Goal: Task Accomplishment & Management: Use online tool/utility

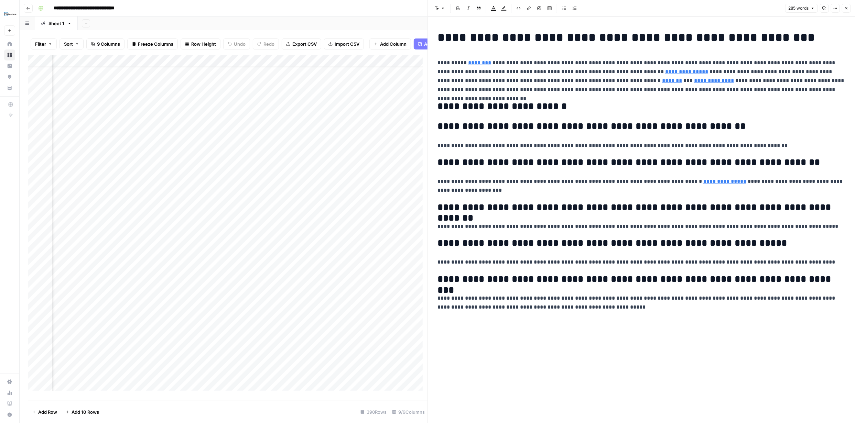
click at [273, 64] on div "Add Column" at bounding box center [228, 225] width 400 height 341
click at [218, 133] on span "Edit Workflow" at bounding box center [229, 133] width 60 height 7
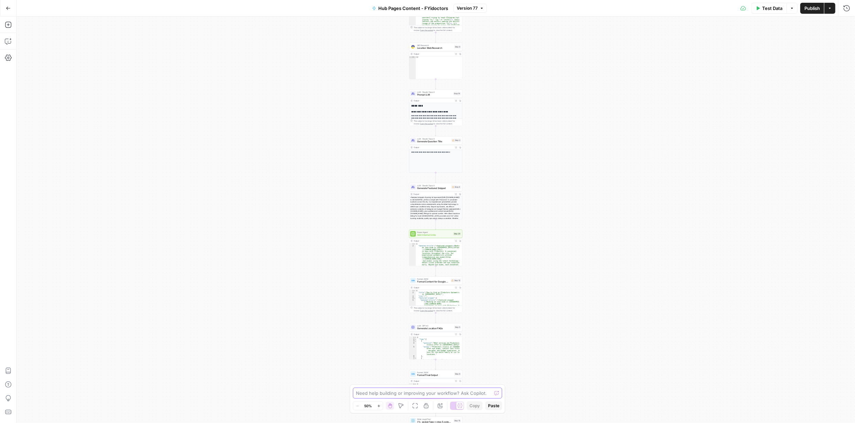
click at [410, 392] on textarea at bounding box center [423, 393] width 135 height 7
paste textarea "Like trying to find answers of questions people are asking on ChatGPT"
click at [363, 383] on textarea "Like trying to find answers of questions people are asking on ChatGPT" at bounding box center [421, 390] width 132 height 14
type textarea "FAQs and responses should be in line with scraping ChatGPT to find questions an…"
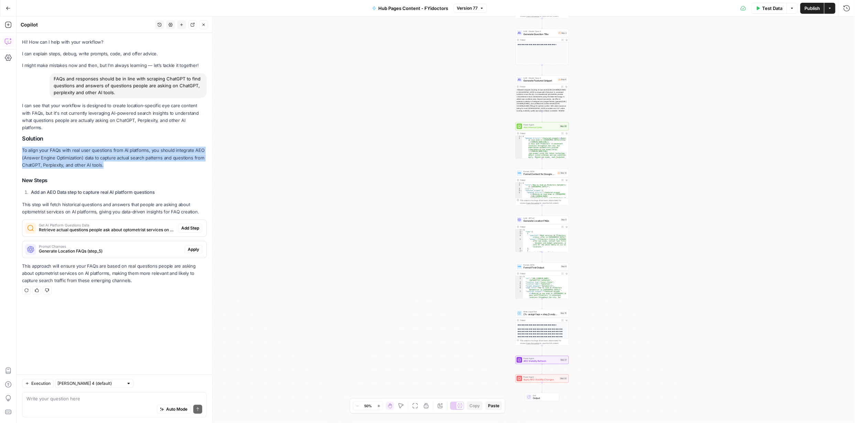
drag, startPoint x: 23, startPoint y: 149, endPoint x: 106, endPoint y: 163, distance: 84.5
click at [106, 163] on p "To align your FAQs with real user questions from AI platforms, you should integ…" at bounding box center [114, 158] width 185 height 22
copy p "To align your FAQs with real user questions from AI platforms, you should integ…"
drag, startPoint x: 190, startPoint y: 224, endPoint x: 401, endPoint y: 128, distance: 231.7
click at [190, 224] on button "Add Step" at bounding box center [190, 228] width 24 height 9
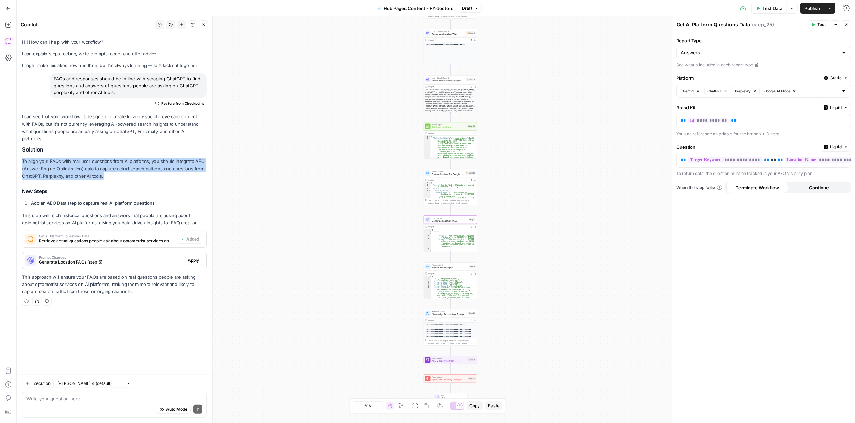
click at [194, 258] on span "Apply" at bounding box center [193, 261] width 11 height 6
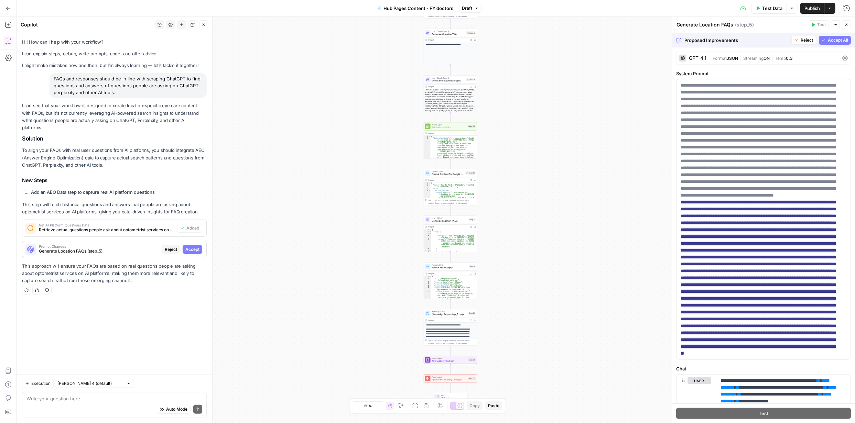
click at [103, 267] on p "This approach will ensure your FAQs are based on real questions people are aski…" at bounding box center [114, 274] width 185 height 22
click at [103, 266] on p "This approach will ensure your FAQs are based on real questions people are aski…" at bounding box center [114, 274] width 185 height 22
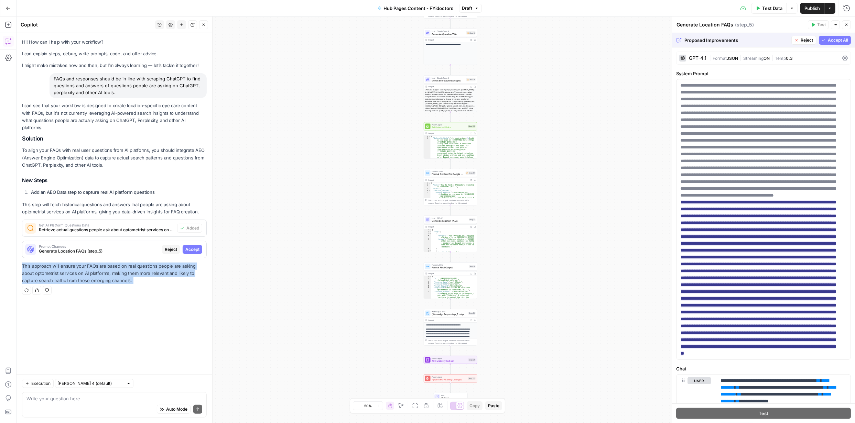
click at [103, 266] on p "This approach will ensure your FAQs are based on real questions people are aski…" at bounding box center [114, 274] width 185 height 22
copy div "This approach will ensure your FAQs are based on real questions people are aski…"
click at [188, 250] on span "Accept" at bounding box center [192, 250] width 14 height 6
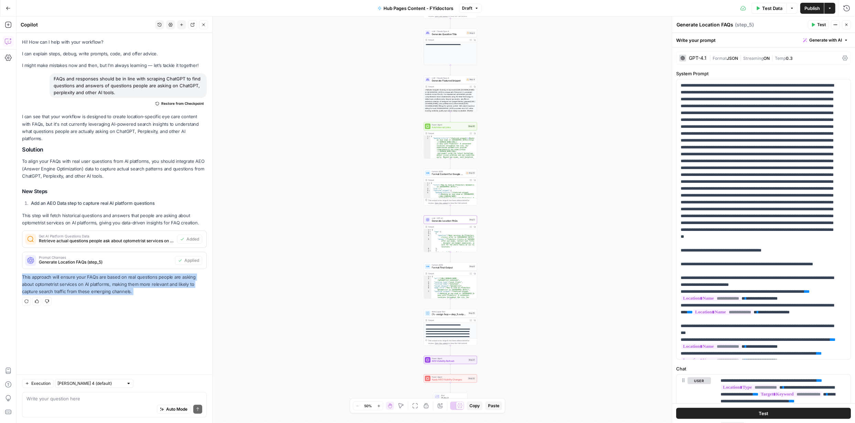
click at [808, 5] on span "Publish" at bounding box center [811, 8] width 15 height 7
click at [832, 9] on button "Actions" at bounding box center [829, 8] width 11 height 11
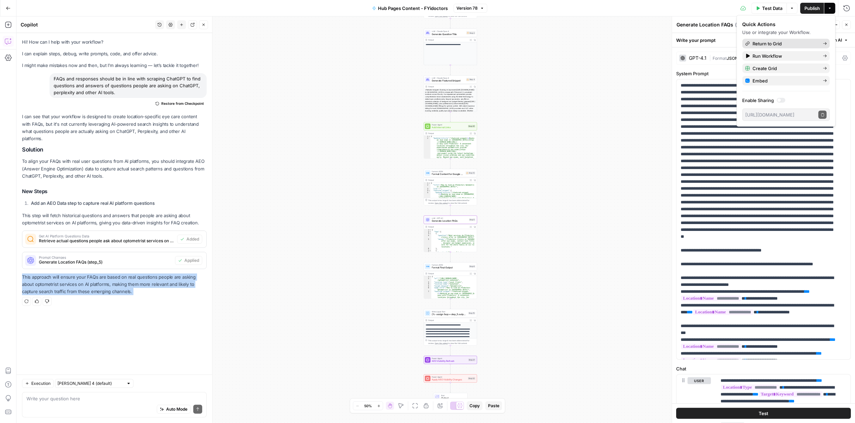
click at [773, 42] on span "Return to Grid" at bounding box center [785, 43] width 65 height 7
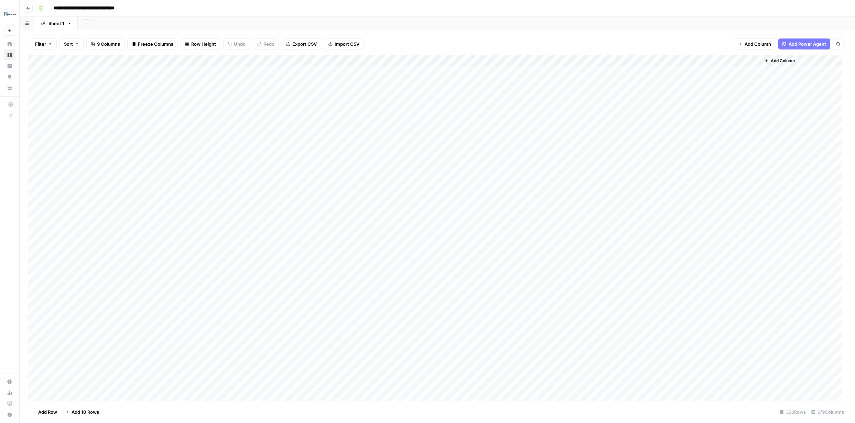
click at [35, 73] on div "Add Column" at bounding box center [437, 228] width 819 height 346
click at [744, 71] on div "Add Column" at bounding box center [437, 228] width 819 height 346
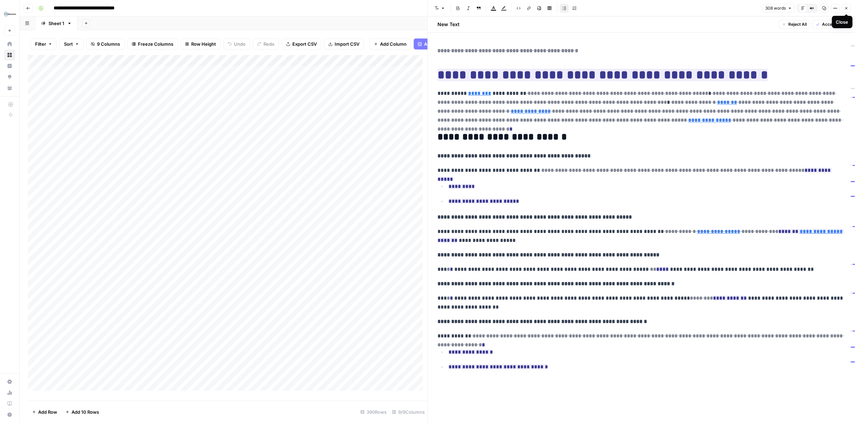
click at [847, 8] on icon "button" at bounding box center [846, 8] width 4 height 4
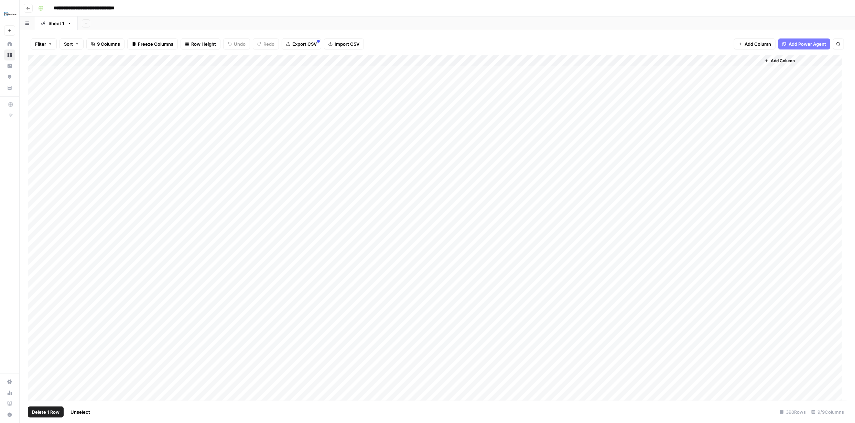
click at [36, 72] on div "Add Column" at bounding box center [437, 228] width 819 height 346
click at [498, 94] on div "Add Column" at bounding box center [437, 228] width 819 height 346
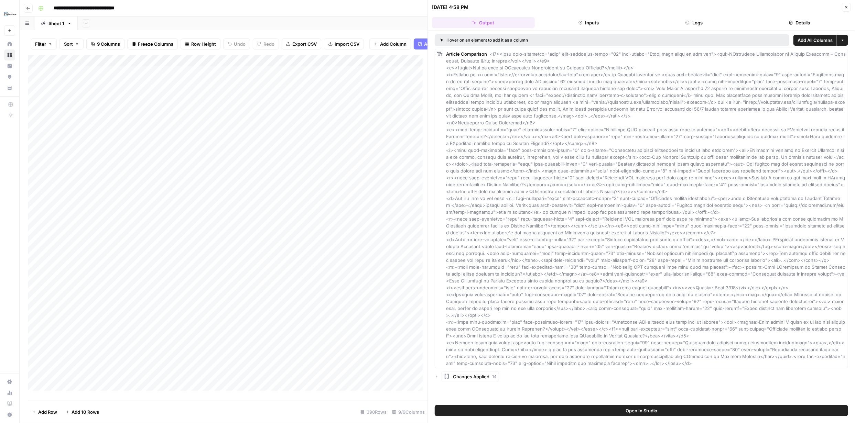
click at [846, 6] on icon "button" at bounding box center [846, 7] width 4 height 4
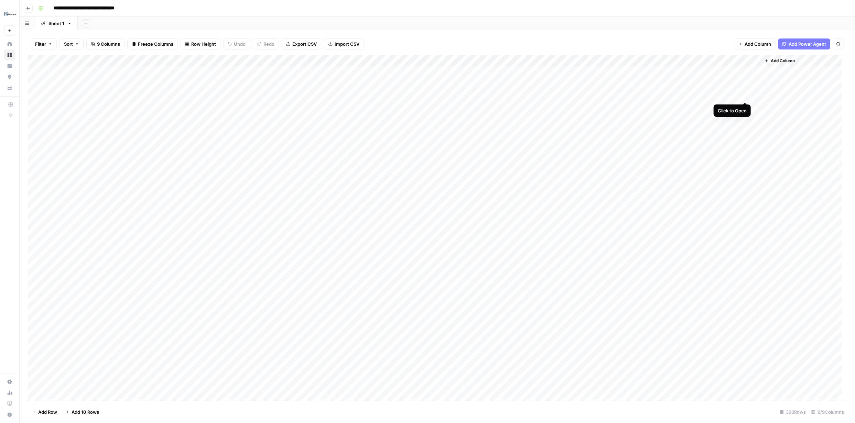
click at [743, 95] on div "Add Column" at bounding box center [437, 228] width 819 height 346
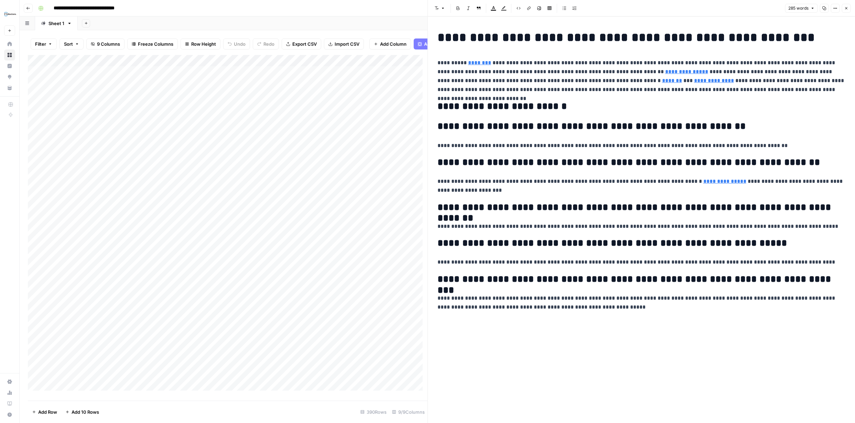
click at [847, 9] on icon "button" at bounding box center [846, 8] width 4 height 4
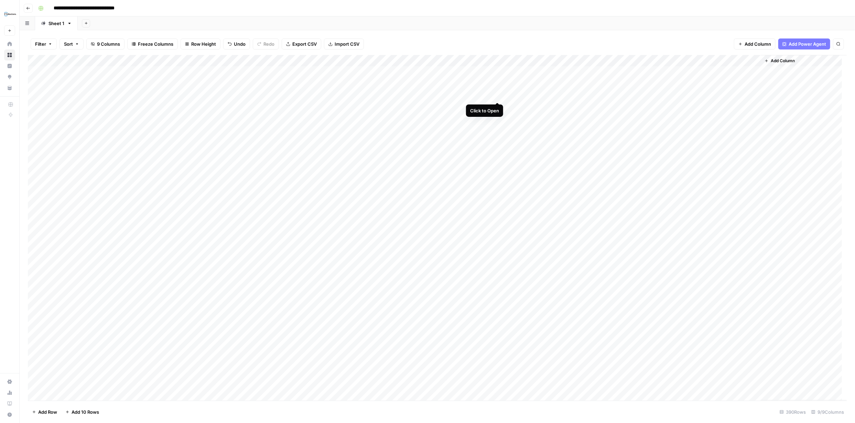
click at [496, 94] on div "Add Column" at bounding box center [437, 228] width 819 height 346
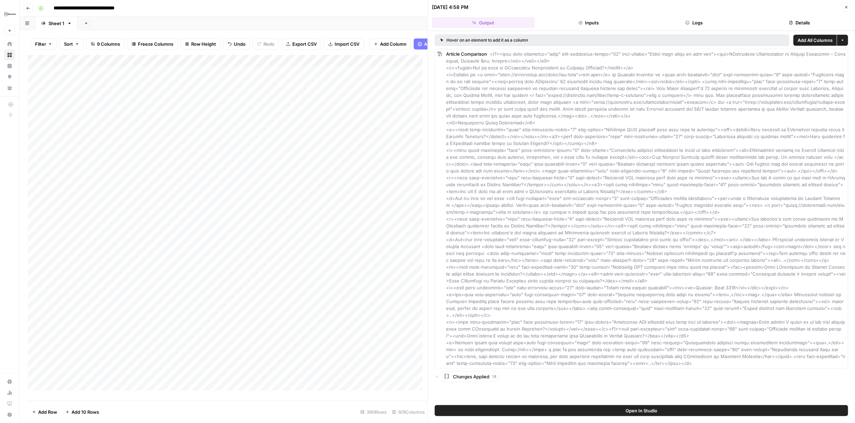
click at [798, 24] on button "Details" at bounding box center [799, 22] width 103 height 11
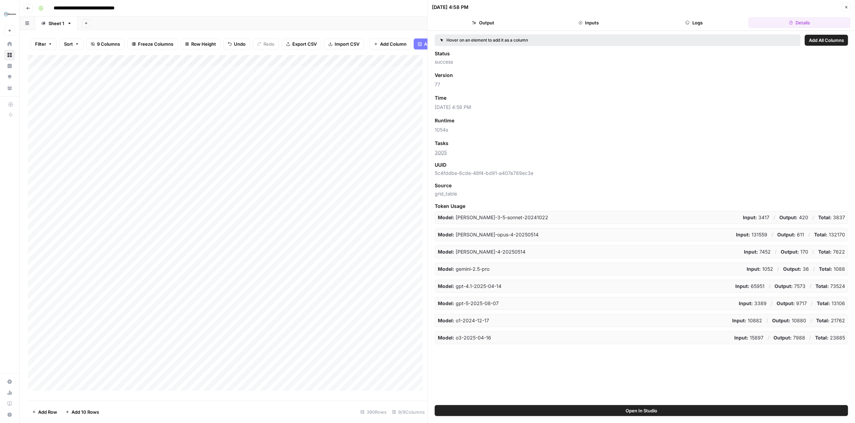
click at [699, 22] on button "Logs" at bounding box center [694, 22] width 103 height 11
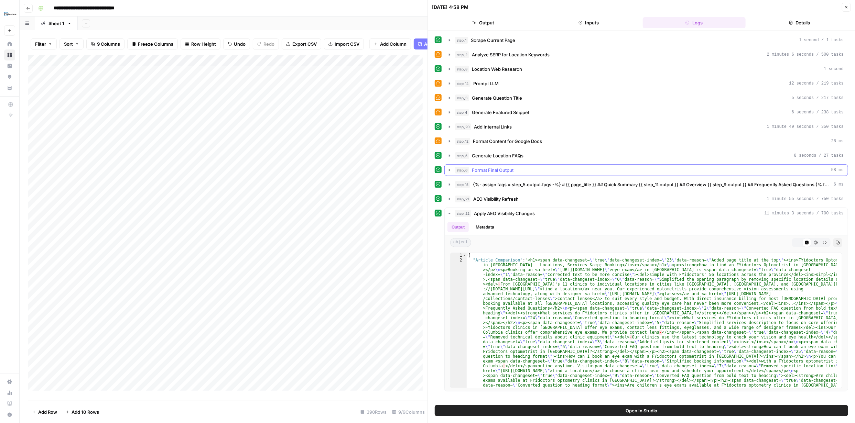
click at [450, 168] on icon "button" at bounding box center [450, 170] width 6 height 6
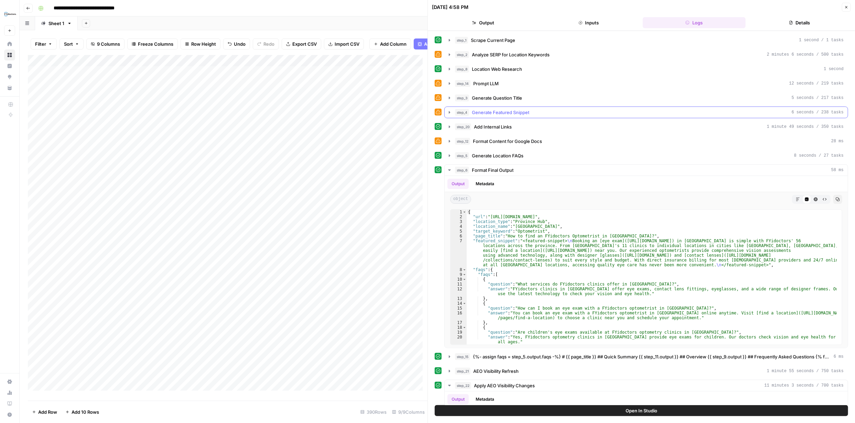
click at [449, 112] on icon "button" at bounding box center [449, 112] width 1 height 2
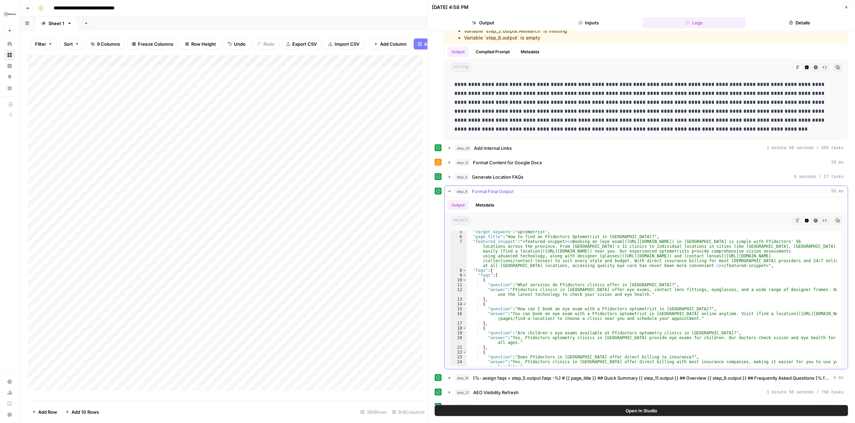
scroll to position [41, 0]
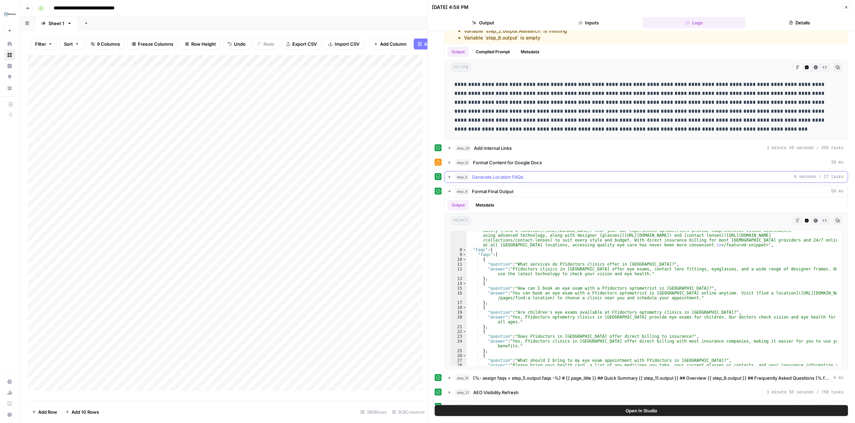
click at [448, 177] on icon "button" at bounding box center [450, 177] width 6 height 6
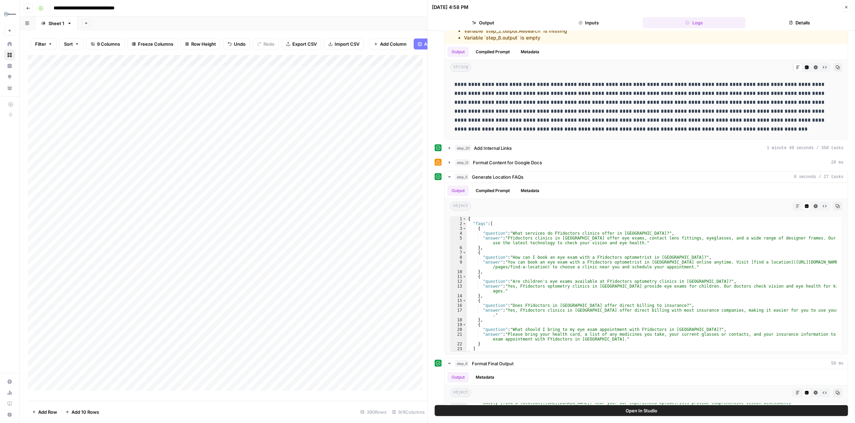
click at [846, 7] on icon "button" at bounding box center [846, 7] width 2 height 2
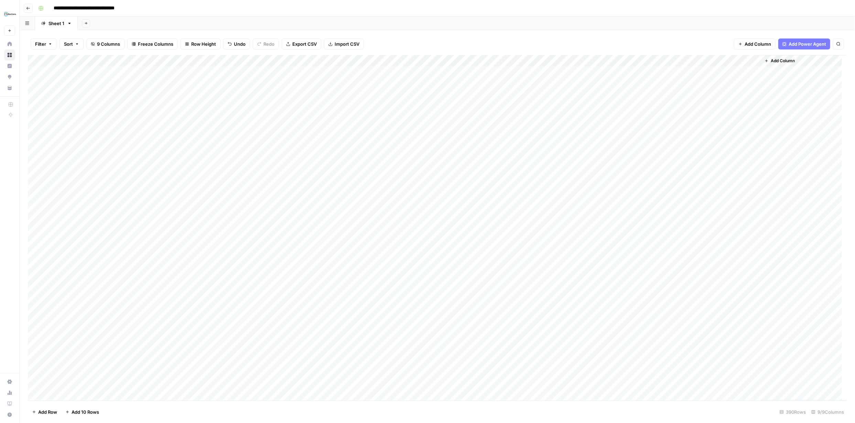
click at [35, 70] on div "Add Column" at bounding box center [437, 228] width 819 height 346
click at [44, 73] on div "Add Column" at bounding box center [437, 228] width 819 height 346
click at [37, 95] on div "Add Column" at bounding box center [437, 228] width 819 height 346
click at [46, 95] on div "Add Column" at bounding box center [437, 228] width 819 height 346
click at [35, 83] on div "Add Column" at bounding box center [437, 228] width 819 height 346
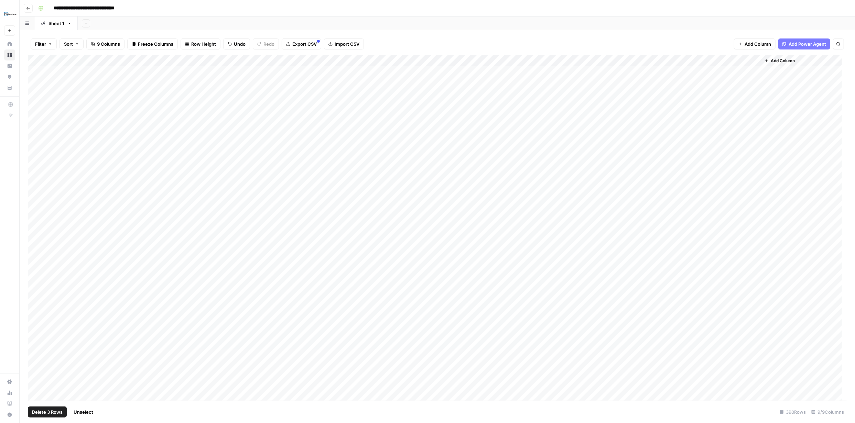
click at [45, 83] on div "Add Column" at bounding box center [437, 228] width 819 height 346
click at [567, 106] on div "Add Column" at bounding box center [437, 228] width 819 height 346
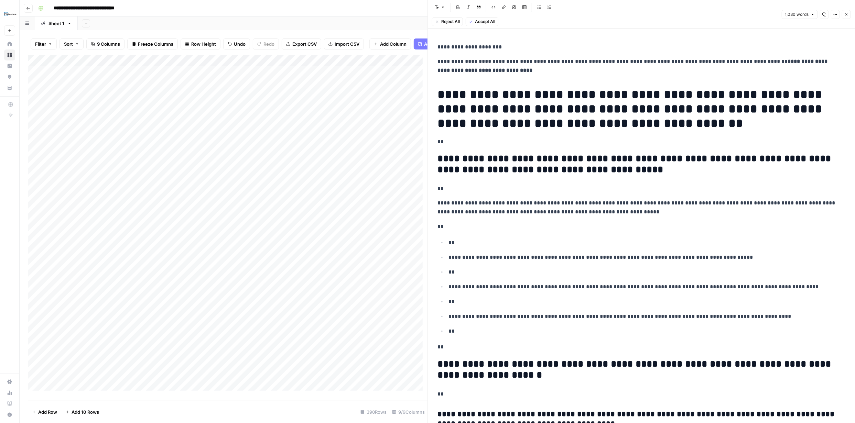
click at [846, 12] on icon "button" at bounding box center [846, 14] width 4 height 4
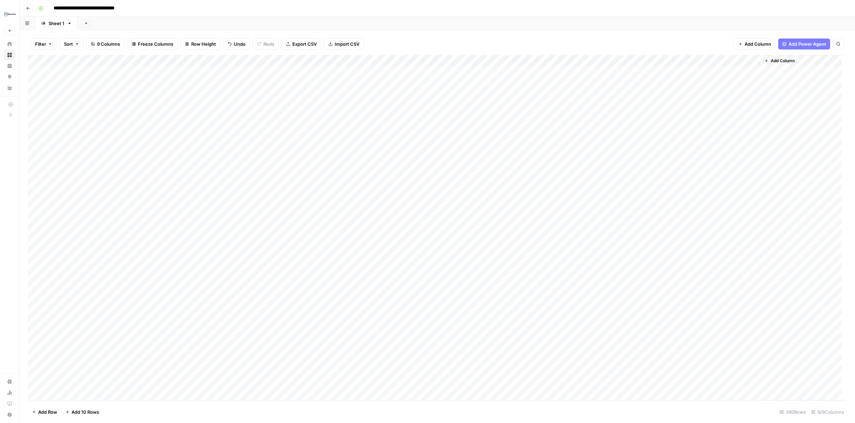
click at [497, 70] on div "Add Column" at bounding box center [437, 228] width 819 height 346
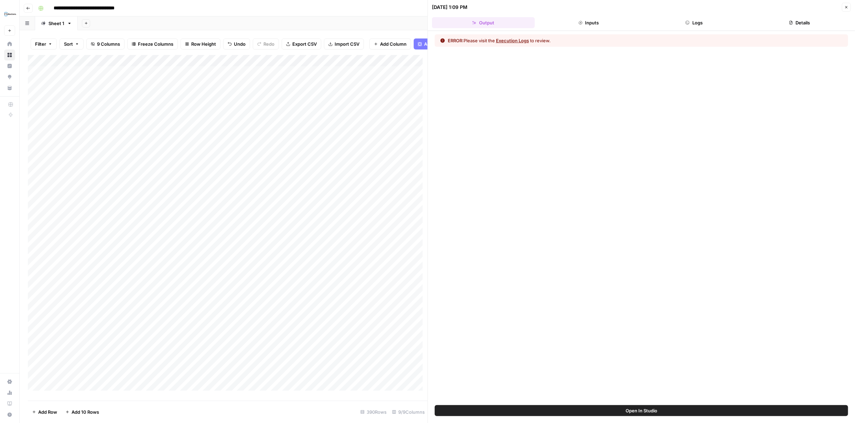
click at [518, 39] on button "Execution Logs" at bounding box center [512, 40] width 33 height 7
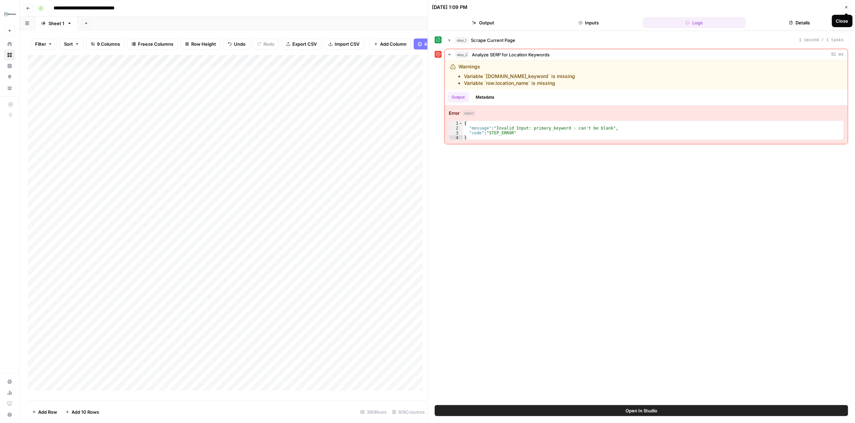
click at [846, 4] on button "Close" at bounding box center [846, 7] width 9 height 9
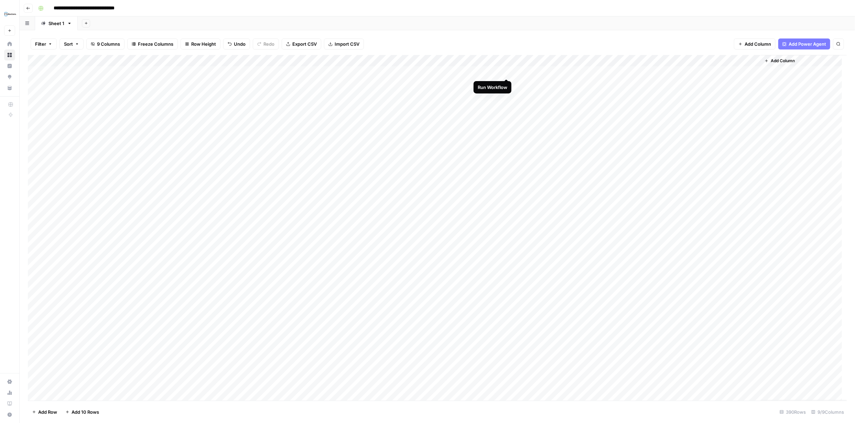
click at [507, 71] on div "Add Column" at bounding box center [437, 228] width 819 height 346
click at [505, 84] on div "Add Column" at bounding box center [437, 228] width 819 height 346
click at [507, 95] on div "Add Column" at bounding box center [437, 228] width 819 height 346
click at [497, 70] on div "Add Column" at bounding box center [437, 228] width 819 height 346
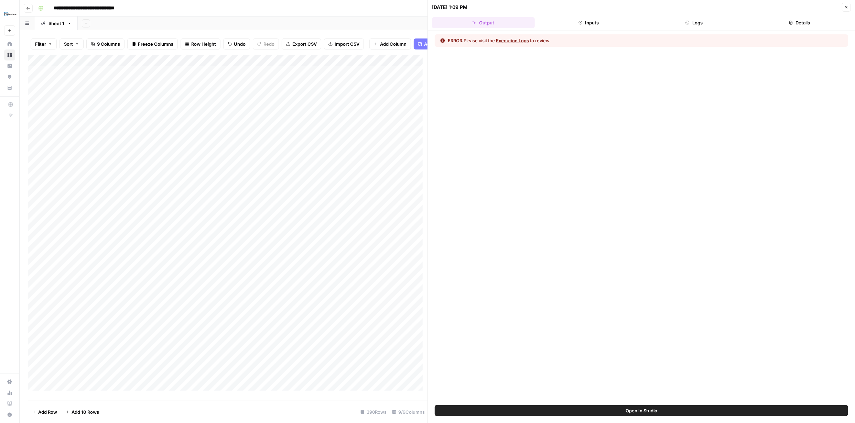
click at [517, 39] on button "Execution Logs" at bounding box center [512, 40] width 33 height 7
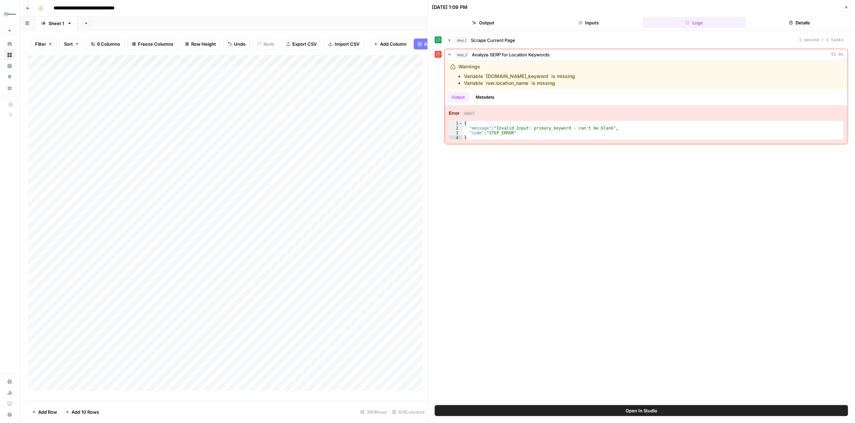
click at [592, 22] on button "Inputs" at bounding box center [588, 22] width 103 height 11
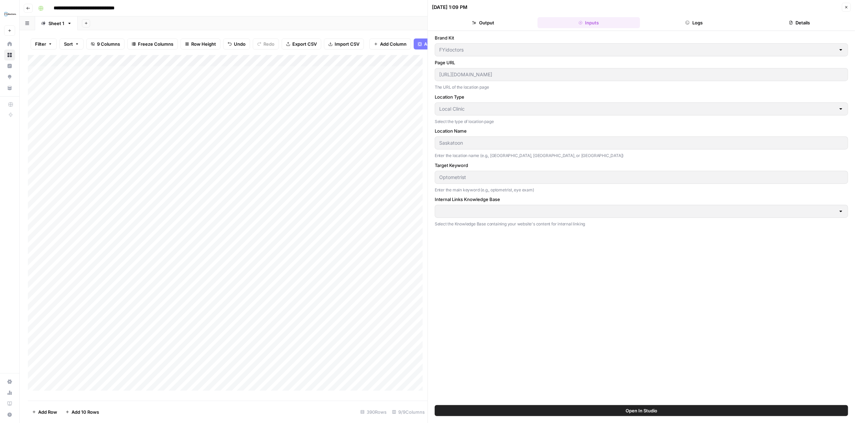
type input "FYidoctors URLs 08 25"
click at [848, 5] on icon "button" at bounding box center [846, 7] width 4 height 4
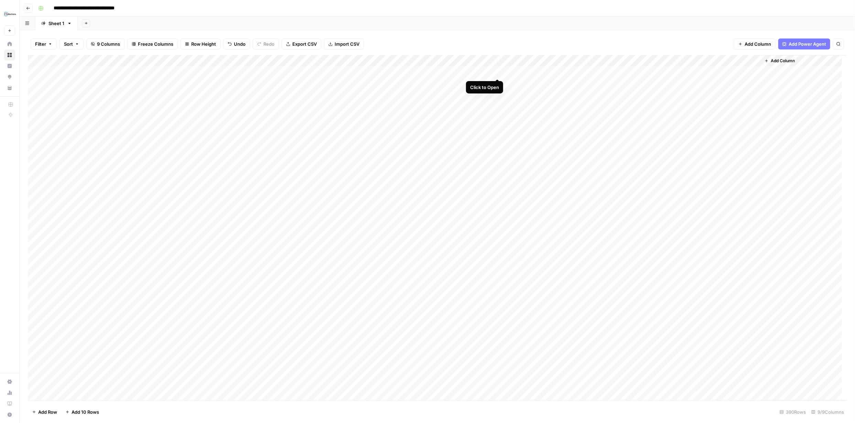
click at [496, 70] on div "Add Column" at bounding box center [437, 228] width 819 height 346
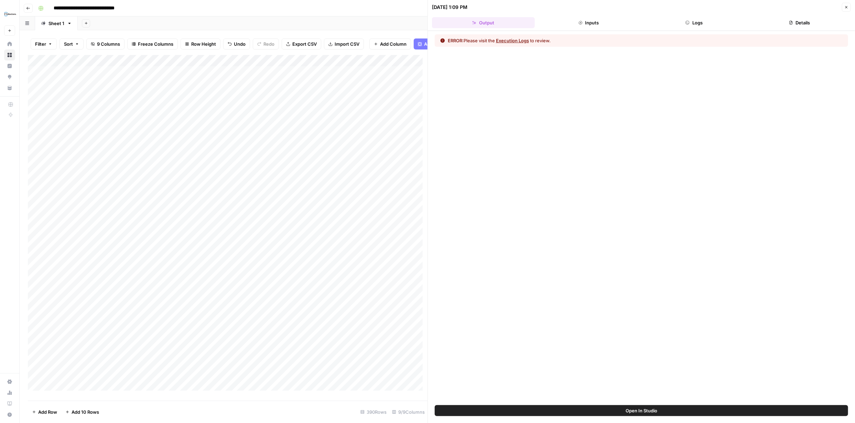
click at [519, 40] on button "Execution Logs" at bounding box center [512, 40] width 33 height 7
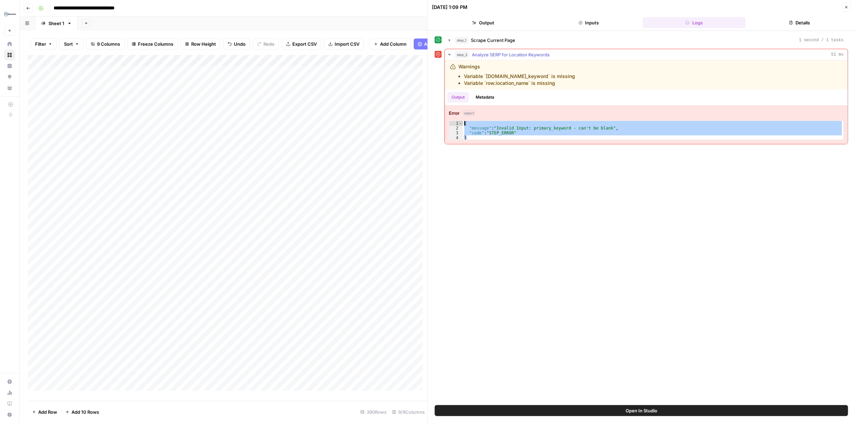
drag, startPoint x: 467, startPoint y: 138, endPoint x: 459, endPoint y: 123, distance: 17.4
click at [459, 123] on div "* 1 2 3 4 { "message" : "Invalid Input: primary_keyword - can't be blank" , "co…" at bounding box center [646, 130] width 395 height 19
type textarea "**********"
click at [847, 7] on icon "button" at bounding box center [846, 7] width 4 height 4
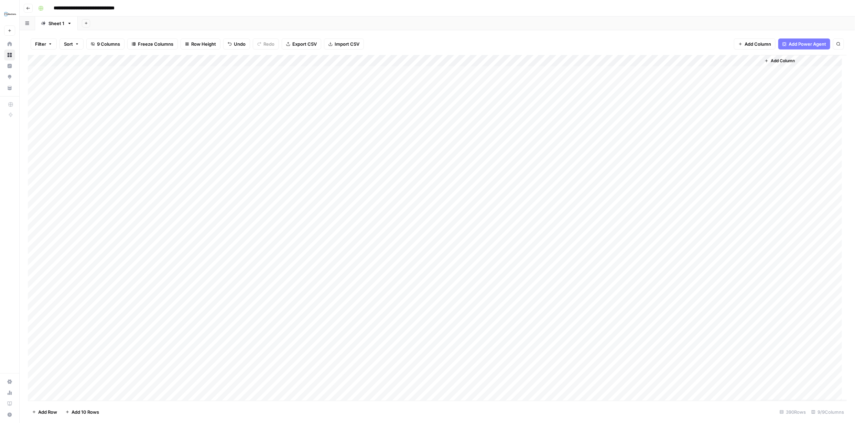
click at [500, 61] on div "Add Column" at bounding box center [437, 228] width 819 height 346
type input "Hub Pages Content - FYidoctors"
click at [446, 128] on span "Edit Workflow" at bounding box center [455, 128] width 60 height 7
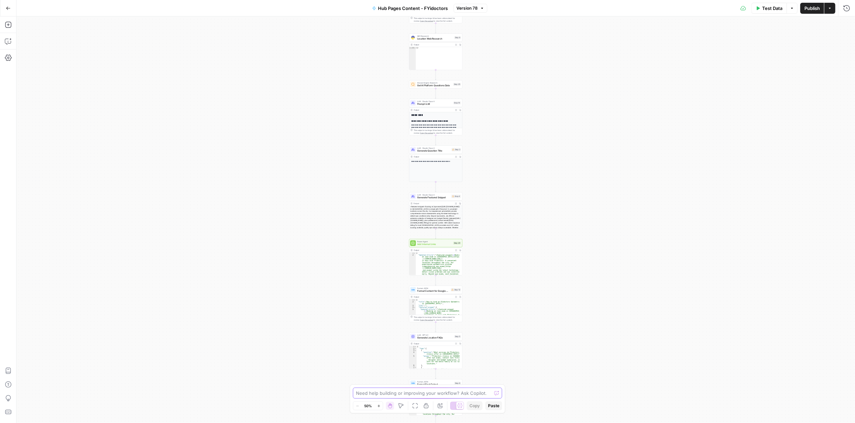
click at [371, 394] on textarea at bounding box center [423, 393] width 135 height 7
paste textarea "{ "message": "Invalid Input: primary_keyword - can't be blank", "code": "STEP_E…"
type textarea "I get this error: { "message": "Invalid Input: primary_keyword - can't be blank…"
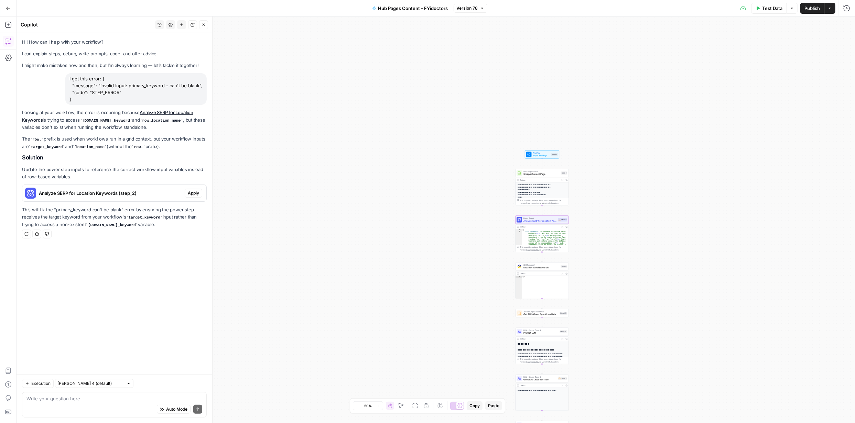
click at [196, 193] on span "Apply" at bounding box center [193, 193] width 11 height 6
click at [376, 86] on span "Cancel" at bounding box center [374, 87] width 16 height 7
click at [194, 196] on button "Apply" at bounding box center [194, 193] width 18 height 9
click at [405, 88] on span "Apply anyway" at bounding box center [411, 87] width 33 height 7
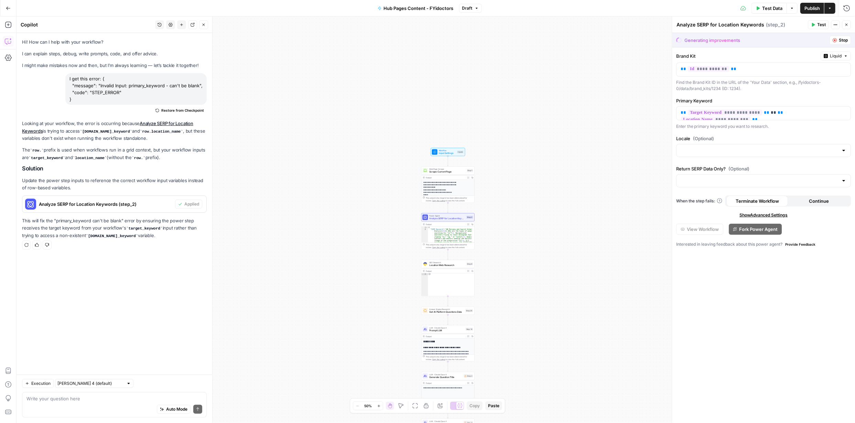
click at [807, 7] on span "Publish" at bounding box center [811, 8] width 15 height 7
click at [774, 7] on span "Test Data" at bounding box center [772, 8] width 20 height 7
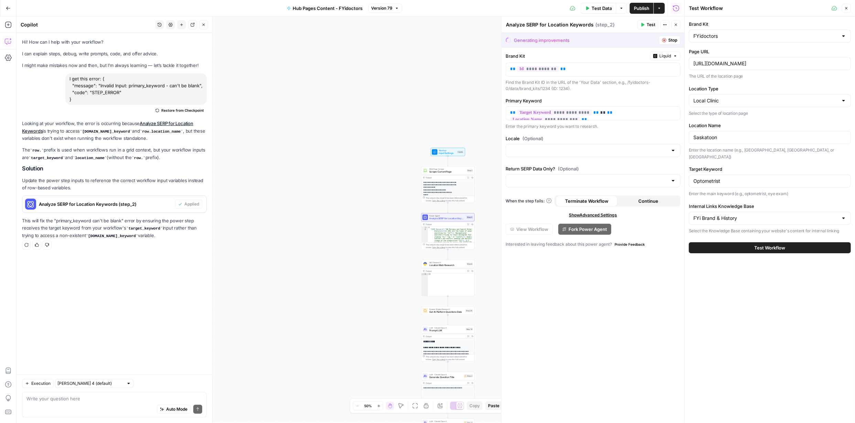
click at [771, 242] on button "Test Workflow" at bounding box center [770, 247] width 162 height 11
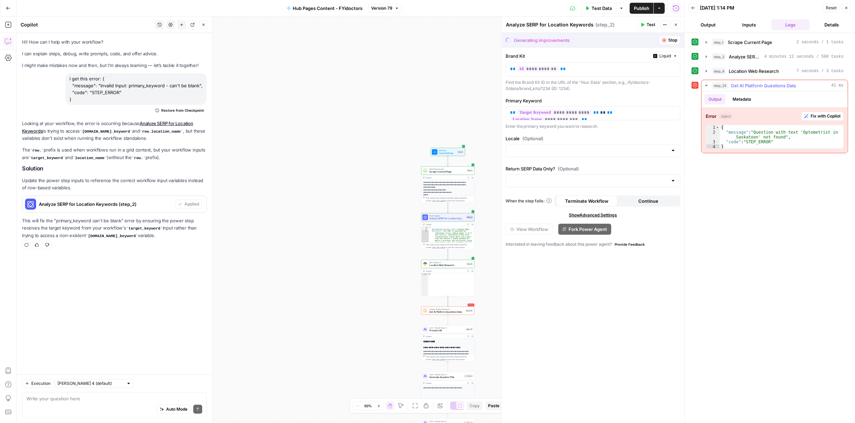
click at [824, 113] on span "Fix with Copilot" at bounding box center [826, 116] width 30 height 6
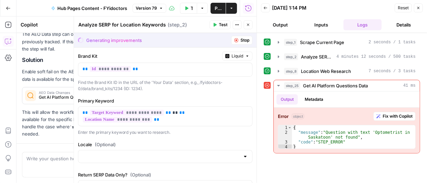
scroll to position [241, 0]
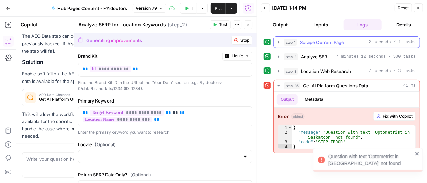
click at [363, 39] on div "step_1 Scrape Current Page 2 seconds / 1 tasks" at bounding box center [350, 42] width 132 height 7
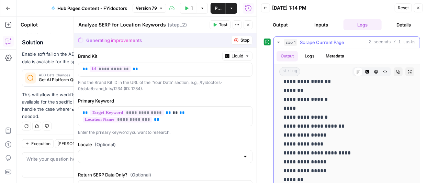
scroll to position [717, 0]
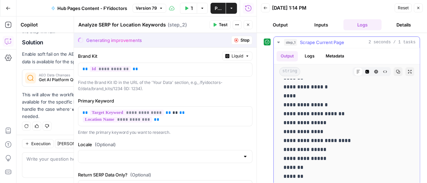
click at [278, 43] on icon "button" at bounding box center [279, 43] width 6 height 6
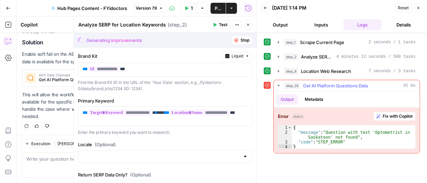
click at [279, 85] on icon "button" at bounding box center [279, 86] width 6 height 6
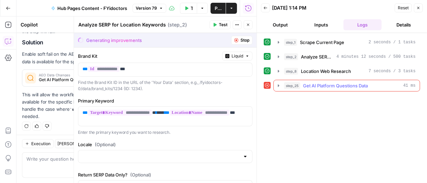
click at [279, 85] on icon "button" at bounding box center [279, 86] width 6 height 6
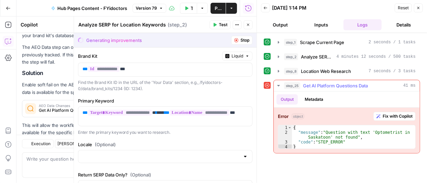
scroll to position [272, 0]
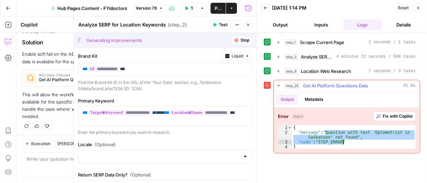
drag, startPoint x: 325, startPoint y: 129, endPoint x: 352, endPoint y: 142, distance: 30.8
click at [352, 142] on div "{ "message" : "Question with text 'Optometrist in Saskatoon' not found" , "code…" at bounding box center [354, 142] width 124 height 34
click at [352, 142] on div "{ "message" : "Question with text 'Optometrist in Saskatoon' not found" , "code…" at bounding box center [353, 136] width 123 height 23
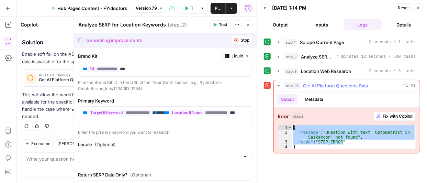
drag, startPoint x: 349, startPoint y: 142, endPoint x: 293, endPoint y: 127, distance: 58.0
click at [293, 127] on div "{ "message" : "Question with text 'Optometrist in Saskatoon' not found" , "code…" at bounding box center [354, 142] width 124 height 34
type textarea "**********"
click at [418, 8] on icon "button" at bounding box center [419, 8] width 4 height 4
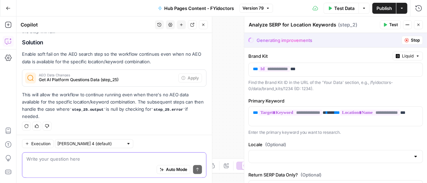
click at [83, 160] on textarea at bounding box center [114, 158] width 176 height 7
paste textarea "{ "message": "Question with text 'Optometrist in Saskatoon' not found", "code":…"
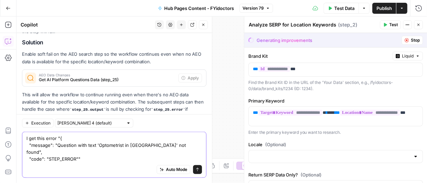
scroll to position [285, 0]
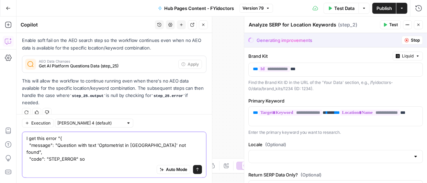
type textarea "I get this error "{ "message": "Question with text 'Optometrist in Saskatoon' n…"
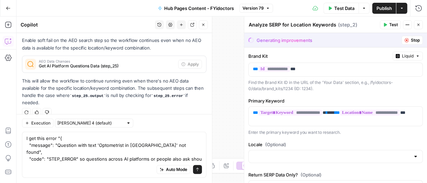
scroll to position [292, 0]
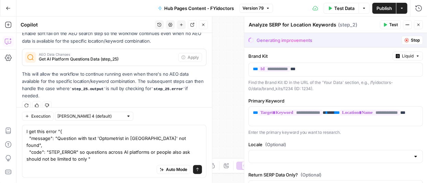
click at [77, 157] on textarea "I get this error "{ "message": "Question with text 'Optometrist in [GEOGRAPHIC_…" at bounding box center [114, 145] width 176 height 34
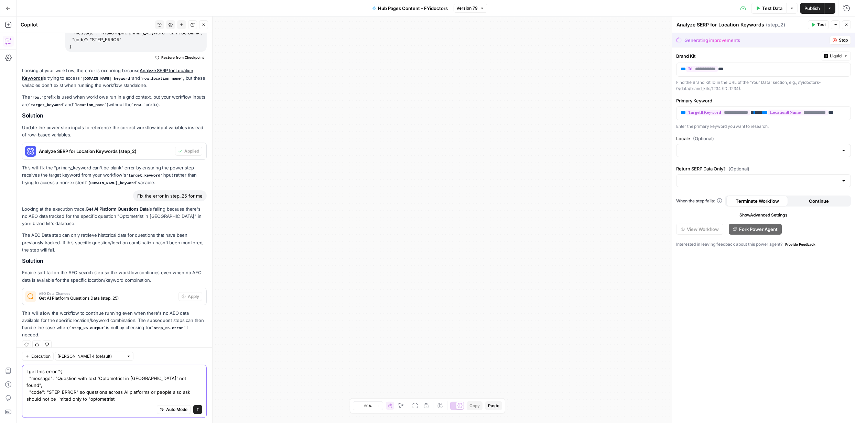
scroll to position [53, 0]
click at [151, 183] on textarea "I get this error "{ "message": "Question with text 'Optometrist in [GEOGRAPHIC_…" at bounding box center [114, 385] width 176 height 34
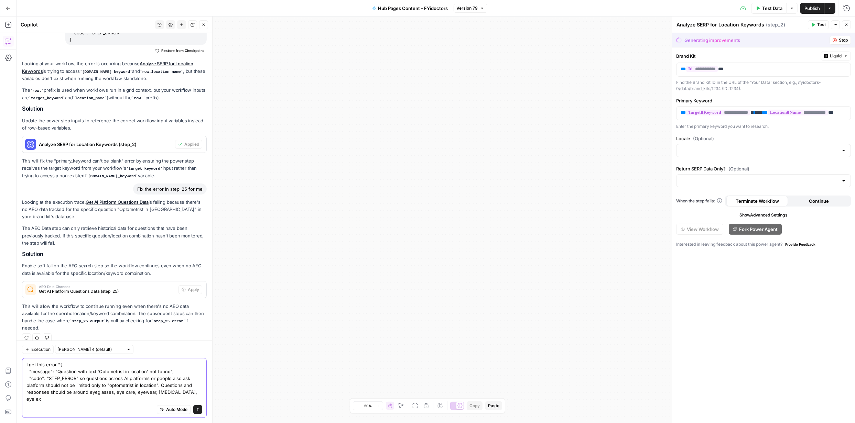
scroll to position [67, 0]
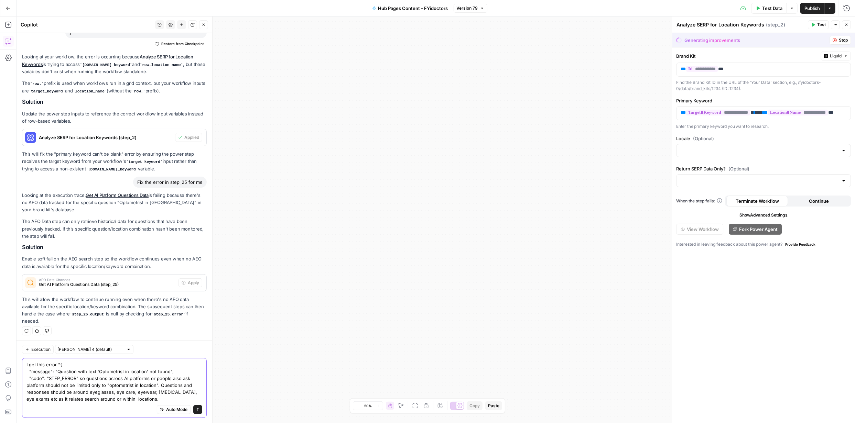
type textarea "I get this error "{ "message": "Question with text 'Optometrist in location' no…"
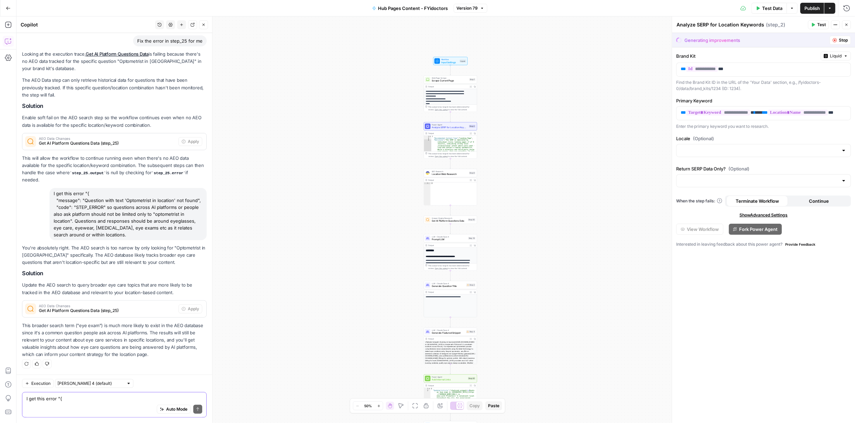
scroll to position [214, 0]
click at [126, 183] on textarea "I get this error "{ "message": "Question with text 'Optometrist in location' no…" at bounding box center [114, 398] width 176 height 7
type textarea "q"
type textarea "both eye exam or eyewear and eye care questions can be scraped"
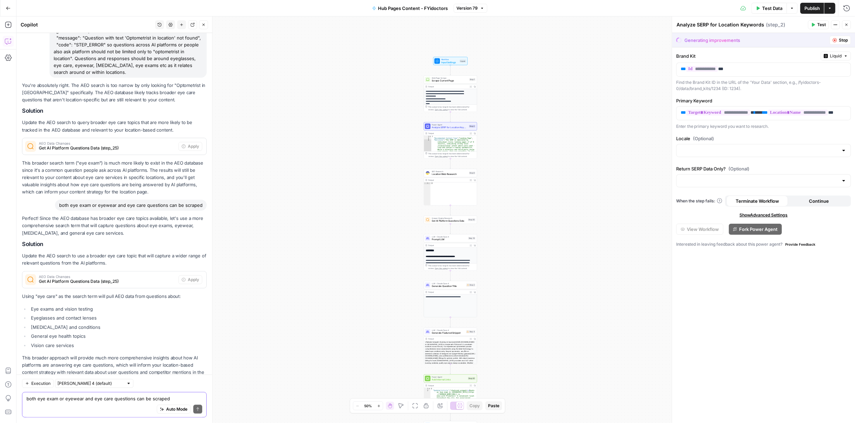
scroll to position [401, 0]
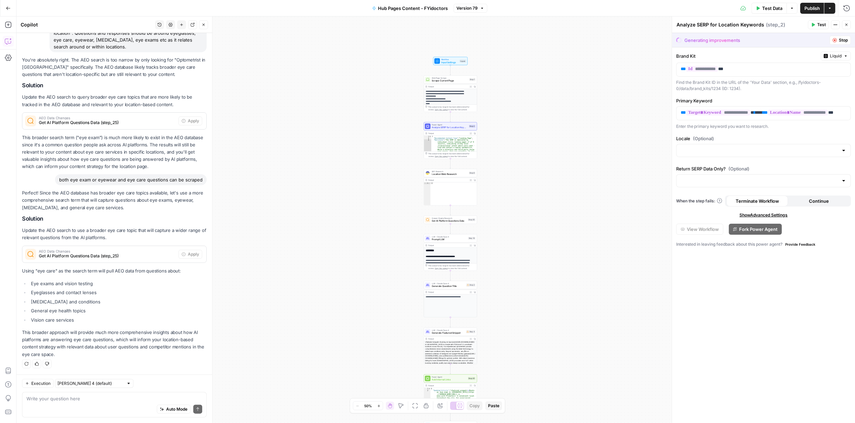
click at [427, 6] on span "Publish" at bounding box center [811, 8] width 15 height 7
click at [427, 8] on span "Publish" at bounding box center [811, 8] width 15 height 7
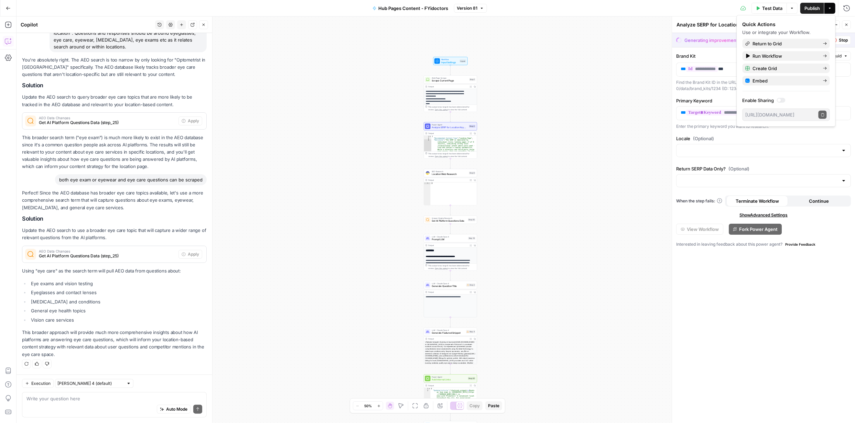
click at [427, 9] on span "Test Data" at bounding box center [772, 8] width 20 height 7
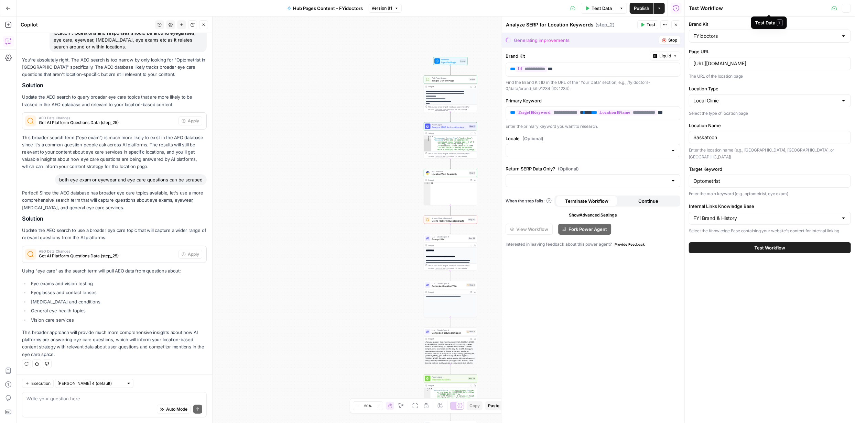
scroll to position [401, 0]
click at [427, 183] on span "Test Workflow" at bounding box center [769, 247] width 31 height 7
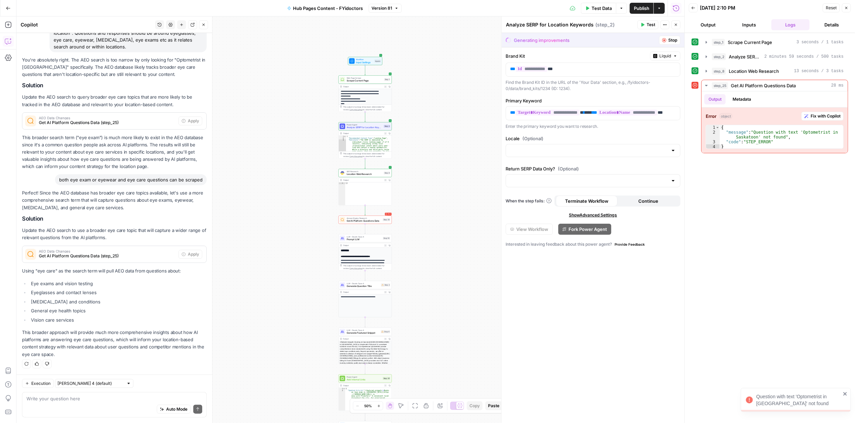
scroll to position [401, 0]
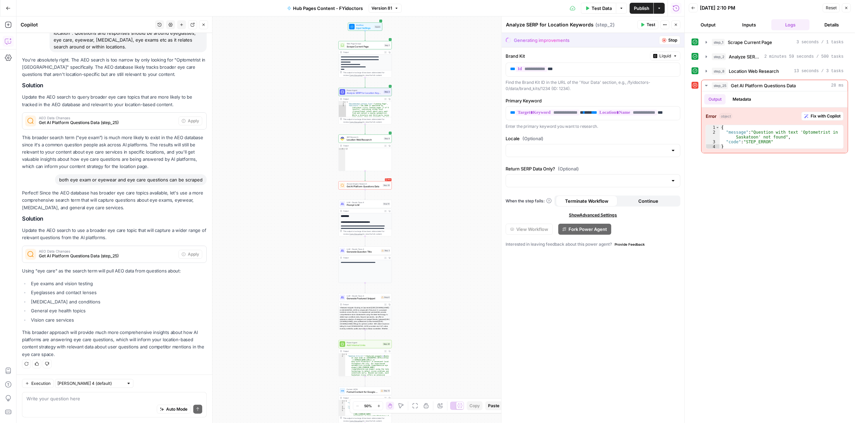
click at [379, 183] on icon "button" at bounding box center [379, 406] width 4 height 4
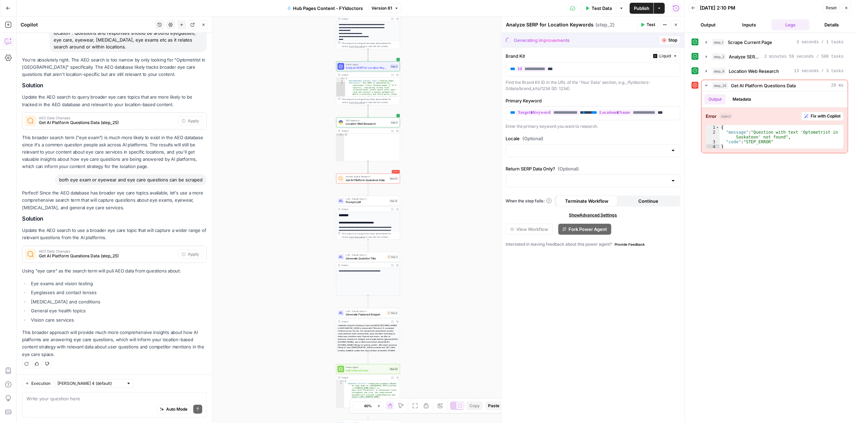
click at [381, 183] on button "Zoom In" at bounding box center [378, 406] width 8 height 8
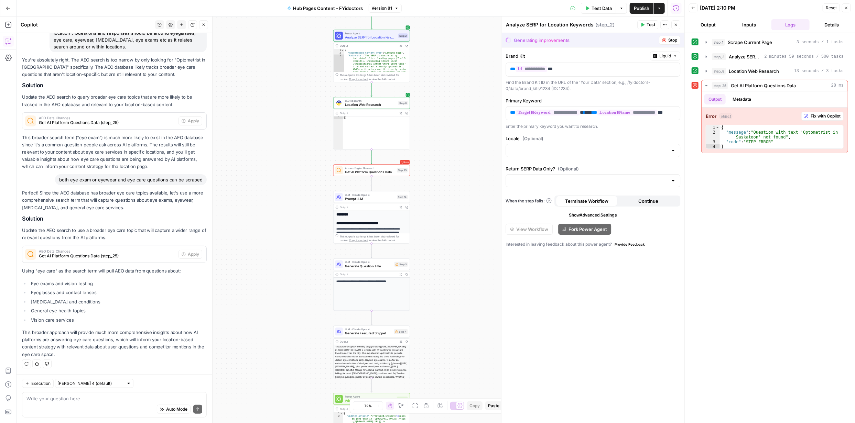
click at [381, 183] on button "Zoom In" at bounding box center [378, 406] width 8 height 8
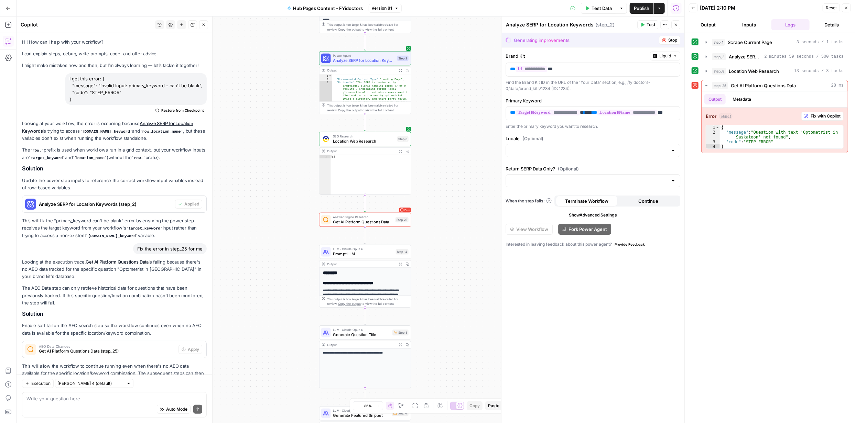
scroll to position [401, 0]
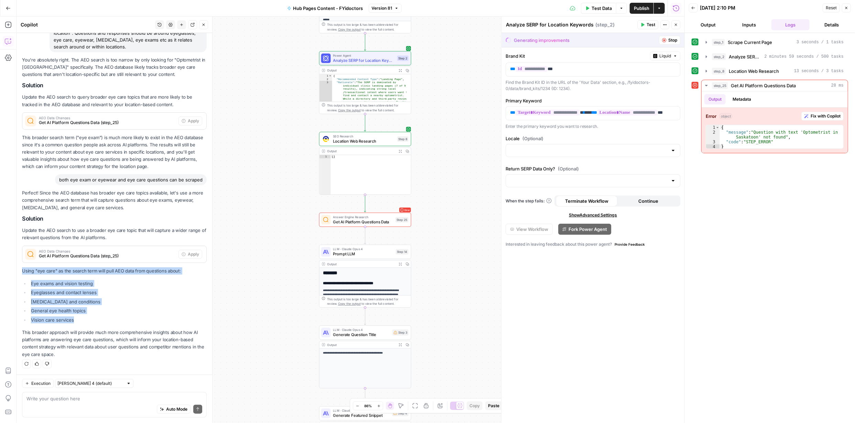
click at [21, 271] on div "Hi! How can I help with your workflow? I can explain steps, debug, write prompt…" at bounding box center [115, 6] width 196 height 738
click at [379, 221] on span "Get AI Platform Questions Data" at bounding box center [363, 222] width 60 height 6
drag, startPoint x: 379, startPoint y: 221, endPoint x: 828, endPoint y: 40, distance: 483.8
click at [379, 221] on span "Get AI Platform Questions Data" at bounding box center [363, 222] width 60 height 6
click at [381, 220] on span "Get AI Platform Questions Data" at bounding box center [363, 222] width 60 height 6
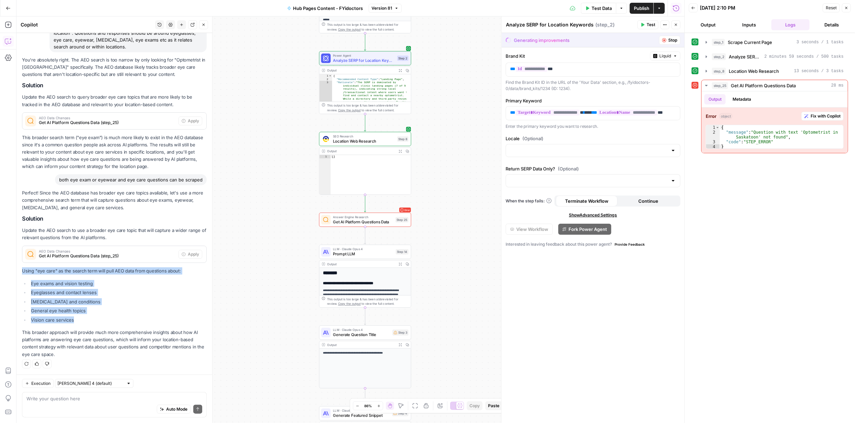
click at [381, 220] on span "Get AI Platform Questions Data" at bounding box center [363, 222] width 60 height 6
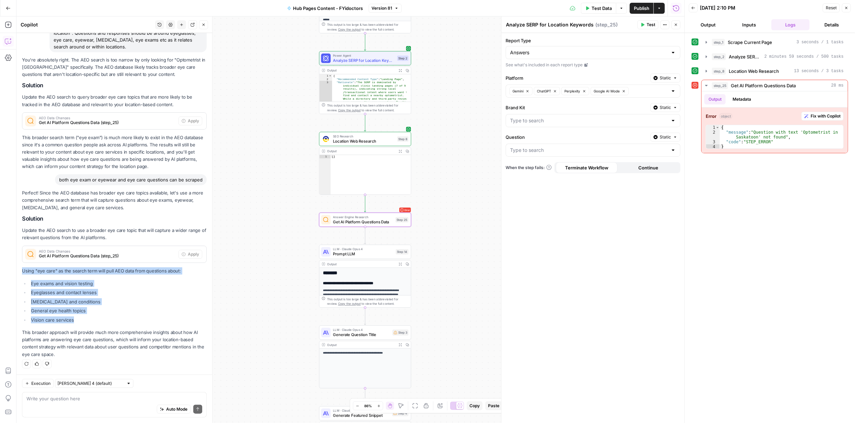
click at [846, 9] on icon "button" at bounding box center [846, 8] width 4 height 4
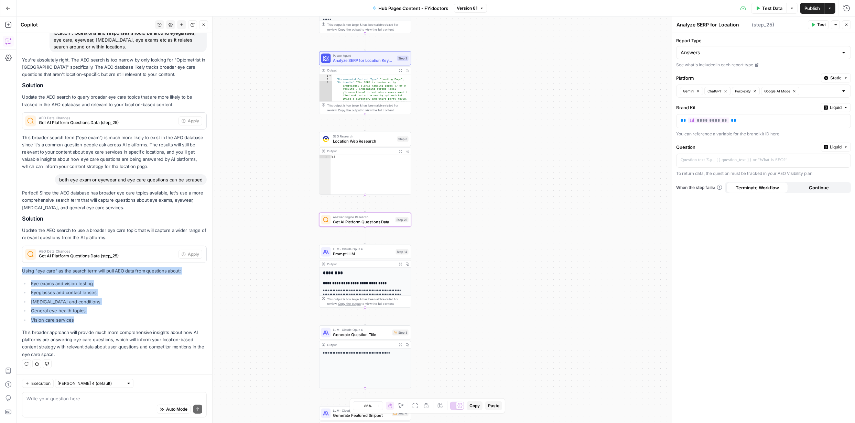
type textarea "Get AI Platform Questions Data"
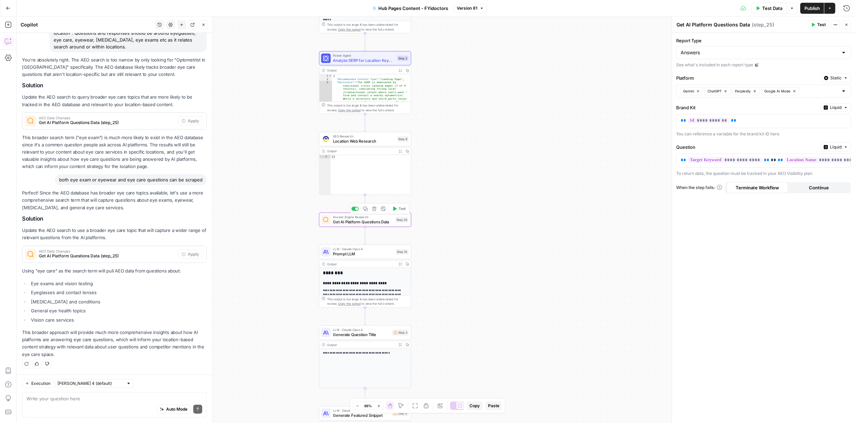
click at [363, 221] on span "Get AI Platform Questions Data" at bounding box center [363, 222] width 60 height 6
click at [845, 53] on div at bounding box center [844, 52] width 6 height 7
click at [845, 54] on div at bounding box center [844, 52] width 6 height 7
click at [830, 77] on span "Citations" at bounding box center [762, 79] width 160 height 7
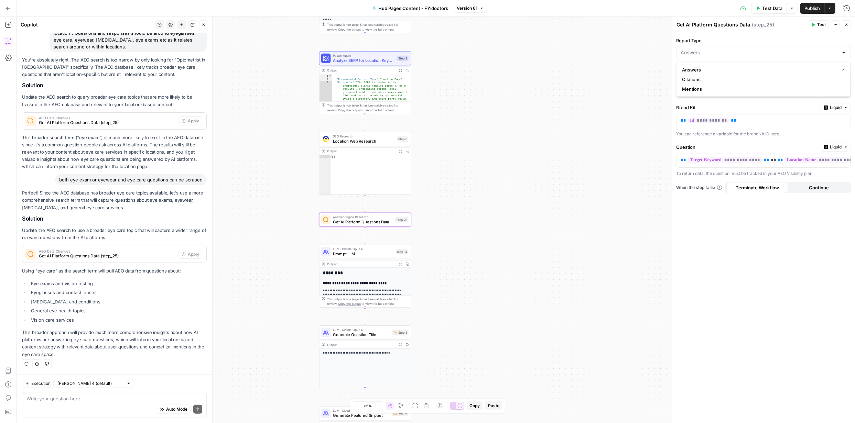
type input "Citations"
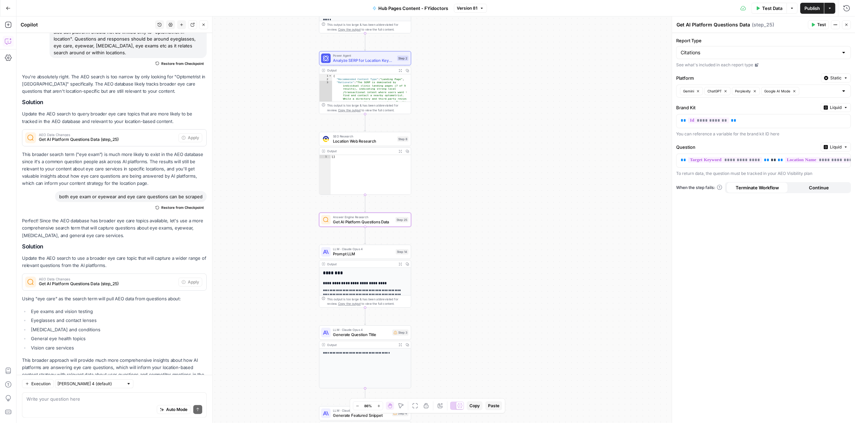
scroll to position [435, 0]
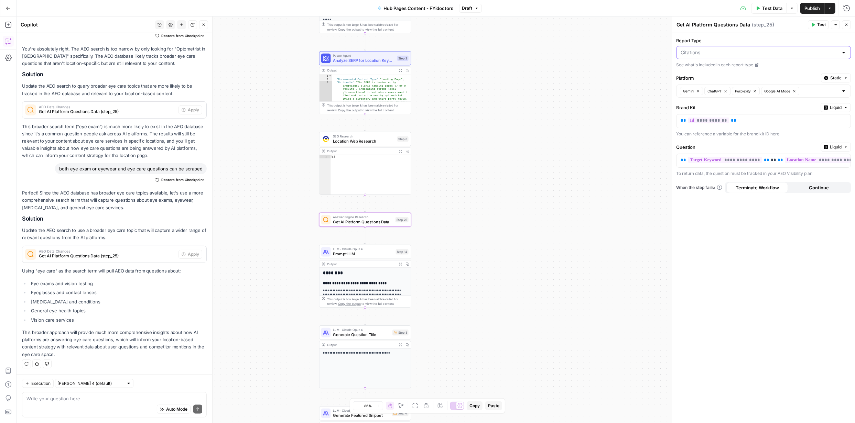
click at [829, 51] on input "Report Type" at bounding box center [759, 52] width 157 height 7
click at [818, 68] on span "Answers" at bounding box center [762, 69] width 160 height 7
type input "Answers"
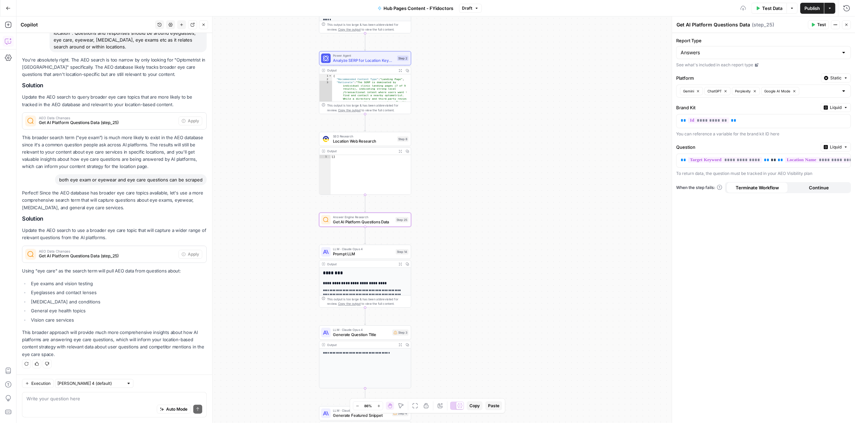
scroll to position [401, 0]
click at [120, 400] on textarea at bounding box center [114, 398] width 176 height 7
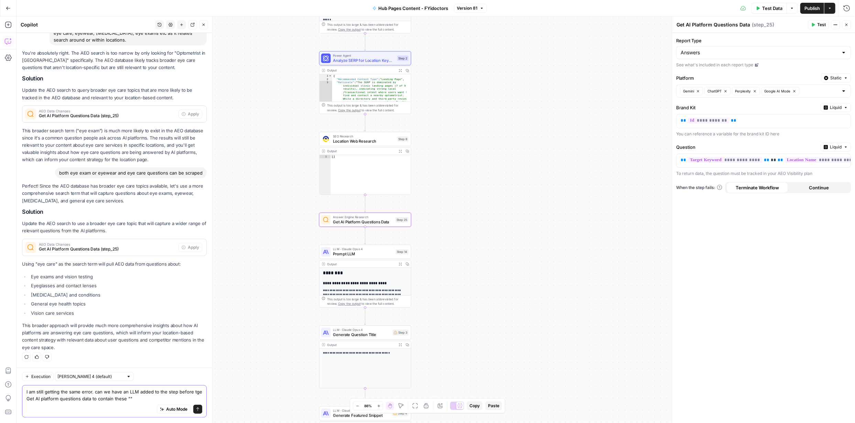
paste textarea "Using "eye care" as the search term will pull AEO data from questions about: Ey…"
type textarea "I am still getting the same error. can we have an LLM added to the step before …"
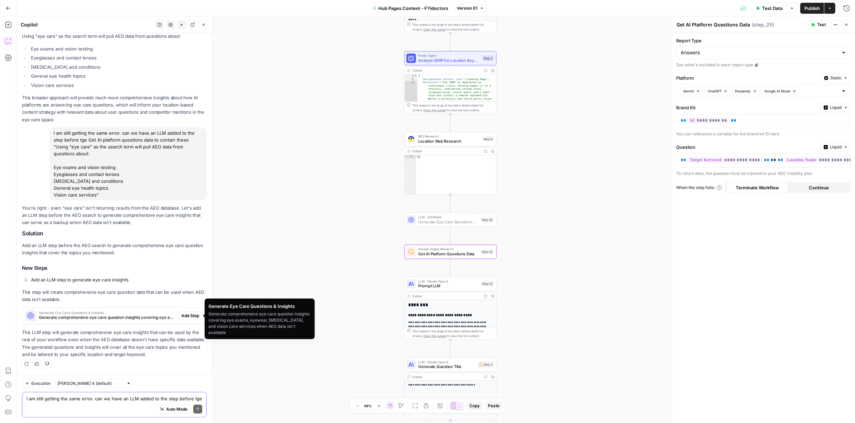
scroll to position [637, 0]
click at [182, 315] on span "Add Step" at bounding box center [190, 316] width 18 height 6
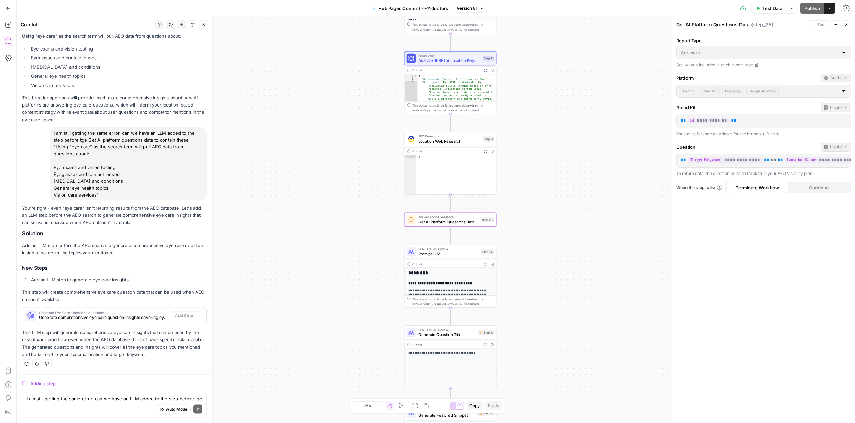
scroll to position [626, 0]
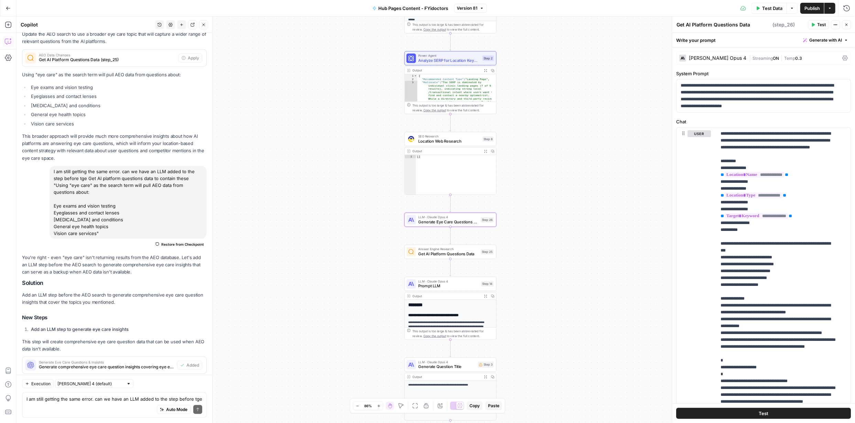
type textarea "Generate Eye Care Questions & Insights"
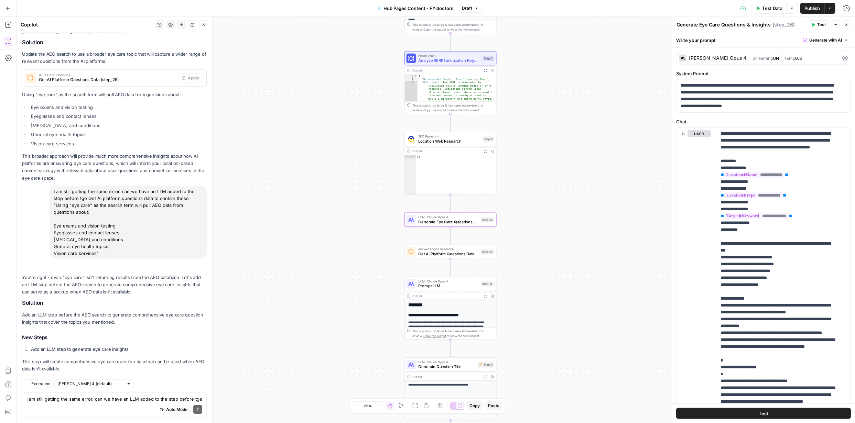
scroll to position [680, 0]
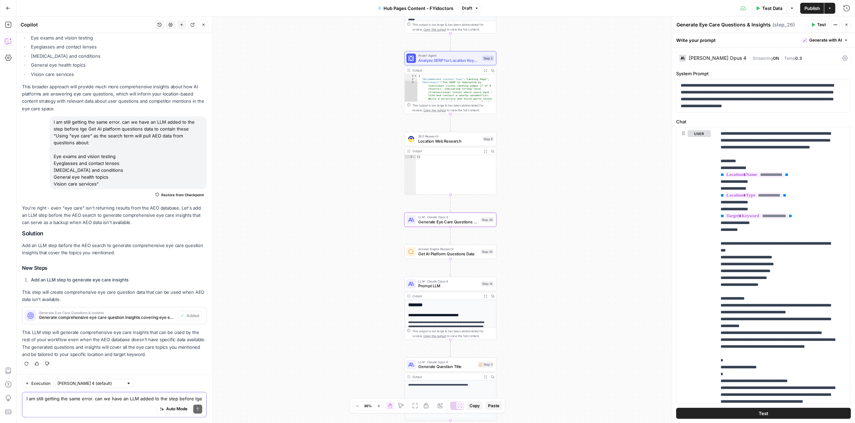
click at [130, 395] on textarea "I am still getting the same error. can we have an LLM added to the step before …" at bounding box center [114, 398] width 176 height 7
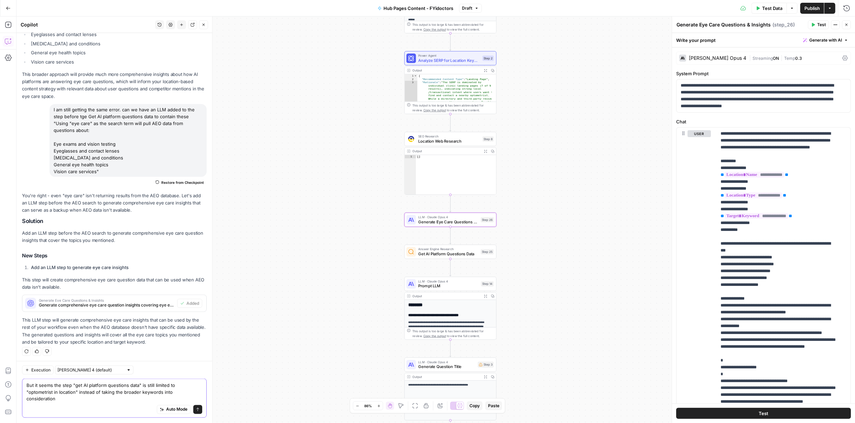
scroll to position [694, 0]
type textarea "But it seems the step "get AI platform questions data" is still limited to "opt…"
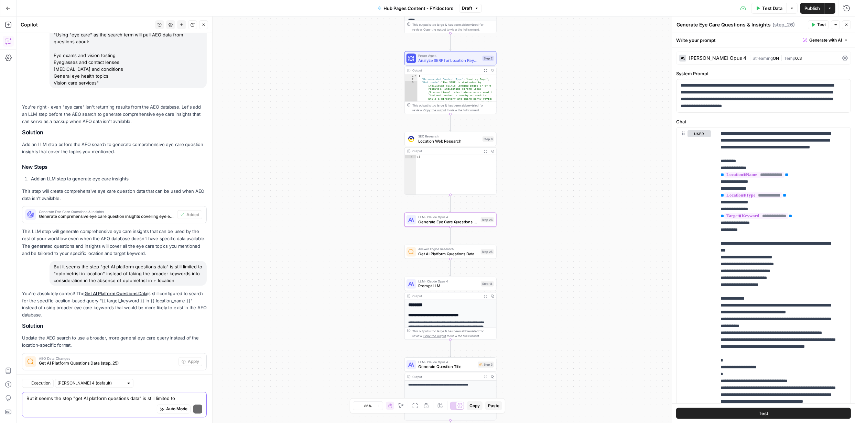
scroll to position [854, 0]
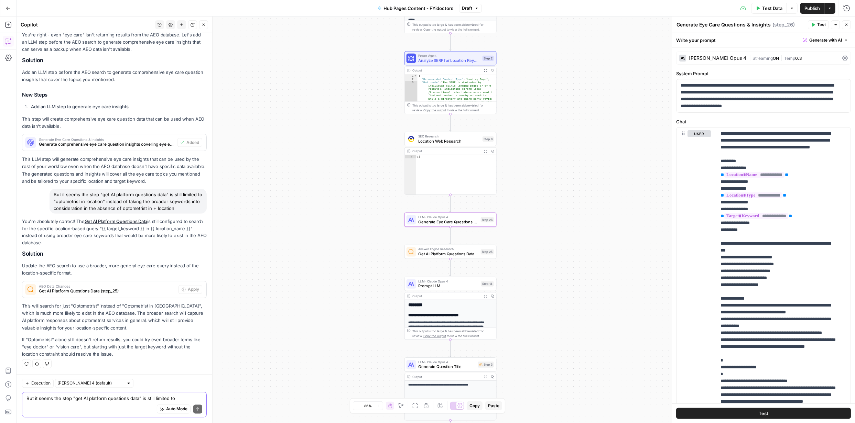
click at [137, 401] on textarea "But it seems the step "get AI platform questions data" is still limited to "opt…" at bounding box center [114, 398] width 176 height 7
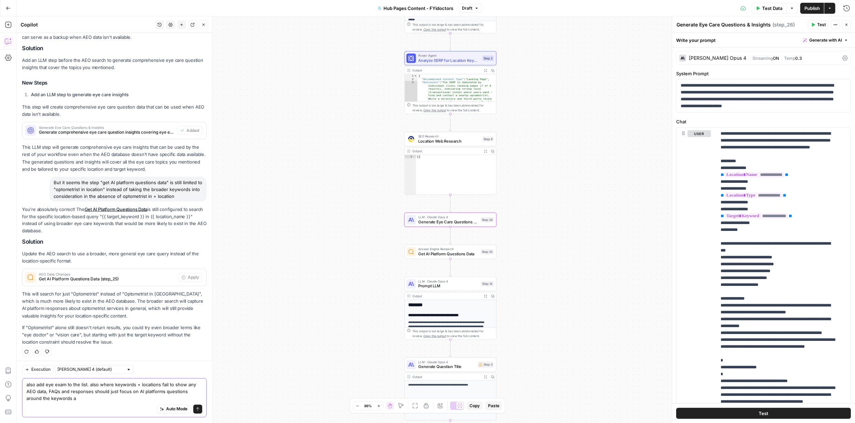
scroll to position [868, 0]
type textarea "also add eye exam to the list. also where keywords + locations fail to show any…"
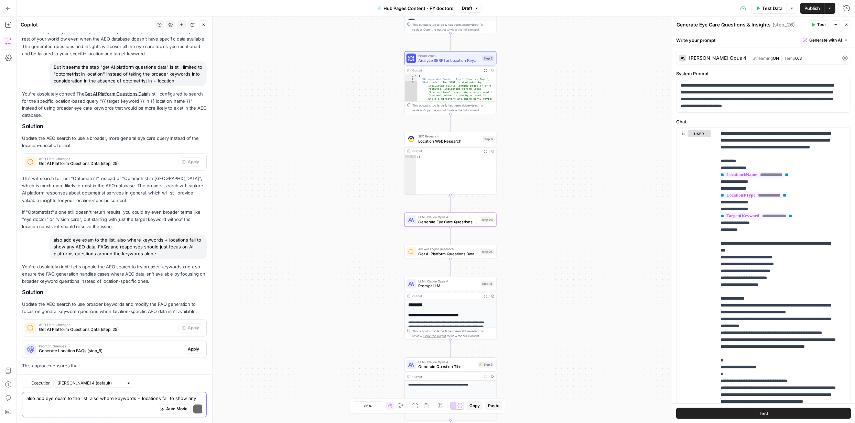
scroll to position [1054, 0]
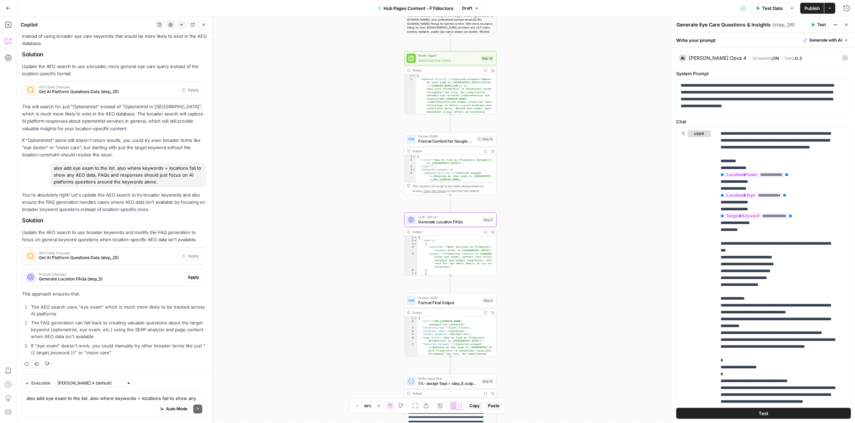
click at [188, 276] on span "Apply" at bounding box center [193, 277] width 11 height 6
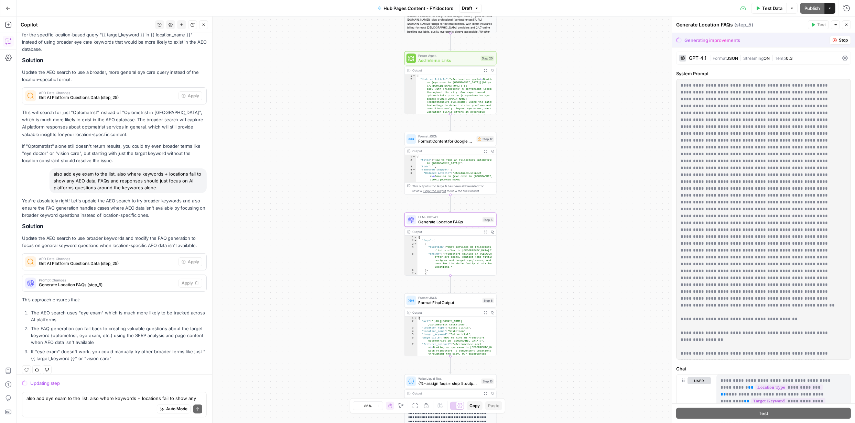
scroll to position [998, 0]
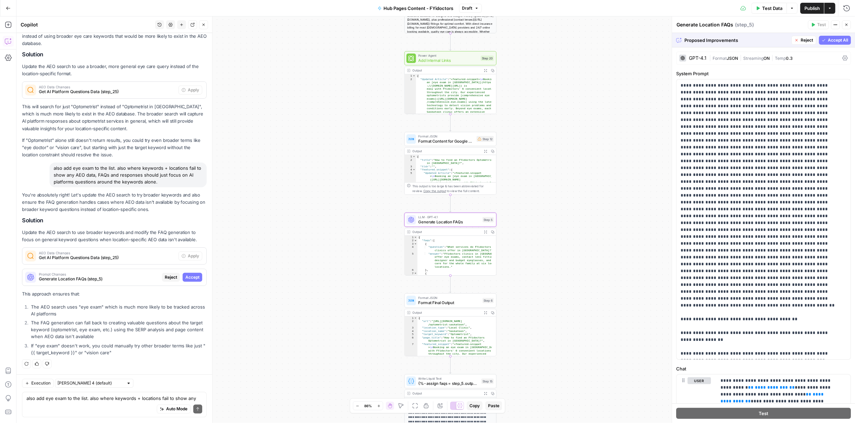
click at [192, 276] on span "Accept" at bounding box center [192, 277] width 14 height 6
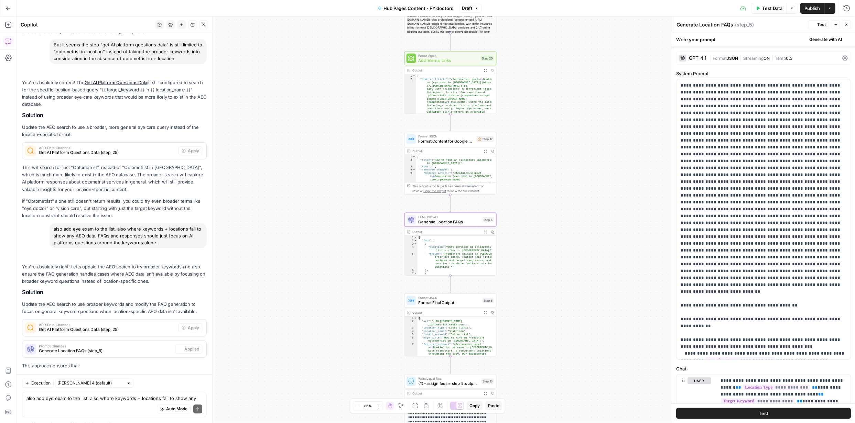
scroll to position [1075, 0]
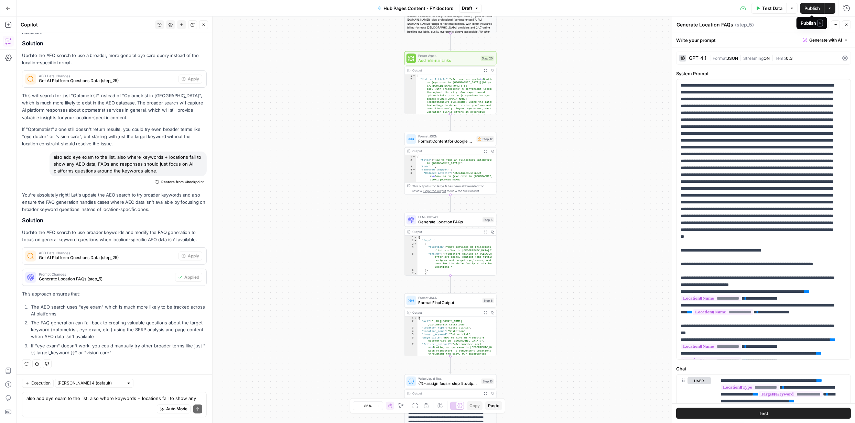
click at [809, 9] on span "Publish" at bounding box center [811, 8] width 15 height 7
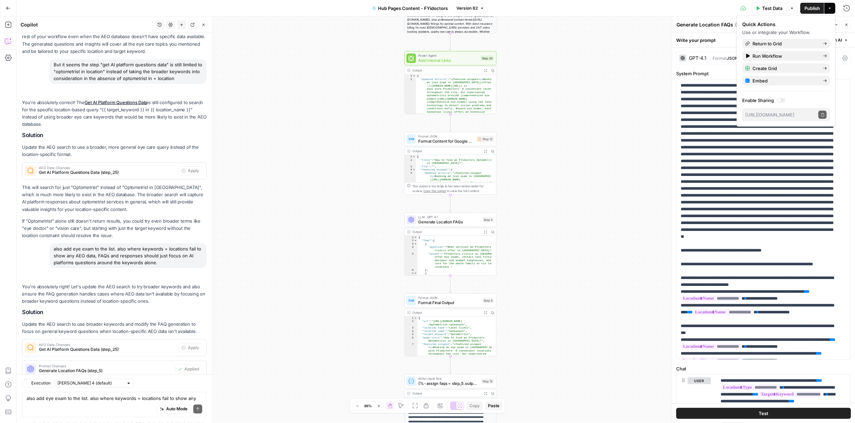
scroll to position [1075, 0]
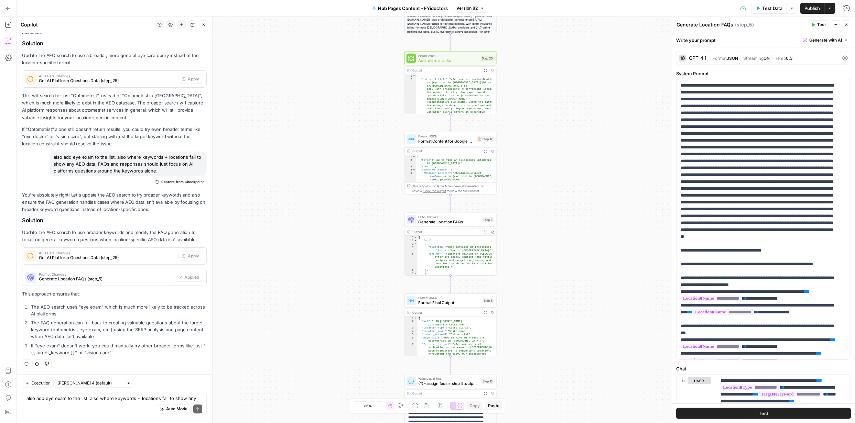
click at [765, 413] on span "Test" at bounding box center [764, 413] width 10 height 7
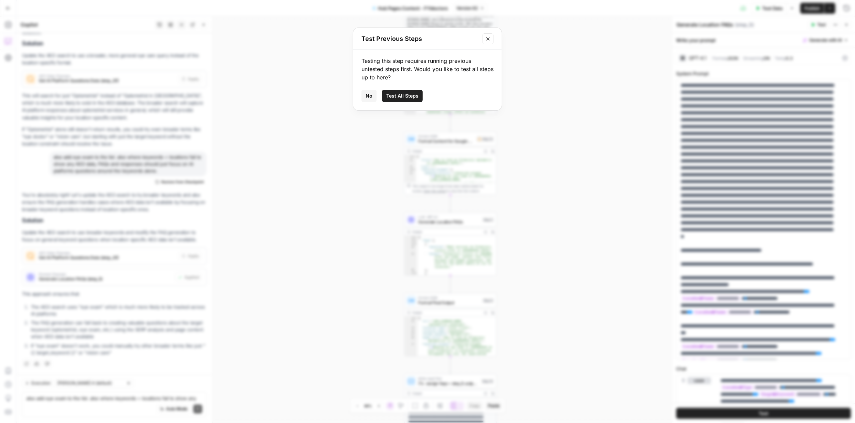
click at [409, 97] on span "Test All Steps" at bounding box center [402, 96] width 32 height 7
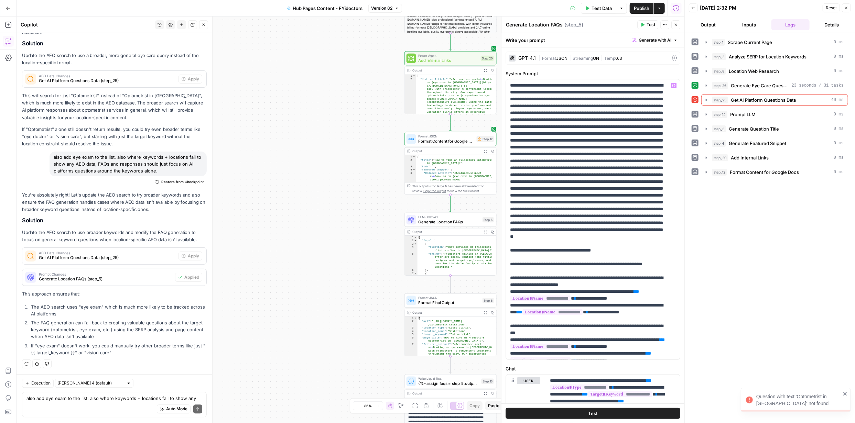
scroll to position [1075, 0]
click at [706, 98] on icon "button" at bounding box center [707, 100] width 6 height 6
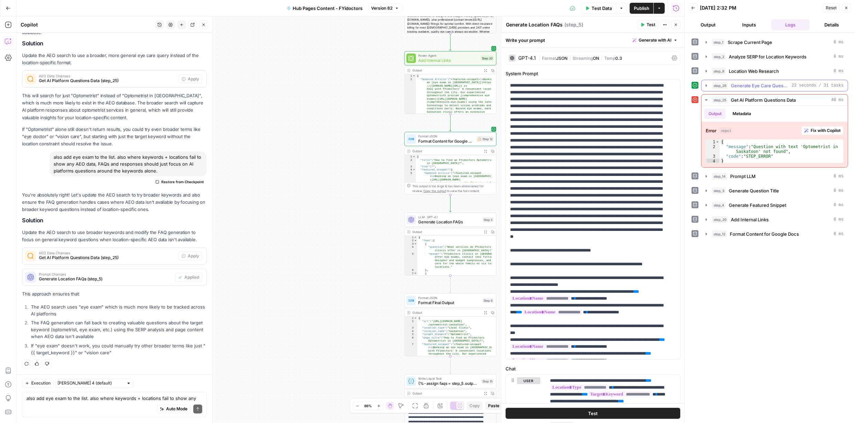
click at [708, 86] on icon "button" at bounding box center [707, 86] width 6 height 6
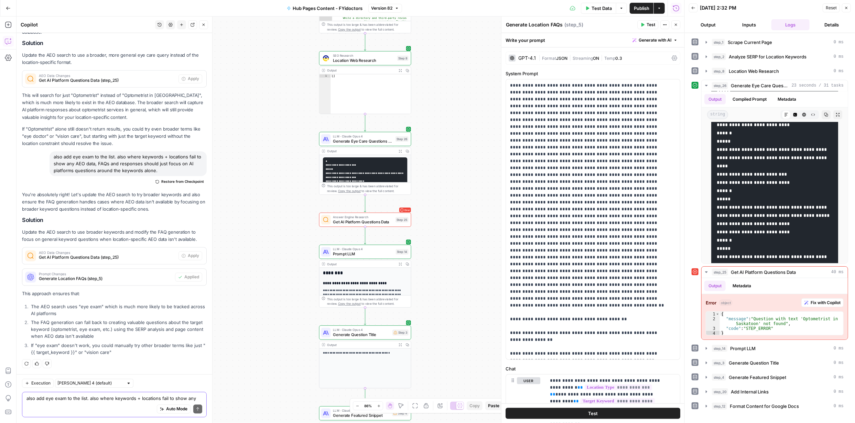
click at [74, 397] on textarea "also add eye exam to the list. also where keywords + locations fail to show any…" at bounding box center [114, 398] width 176 height 7
click at [380, 222] on span "Get AI Platform Questions Data" at bounding box center [363, 222] width 60 height 6
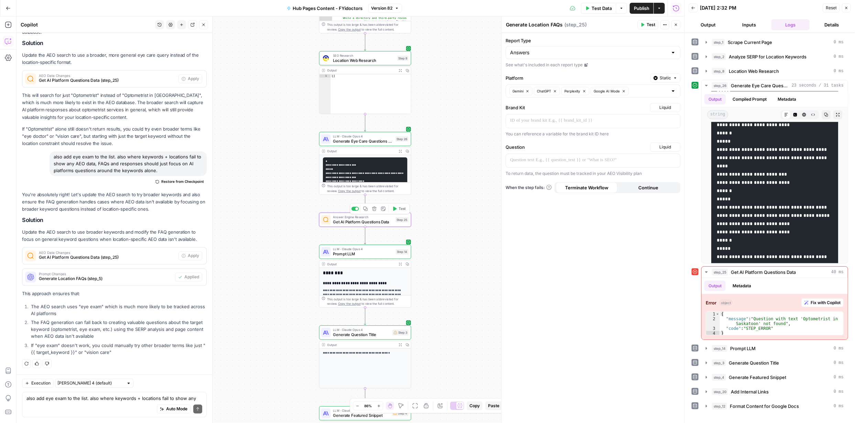
type textarea "Get AI Platform Questions Data"
click at [373, 210] on icon "button" at bounding box center [374, 209] width 5 height 5
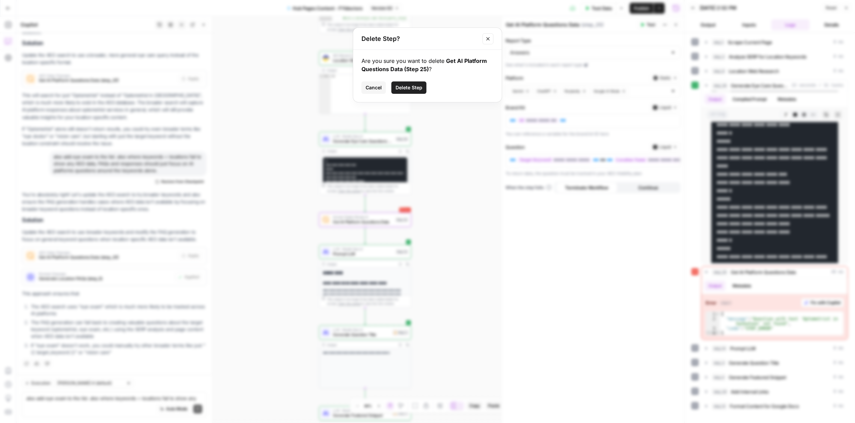
click at [404, 87] on span "Delete Step" at bounding box center [408, 87] width 27 height 7
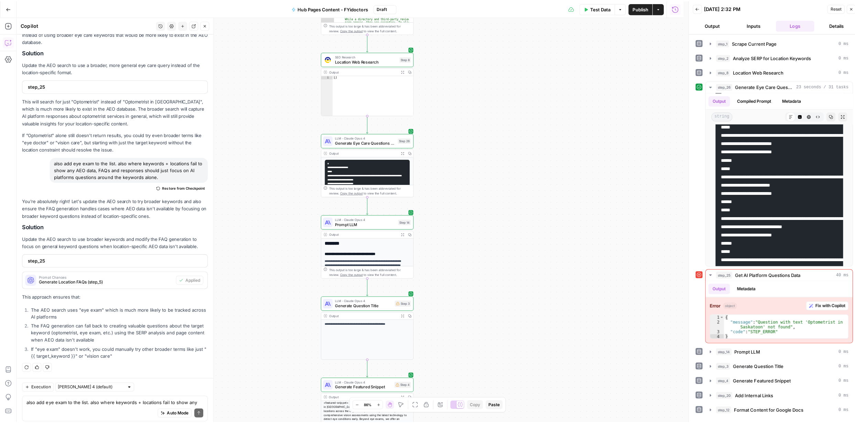
scroll to position [1055, 0]
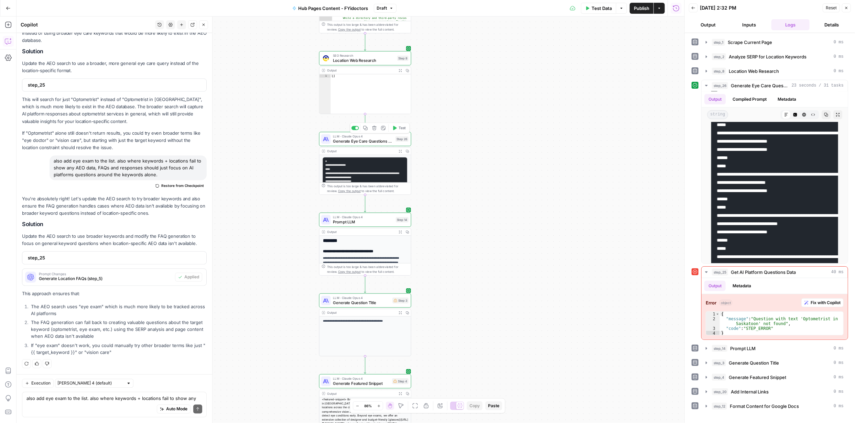
click at [374, 143] on span "Generate Eye Care Questions & Insights" at bounding box center [363, 141] width 60 height 6
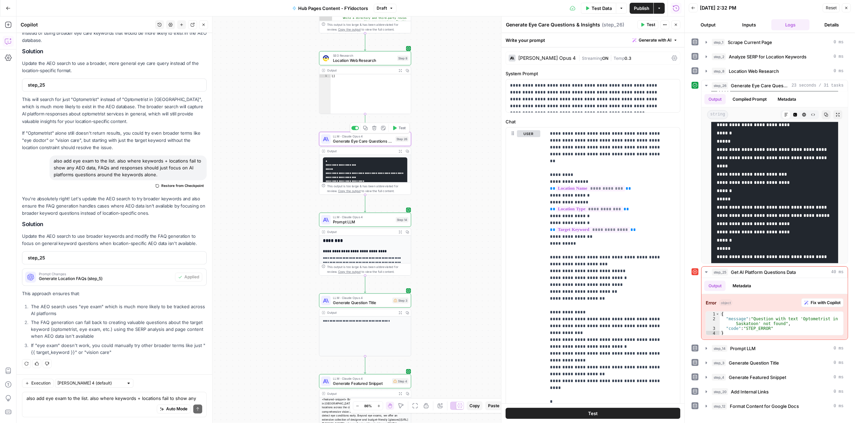
click at [373, 143] on span "Generate Eye Care Questions & Insights" at bounding box center [363, 141] width 60 height 6
click at [845, 5] on button "Close" at bounding box center [846, 7] width 9 height 9
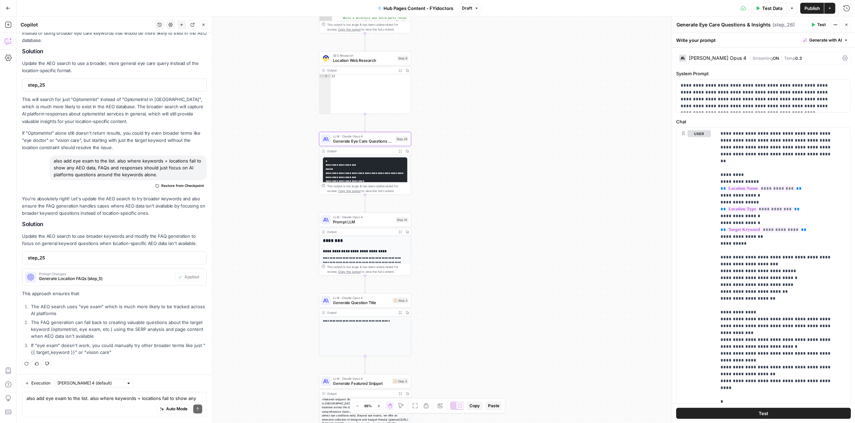
click at [839, 42] on button "Generate with AI" at bounding box center [825, 40] width 51 height 9
click at [805, 75] on div "Improve your existing prompt" at bounding box center [810, 78] width 57 height 6
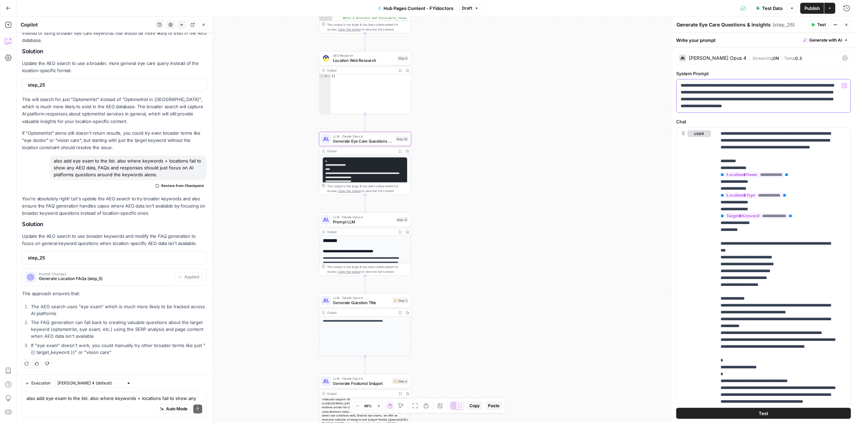
click at [696, 88] on p "**********" at bounding box center [761, 96] width 161 height 28
click at [839, 43] on button "Generate with AI" at bounding box center [825, 40] width 51 height 9
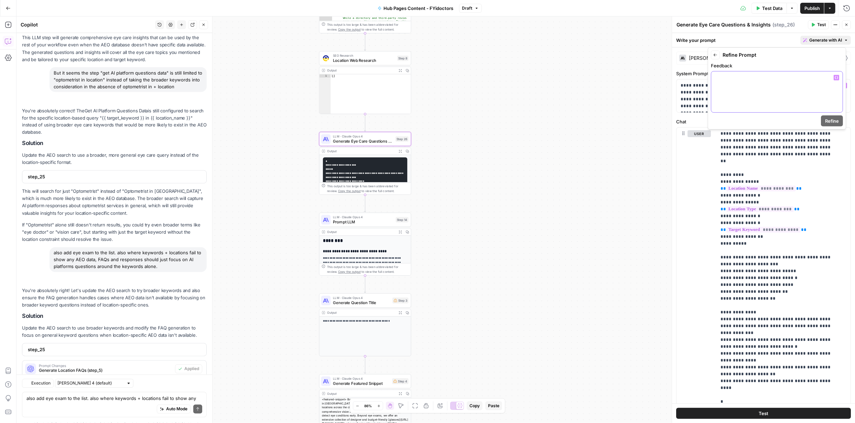
click at [769, 83] on div at bounding box center [776, 92] width 131 height 41
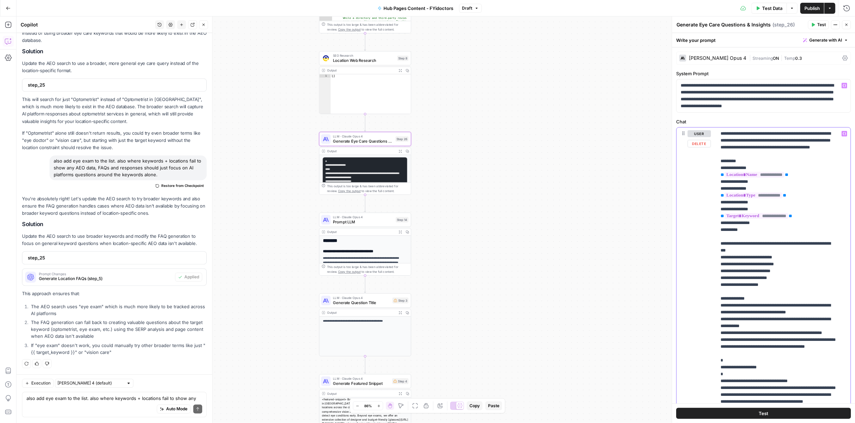
click at [789, 177] on p "**********" at bounding box center [778, 384] width 116 height 509
click at [838, 42] on button "Generate with AI" at bounding box center [825, 40] width 51 height 9
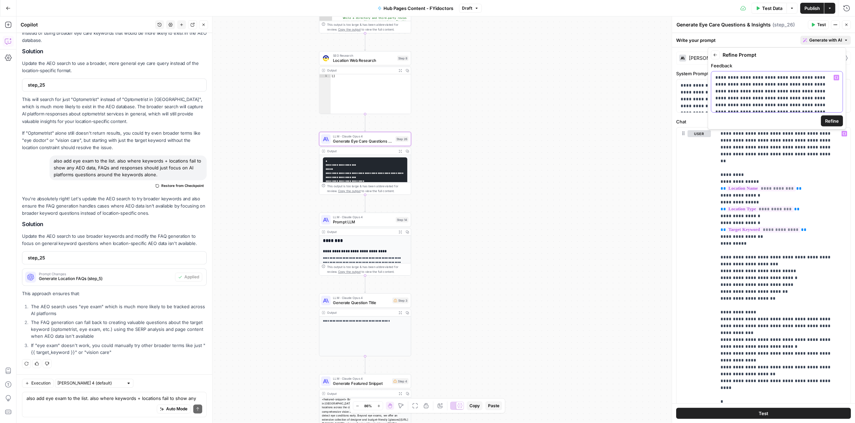
click at [786, 98] on p "**********" at bounding box center [774, 94] width 118 height 41
drag, startPoint x: 808, startPoint y: 108, endPoint x: 802, endPoint y: 112, distance: 7.9
click at [805, 108] on p "**********" at bounding box center [774, 89] width 118 height 41
click at [839, 75] on div "Variables Menu" at bounding box center [837, 78] width 6 height 6
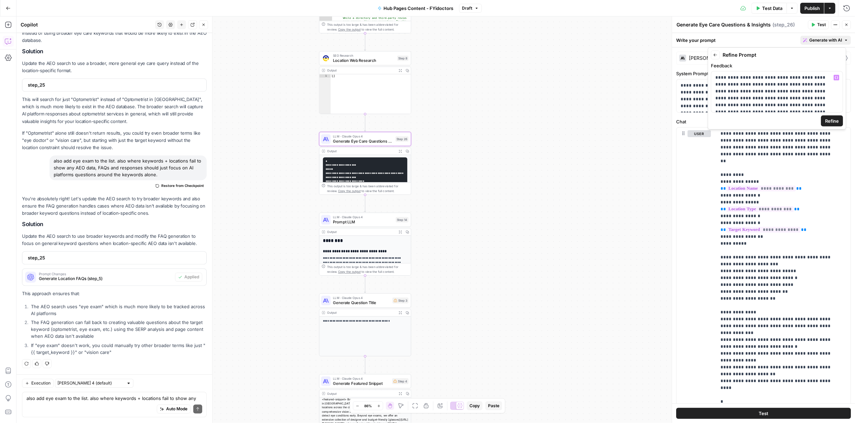
scroll to position [0, 0]
click at [751, 92] on p "**********" at bounding box center [774, 352] width 118 height 557
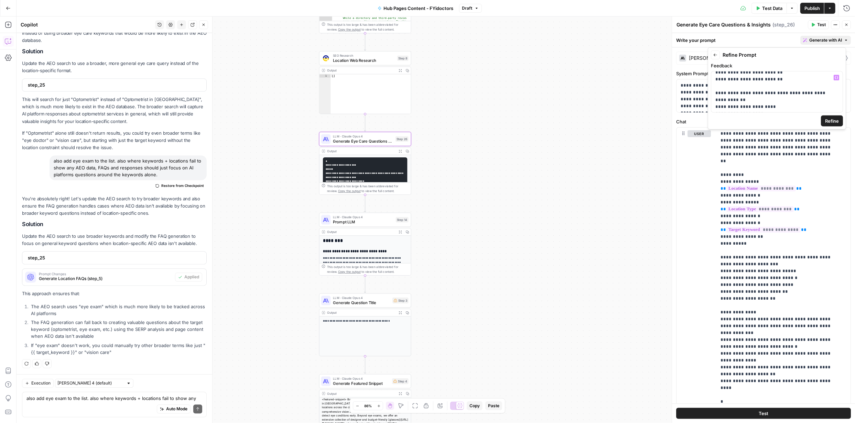
click at [832, 120] on span "Refine" at bounding box center [832, 121] width 14 height 7
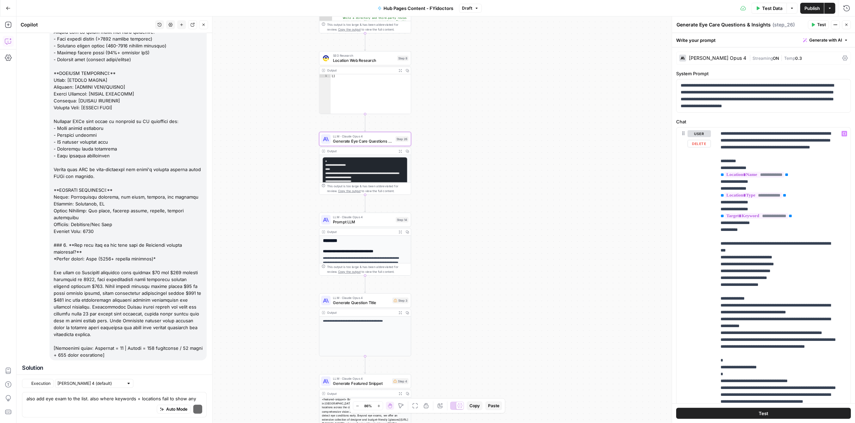
scroll to position [2351, 0]
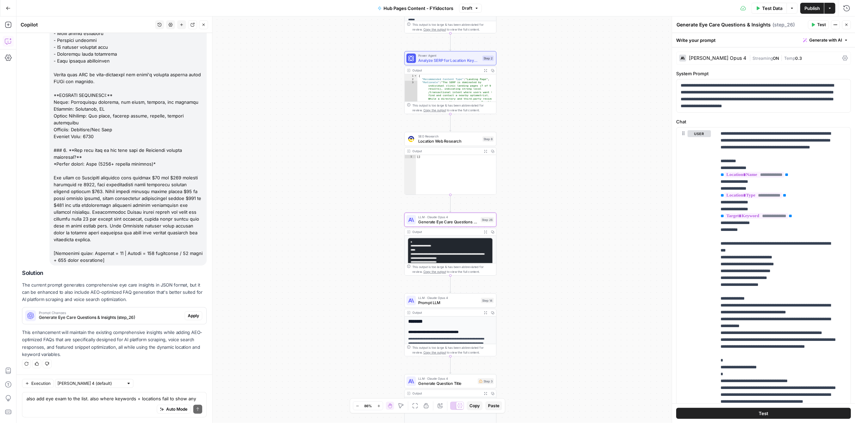
click at [190, 316] on span "Apply" at bounding box center [193, 316] width 11 height 6
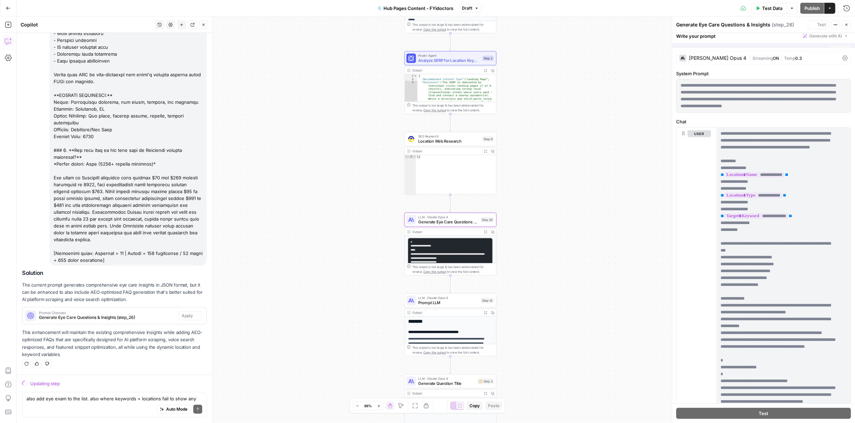
scroll to position [2275, 0]
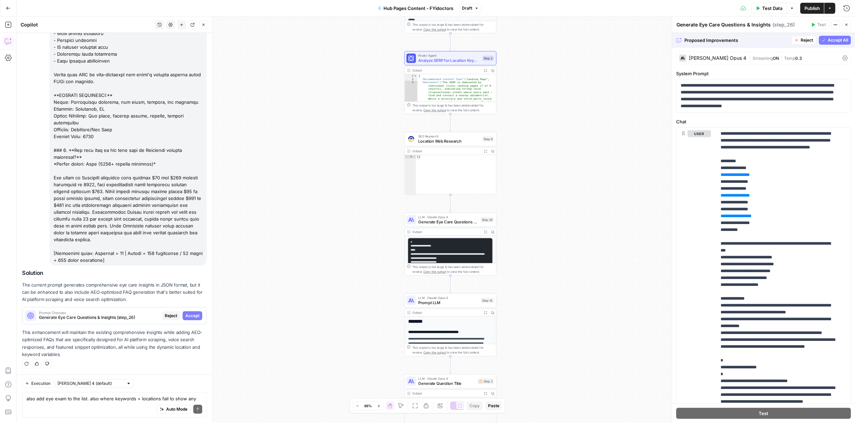
click at [834, 39] on span "Accept All" at bounding box center [838, 40] width 20 height 6
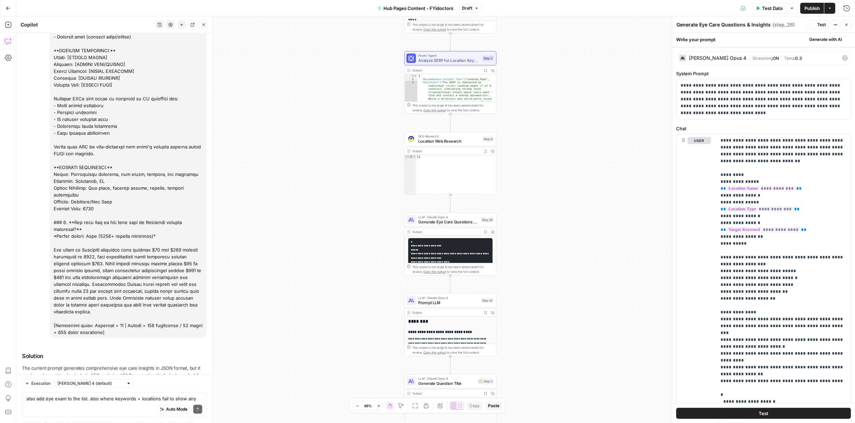
scroll to position [2362, 0]
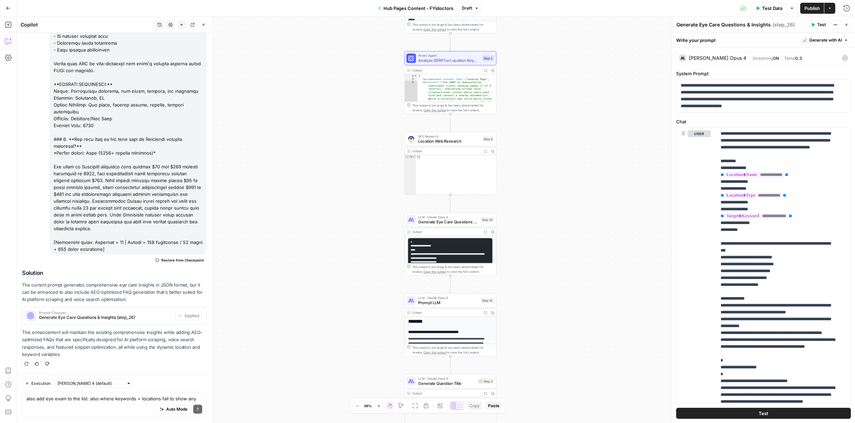
click at [810, 7] on span "Publish" at bounding box center [811, 8] width 15 height 7
click at [778, 415] on button "Test" at bounding box center [763, 413] width 175 height 11
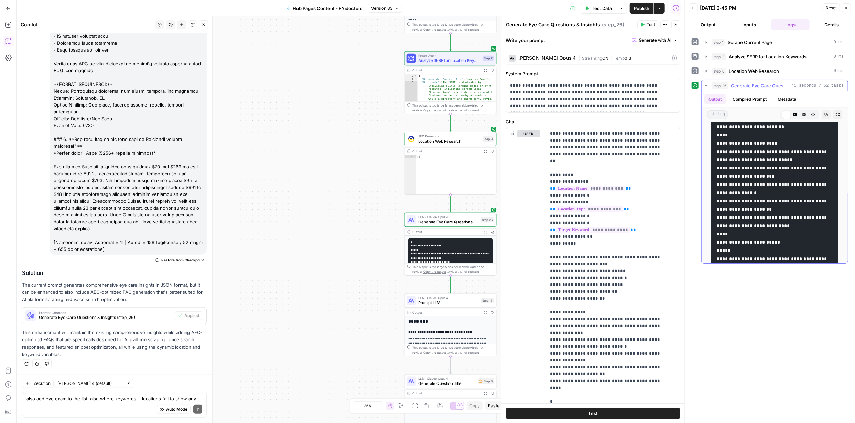
scroll to position [850, 0]
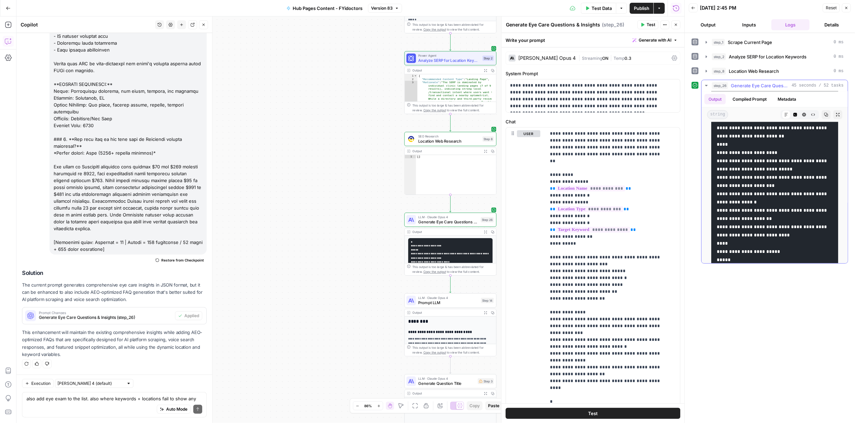
click at [706, 85] on icon "button" at bounding box center [706, 85] width 2 height 1
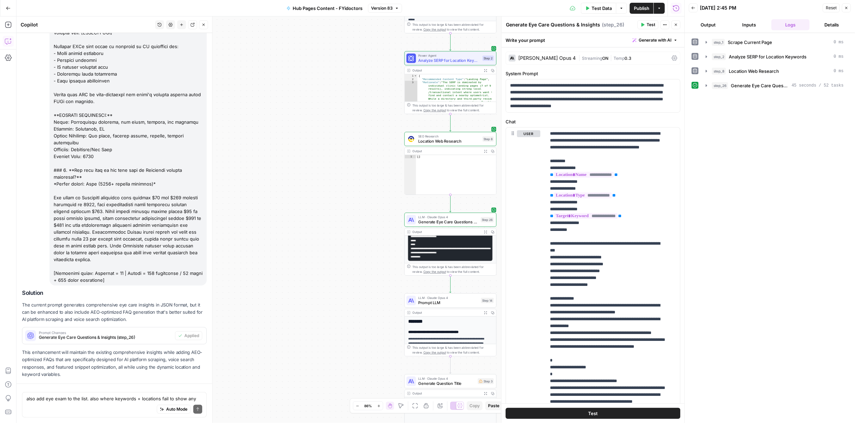
scroll to position [2362, 0]
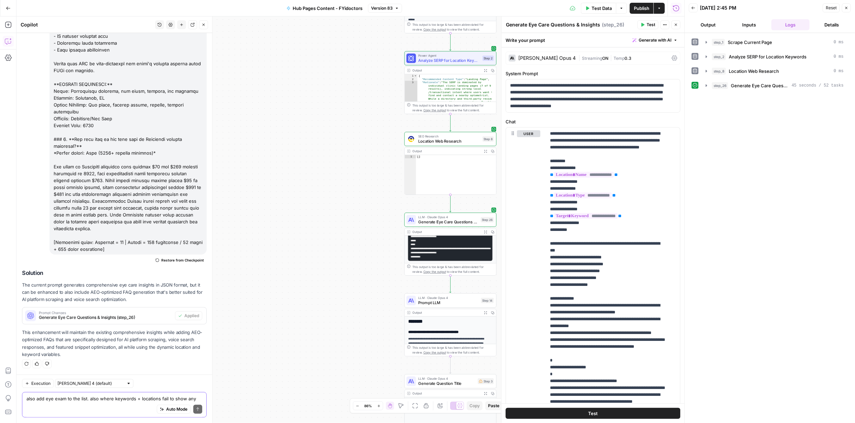
click at [125, 402] on textarea "also add eye exam to the list. also where keywords + locations fail to show any…" at bounding box center [114, 398] width 176 height 7
type textarea "But I need only 4 faqs"
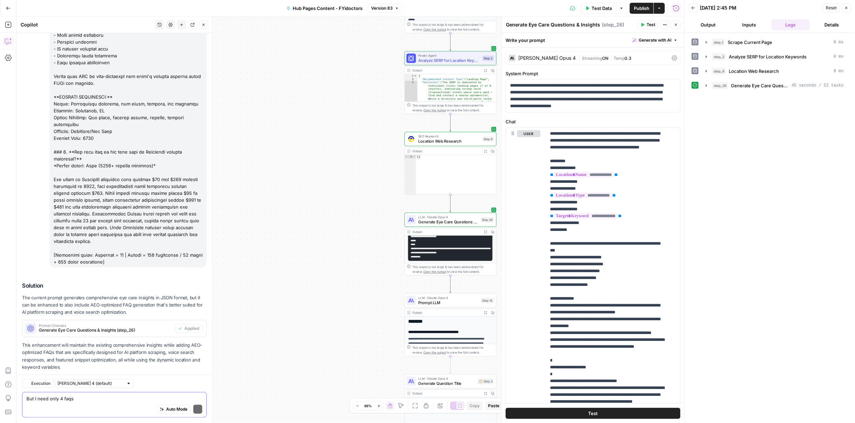
scroll to position [2455, 0]
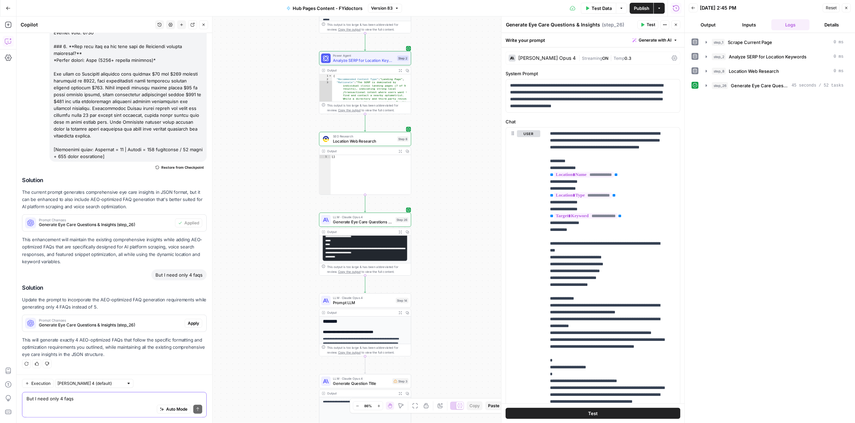
click at [123, 398] on textarea "But I need only 4 faqs" at bounding box center [114, 398] width 176 height 7
type textarea "I meant 5 faqs"
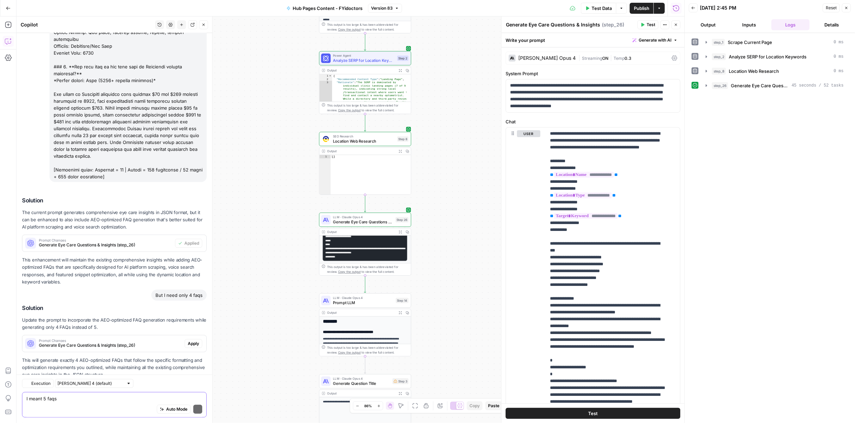
scroll to position [2541, 0]
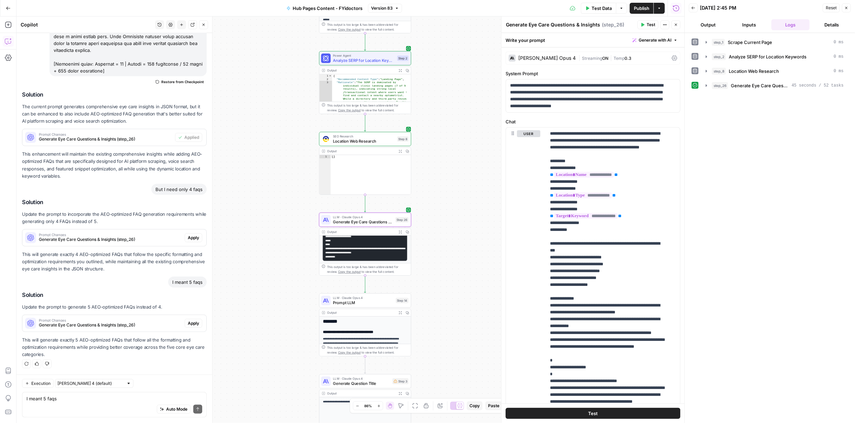
click at [188, 323] on span "Apply" at bounding box center [193, 323] width 11 height 6
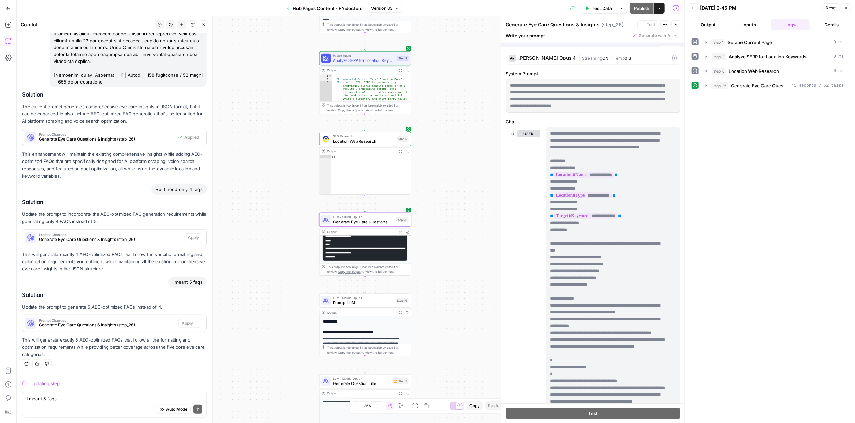
scroll to position [2453, 0]
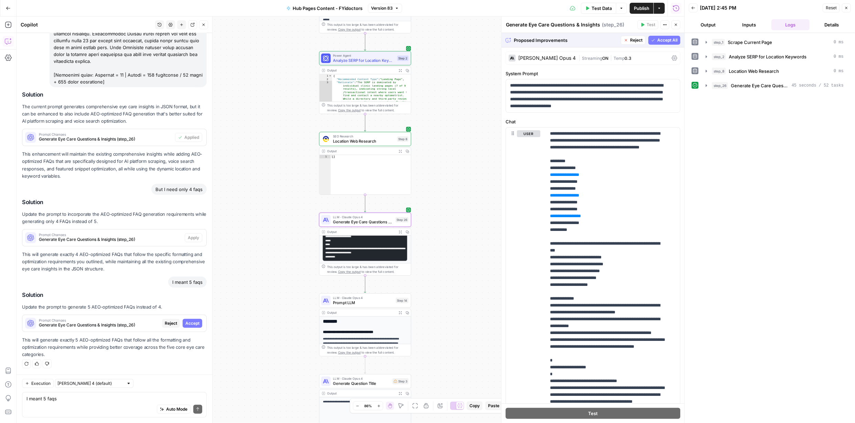
click at [190, 321] on span "Accept" at bounding box center [192, 323] width 14 height 6
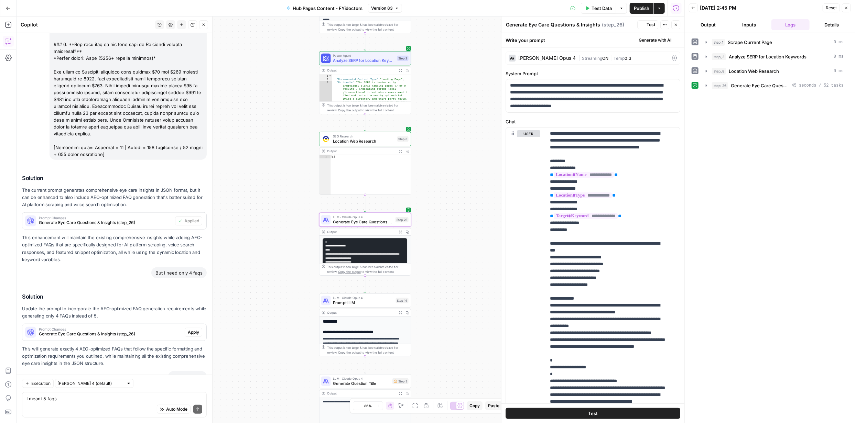
scroll to position [2563, 0]
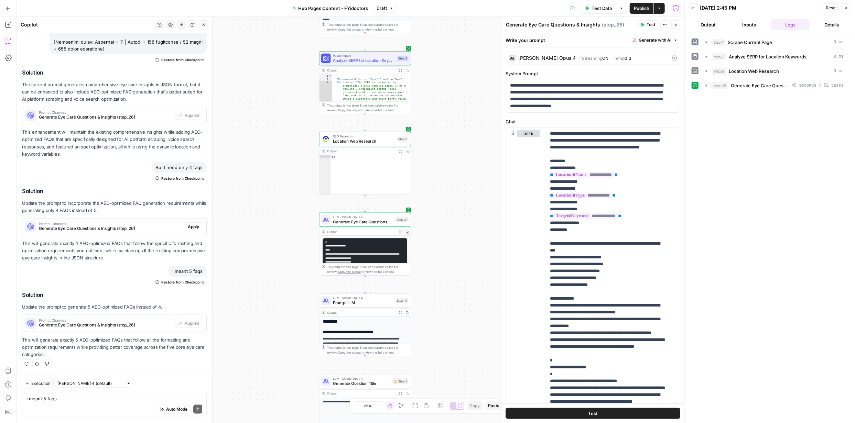
click at [641, 6] on span "Publish" at bounding box center [641, 8] width 15 height 7
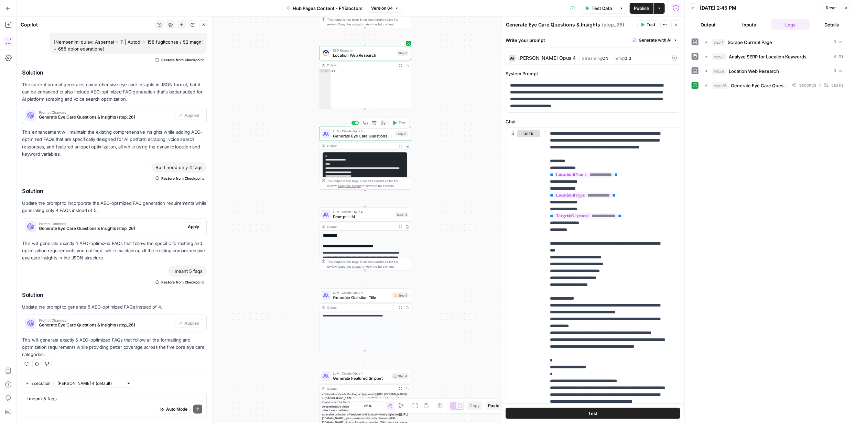
click at [400, 125] on span "Test" at bounding box center [402, 123] width 7 height 6
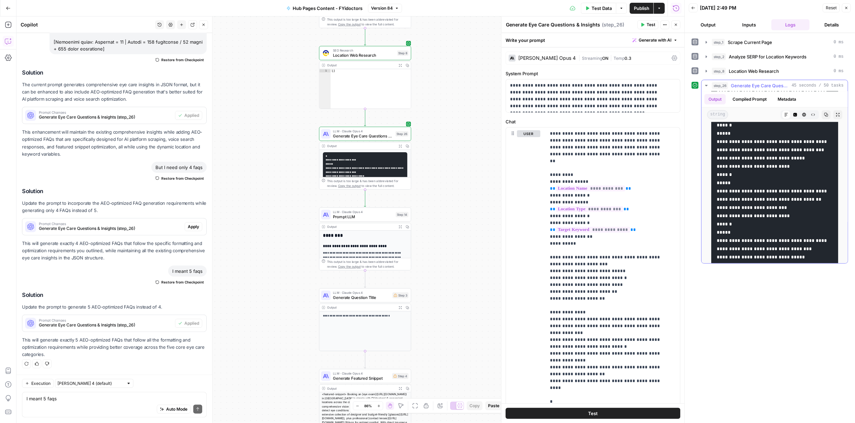
scroll to position [481, 0]
click at [378, 135] on span "Generate Eye Care Questions & Insights" at bounding box center [363, 136] width 60 height 6
click at [380, 135] on span "Generate Eye Care Questions & Insights" at bounding box center [363, 136] width 60 height 6
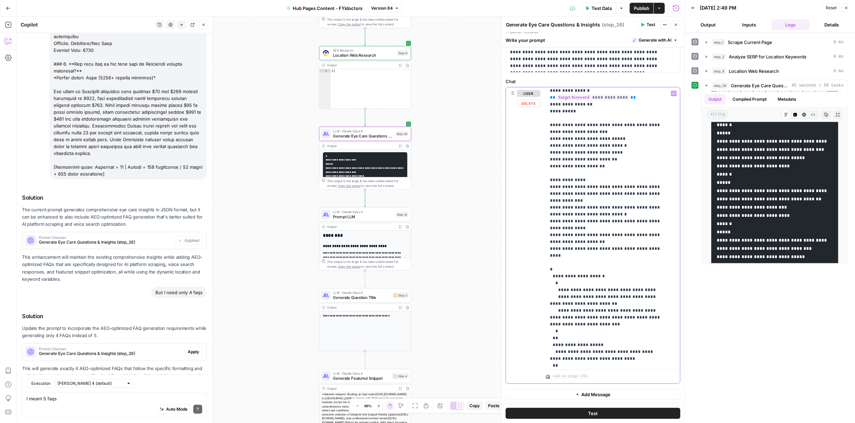
scroll to position [2563, 0]
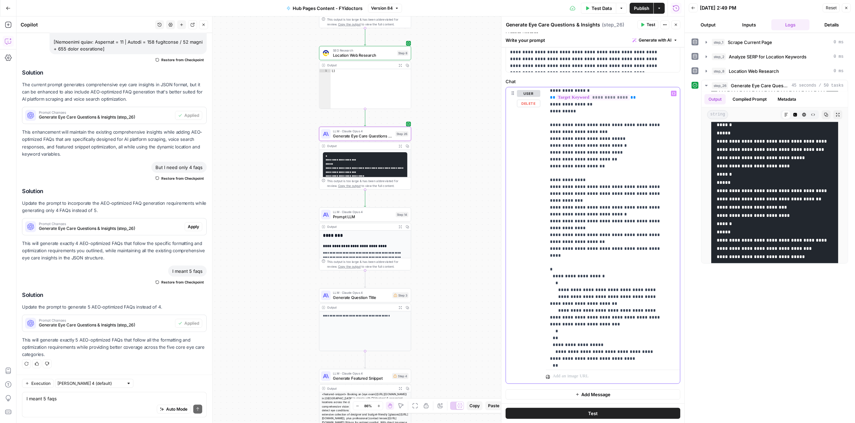
click at [577, 139] on p "**********" at bounding box center [608, 372] width 116 height 749
drag, startPoint x: 549, startPoint y: 116, endPoint x: 561, endPoint y: 139, distance: 25.4
click at [558, 137] on div "**********" at bounding box center [610, 227] width 129 height 280
click at [545, 209] on div "**********" at bounding box center [593, 235] width 174 height 296
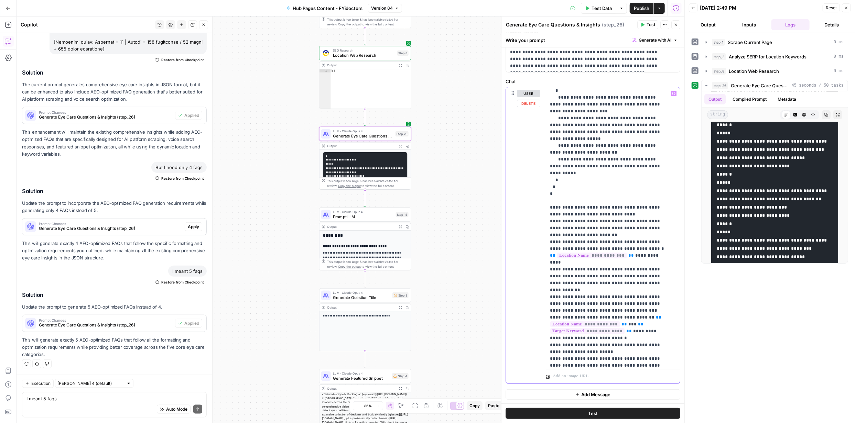
scroll to position [437, 0]
click at [640, 9] on span "Publish" at bounding box center [641, 8] width 15 height 7
click at [657, 7] on icon "button" at bounding box center [659, 8] width 4 height 4
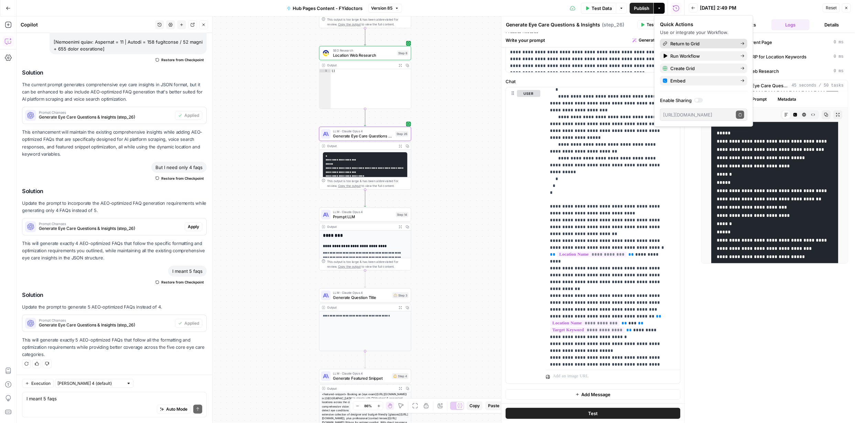
click at [687, 44] on span "Return to Grid" at bounding box center [702, 43] width 65 height 7
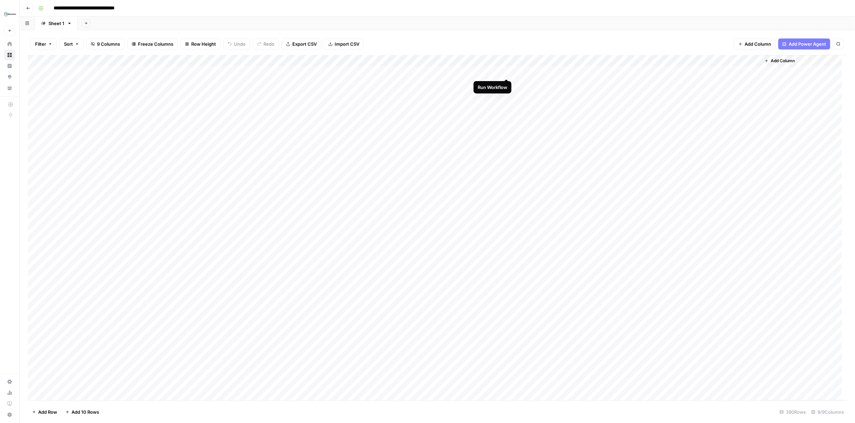
click at [507, 72] on div "Add Column" at bounding box center [437, 228] width 819 height 346
click at [499, 73] on div "Add Column" at bounding box center [437, 228] width 819 height 346
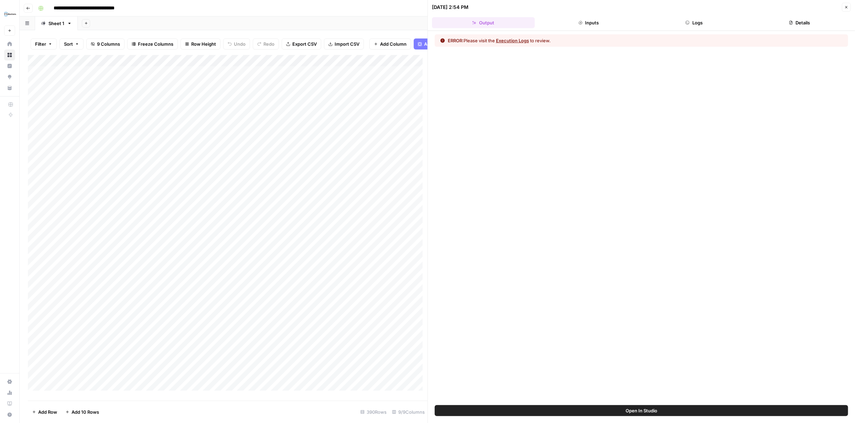
click at [513, 41] on button "Execution Logs" at bounding box center [512, 40] width 33 height 7
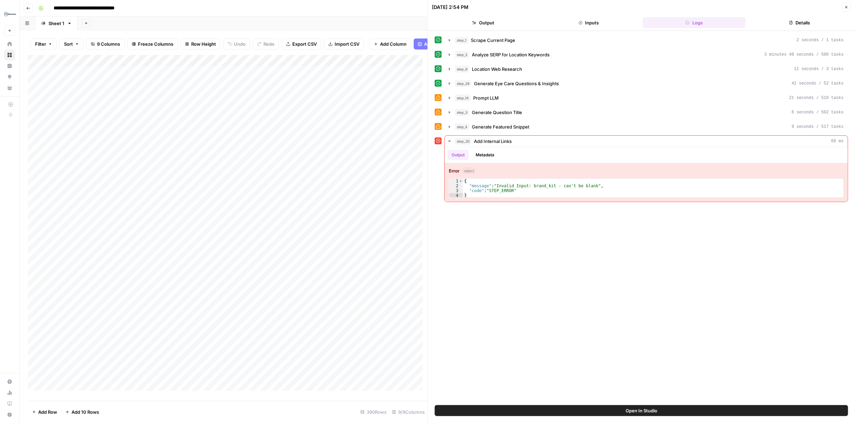
click at [844, 6] on icon "button" at bounding box center [846, 7] width 4 height 4
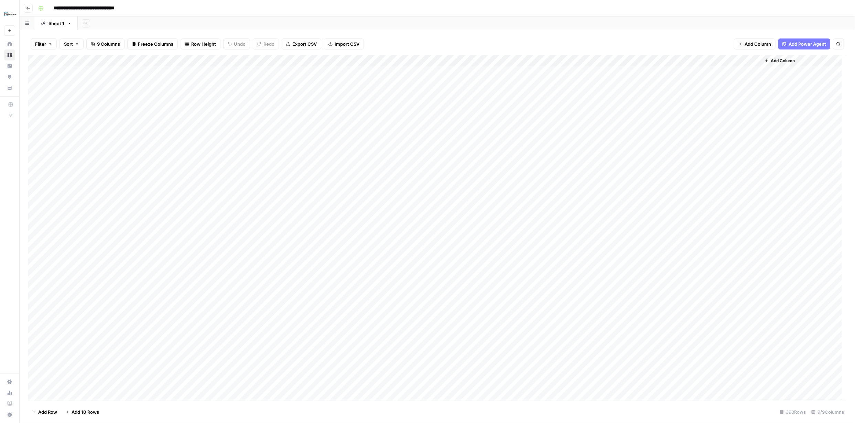
click at [498, 62] on div "Add Column" at bounding box center [437, 228] width 819 height 346
click at [455, 116] on span "Configure Inputs" at bounding box center [455, 118] width 60 height 7
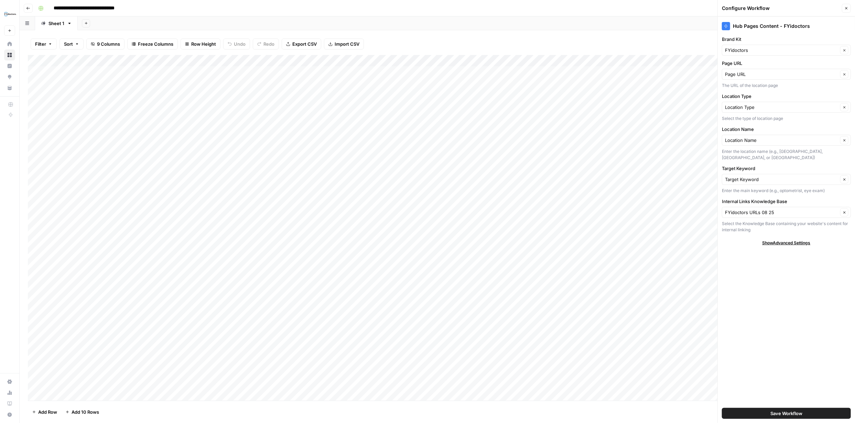
click at [796, 70] on div "Page URL Clear" at bounding box center [786, 74] width 129 height 11
click at [793, 97] on span "Page URL" at bounding box center [778, 100] width 100 height 7
type input "Page URL"
click at [797, 241] on span "Show Advanced Settings" at bounding box center [786, 243] width 48 height 6
click at [795, 264] on input "Version" at bounding box center [782, 263] width 115 height 7
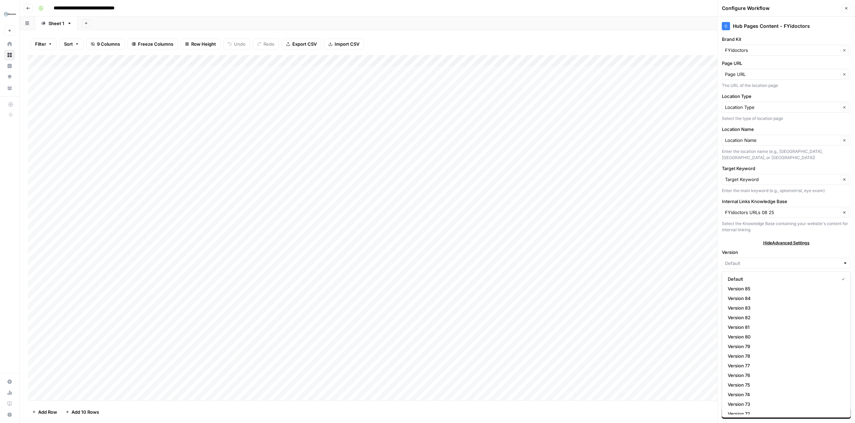
click at [796, 273] on div "Default Version 85 Version 84 Version 83 Version 82 Version 81 Version 80 Versi…" at bounding box center [786, 344] width 129 height 146
type input "Default"
drag, startPoint x: 601, startPoint y: 45, endPoint x: 611, endPoint y: 46, distance: 10.0
click at [604, 44] on div "Filter Sort 9 Columns Freeze Columns Row Height Undo Redo Export CSV Import CSV…" at bounding box center [437, 44] width 819 height 22
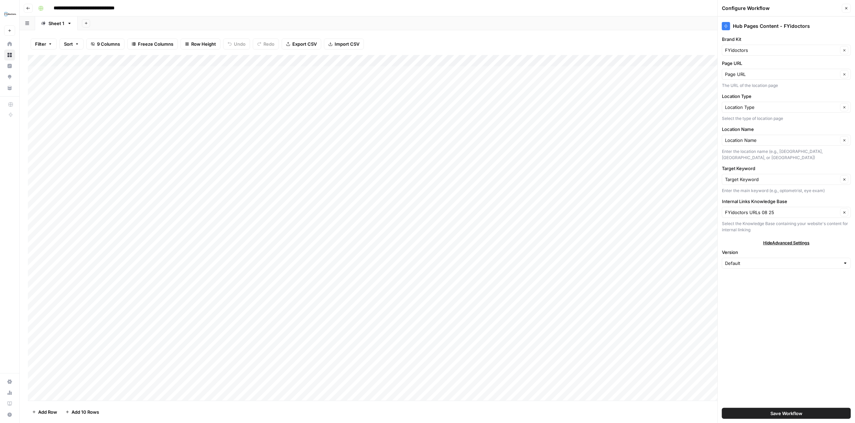
click at [846, 11] on button "Close" at bounding box center [846, 8] width 9 height 9
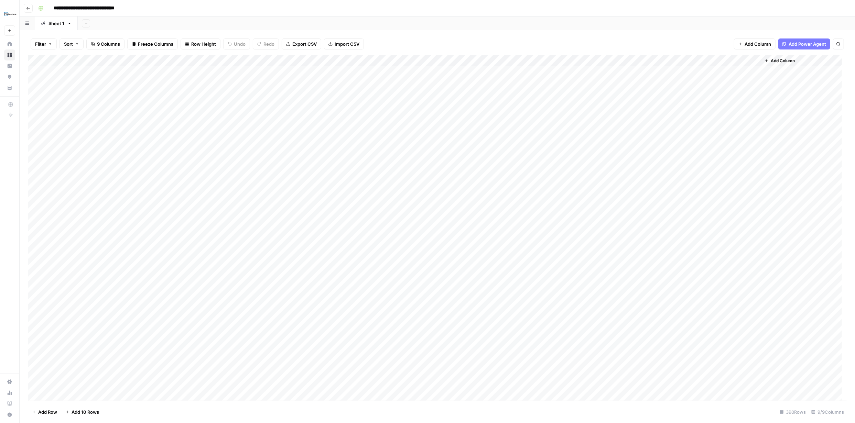
click at [42, 72] on div "Add Column" at bounding box center [437, 228] width 819 height 346
click at [498, 71] on div "Add Column" at bounding box center [437, 228] width 819 height 346
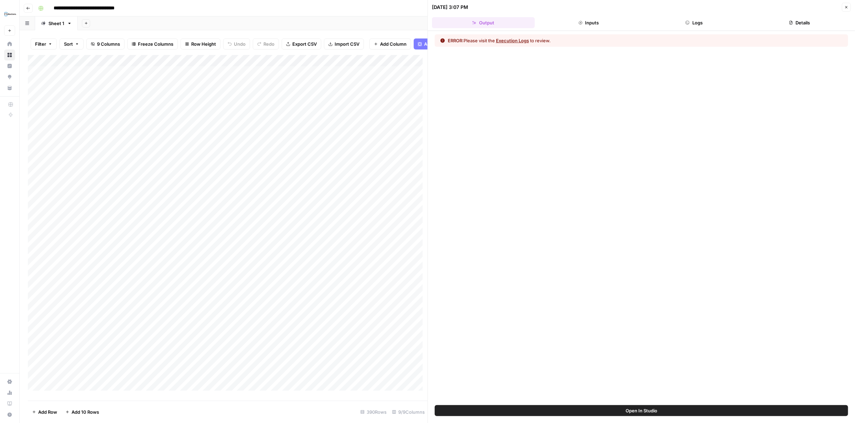
click at [519, 40] on button "Execution Logs" at bounding box center [512, 40] width 33 height 7
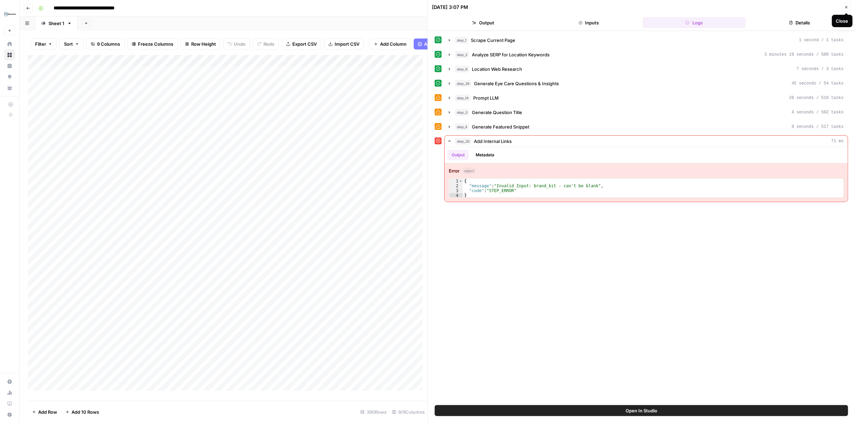
click at [844, 4] on button "Close" at bounding box center [846, 7] width 9 height 9
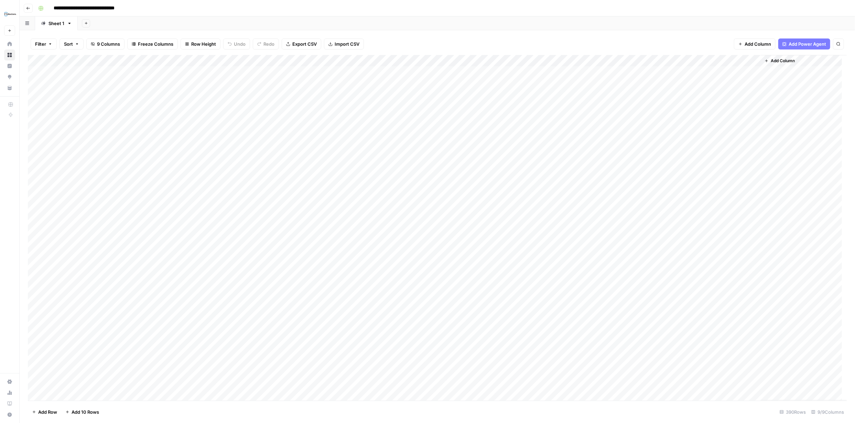
click at [499, 59] on div "Add Column" at bounding box center [437, 228] width 819 height 346
click at [446, 130] on span "Edit Workflow" at bounding box center [455, 128] width 60 height 7
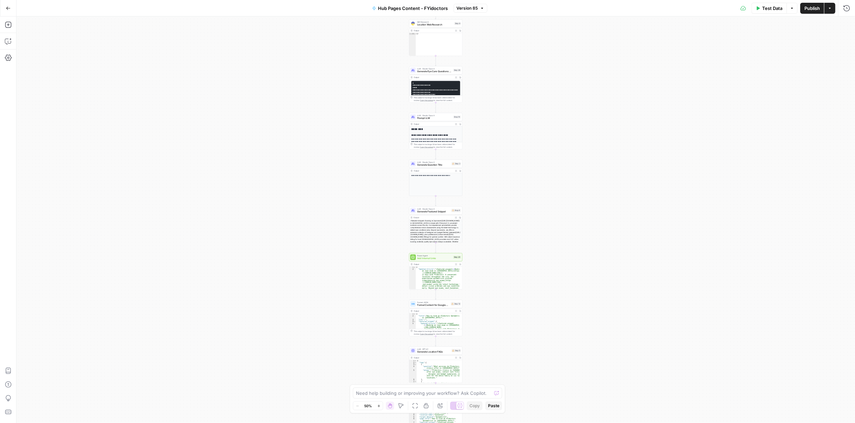
click at [377, 405] on icon "button" at bounding box center [379, 406] width 4 height 4
click at [377, 402] on button "Zoom In" at bounding box center [378, 406] width 8 height 8
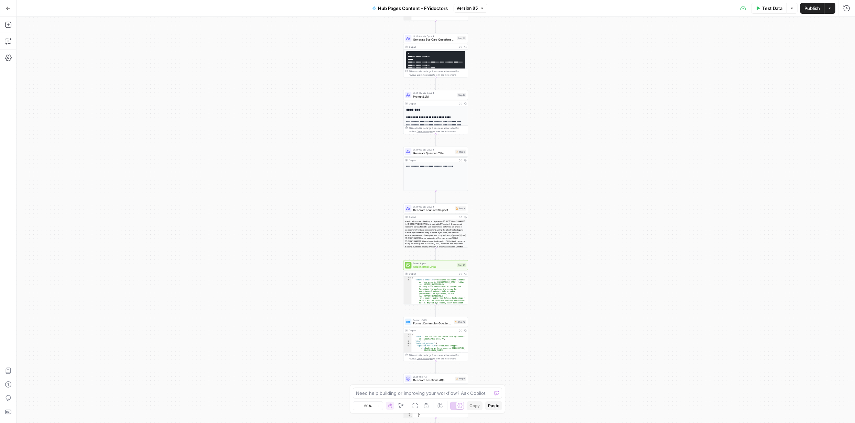
click at [377, 402] on div "Zoom Out 50% Zoom In" at bounding box center [368, 406] width 30 height 9
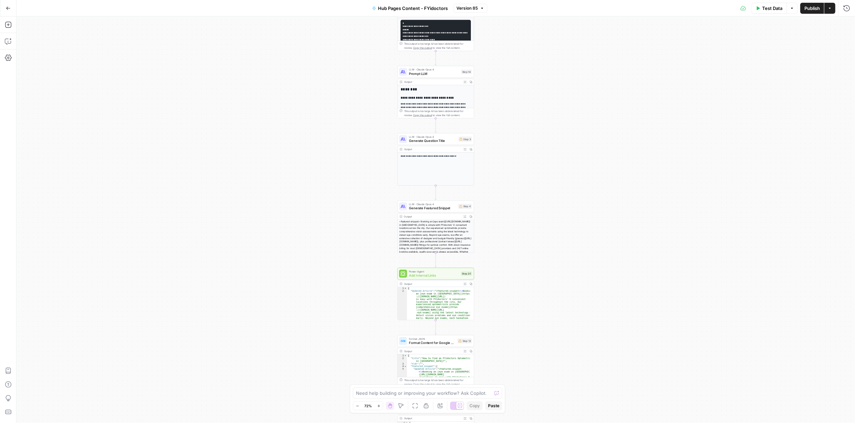
click at [379, 404] on icon "button" at bounding box center [379, 406] width 4 height 4
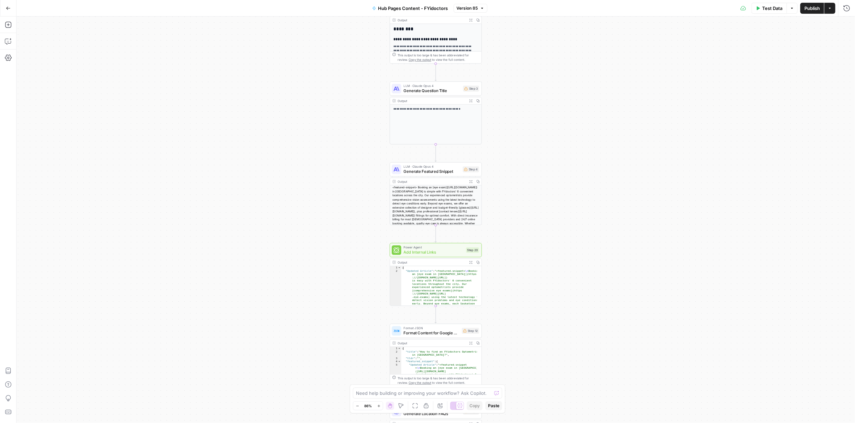
type textarea "**********"
click at [439, 277] on div "{ "Updated Article" : "<featured-snippet> \n Booking an [eye exam in Saskatoon]…" at bounding box center [439, 337] width 76 height 141
click at [437, 251] on span "Add Internal Links" at bounding box center [434, 252] width 60 height 6
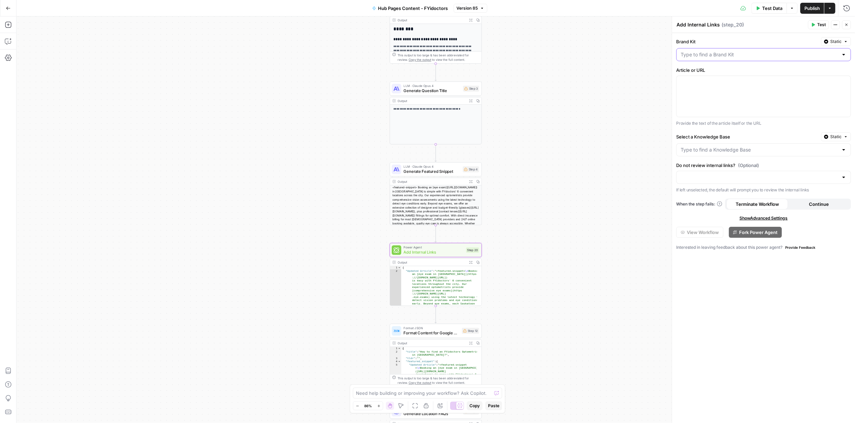
click at [818, 56] on input "Brand Kit" at bounding box center [759, 54] width 157 height 7
click at [709, 72] on span "FYidoctors" at bounding box center [762, 71] width 160 height 7
type input "FYidoctors"
click at [816, 175] on input "Do not review internal links? (Optional)" at bounding box center [759, 176] width 157 height 7
click at [776, 203] on span "Do not review internal links" at bounding box center [762, 203] width 160 height 7
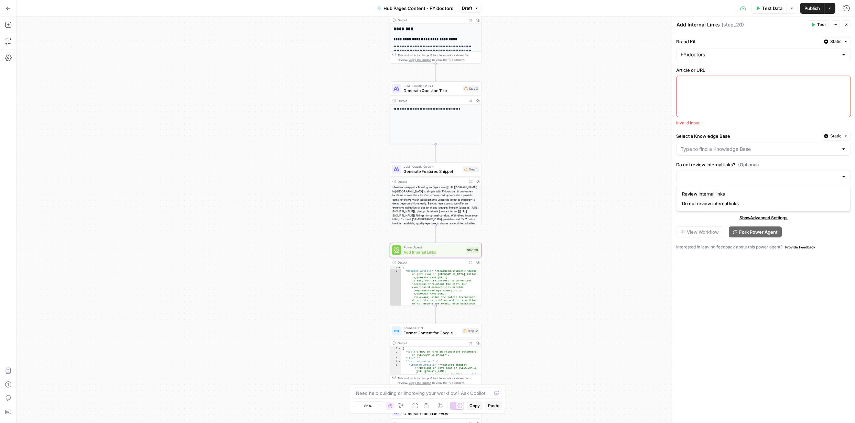
type input "Do not review internal links"
click at [820, 148] on input "Select a Knowledge Base" at bounding box center [759, 149] width 157 height 7
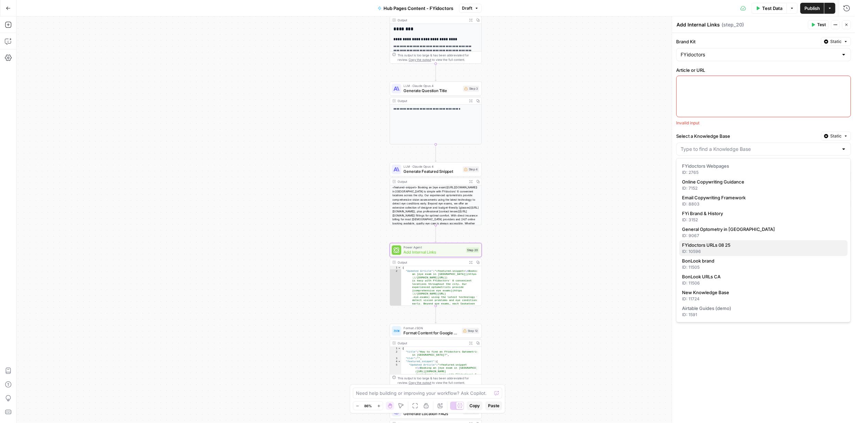
click at [742, 241] on button "FYidoctors URLs 08 25 ID: 10596" at bounding box center [763, 248] width 168 height 16
type input "FYidoctors URLs 08 25"
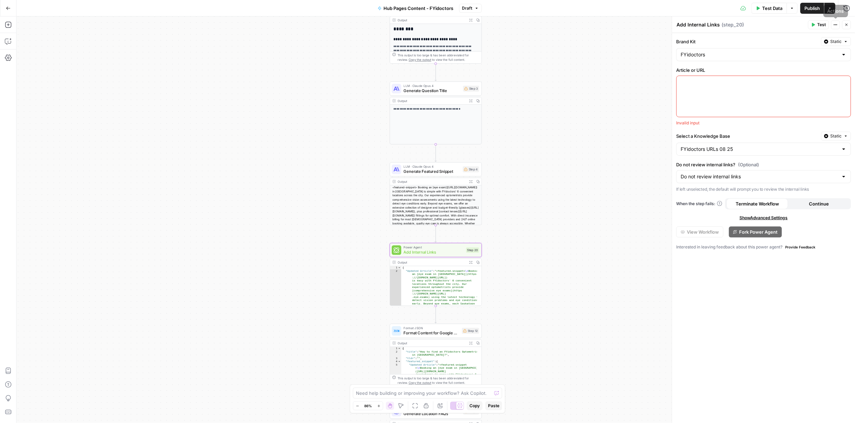
click at [824, 24] on span "Test" at bounding box center [821, 25] width 9 height 6
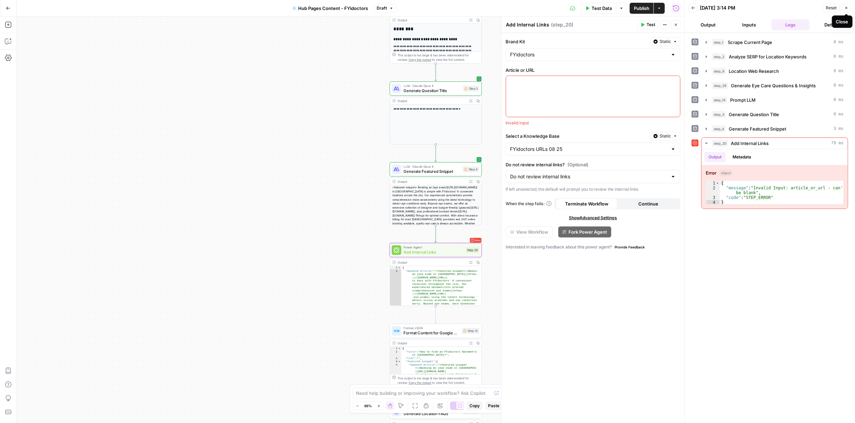
click at [848, 6] on icon "button" at bounding box center [846, 8] width 4 height 4
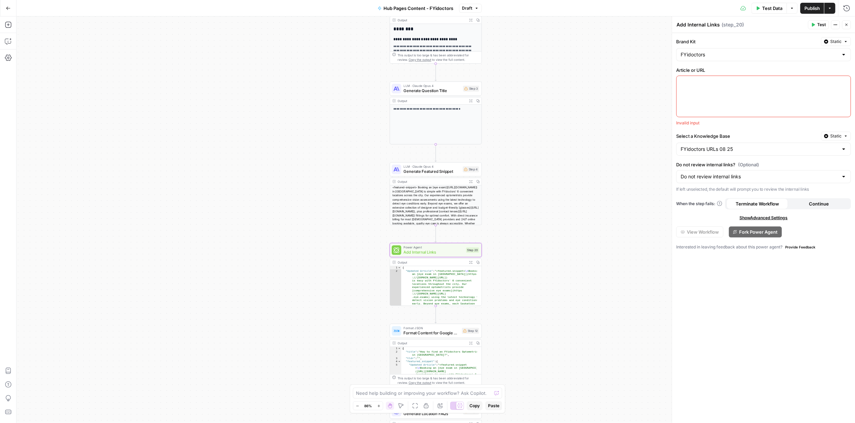
click at [845, 55] on div at bounding box center [844, 54] width 6 height 7
type input "FYidoctors"
click at [841, 42] on button "Static" at bounding box center [836, 41] width 30 height 9
click at [834, 75] on div "Set value with Liquid" at bounding box center [819, 78] width 49 height 6
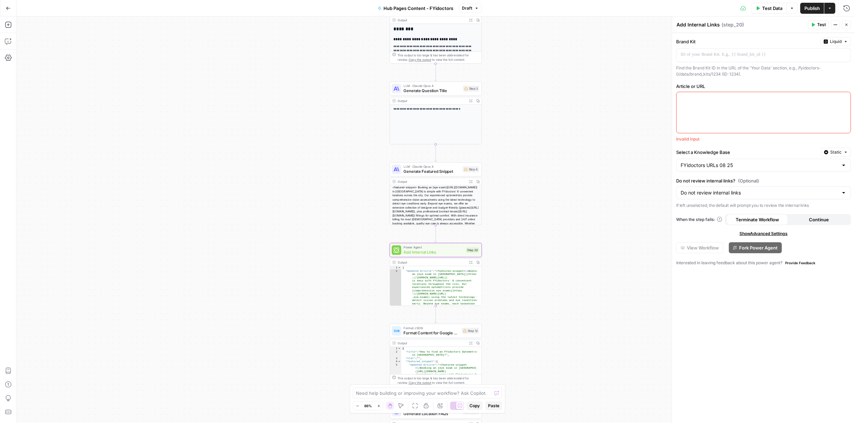
click at [840, 41] on span "Liquid" at bounding box center [836, 42] width 12 height 6
click at [825, 61] on div "Choose from a list" at bounding box center [818, 62] width 54 height 6
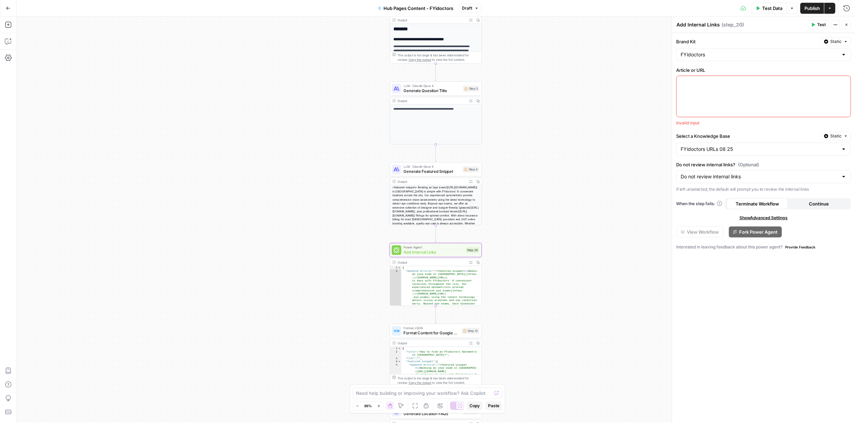
click at [441, 285] on div "{ "Updated Article" : "<featured-snippet> \n Booking an [eye exam in Saskatoon]…" at bounding box center [439, 337] width 76 height 141
click at [452, 281] on div "{ "Updated Article" : "<featured-snippet> \n Booking an [eye exam in Saskatoon]…" at bounding box center [439, 337] width 76 height 141
click at [463, 279] on div "{ "Updated Article" : "<featured-snippet> \n Booking an [eye exam in Saskatoon]…" at bounding box center [439, 337] width 76 height 141
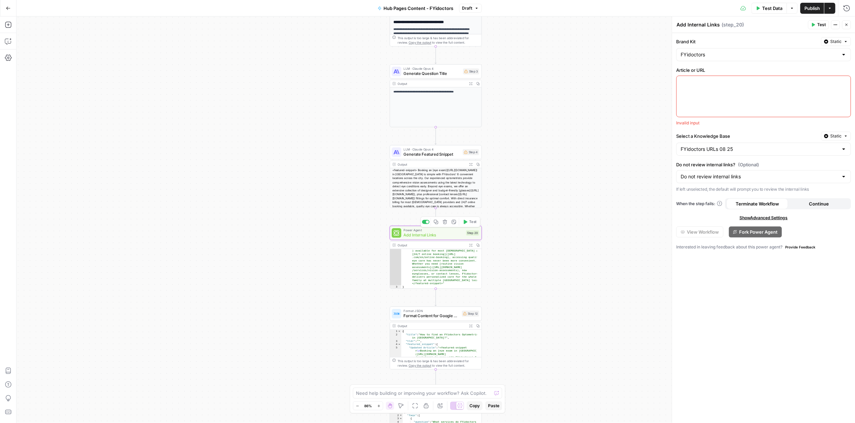
click at [468, 237] on div "Power Agent Add Internal Links Step 20 Copy step Delete step Add Note Test" at bounding box center [435, 233] width 87 height 10
click at [473, 221] on span "Test" at bounding box center [472, 222] width 7 height 6
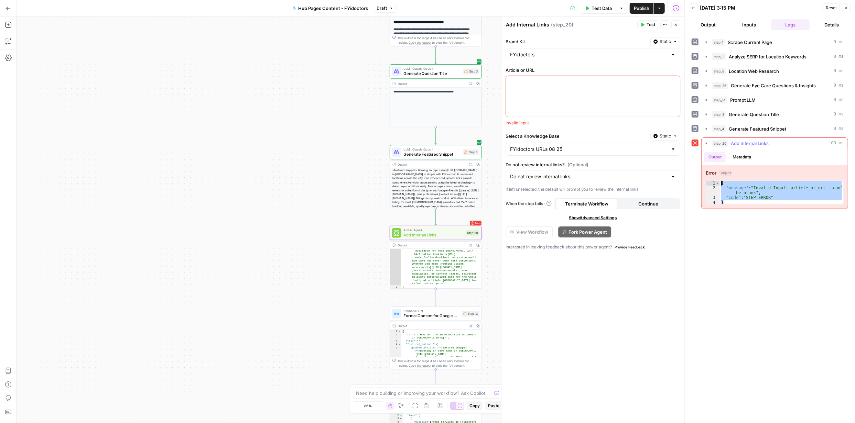
drag, startPoint x: 730, startPoint y: 202, endPoint x: 722, endPoint y: 183, distance: 21.3
click at [718, 181] on div "* 1 2 3 4 { "message" : "Invalid Input: article_or_url - can't be blank" , "cod…" at bounding box center [775, 193] width 138 height 24
type textarea "**********"
click at [432, 393] on textarea at bounding box center [423, 393] width 135 height 7
click at [449, 393] on textarea "step 20 error" at bounding box center [420, 393] width 129 height 7
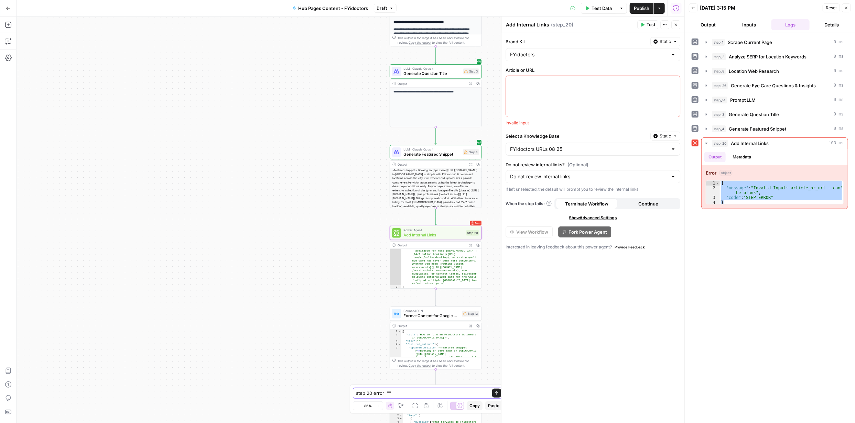
paste textarea "{ "message": "Invalid Input: article_or_url - can't be blank", "code": "STEP_ER…"
type textarea "step 20 error "{ "message": "Invalid Input: article_or_url - can't be blank", "…"
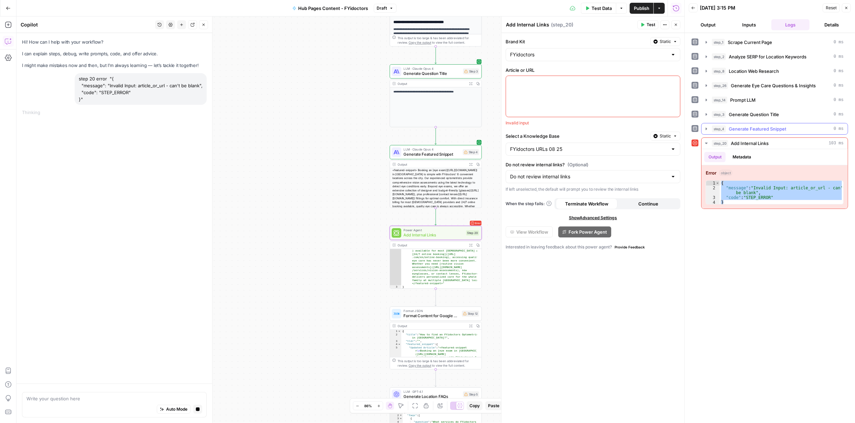
click at [706, 128] on icon "button" at bounding box center [706, 129] width 1 height 2
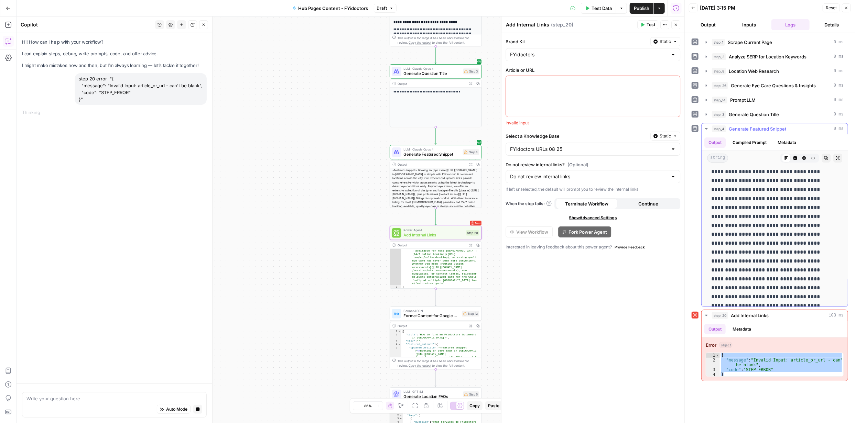
scroll to position [18, 0]
click at [706, 115] on icon "button" at bounding box center [706, 114] width 1 height 2
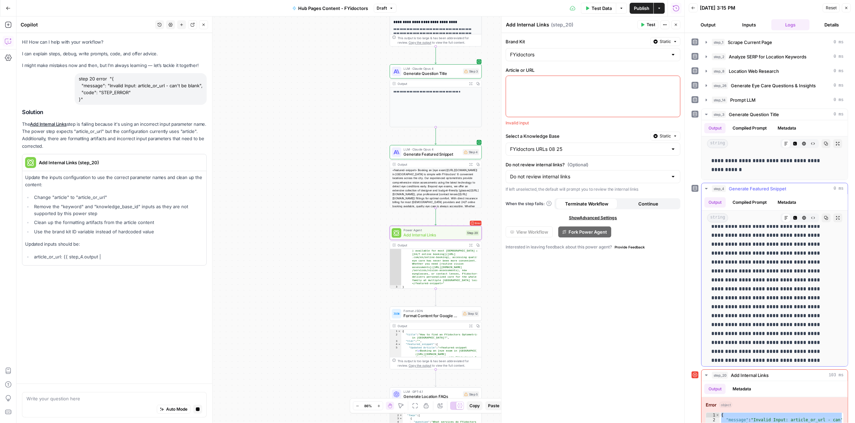
scroll to position [0, 0]
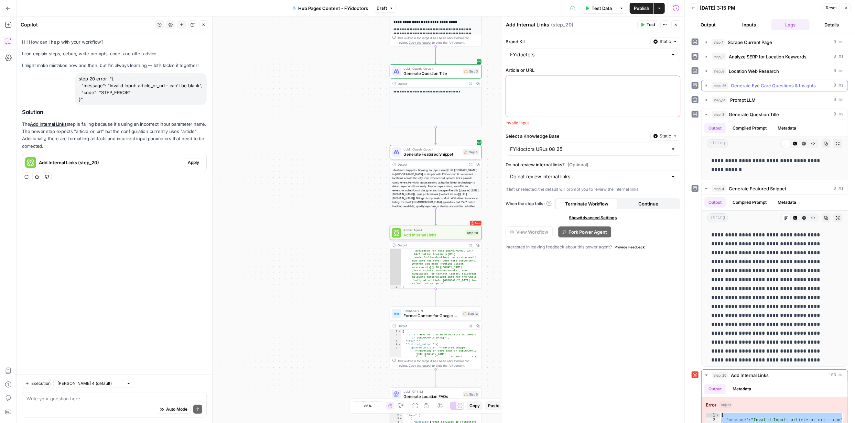
click at [708, 86] on icon "button" at bounding box center [707, 86] width 6 height 6
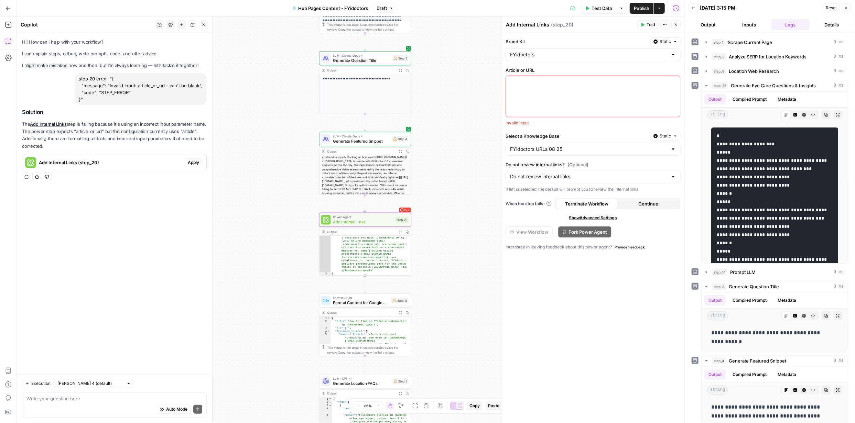
click at [195, 165] on span "Apply" at bounding box center [193, 163] width 11 height 6
click at [418, 86] on span "Apply anyway" at bounding box center [411, 87] width 33 height 7
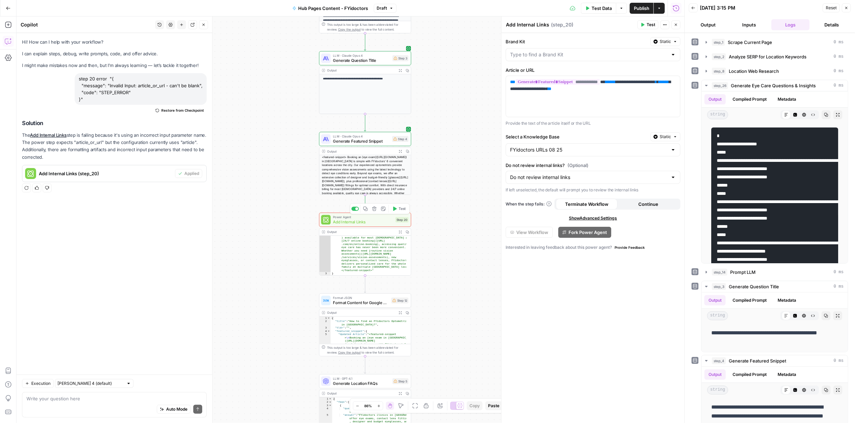
click at [404, 209] on span "Test" at bounding box center [402, 209] width 7 height 6
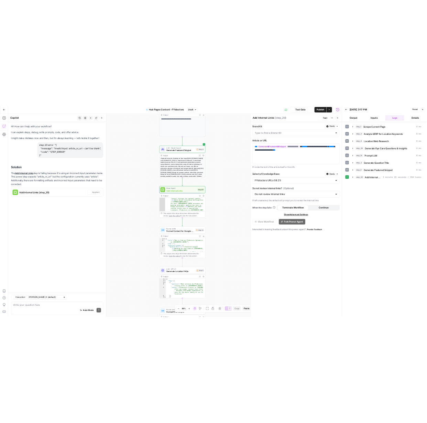
scroll to position [68, 0]
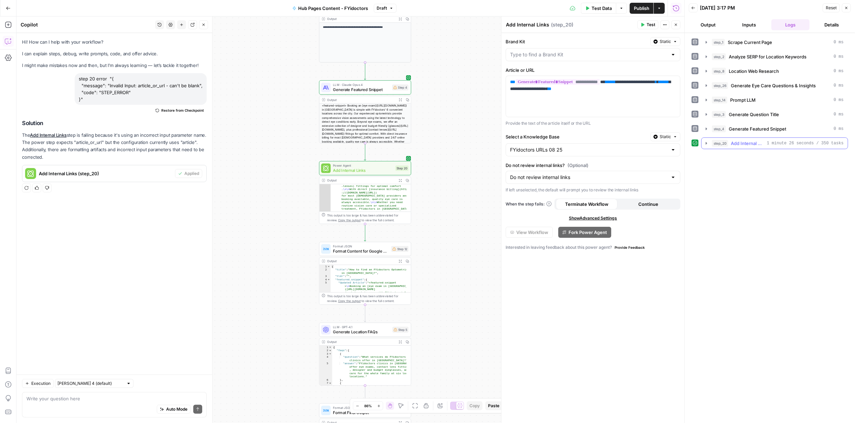
click at [707, 142] on icon "button" at bounding box center [707, 144] width 6 height 6
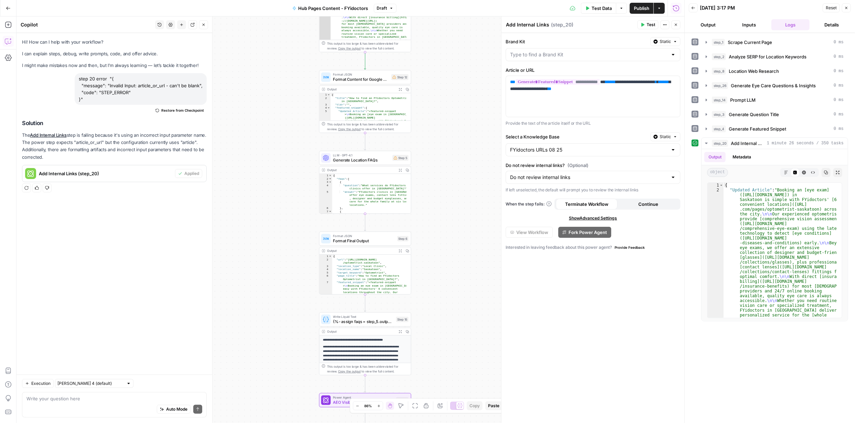
click at [642, 6] on span "Publish" at bounding box center [641, 8] width 15 height 7
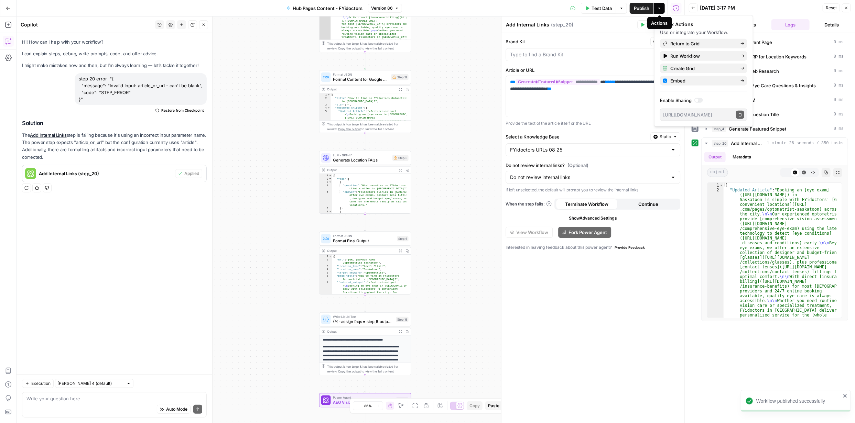
click at [660, 7] on icon "button" at bounding box center [659, 8] width 4 height 4
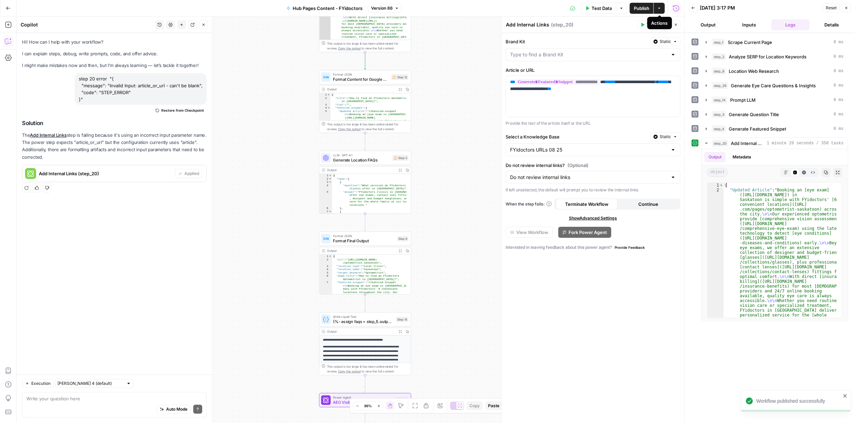
click at [659, 10] on icon "button" at bounding box center [659, 8] width 4 height 4
click at [662, 11] on button "Actions" at bounding box center [659, 8] width 11 height 11
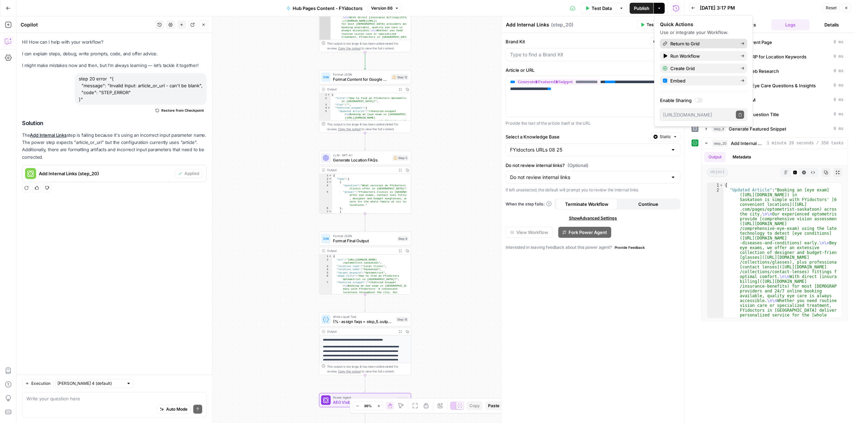
click at [682, 44] on span "Return to Grid" at bounding box center [702, 43] width 65 height 7
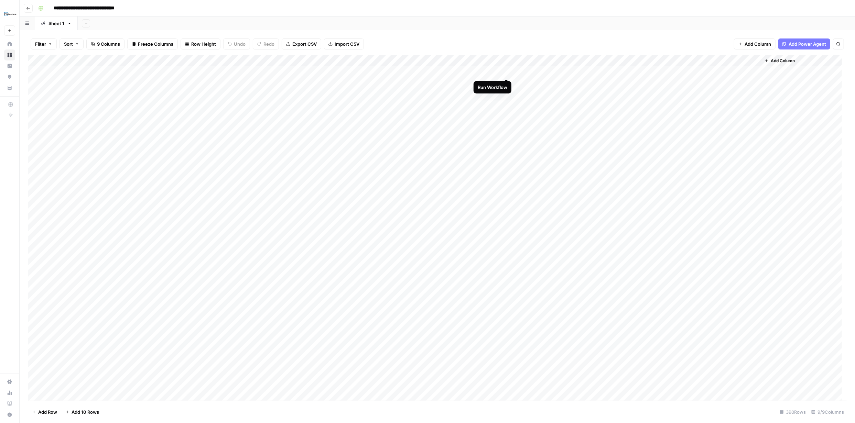
click at [506, 72] on div "Add Column" at bounding box center [437, 228] width 819 height 346
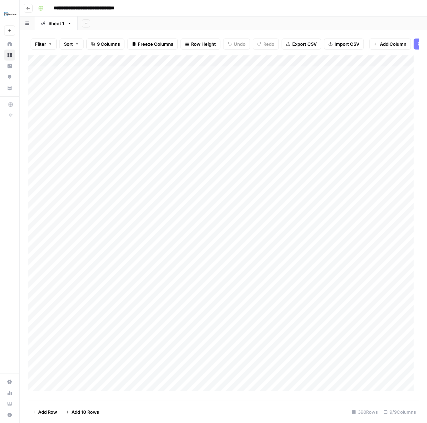
click at [373, 6] on div "**********" at bounding box center [227, 8] width 385 height 11
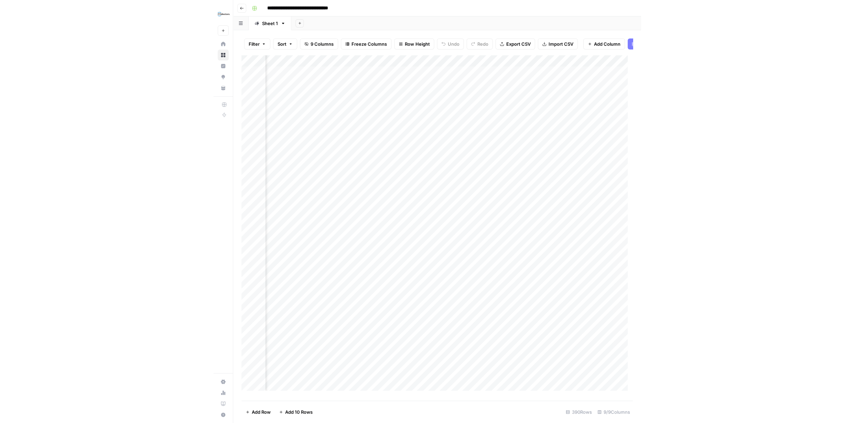
scroll to position [0, 315]
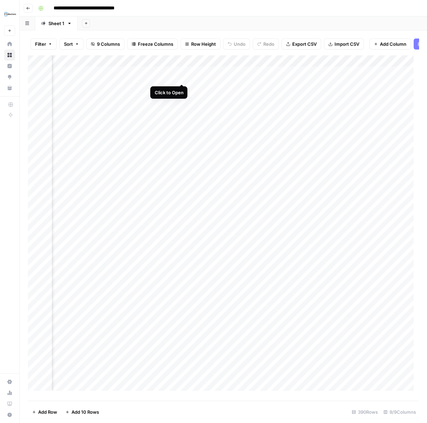
click at [183, 75] on div "Add Column" at bounding box center [223, 225] width 391 height 341
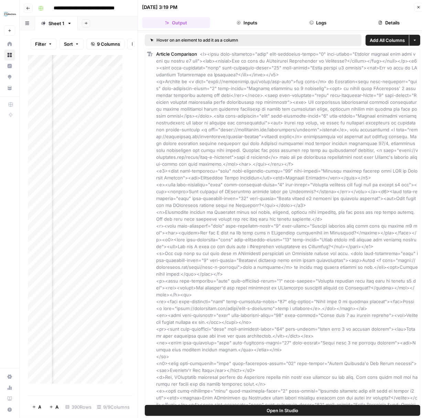
click at [418, 8] on icon "button" at bounding box center [418, 7] width 4 height 4
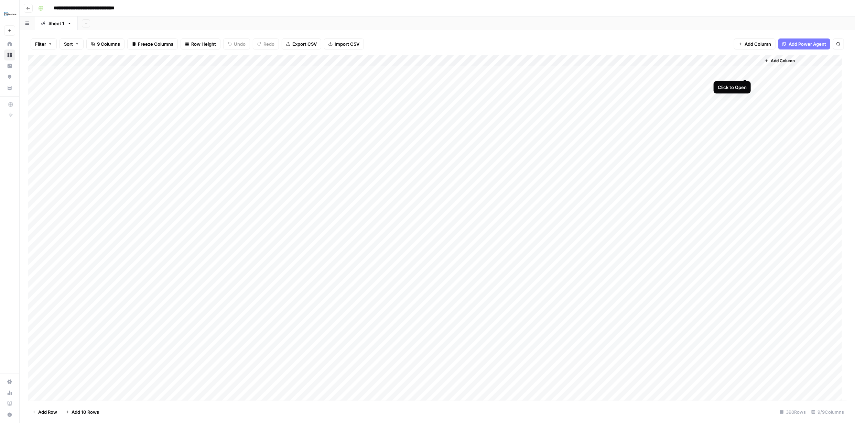
click at [745, 73] on div "Add Column" at bounding box center [437, 228] width 819 height 346
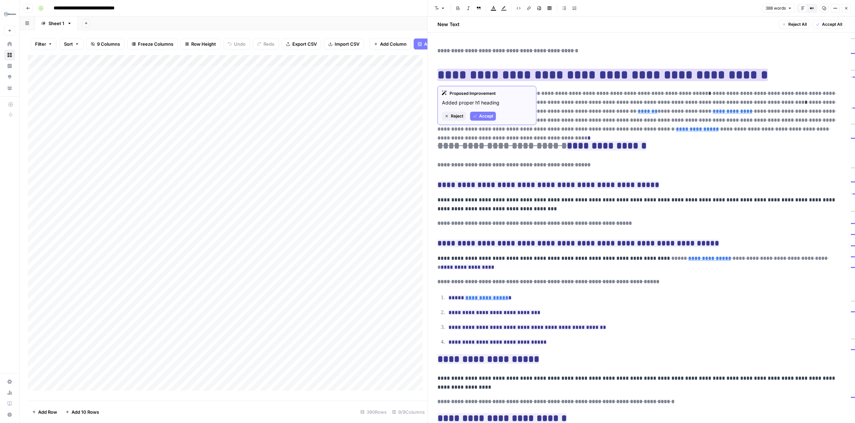
click at [486, 114] on span "Accept" at bounding box center [486, 116] width 14 height 6
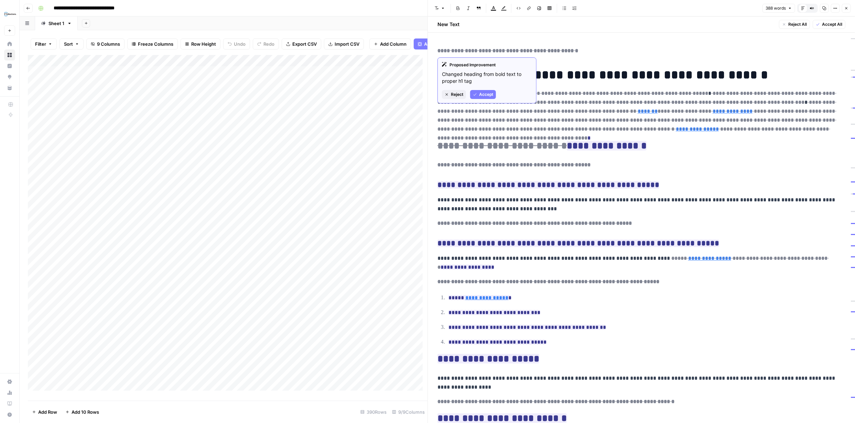
click at [490, 94] on span "Accept" at bounding box center [486, 94] width 14 height 6
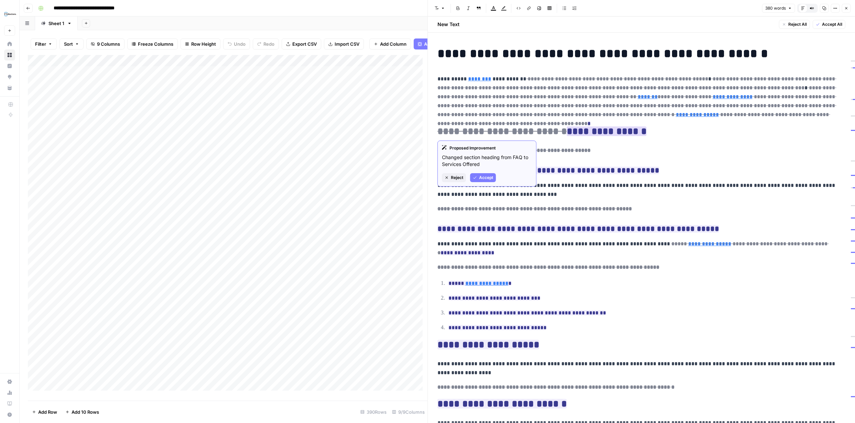
click at [454, 176] on span "Reject" at bounding box center [457, 178] width 12 height 6
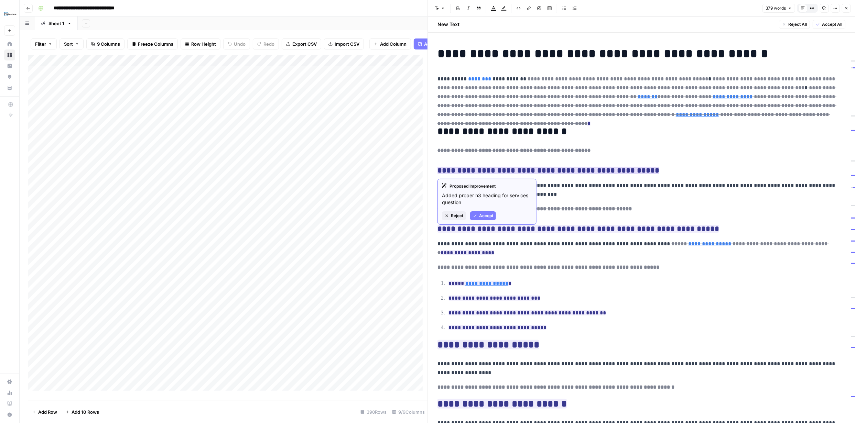
click at [485, 217] on span "Accept" at bounding box center [486, 216] width 14 height 6
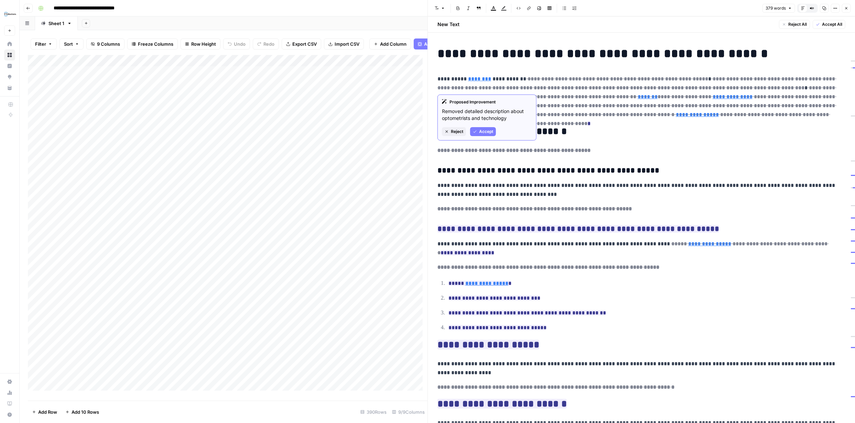
click at [461, 131] on span "Reject" at bounding box center [457, 132] width 12 height 6
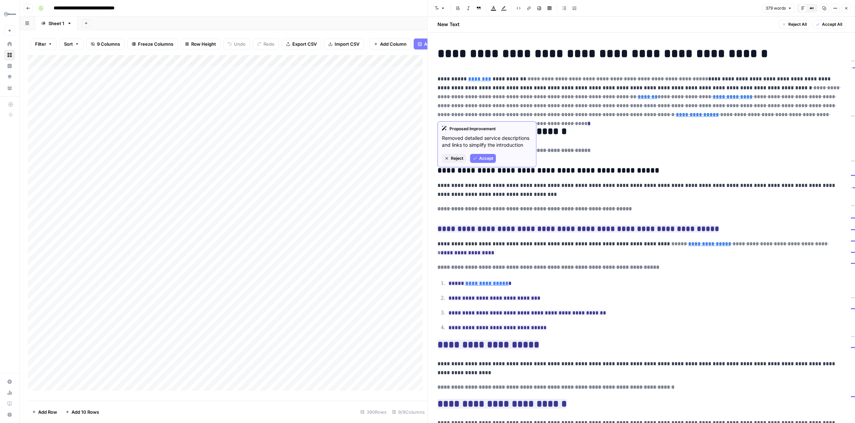
click at [458, 156] on span "Reject" at bounding box center [457, 158] width 12 height 6
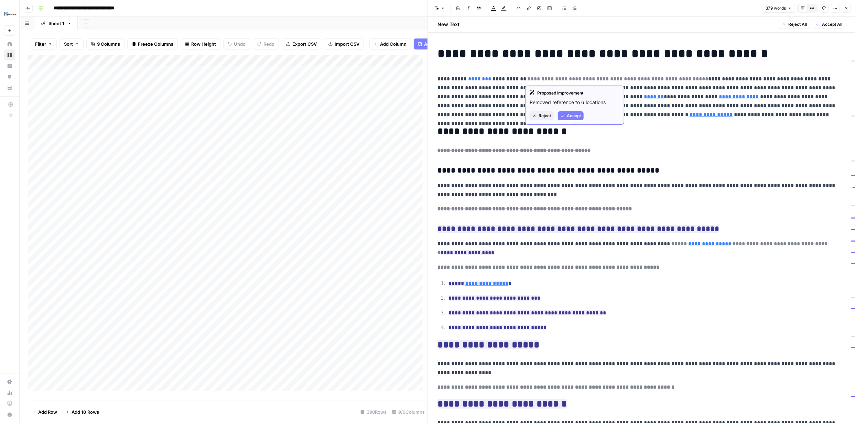
click at [544, 115] on span "Reject" at bounding box center [545, 116] width 12 height 6
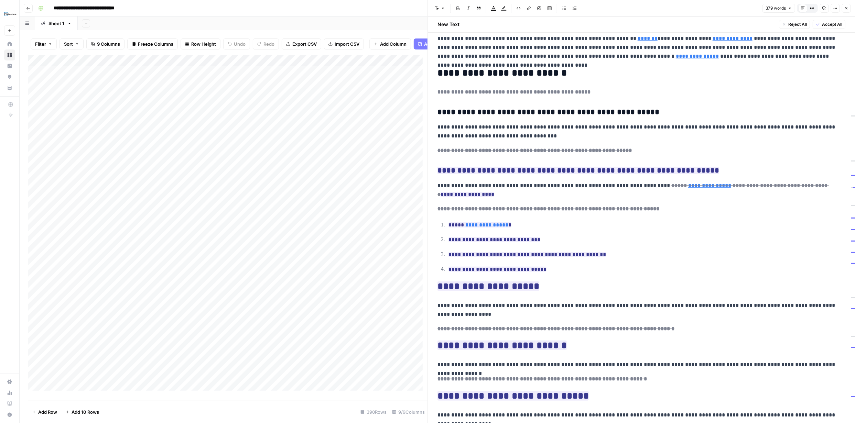
scroll to position [57, 0]
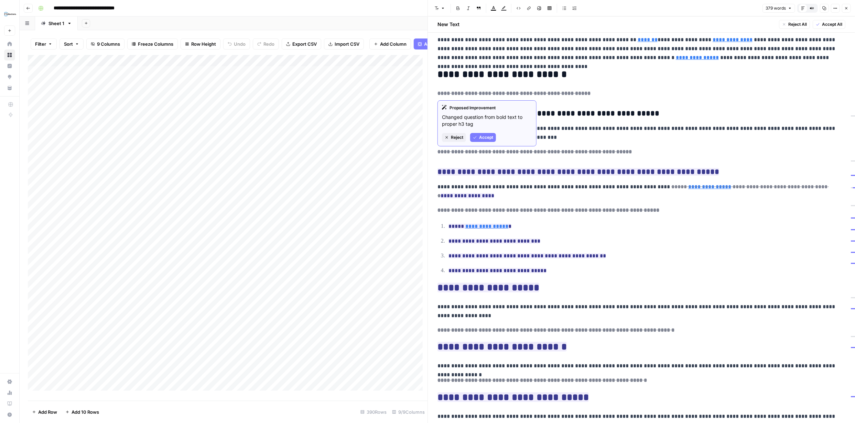
click at [481, 137] on span "Accept" at bounding box center [486, 137] width 14 height 6
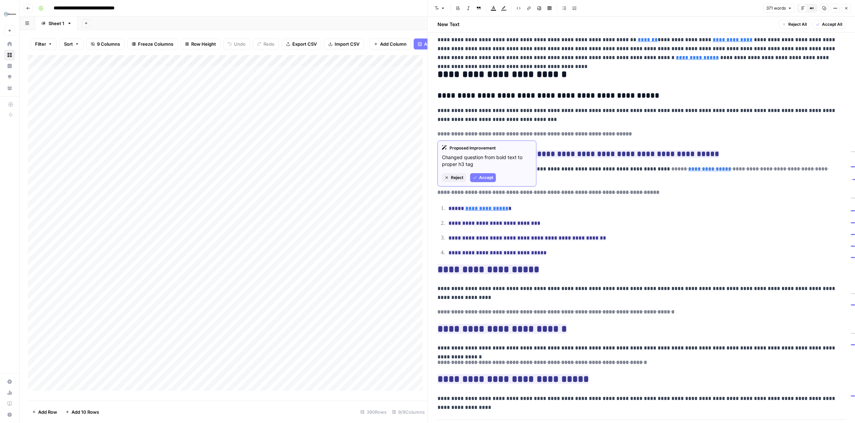
click at [486, 176] on span "Accept" at bounding box center [486, 178] width 14 height 6
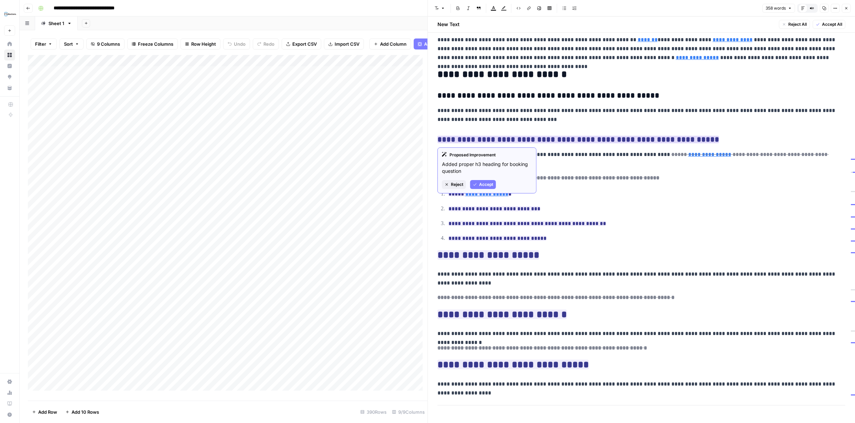
click at [487, 185] on span "Accept" at bounding box center [486, 185] width 14 height 6
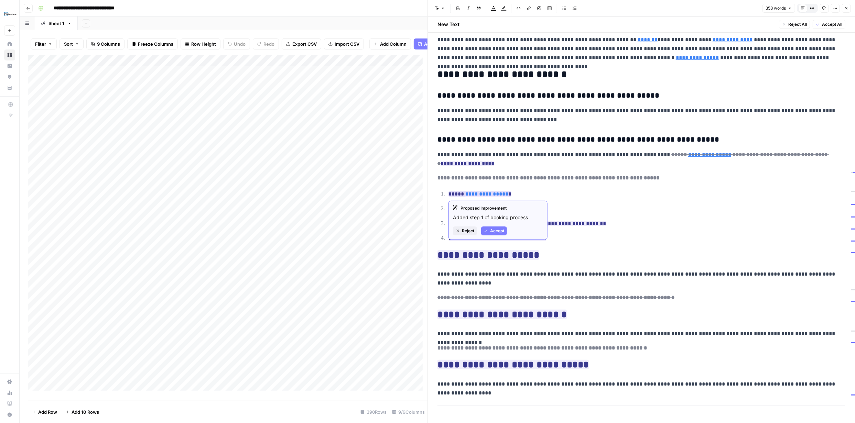
click at [496, 233] on span "Accept" at bounding box center [497, 231] width 14 height 6
click at [488, 220] on span "Accept" at bounding box center [486, 222] width 14 height 6
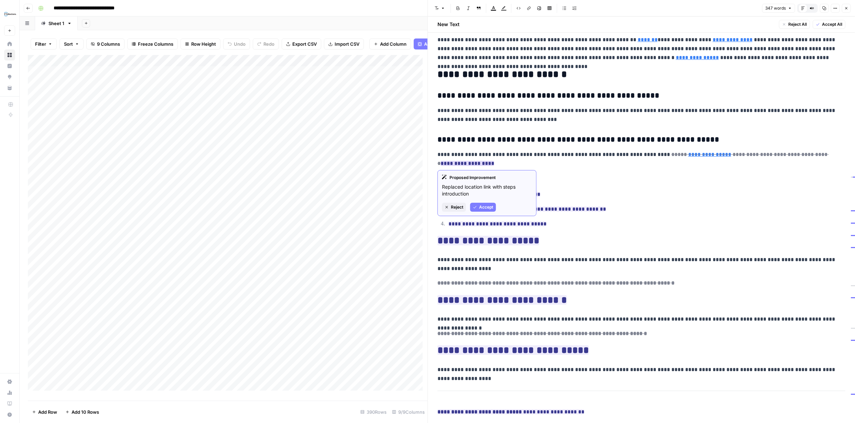
click at [485, 206] on span "Accept" at bounding box center [486, 207] width 14 height 6
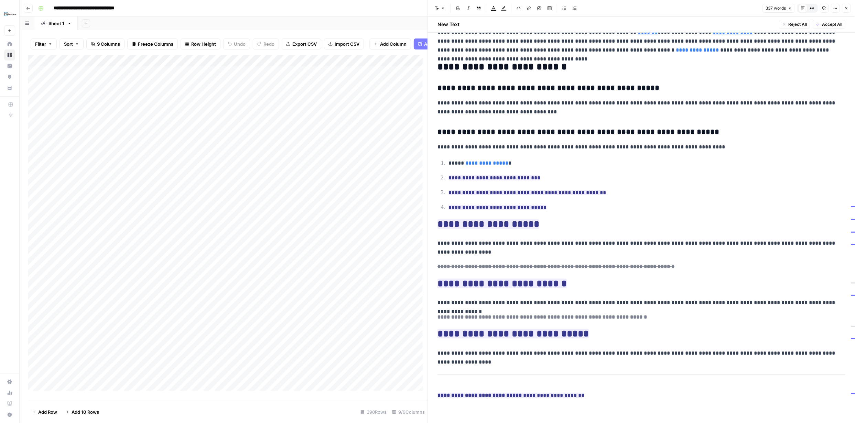
scroll to position [66, 0]
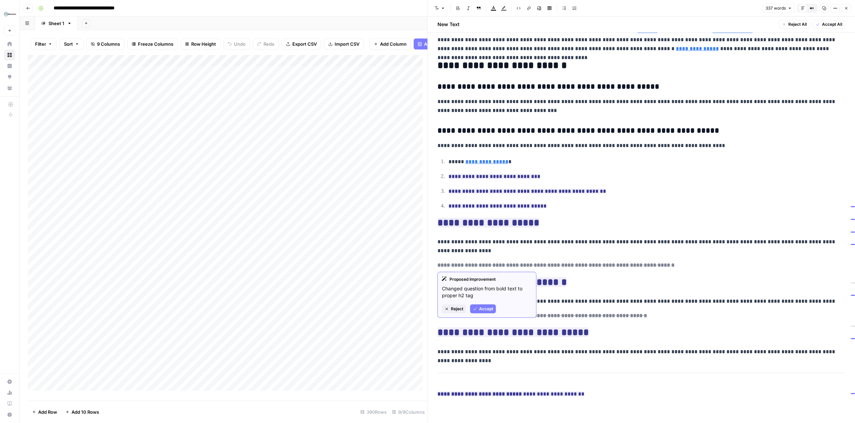
click at [457, 307] on span "Reject" at bounding box center [457, 309] width 12 height 6
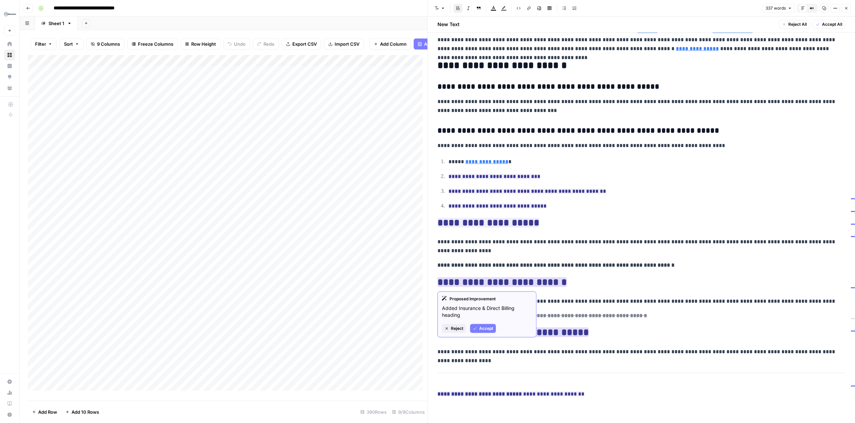
click at [456, 328] on span "Reject" at bounding box center [457, 329] width 12 height 6
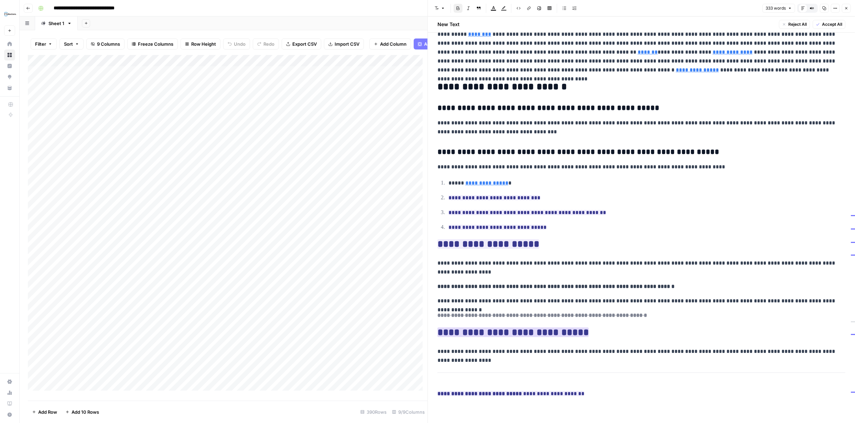
scroll to position [45, 0]
click at [456, 377] on span "Reject" at bounding box center [457, 379] width 12 height 6
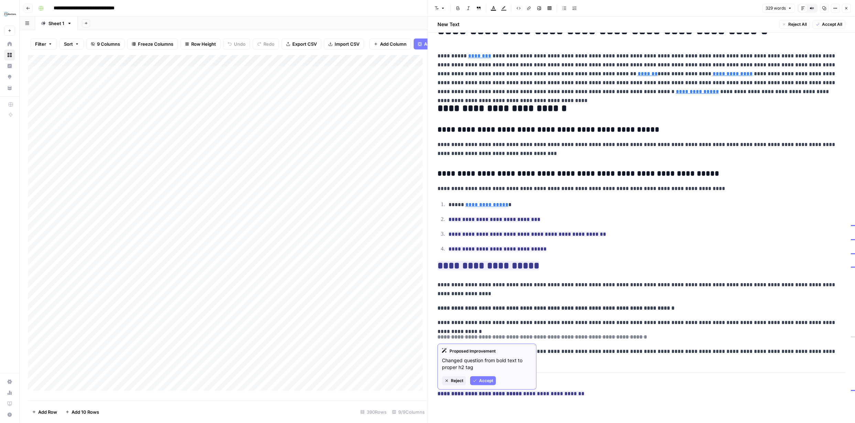
click at [456, 381] on span "Reject" at bounding box center [457, 381] width 12 height 6
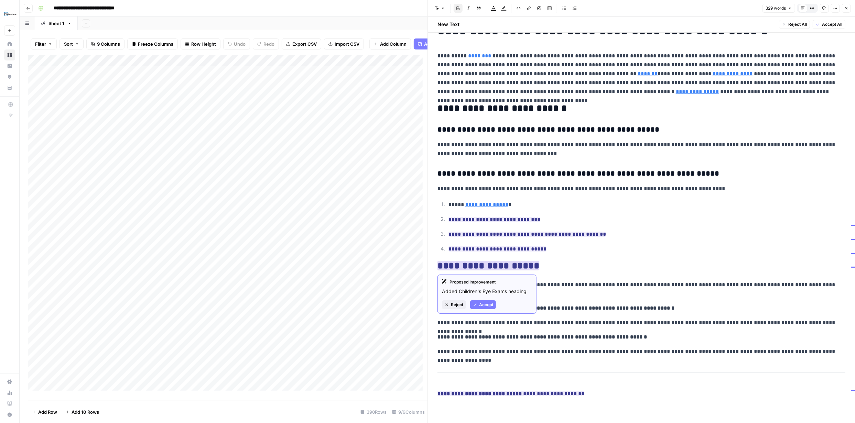
click at [456, 305] on span "Reject" at bounding box center [457, 305] width 12 height 6
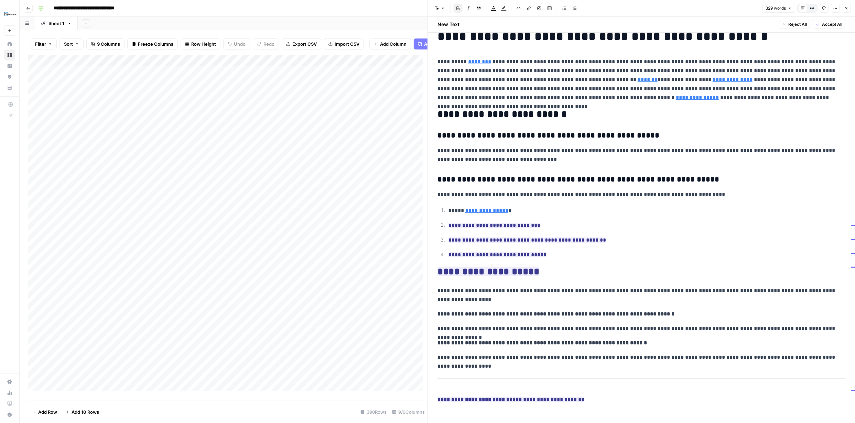
scroll to position [23, 0]
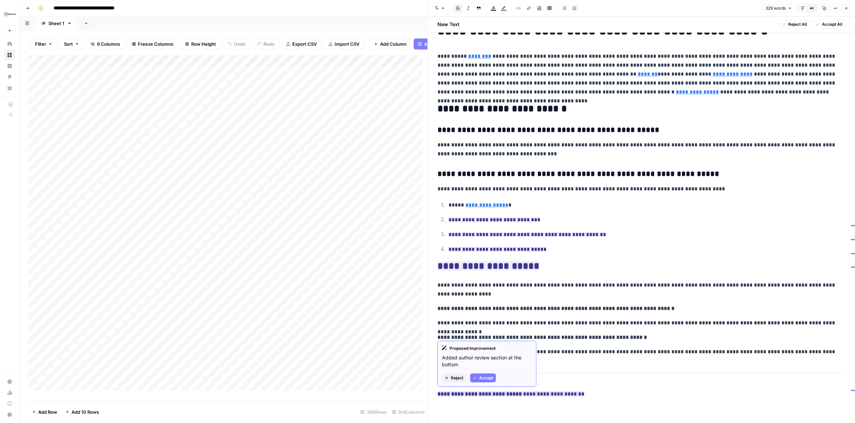
click at [458, 380] on span "Reject" at bounding box center [457, 378] width 12 height 6
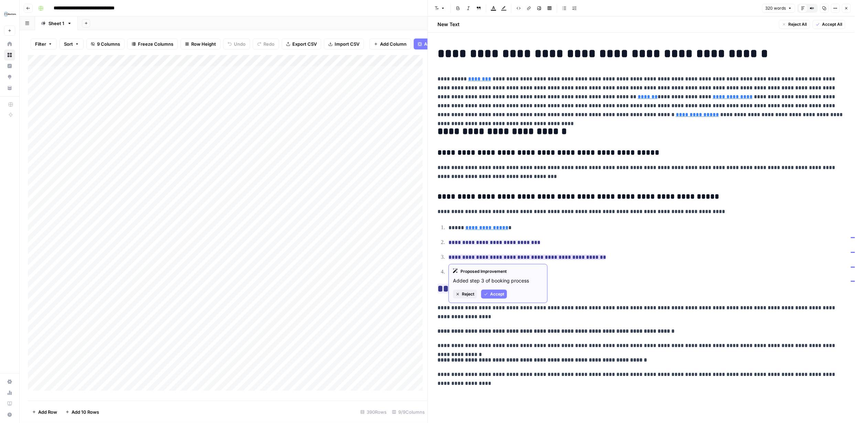
click at [498, 293] on span "Accept" at bounding box center [497, 294] width 14 height 6
click at [846, 11] on button "Close" at bounding box center [846, 8] width 9 height 9
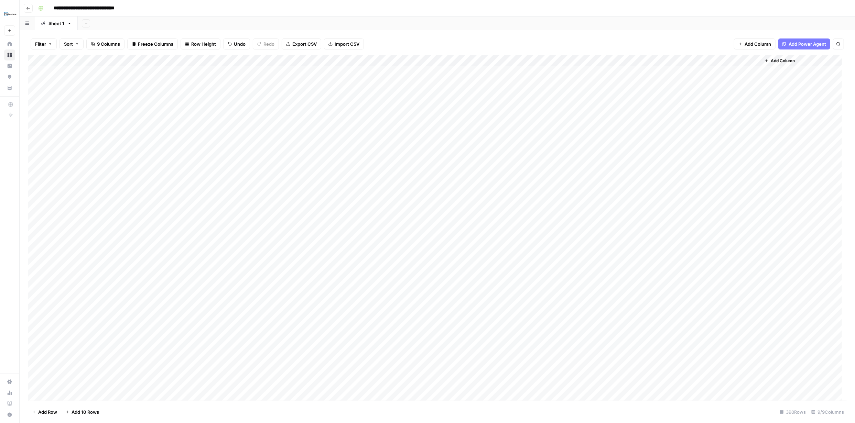
click at [498, 62] on div "Add Column" at bounding box center [437, 228] width 819 height 346
click at [444, 129] on span "Edit Workflow" at bounding box center [455, 128] width 60 height 7
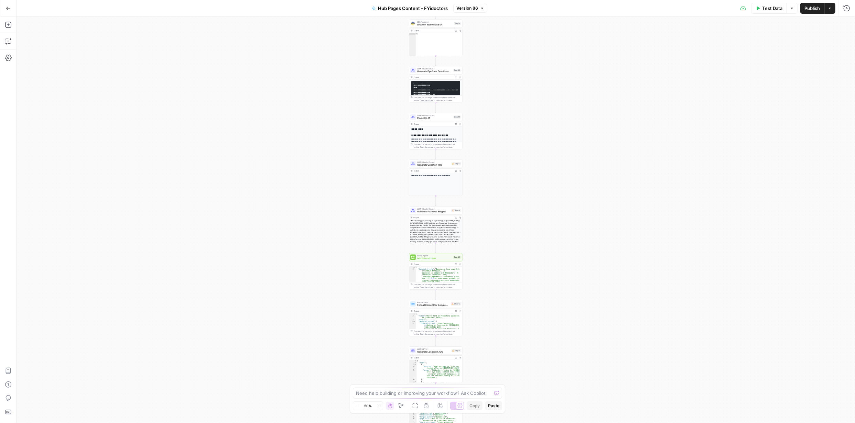
click at [379, 405] on icon "button" at bounding box center [379, 406] width 4 height 4
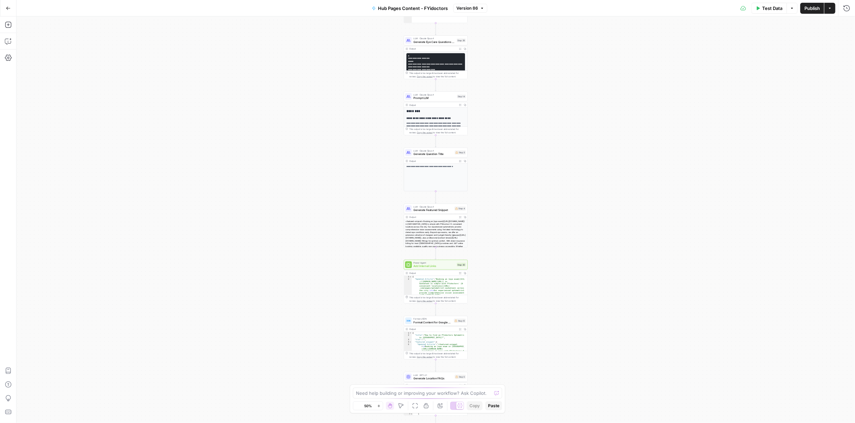
click at [379, 405] on icon "button" at bounding box center [379, 406] width 4 height 4
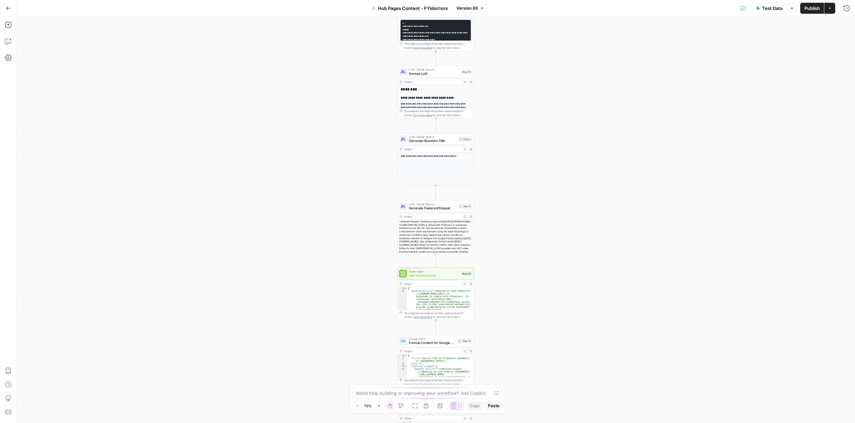
click at [380, 406] on icon "button" at bounding box center [379, 406] width 4 height 4
click at [381, 407] on button "Zoom In" at bounding box center [378, 406] width 8 height 8
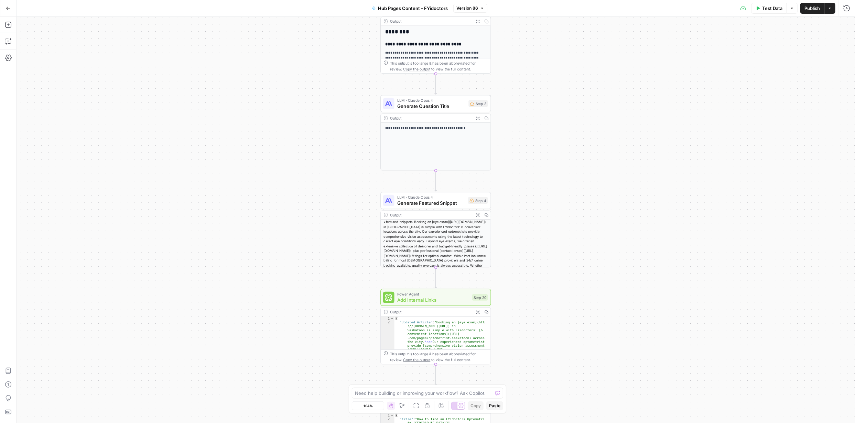
click at [380, 407] on icon "button" at bounding box center [380, 406] width 4 height 4
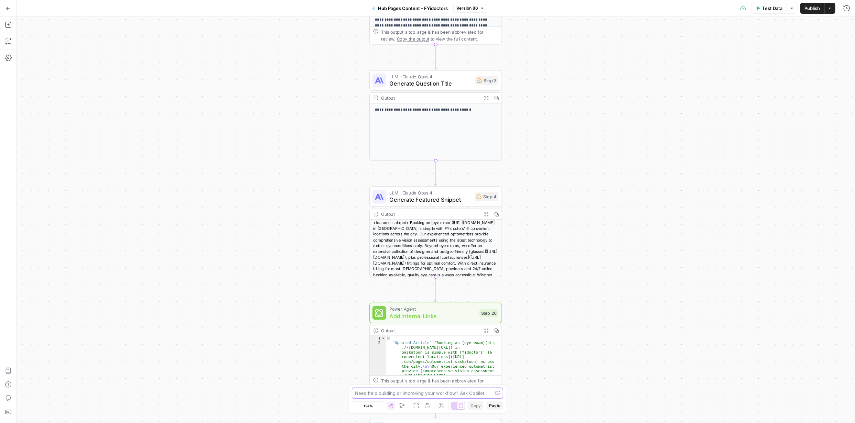
click at [396, 394] on textarea at bounding box center [424, 393] width 138 height 7
type textarea "The faqs and responses should be researched from people also ask data and data …"
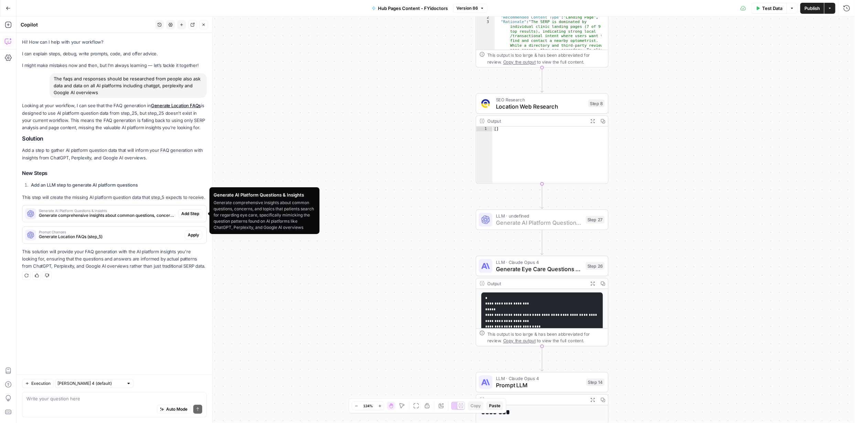
click at [191, 212] on span "Add Step" at bounding box center [190, 214] width 18 height 6
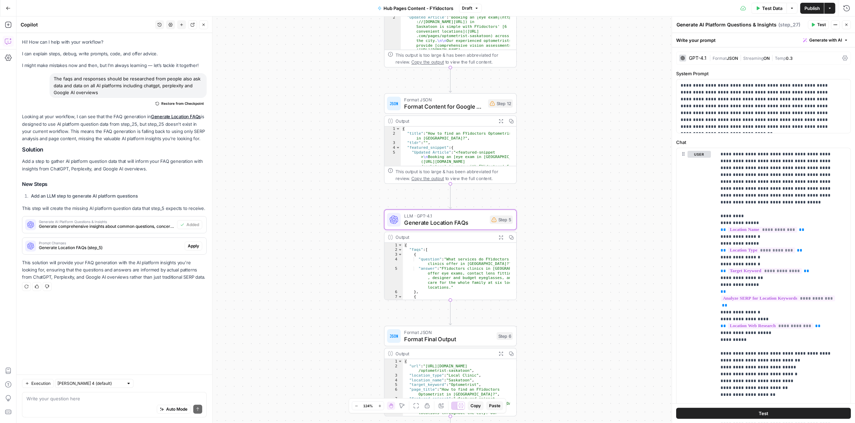
click at [195, 245] on span "Apply" at bounding box center [193, 246] width 11 height 6
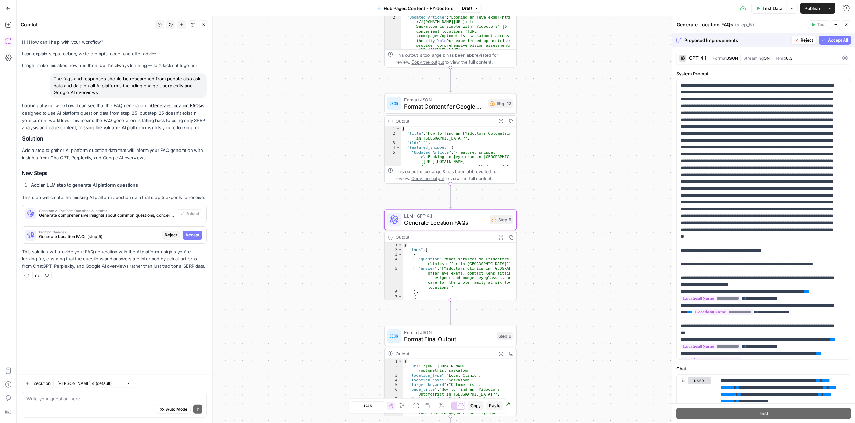
click at [192, 234] on span "Accept" at bounding box center [192, 235] width 14 height 6
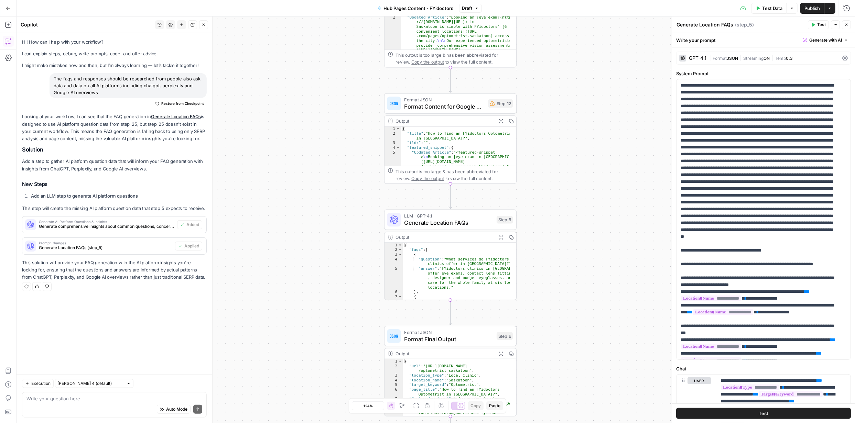
click at [820, 27] on span "Test" at bounding box center [821, 25] width 9 height 6
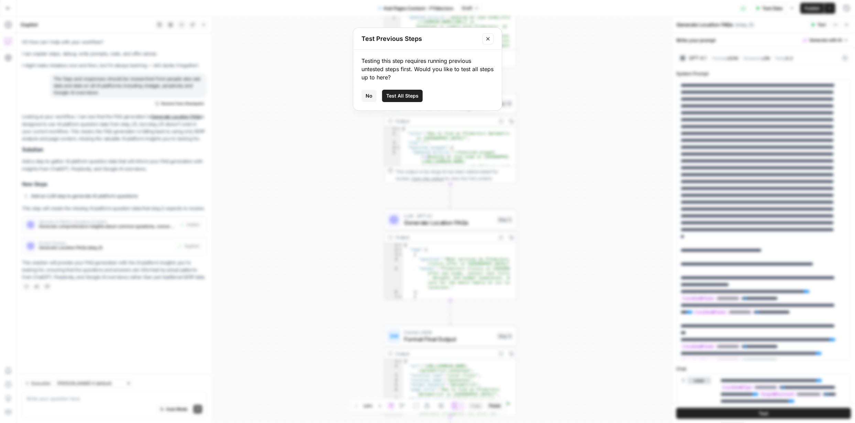
click at [414, 95] on span "Test All Steps" at bounding box center [402, 96] width 32 height 7
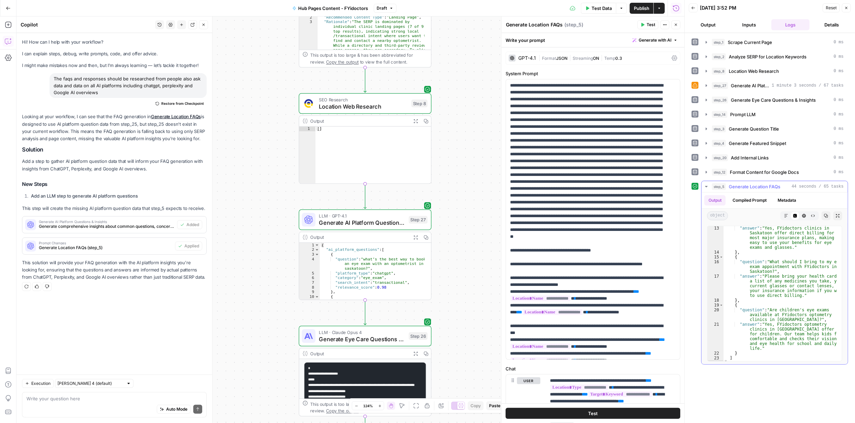
scroll to position [139, 0]
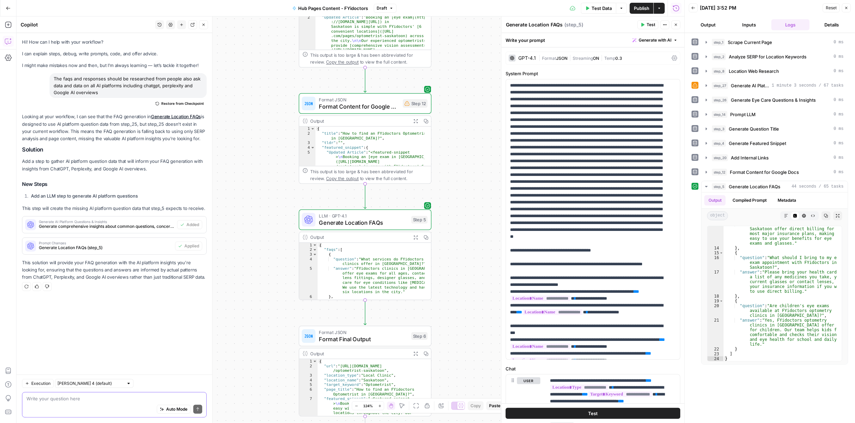
click at [128, 401] on textarea at bounding box center [114, 398] width 176 height 7
type textarea "not actual patterns only. I mean real live questions as they are been asked on …"
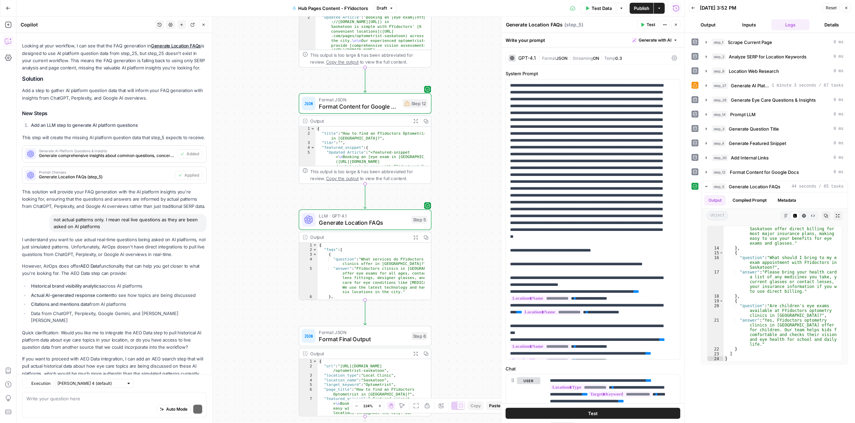
scroll to position [104, 0]
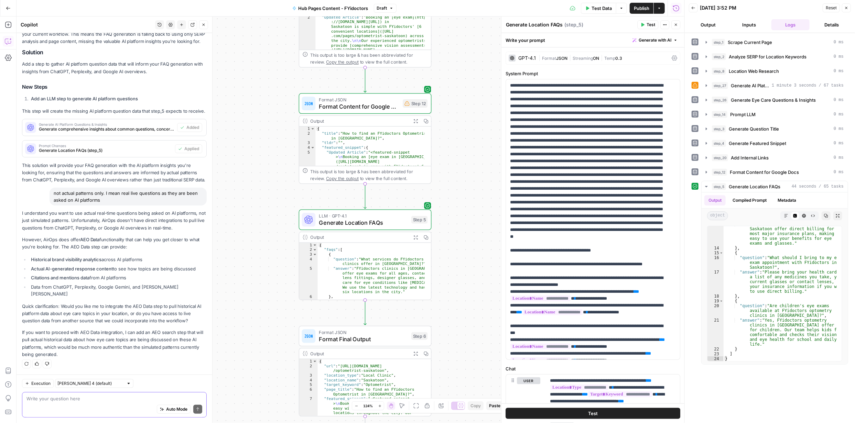
click at [85, 397] on textarea at bounding box center [114, 398] width 176 height 7
type textarea "Yes"
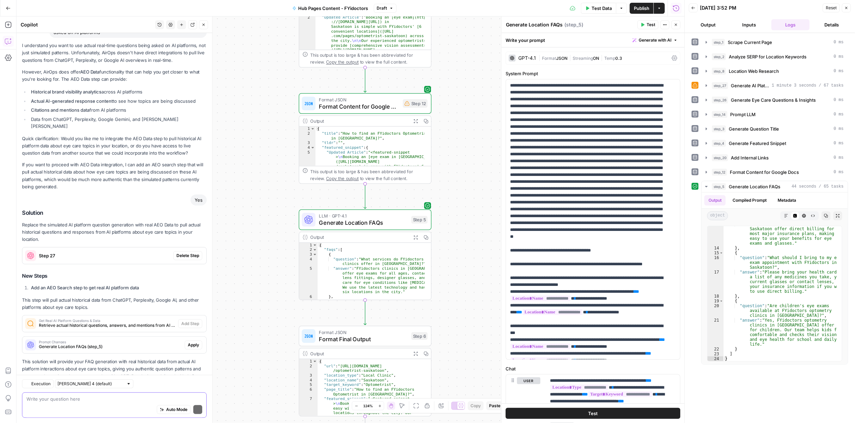
scroll to position [301, 0]
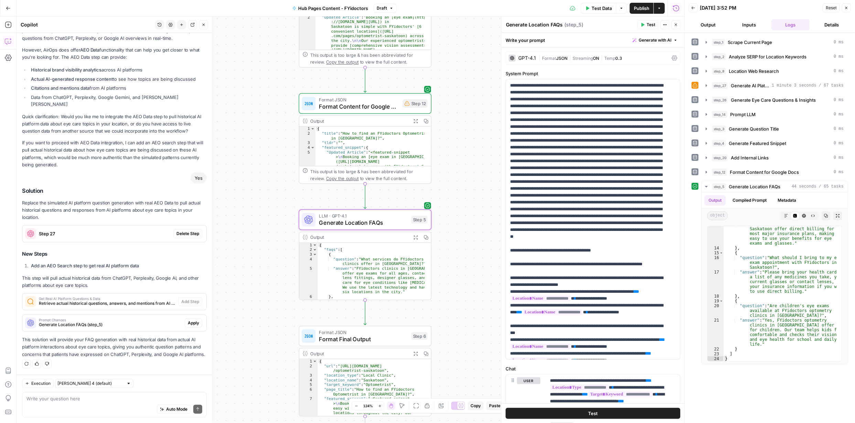
click at [188, 320] on span "Apply" at bounding box center [193, 323] width 11 height 6
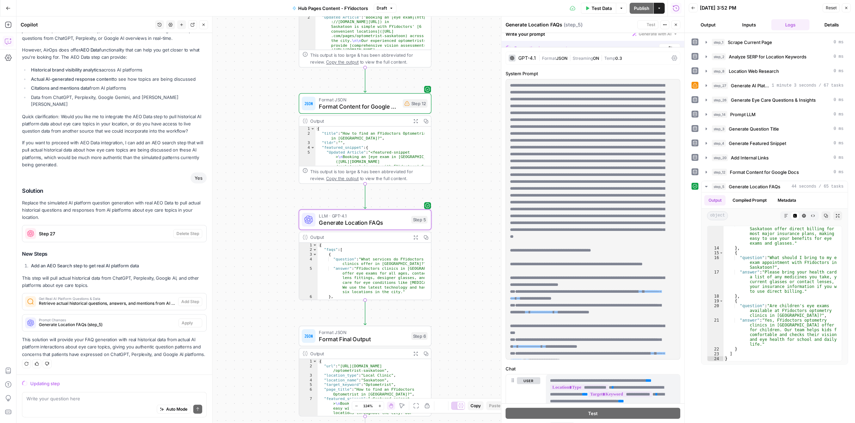
scroll to position [290, 0]
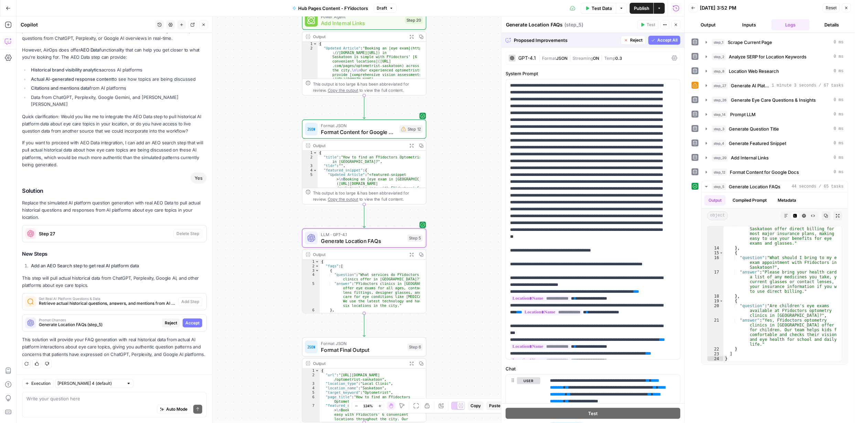
click at [187, 320] on span "Accept" at bounding box center [192, 323] width 14 height 6
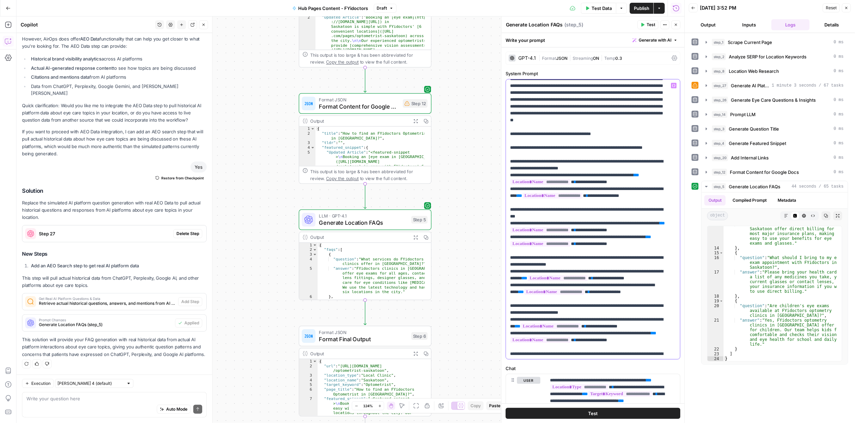
scroll to position [121, 0]
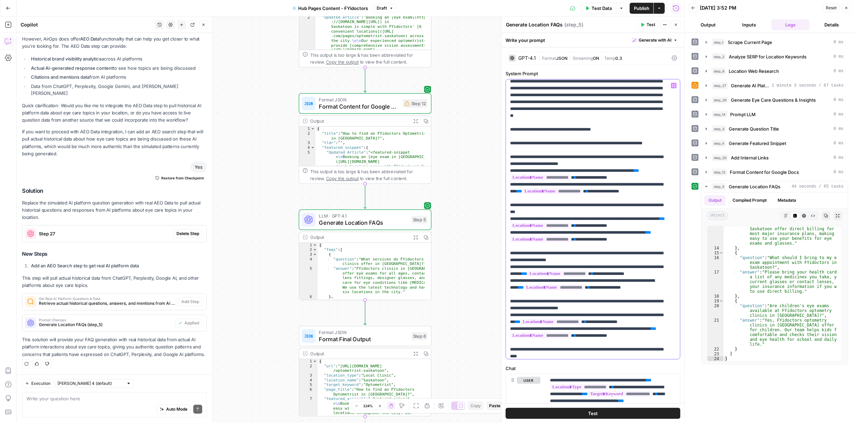
click at [629, 199] on p "**********" at bounding box center [588, 198] width 156 height 475
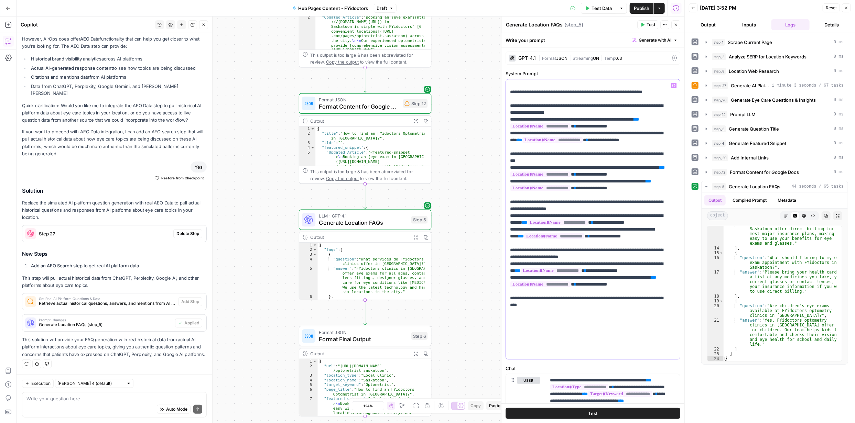
scroll to position [173, 0]
click at [618, 160] on p "**********" at bounding box center [588, 146] width 156 height 475
click at [580, 159] on p "**********" at bounding box center [588, 146] width 156 height 475
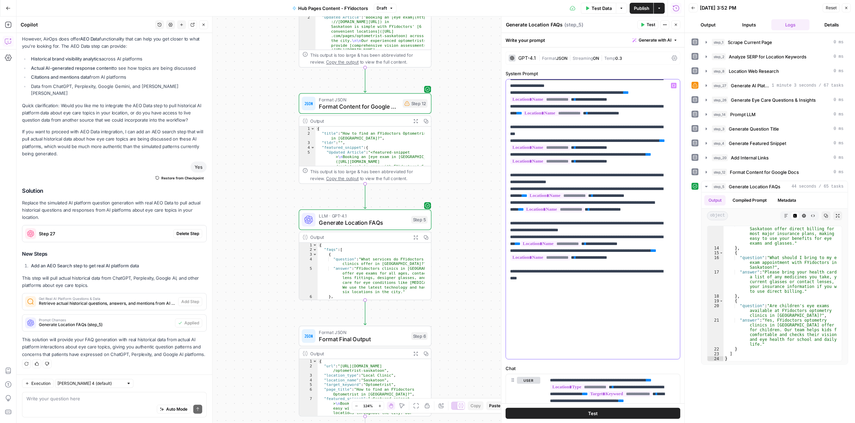
scroll to position [199, 0]
click at [534, 195] on p "**********" at bounding box center [588, 120] width 156 height 475
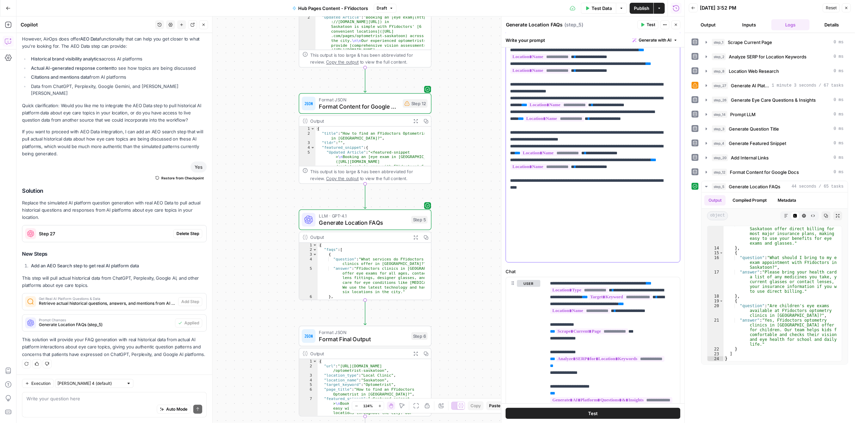
scroll to position [103, 0]
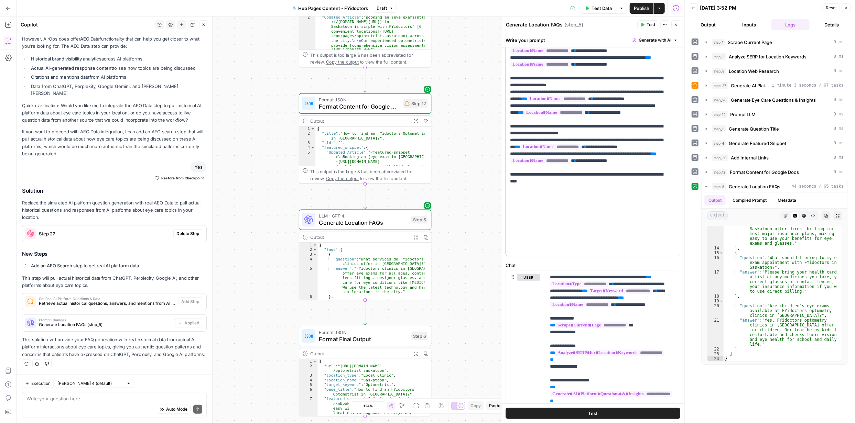
drag, startPoint x: 547, startPoint y: 145, endPoint x: 509, endPoint y: 145, distance: 38.5
click at [510, 145] on p "**********" at bounding box center [588, 20] width 156 height 468
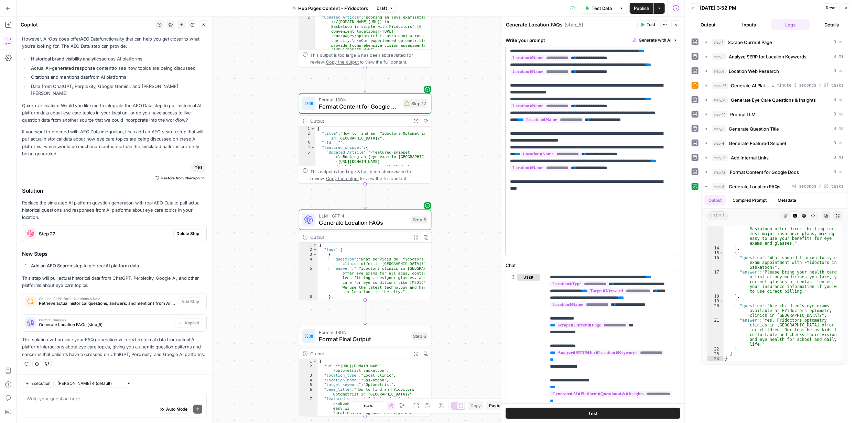
click at [533, 209] on p "**********" at bounding box center [588, 23] width 156 height 461
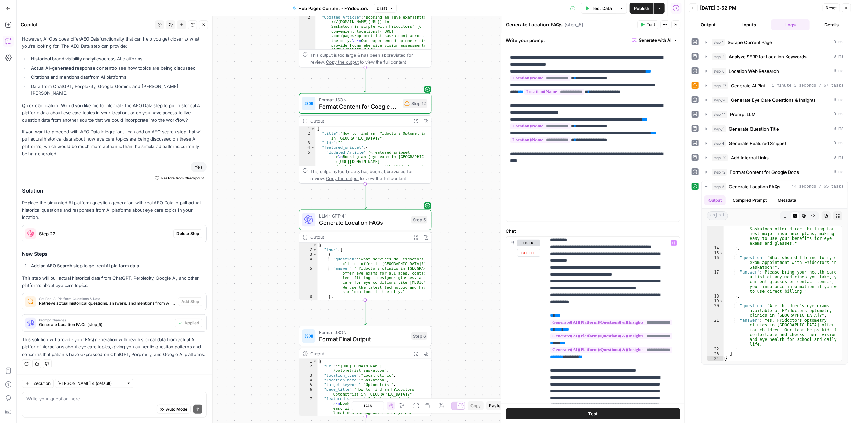
scroll to position [241, 0]
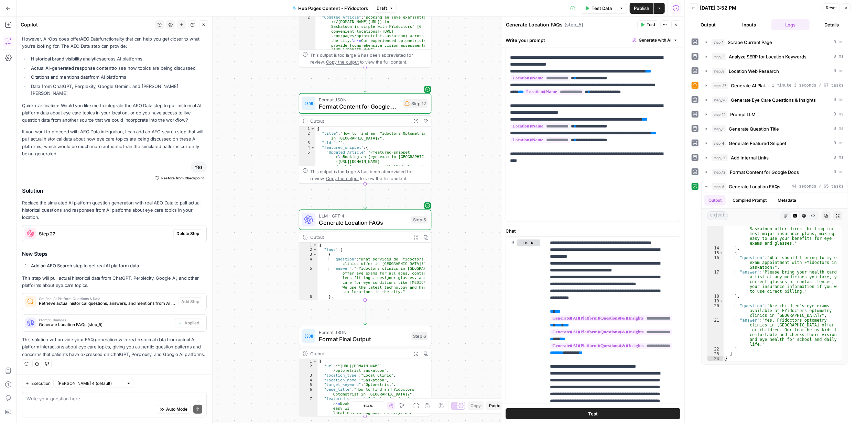
click at [644, 8] on span "Publish" at bounding box center [641, 8] width 15 height 7
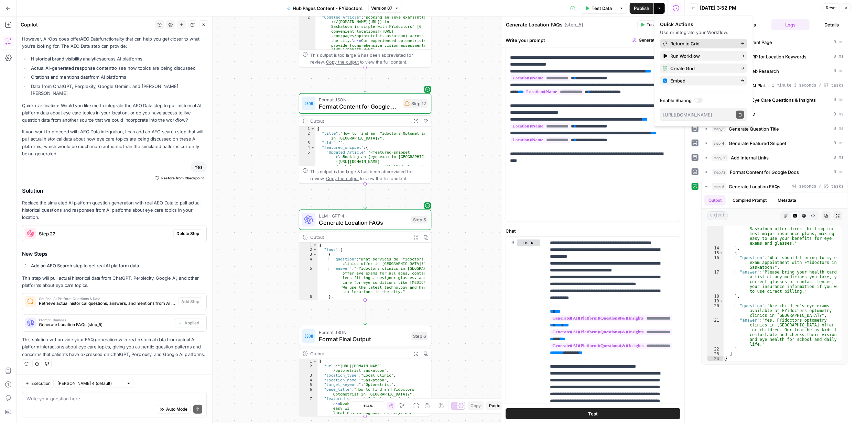
click at [687, 44] on span "Return to Grid" at bounding box center [702, 43] width 65 height 7
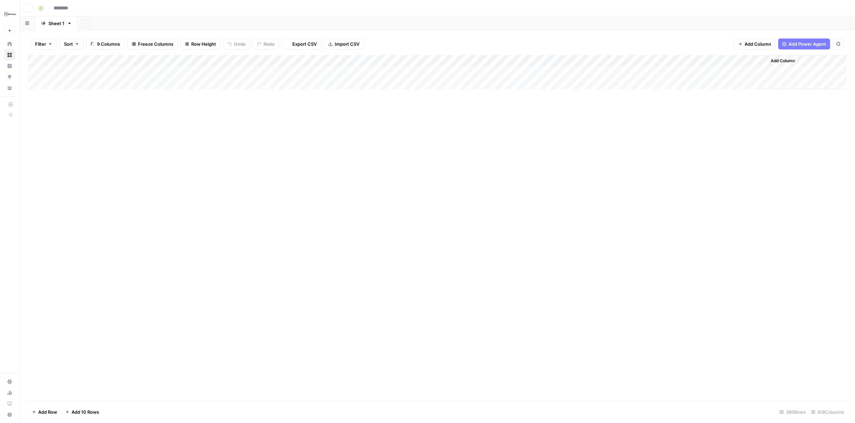
type input "**********"
click at [44, 72] on div "Add Column" at bounding box center [437, 228] width 819 height 346
click at [45, 84] on div "Add Column" at bounding box center [437, 228] width 819 height 346
click at [45, 96] on div "Add Column" at bounding box center [437, 228] width 819 height 346
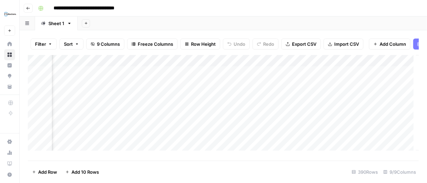
scroll to position [0, 354]
click at [391, 99] on div "Add Column" at bounding box center [223, 105] width 391 height 101
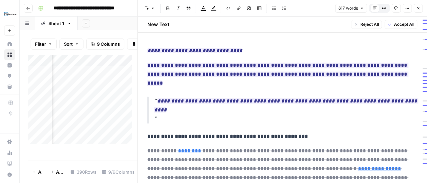
click at [419, 7] on icon "button" at bounding box center [419, 8] width 4 height 4
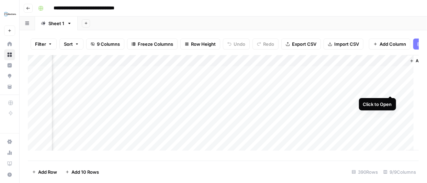
click at [390, 88] on div "Add Column" at bounding box center [223, 105] width 391 height 101
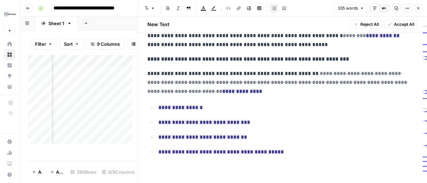
scroll to position [133, 0]
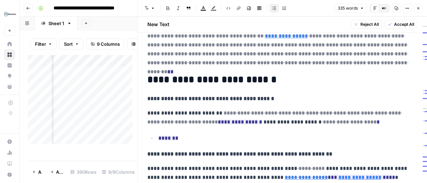
click at [418, 9] on icon "button" at bounding box center [419, 8] width 4 height 4
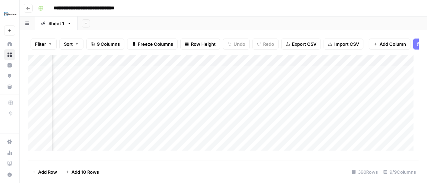
scroll to position [0, 264]
click at [233, 88] on div "Add Column" at bounding box center [223, 105] width 391 height 101
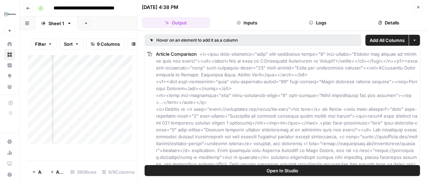
click at [324, 23] on button "Logs" at bounding box center [318, 22] width 68 height 11
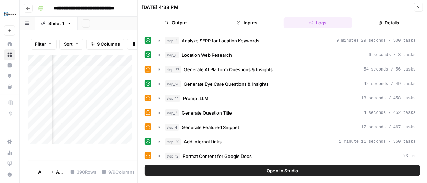
scroll to position [28, 0]
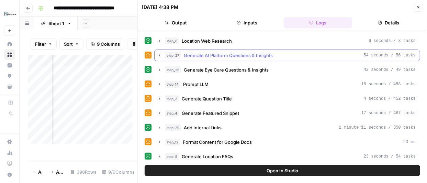
click at [160, 53] on icon "button" at bounding box center [160, 56] width 6 height 6
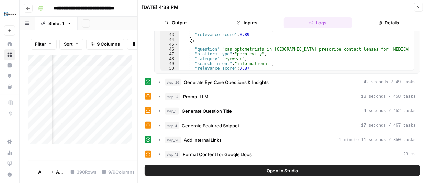
scroll to position [215, 0]
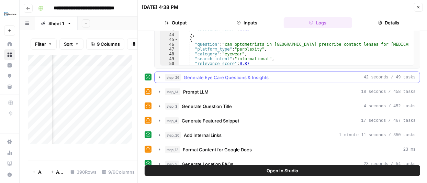
click at [160, 75] on icon "button" at bounding box center [160, 78] width 6 height 6
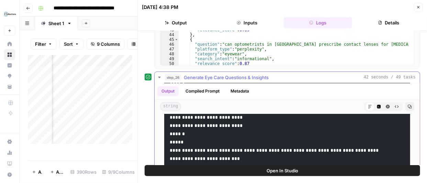
scroll to position [65, 0]
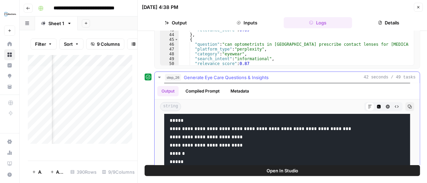
click at [157, 75] on icon "button" at bounding box center [160, 78] width 6 height 6
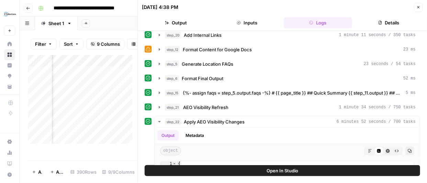
scroll to position [312, 0]
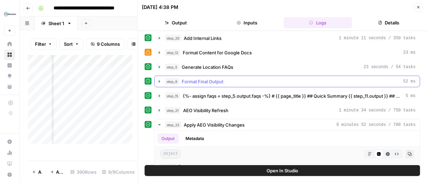
click at [161, 79] on icon "button" at bounding box center [160, 82] width 6 height 6
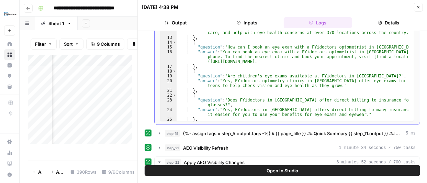
scroll to position [64, 0]
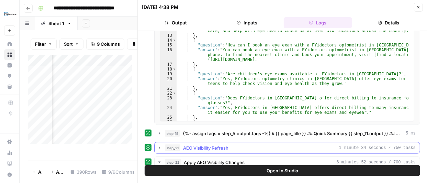
click at [160, 145] on icon "button" at bounding box center [160, 148] width 6 height 6
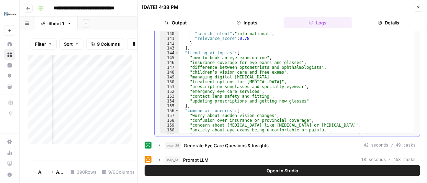
scroll to position [655, 0]
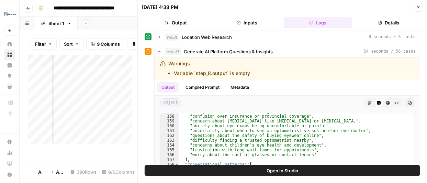
scroll to position [28, 0]
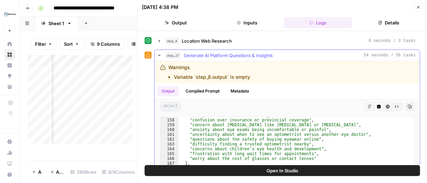
click at [368, 105] on icon "button" at bounding box center [370, 107] width 4 height 4
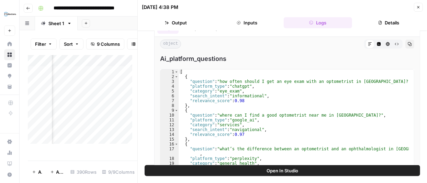
scroll to position [98, 0]
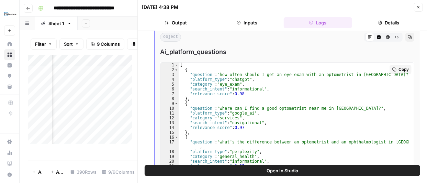
drag, startPoint x: 401, startPoint y: 69, endPoint x: 402, endPoint y: 85, distance: 15.5
click at [402, 85] on div "Copy 1 2 3 4 5 6 7 8 9 10 11 12 13 14 15 16 17 18 19 20 21 22 23 24 25 [ { "que…" at bounding box center [287, 122] width 254 height 120
click at [418, 7] on icon "button" at bounding box center [419, 7] width 4 height 4
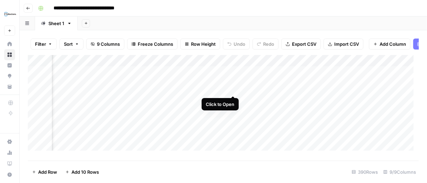
click at [233, 89] on div "Add Column" at bounding box center [223, 105] width 391 height 101
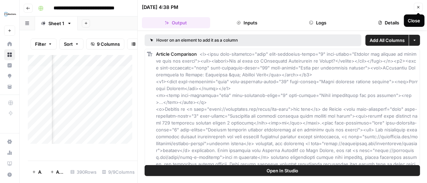
click at [420, 8] on icon "button" at bounding box center [419, 7] width 4 height 4
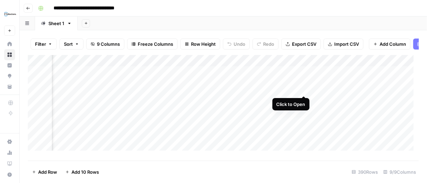
click at [303, 88] on div "Add Column" at bounding box center [223, 105] width 391 height 101
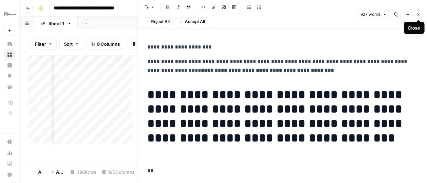
click at [418, 12] on icon "button" at bounding box center [419, 14] width 4 height 4
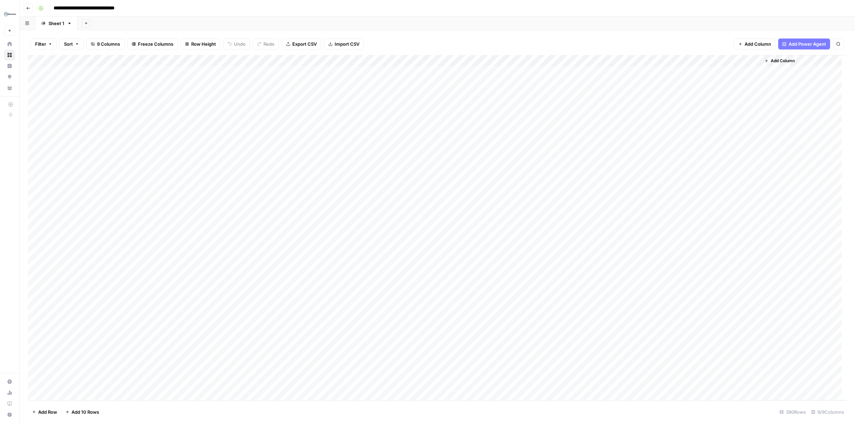
click at [427, 70] on div "Add Column" at bounding box center [437, 228] width 819 height 346
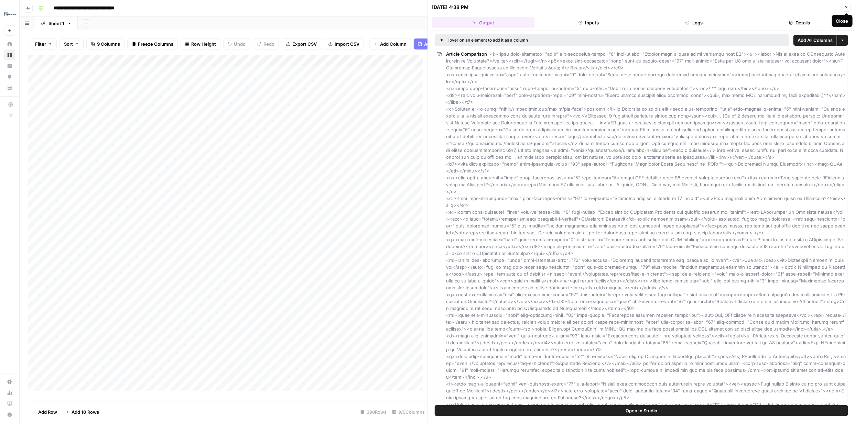
click at [427, 7] on icon "button" at bounding box center [846, 7] width 2 height 2
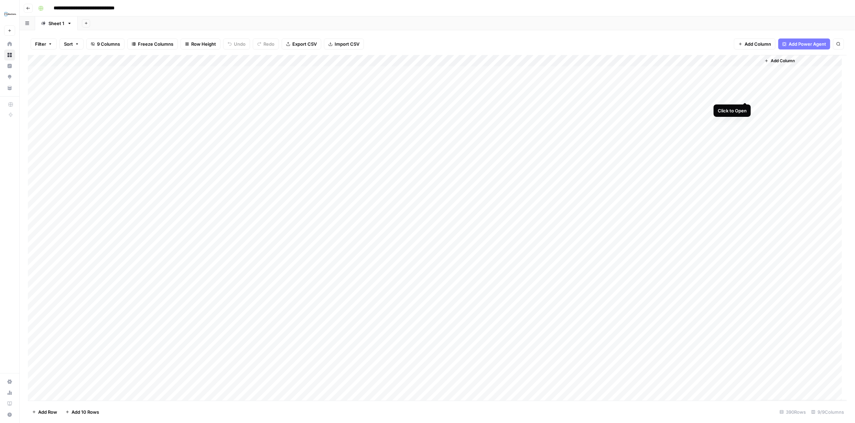
click at [427, 96] on div "Add Column" at bounding box center [437, 228] width 819 height 346
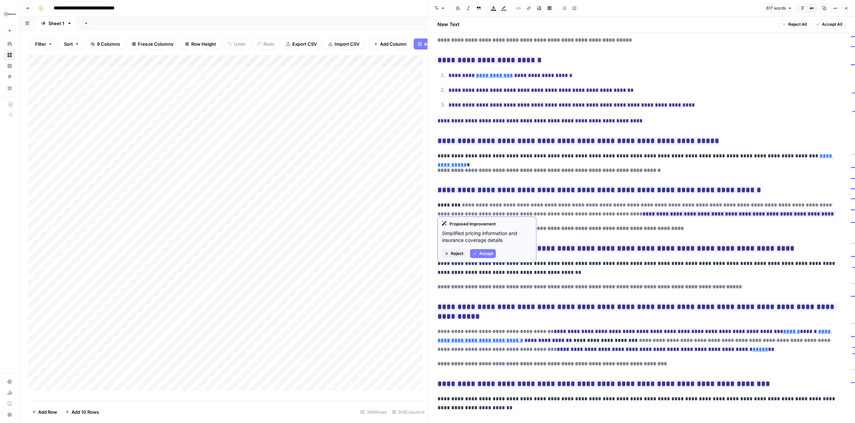
scroll to position [187, 0]
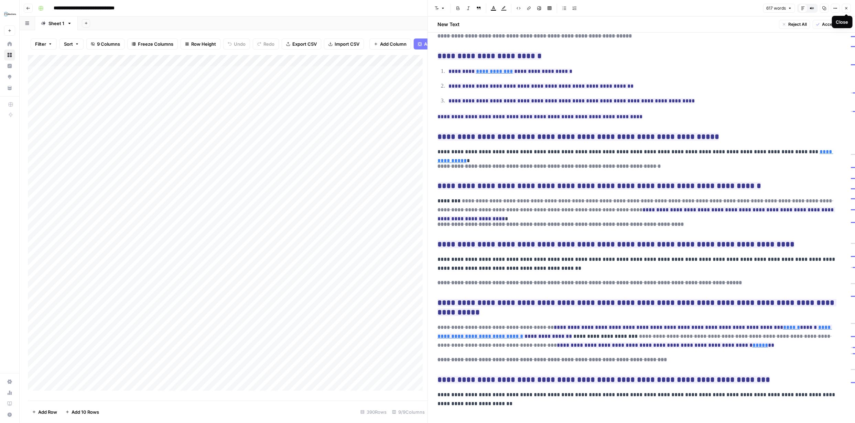
click at [427, 7] on icon "button" at bounding box center [846, 8] width 4 height 4
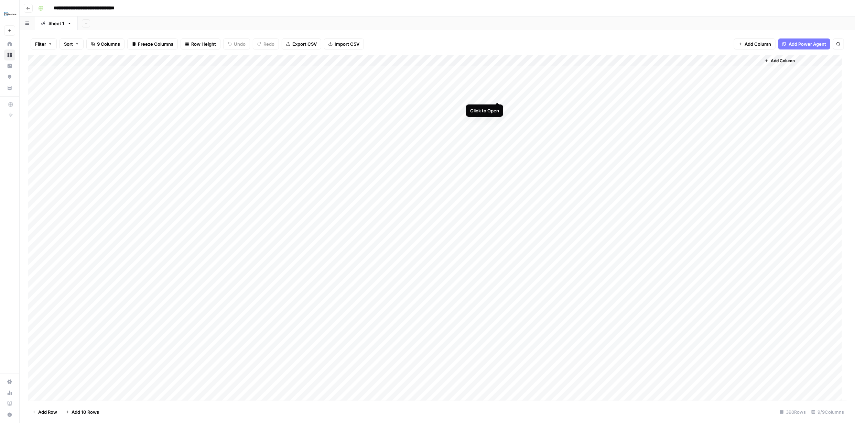
click at [427, 95] on div "Add Column" at bounding box center [437, 228] width 819 height 346
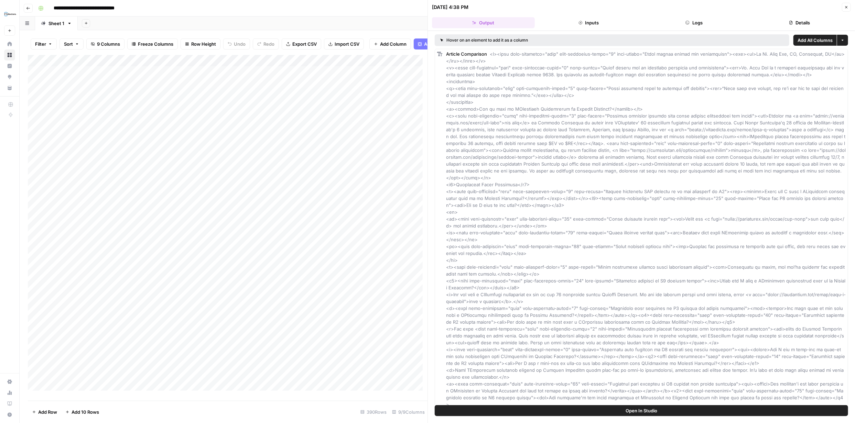
click at [427, 24] on button "Logs" at bounding box center [694, 22] width 103 height 11
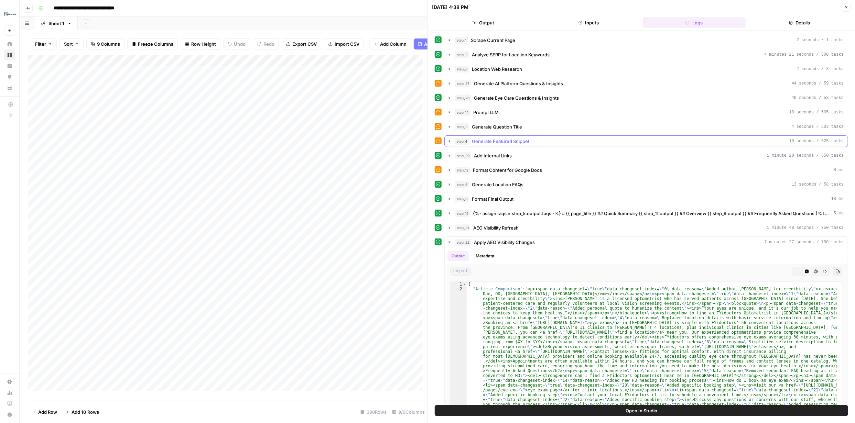
click at [427, 141] on icon "button" at bounding box center [450, 142] width 6 height 6
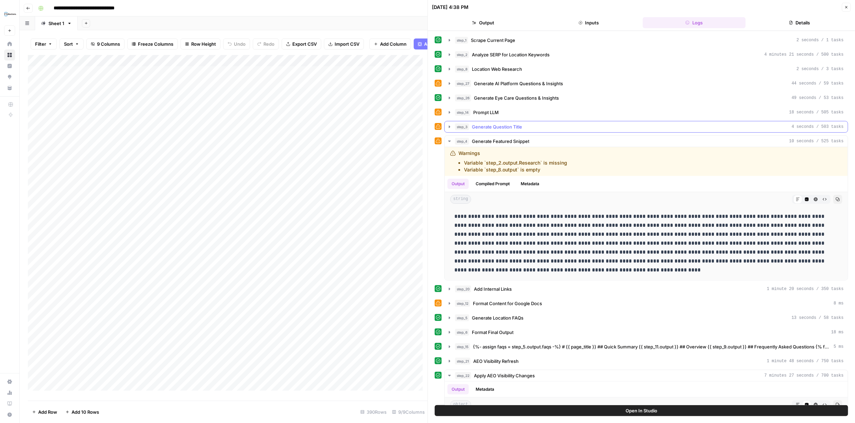
click at [427, 126] on icon "button" at bounding box center [450, 127] width 6 height 6
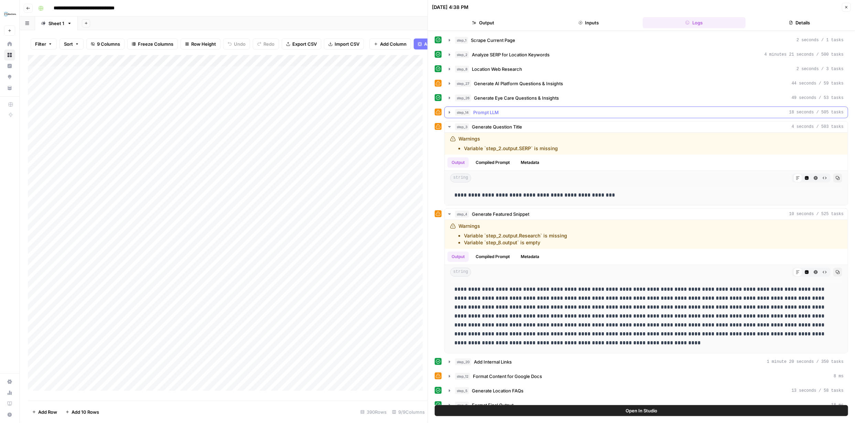
click at [427, 111] on icon "button" at bounding box center [449, 112] width 1 height 2
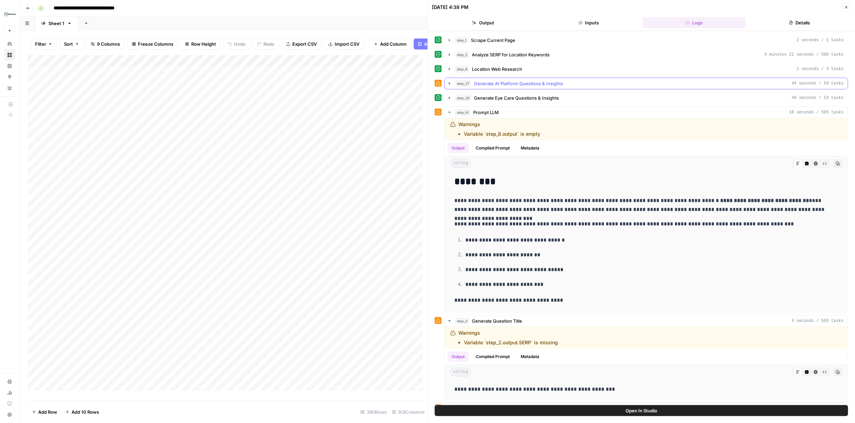
click at [427, 83] on icon "button" at bounding box center [450, 84] width 6 height 6
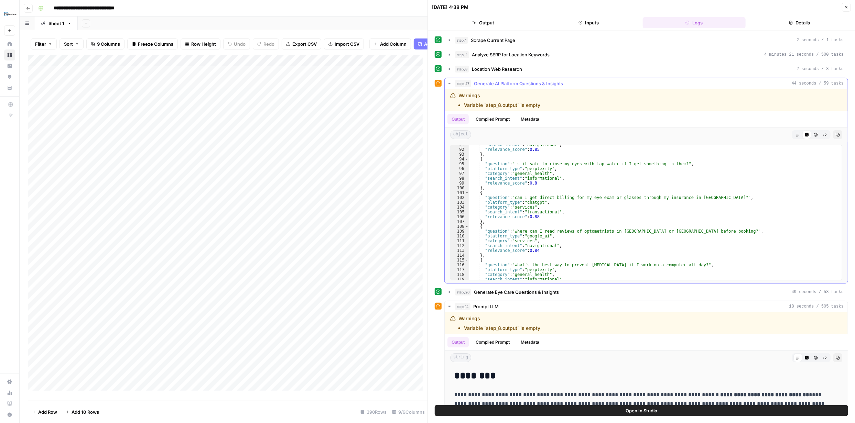
scroll to position [416, 0]
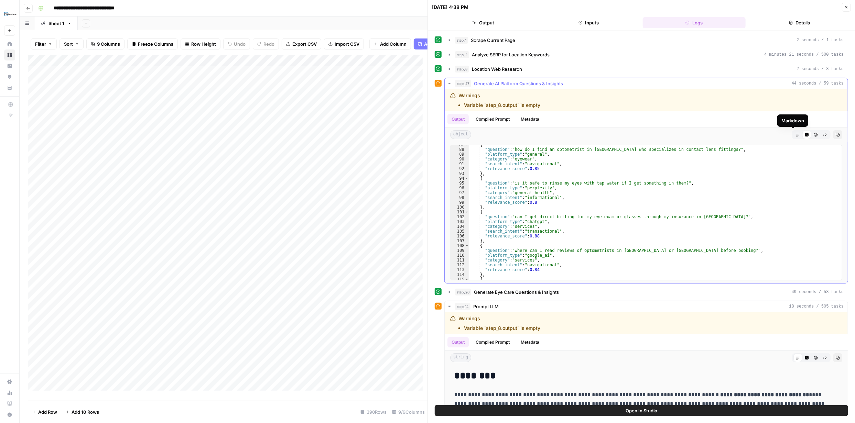
click at [427, 134] on icon "button" at bounding box center [798, 135] width 4 height 4
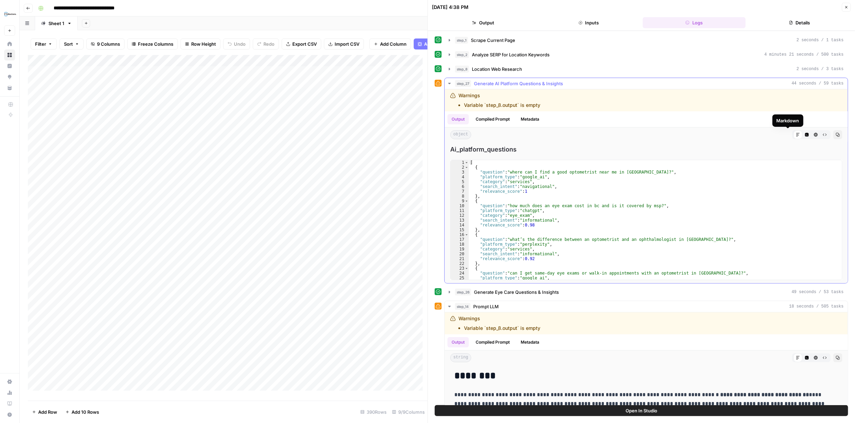
click at [427, 135] on icon at bounding box center [798, 135] width 4 height 4
click at [427, 81] on icon "button" at bounding box center [450, 84] width 6 height 6
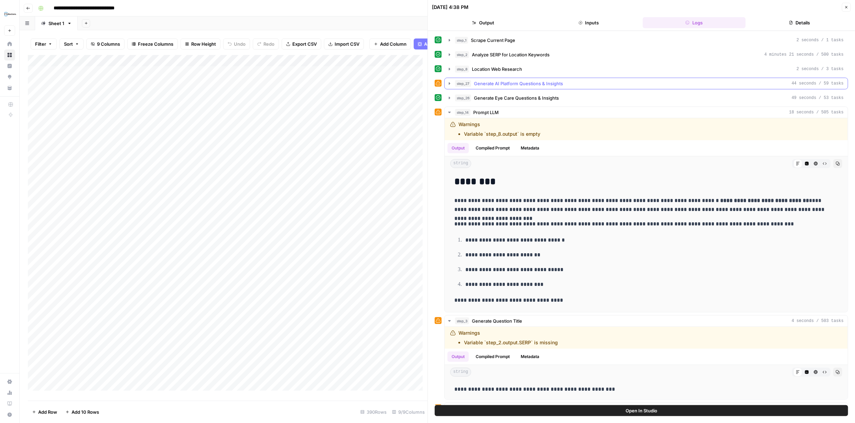
drag, startPoint x: 567, startPoint y: 83, endPoint x: 470, endPoint y: 81, distance: 96.7
click at [427, 81] on div "step_27 Generate AI Platform Questions & Insights 44 seconds / 59 tasks" at bounding box center [649, 83] width 389 height 7
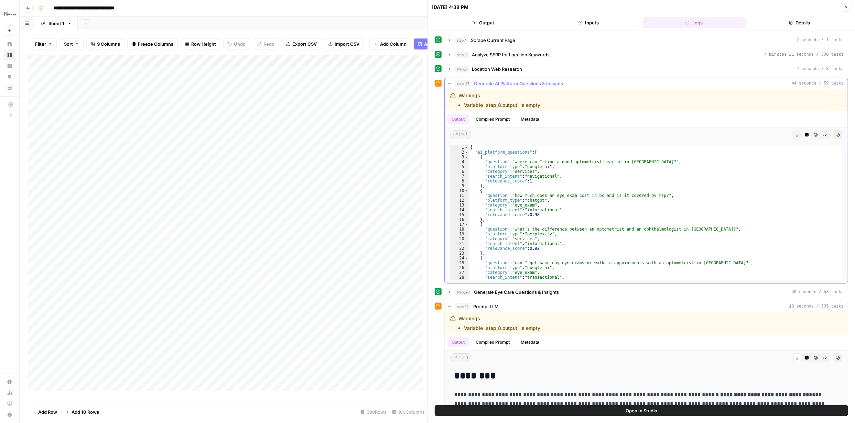
drag, startPoint x: 473, startPoint y: 83, endPoint x: 594, endPoint y: 88, distance: 120.5
click at [427, 88] on button "step_27 Generate AI Platform Questions & Insights 44 seconds / 59 tasks" at bounding box center [646, 83] width 403 height 11
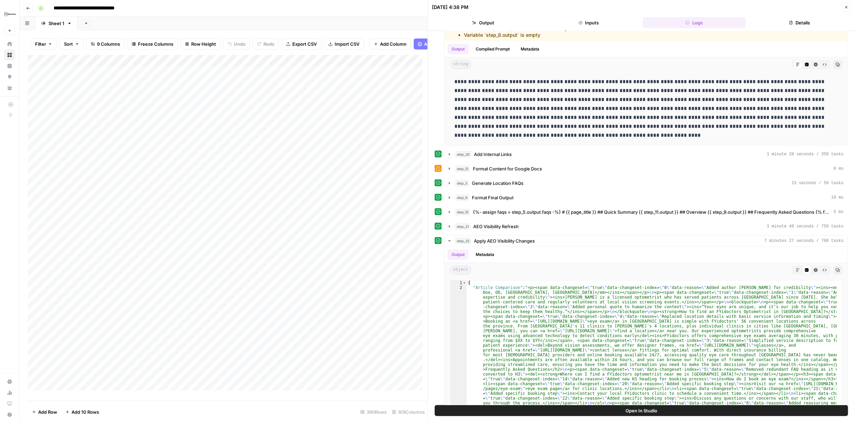
scroll to position [418, 0]
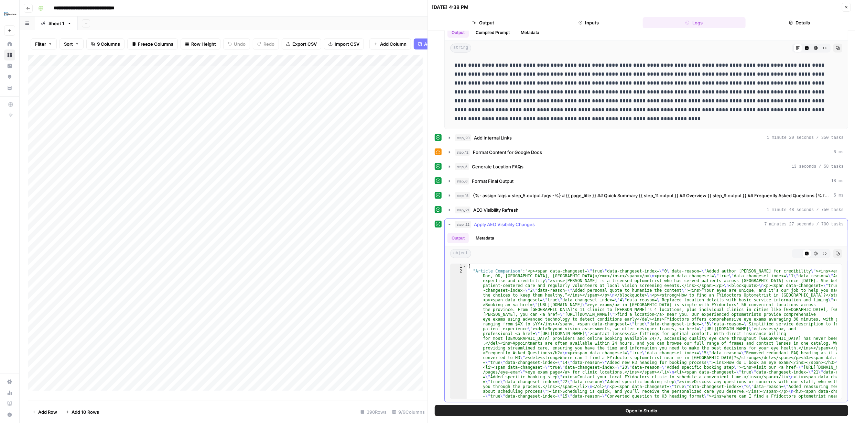
click at [427, 183] on icon "button" at bounding box center [450, 225] width 6 height 6
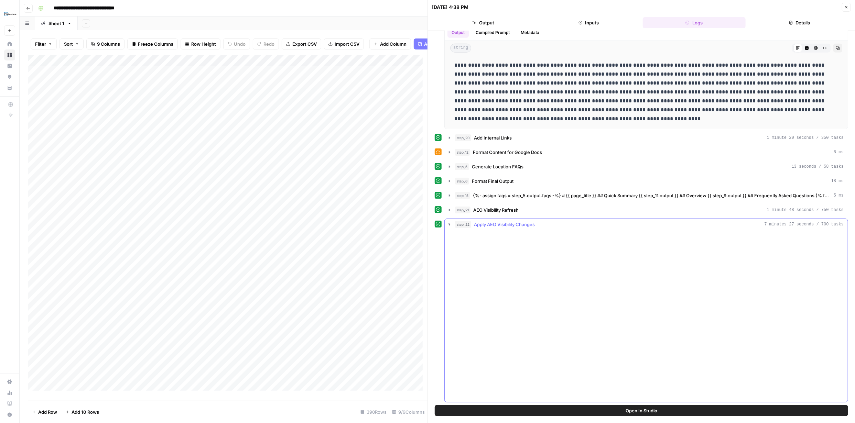
scroll to position [246, 0]
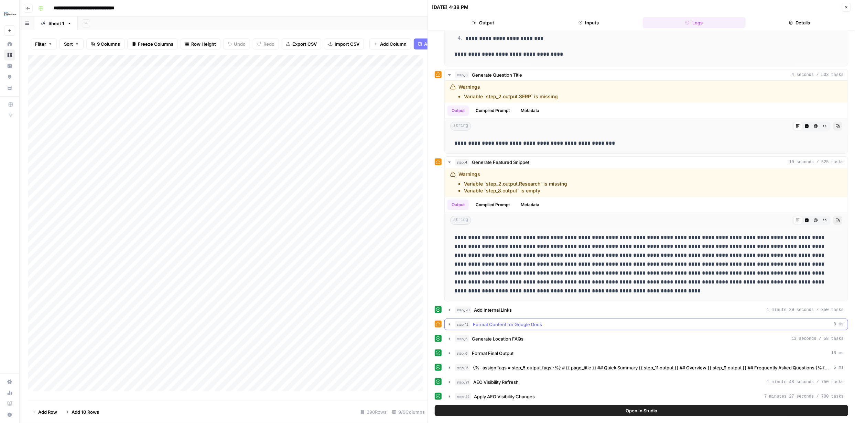
click at [427, 183] on icon "button" at bounding box center [450, 325] width 6 height 6
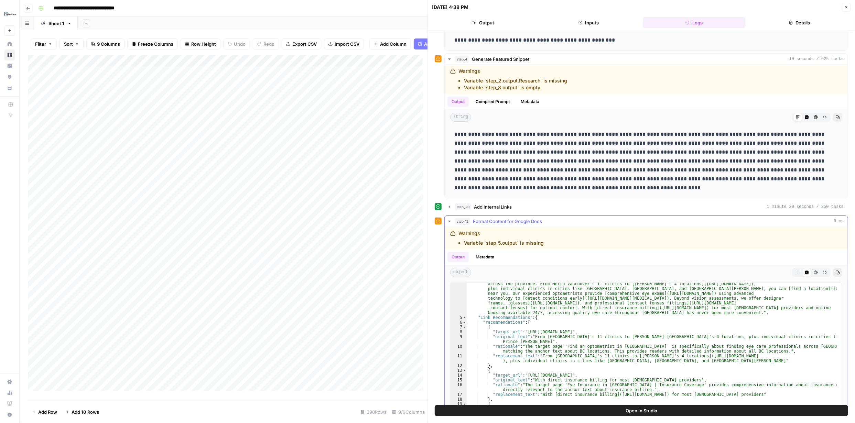
scroll to position [21, 0]
click at [427, 183] on icon "button" at bounding box center [449, 221] width 2 height 1
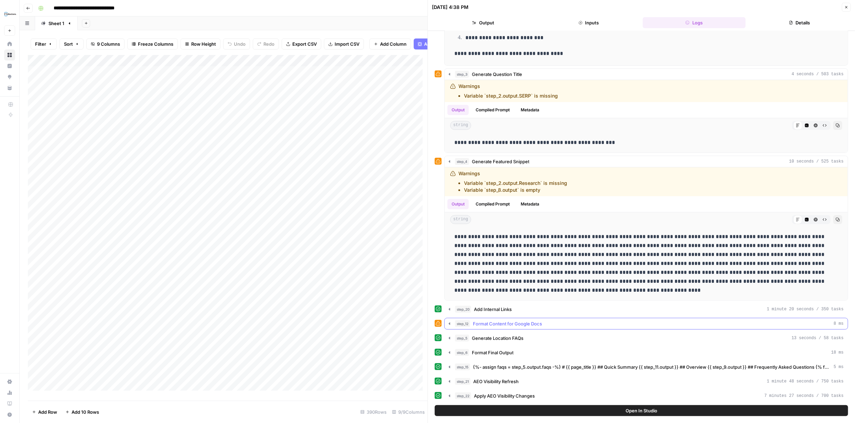
scroll to position [246, 0]
click at [427, 183] on icon "button" at bounding box center [450, 339] width 6 height 6
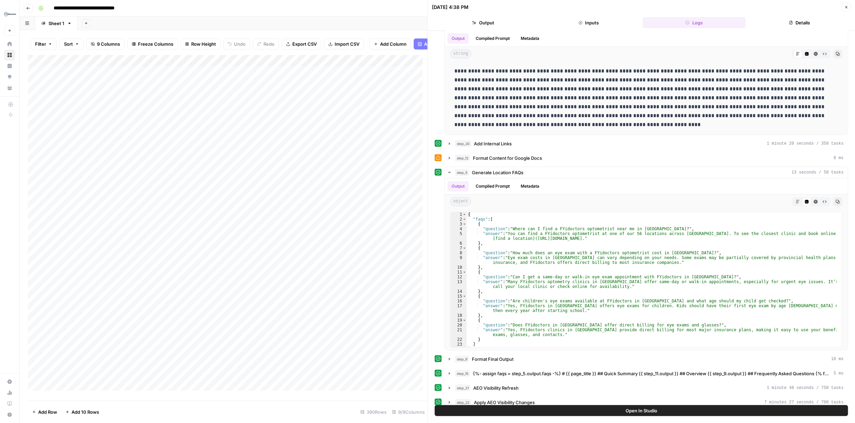
scroll to position [418, 0]
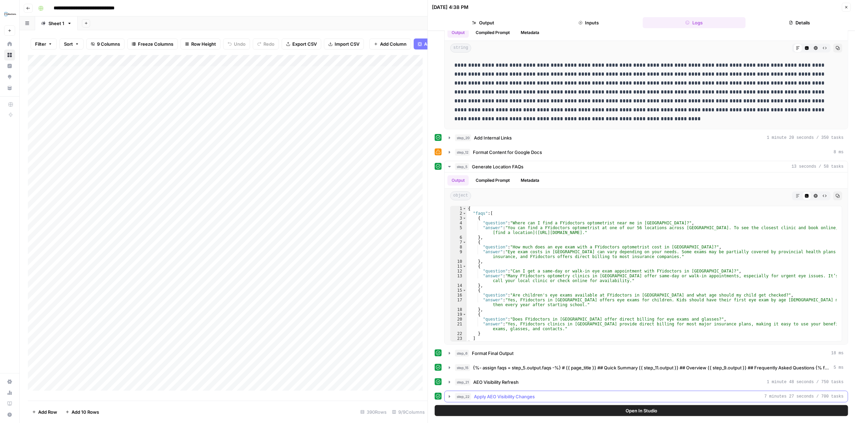
click at [427, 183] on icon "button" at bounding box center [450, 397] width 6 height 6
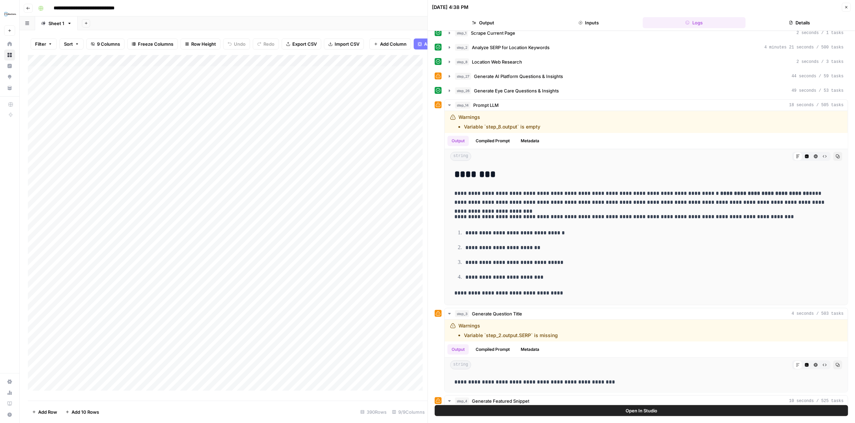
scroll to position [0, 0]
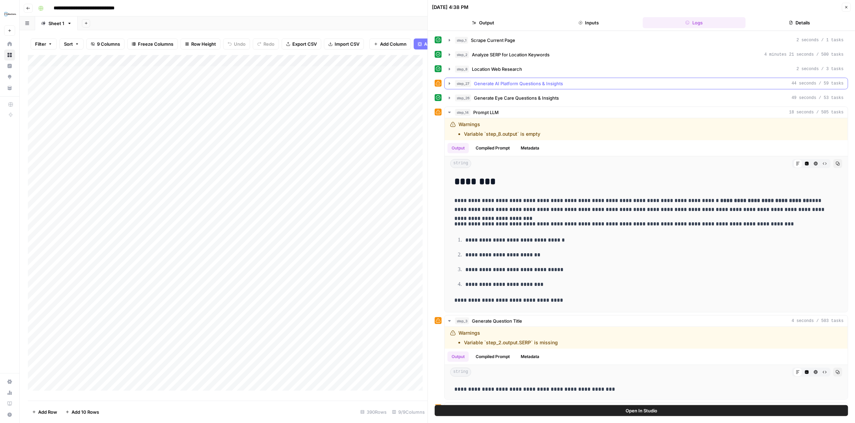
click at [427, 84] on span "Generate AI Platform Questions & Insights" at bounding box center [518, 83] width 89 height 7
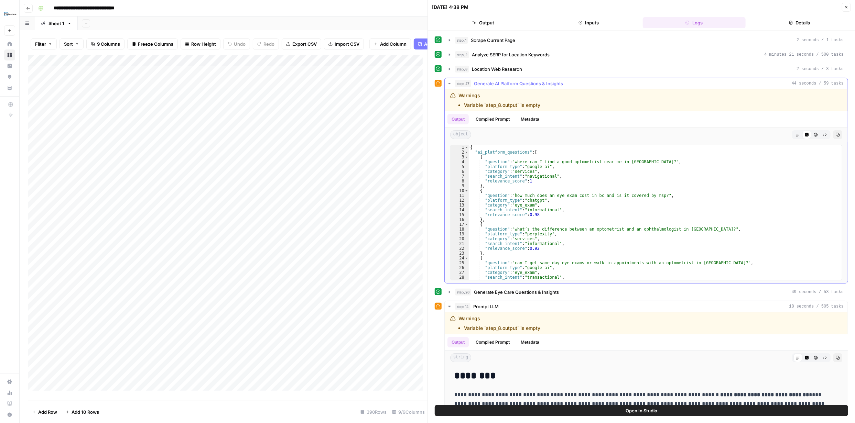
drag, startPoint x: 547, startPoint y: 84, endPoint x: 519, endPoint y: 140, distance: 62.1
click at [427, 140] on div "object Markdown Code Editor HTML Viewer Raw Output Copy" at bounding box center [646, 135] width 403 height 14
drag, startPoint x: 563, startPoint y: 90, endPoint x: 475, endPoint y: 83, distance: 89.0
click at [427, 83] on div "step_27 Generate AI Platform Questions & Insights 44 seconds / 59 tasks Warning…" at bounding box center [646, 181] width 404 height 206
copy div "Generate AI Platform Questions & Insights 44 seconds / 59 tasks Warnings"
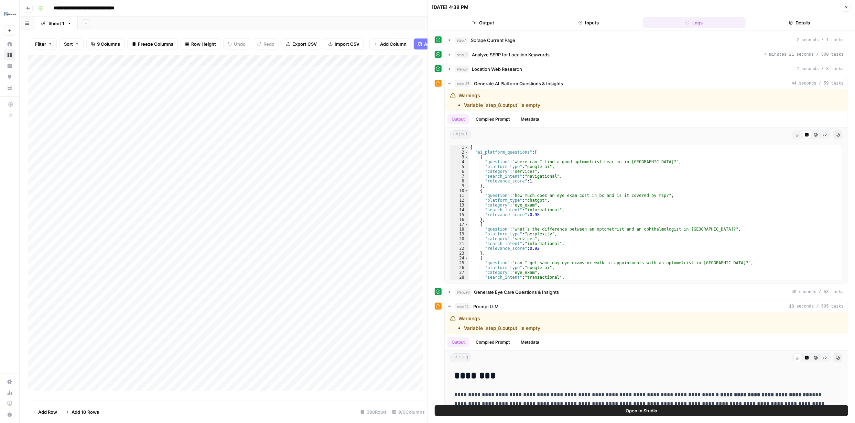
click at [427, 6] on button "Close" at bounding box center [846, 7] width 9 height 9
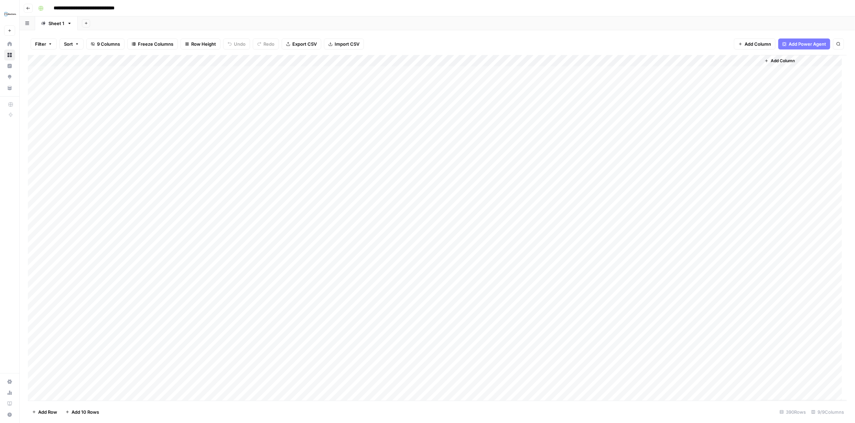
click at [427, 62] on div "Add Column" at bounding box center [437, 228] width 819 height 346
click at [427, 127] on span "Edit Workflow" at bounding box center [455, 128] width 60 height 7
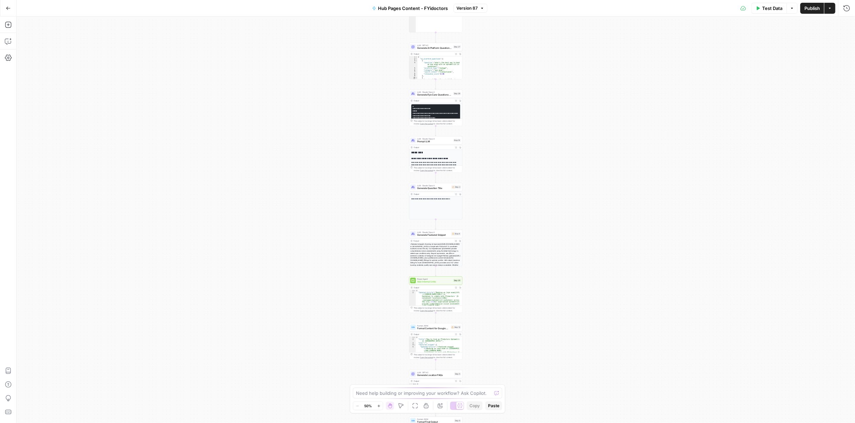
click at [380, 406] on icon "button" at bounding box center [379, 406] width 4 height 4
click at [380, 406] on icon "button" at bounding box center [378, 406] width 2 height 2
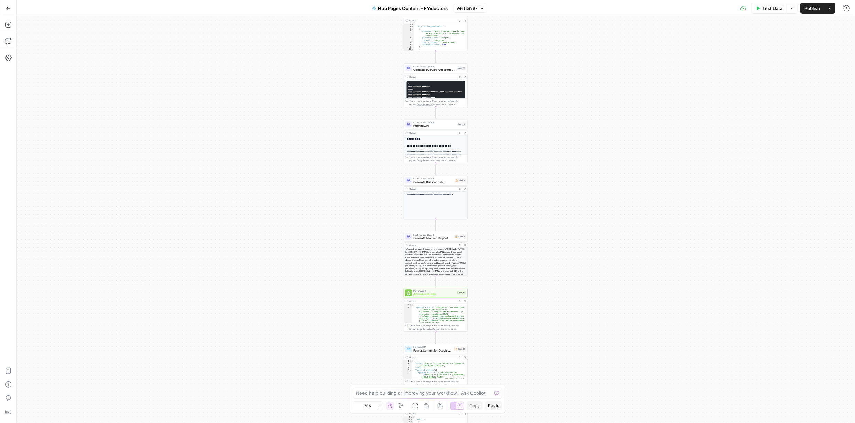
click at [381, 406] on button "Zoom In" at bounding box center [378, 406] width 8 height 8
click at [382, 407] on button "Zoom In" at bounding box center [378, 406] width 8 height 8
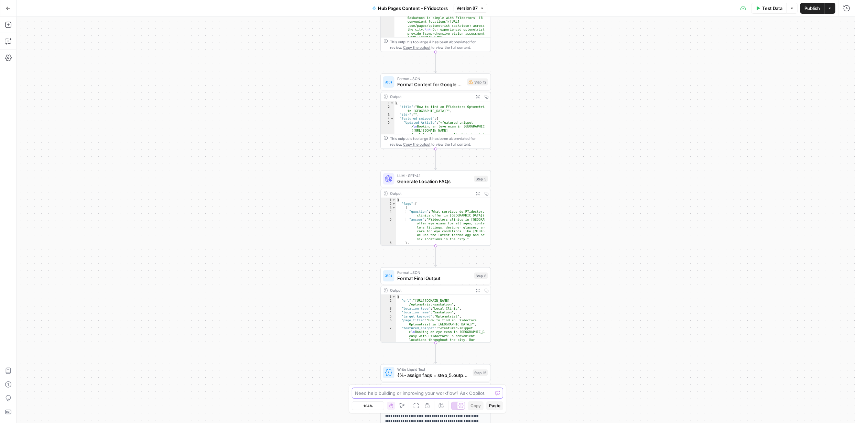
click at [416, 396] on textarea at bounding box center [424, 393] width 138 height 7
paste textarea "Generate AI Platform Questions & Insights 44 seconds / 59 tasks Warnings"
drag, startPoint x: 404, startPoint y: 387, endPoint x: 354, endPoint y: 398, distance: 51.4
click at [354, 390] on div "Can I get step 27 Generate AI Platform Questions & Insights 44 seconds / 59 tas…" at bounding box center [427, 386] width 151 height 25
click at [378, 394] on textarea "Can I get step 27 Generate AI Platform Questions & Insights Warnings" at bounding box center [420, 386] width 131 height 21
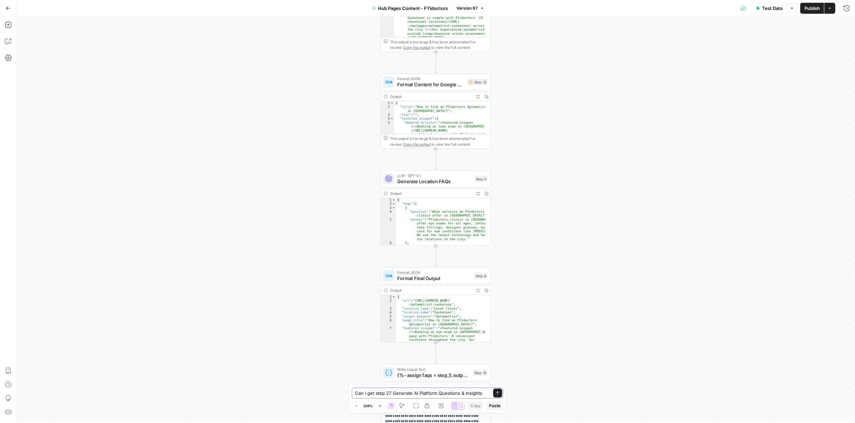
click at [375, 390] on textarea "Can I get step 27 Generate AI Platform Questions & Insights" at bounding box center [420, 393] width 131 height 7
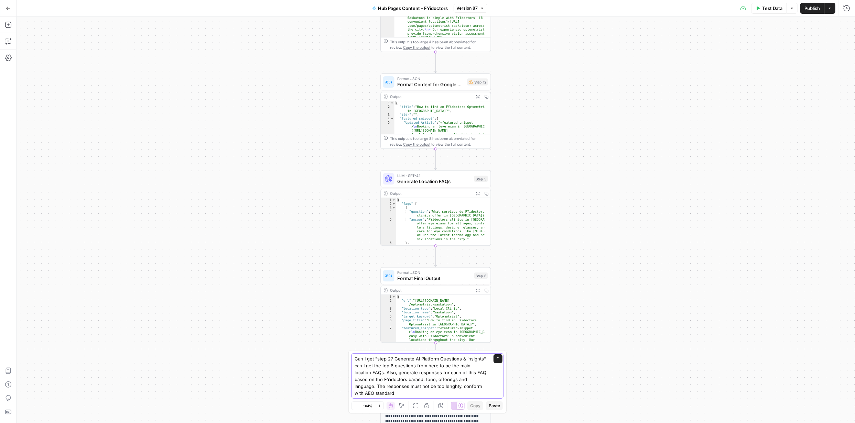
type textarea "Can I get "step 27 Generate AI Platform Questions & Insights" can I get the top…"
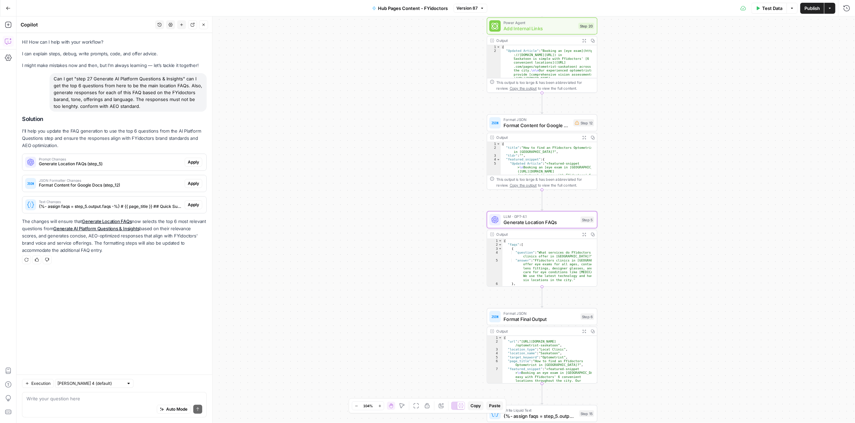
click at [196, 165] on span "Apply" at bounding box center [193, 162] width 11 height 6
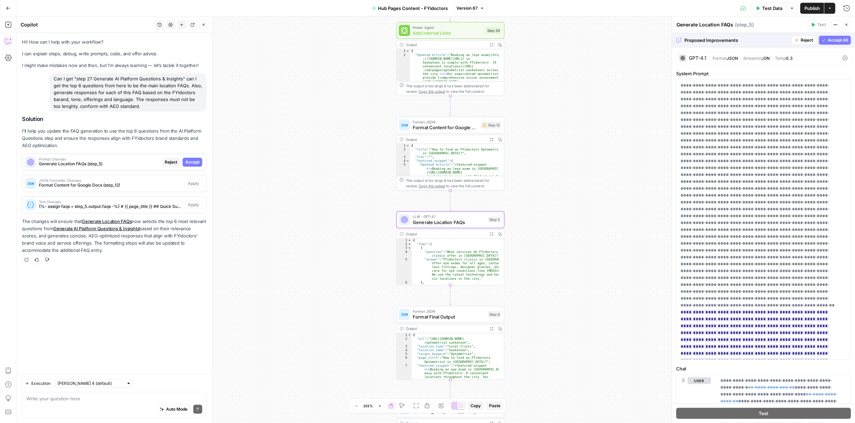
click at [194, 165] on span "Accept" at bounding box center [192, 162] width 14 height 6
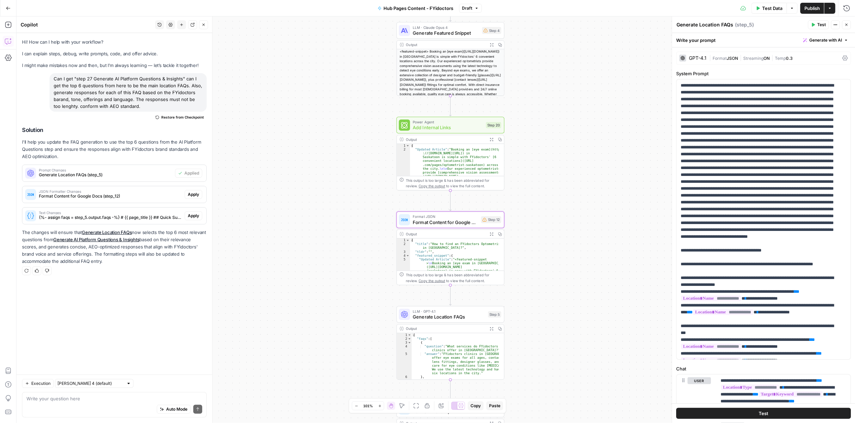
click at [194, 198] on span "Apply" at bounding box center [193, 195] width 11 height 6
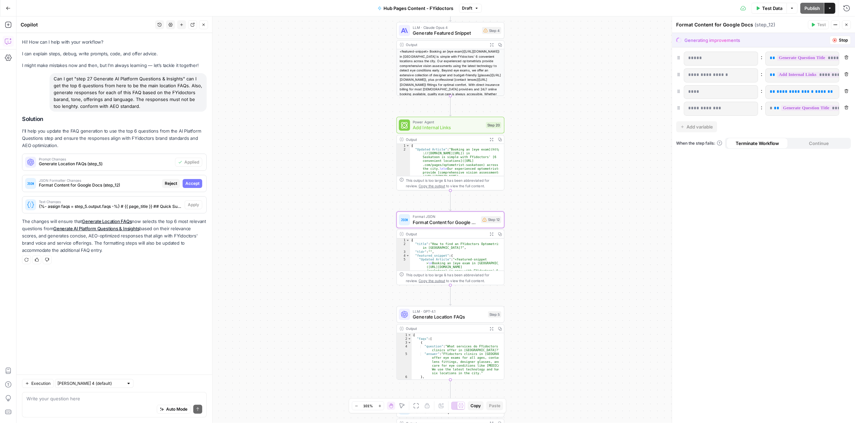
click at [191, 187] on span "Accept" at bounding box center [192, 184] width 14 height 6
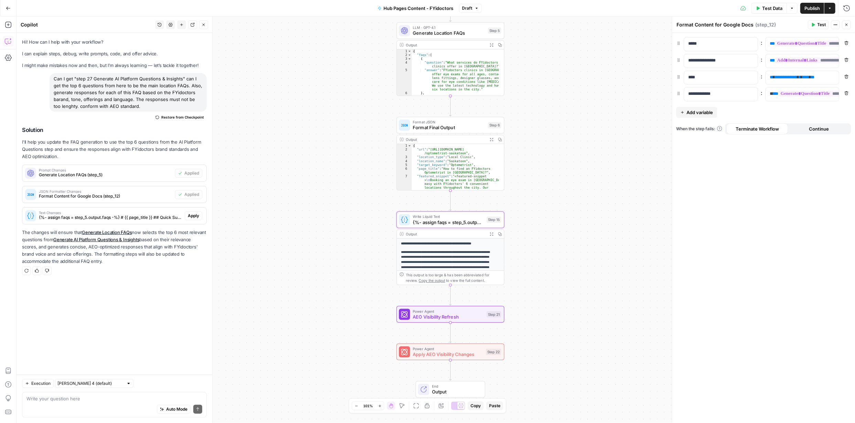
click at [194, 219] on span "Apply" at bounding box center [193, 216] width 11 height 6
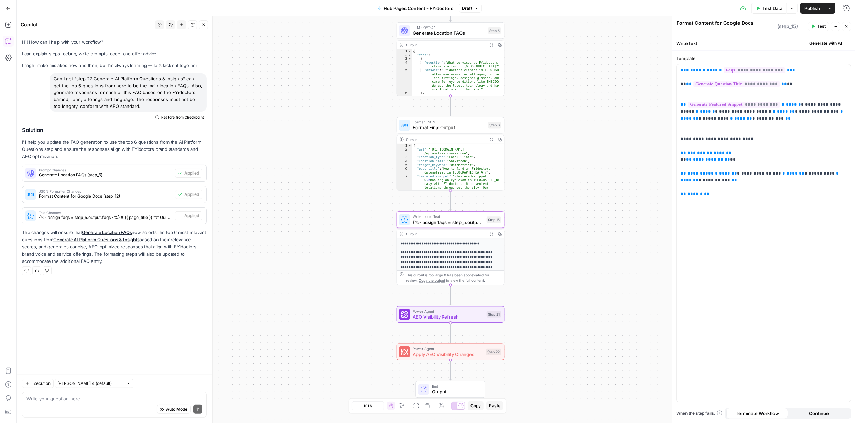
type textarea "{%- assign faqs = step_5.output.faqs -%} # {{ page_title }} ## Quick Summary {{…"
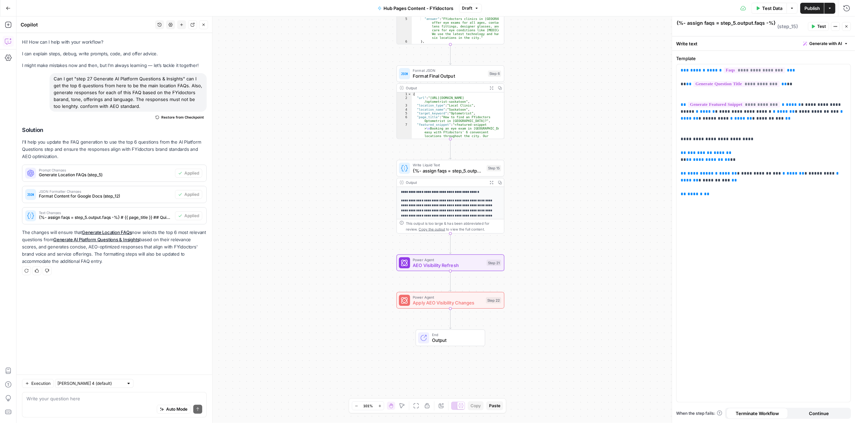
click at [812, 6] on span "Publish" at bounding box center [811, 8] width 15 height 7
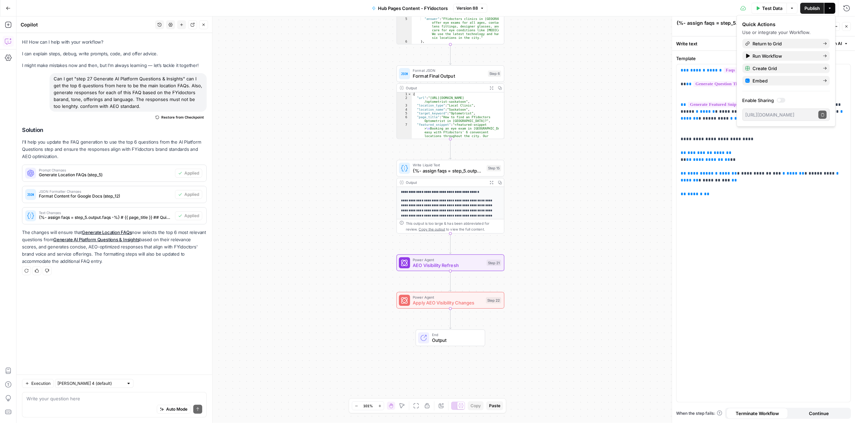
click at [808, 10] on span "Publish" at bounding box center [811, 8] width 15 height 7
click at [779, 41] on span "Return to Grid" at bounding box center [785, 43] width 65 height 7
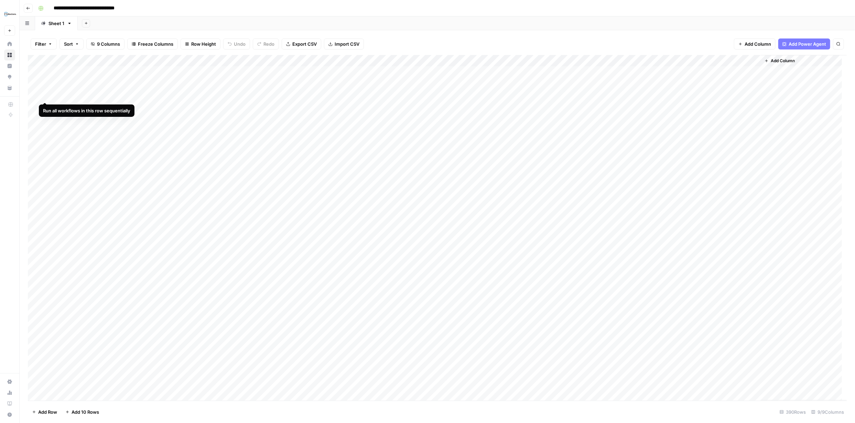
click at [45, 94] on div "Add Column" at bounding box center [437, 228] width 819 height 346
click at [44, 73] on div "Add Column" at bounding box center [437, 228] width 819 height 346
click at [45, 84] on div "Add Column" at bounding box center [437, 228] width 819 height 346
click at [745, 70] on div "Add Column" at bounding box center [437, 228] width 819 height 346
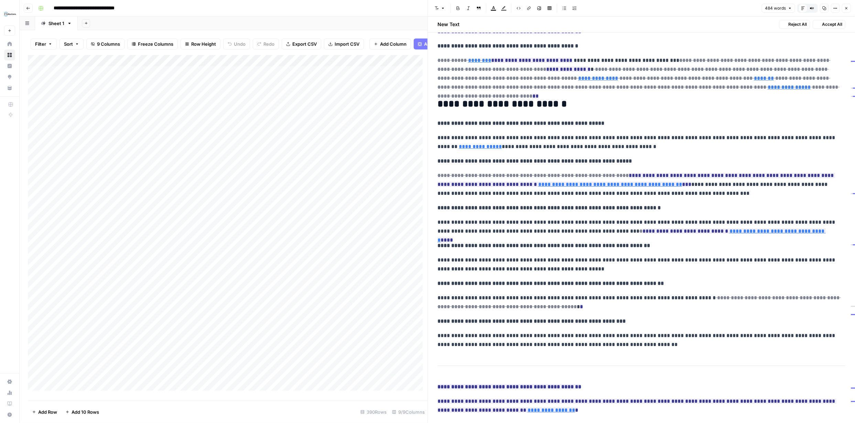
scroll to position [35, 0]
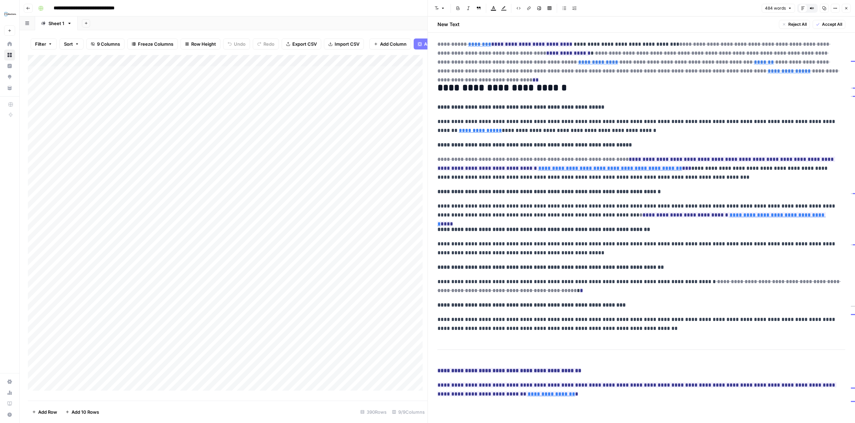
click at [844, 6] on icon "button" at bounding box center [846, 8] width 4 height 4
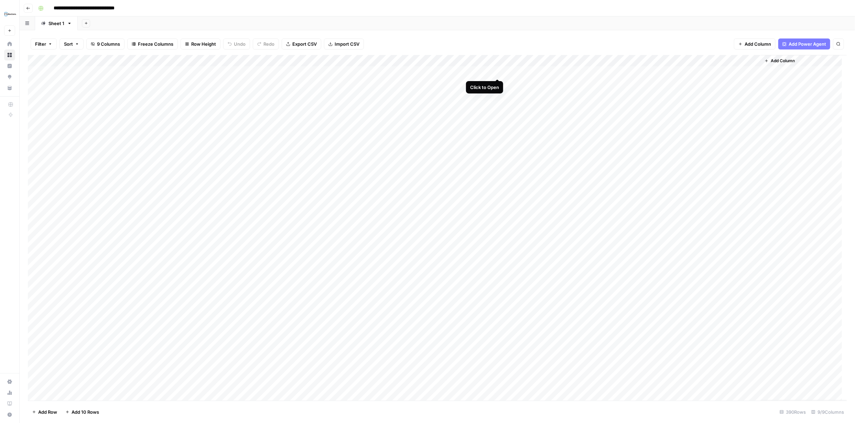
click at [497, 71] on div "Add Column" at bounding box center [437, 228] width 819 height 346
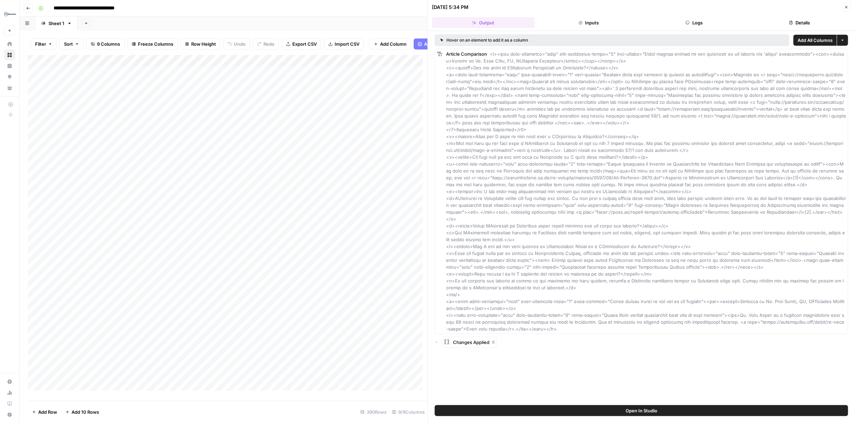
click at [706, 20] on button "Logs" at bounding box center [694, 22] width 103 height 11
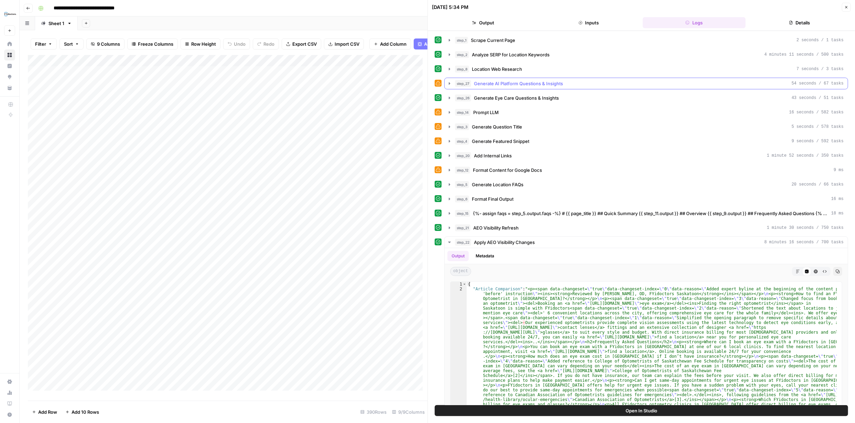
click at [449, 82] on icon "button" at bounding box center [450, 84] width 6 height 6
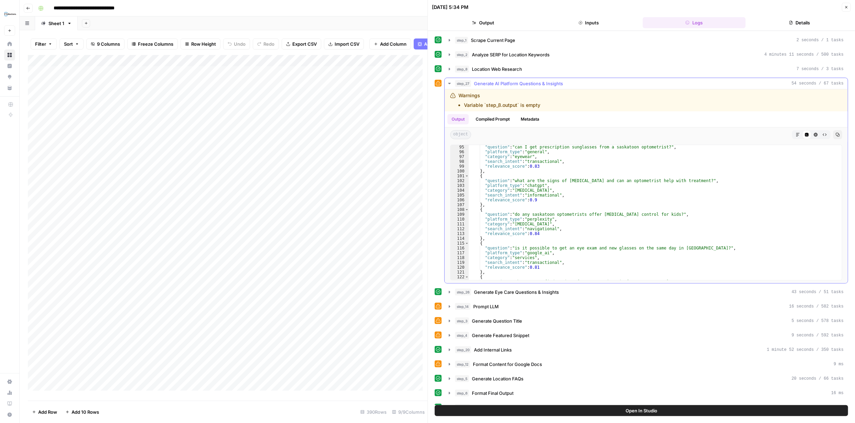
scroll to position [453, 0]
click at [796, 134] on icon "button" at bounding box center [798, 135] width 4 height 4
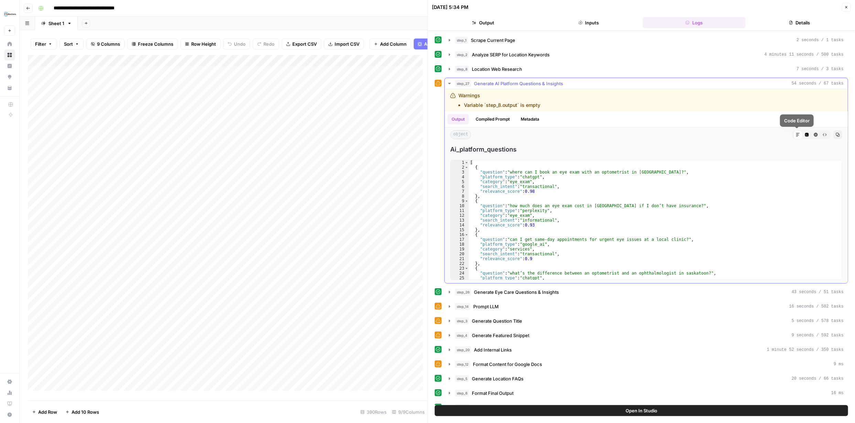
click at [796, 133] on icon at bounding box center [798, 135] width 4 height 4
click at [449, 82] on icon "button" at bounding box center [450, 84] width 6 height 6
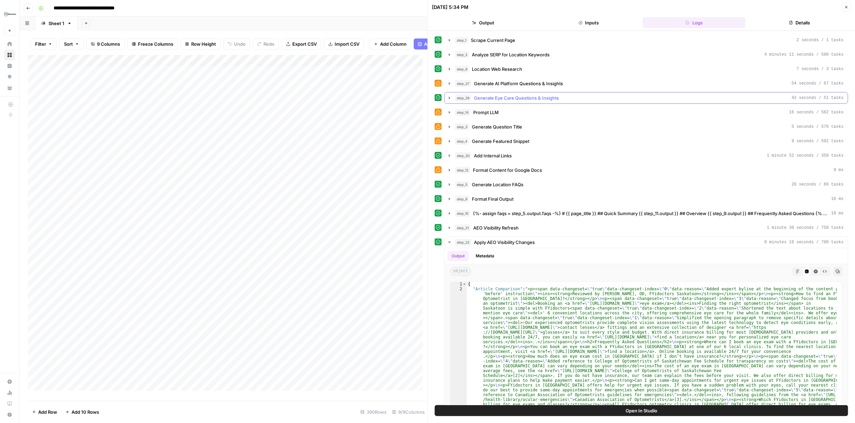
click at [450, 98] on icon "button" at bounding box center [450, 98] width 6 height 6
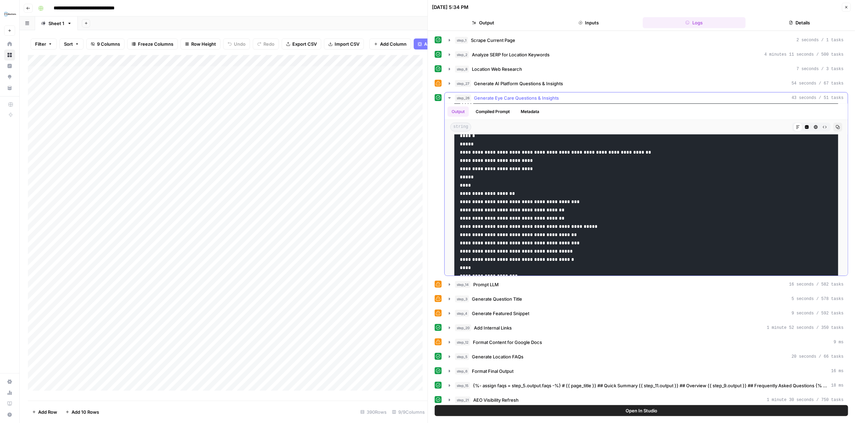
scroll to position [481, 0]
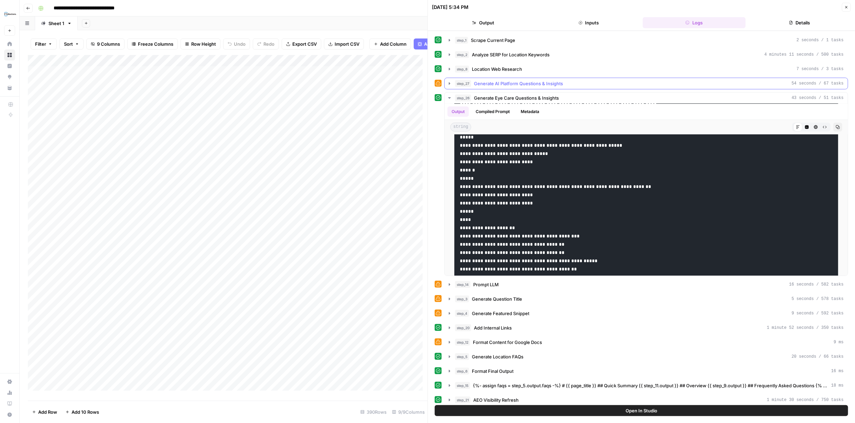
click at [450, 83] on icon "button" at bounding box center [450, 84] width 6 height 6
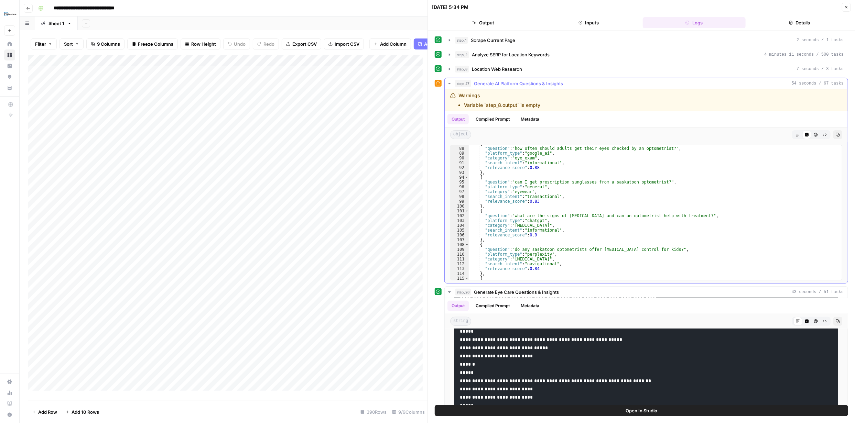
scroll to position [417, 0]
click at [447, 83] on icon "button" at bounding box center [450, 84] width 6 height 6
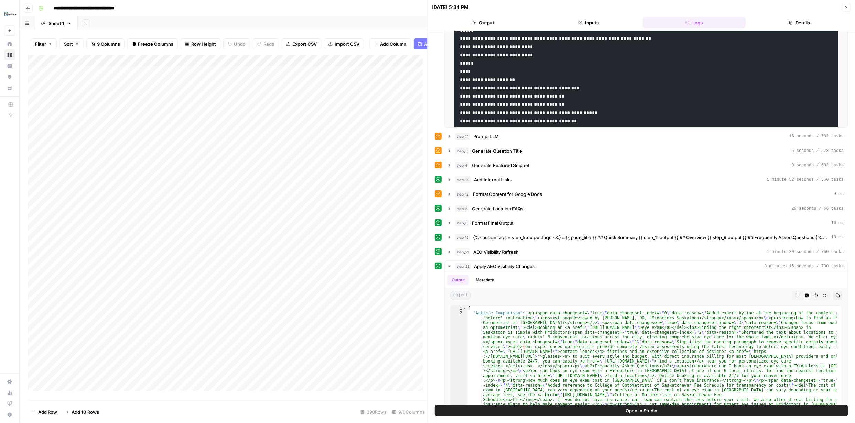
scroll to position [154, 0]
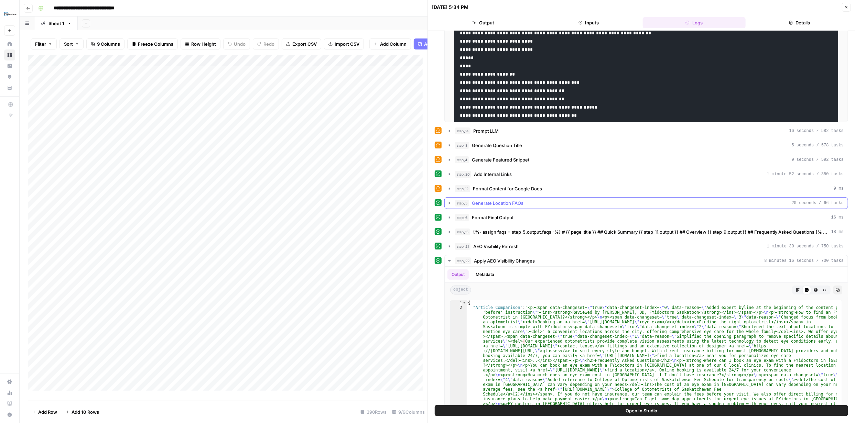
click at [450, 203] on icon "button" at bounding box center [449, 203] width 1 height 2
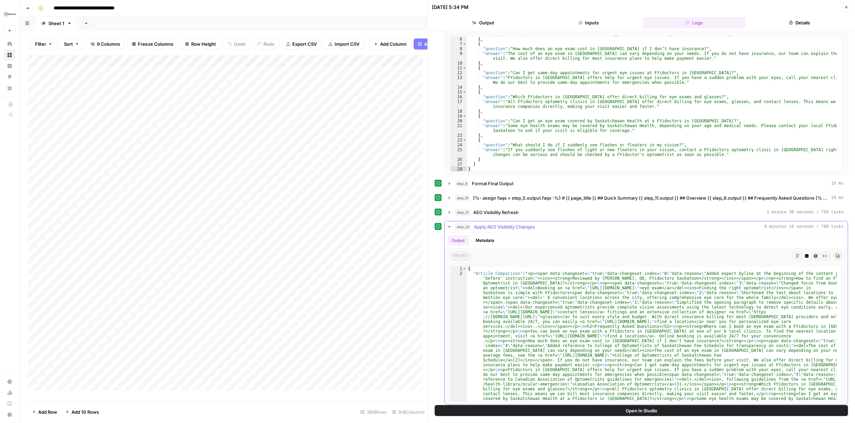
scroll to position [362, 0]
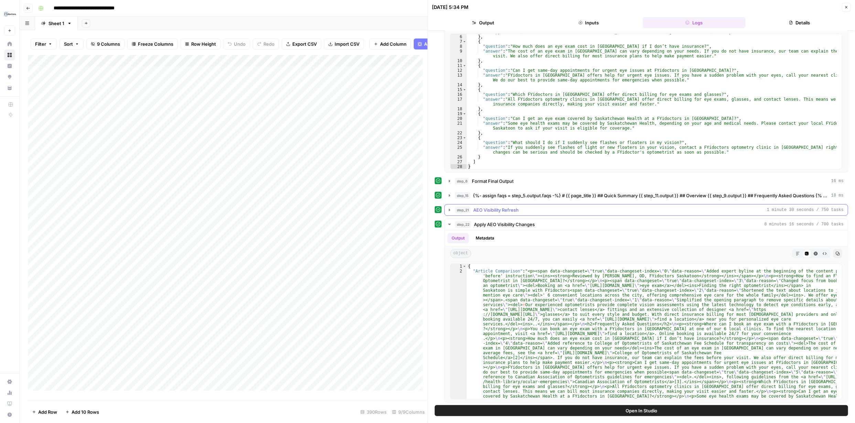
click at [449, 208] on icon "button" at bounding box center [450, 210] width 6 height 6
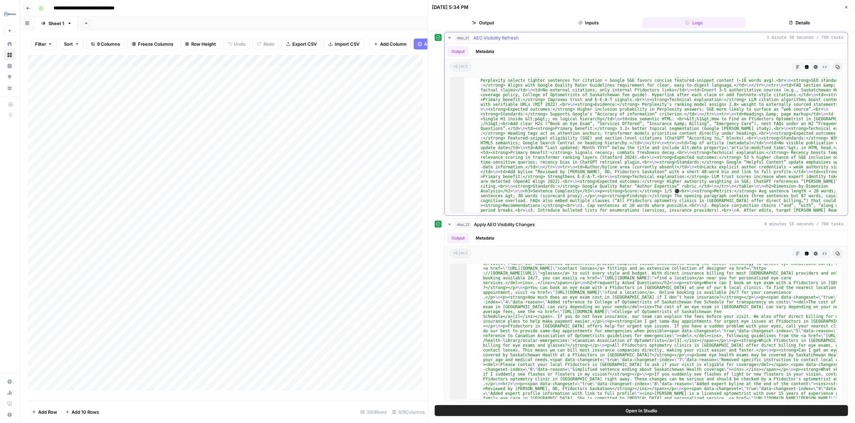
scroll to position [0, 0]
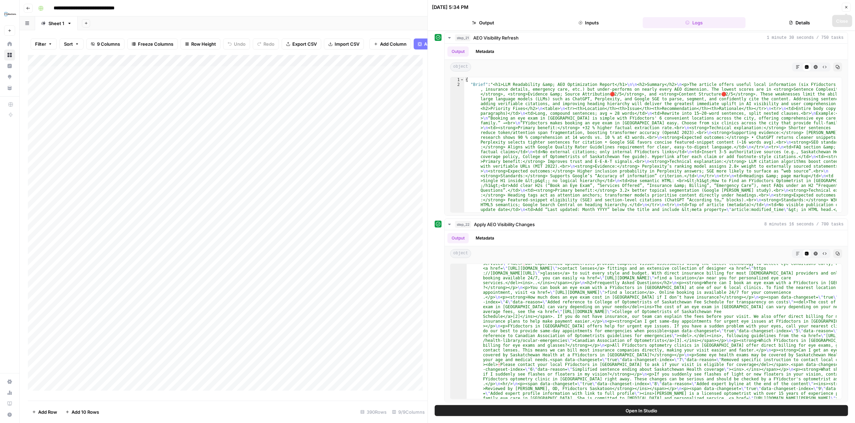
click at [848, 6] on button "Close" at bounding box center [846, 7] width 9 height 9
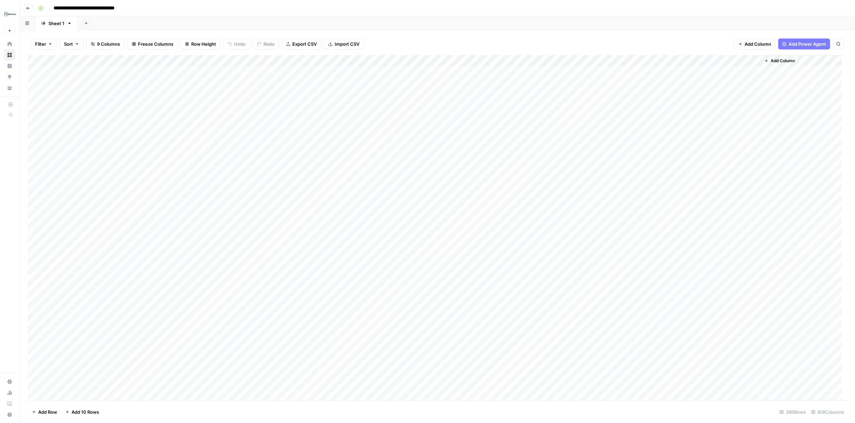
click at [497, 96] on div "Add Column" at bounding box center [437, 228] width 819 height 346
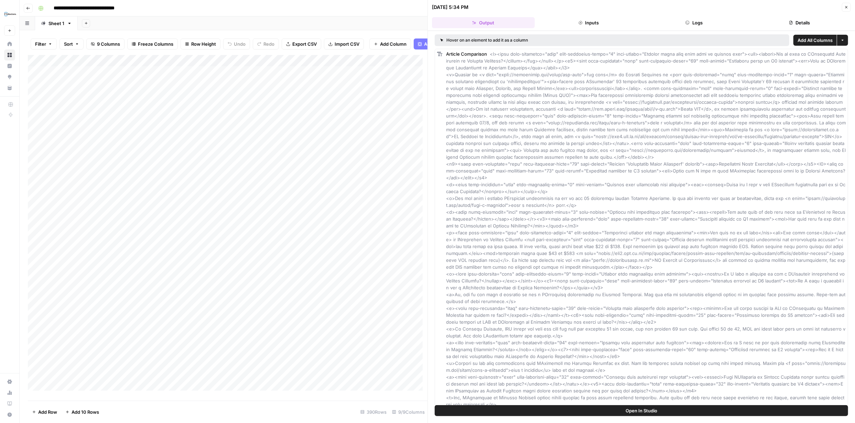
click at [698, 22] on button "Logs" at bounding box center [694, 22] width 103 height 11
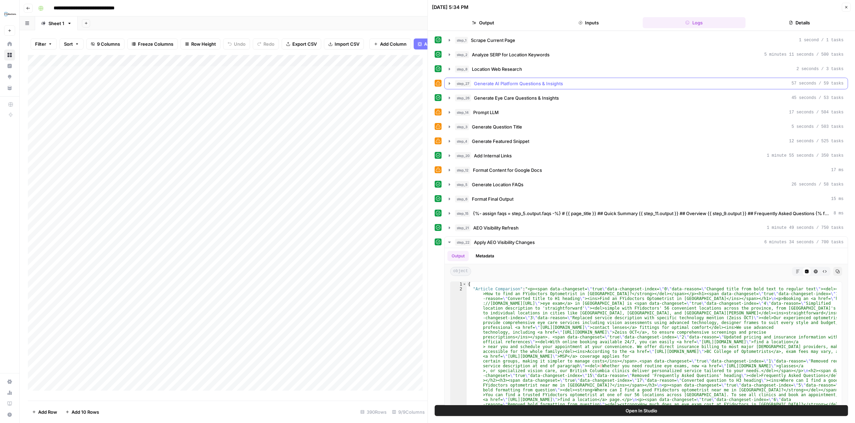
click at [450, 82] on icon "button" at bounding box center [450, 84] width 6 height 6
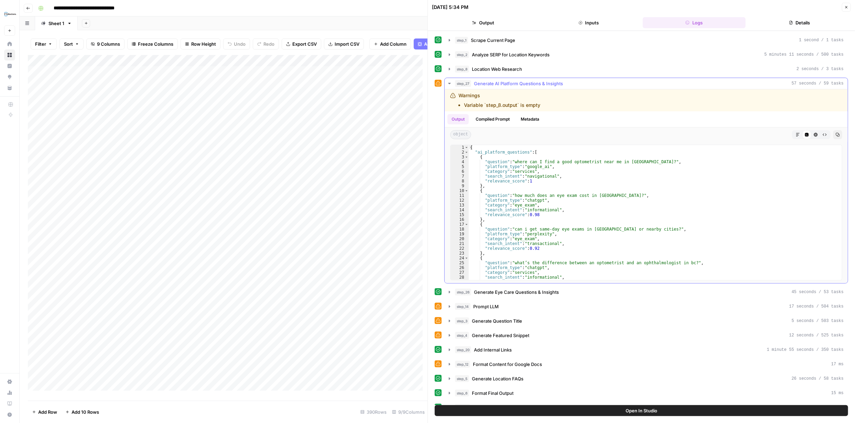
click at [449, 83] on icon "button" at bounding box center [450, 84] width 6 height 6
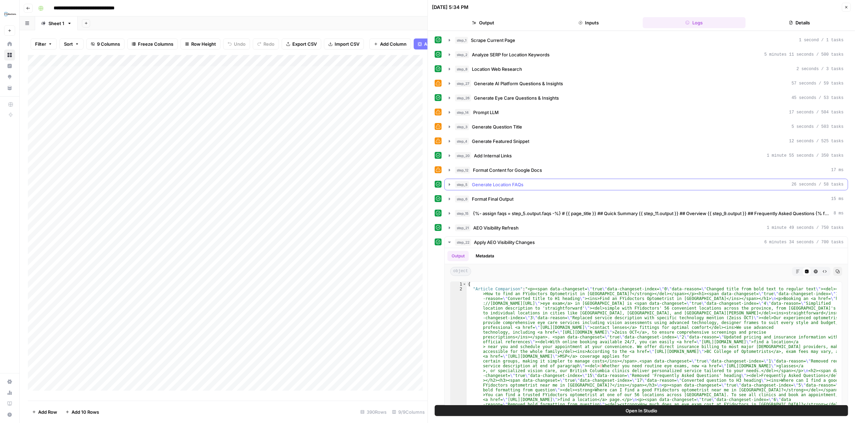
click at [448, 184] on icon "button" at bounding box center [450, 185] width 6 height 6
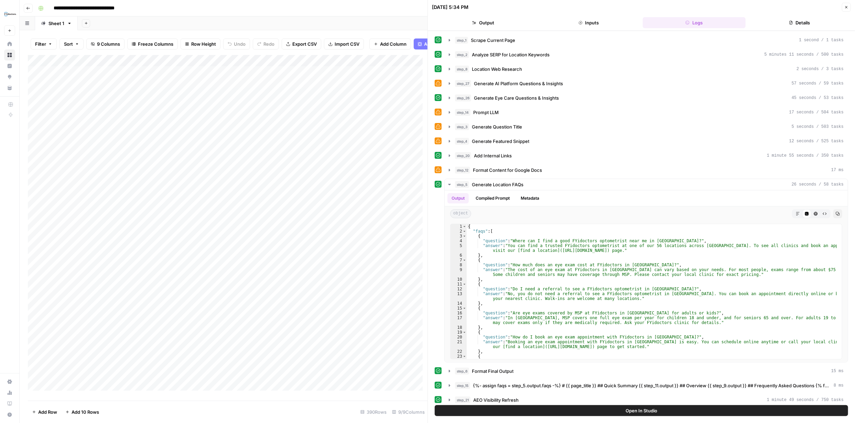
click at [847, 8] on icon "button" at bounding box center [846, 7] width 2 height 2
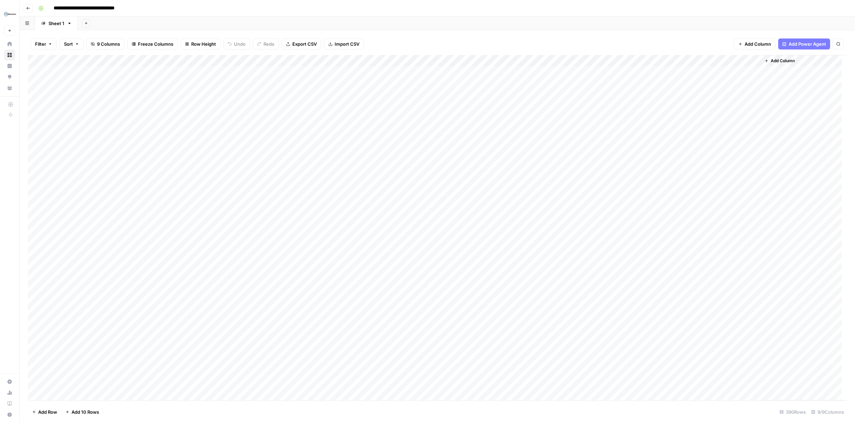
click at [497, 61] on div "Add Column" at bounding box center [437, 228] width 819 height 346
type input "Hub Pages Content - FYidoctors"
click at [447, 129] on span "Edit Workflow" at bounding box center [455, 128] width 60 height 7
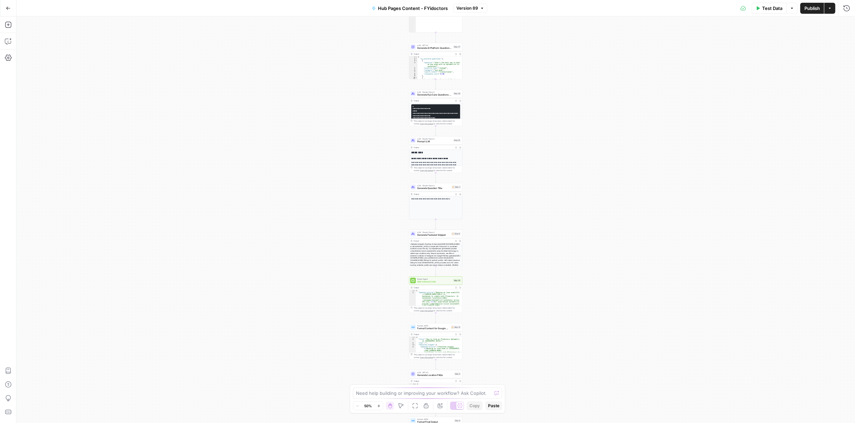
click at [379, 406] on icon "button" at bounding box center [379, 406] width 4 height 4
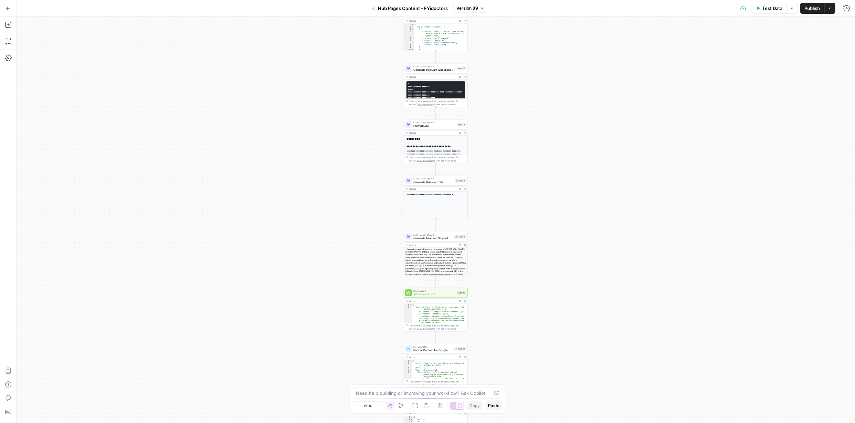
click at [380, 407] on icon "button" at bounding box center [379, 406] width 4 height 4
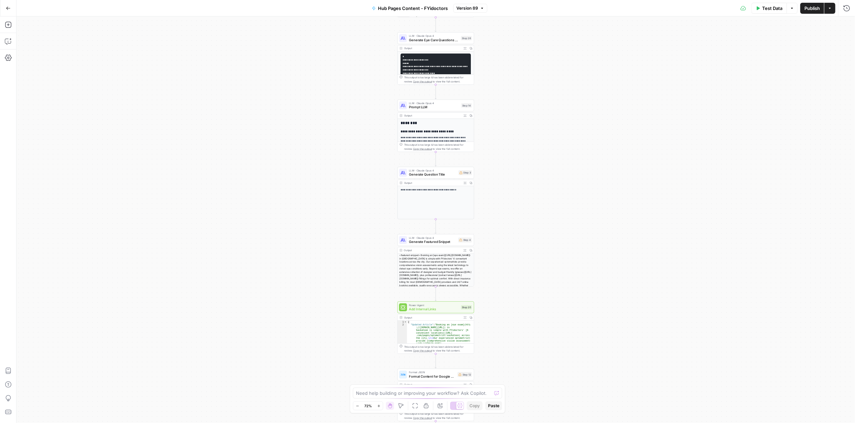
click at [379, 407] on icon "button" at bounding box center [379, 406] width 4 height 4
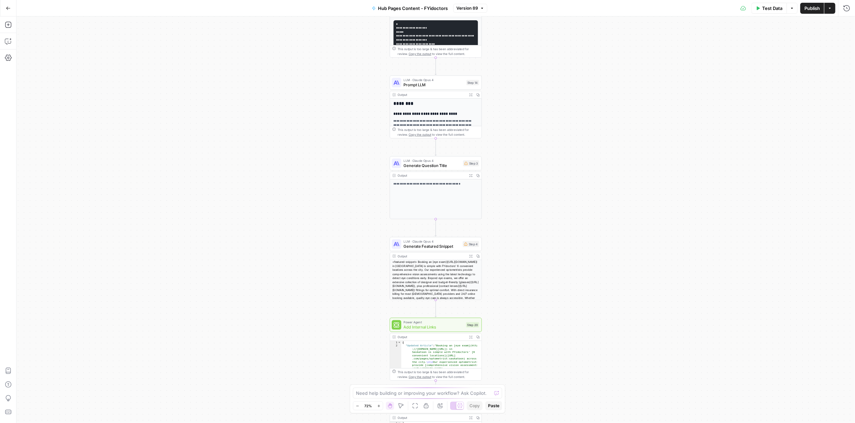
click at [381, 408] on button "Zoom In" at bounding box center [378, 406] width 8 height 8
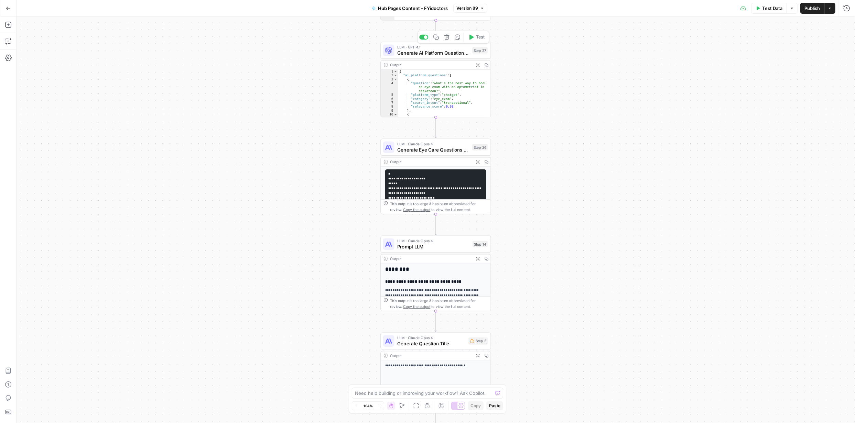
click at [447, 52] on span "Generate AI Platform Questions & Insights" at bounding box center [433, 52] width 72 height 7
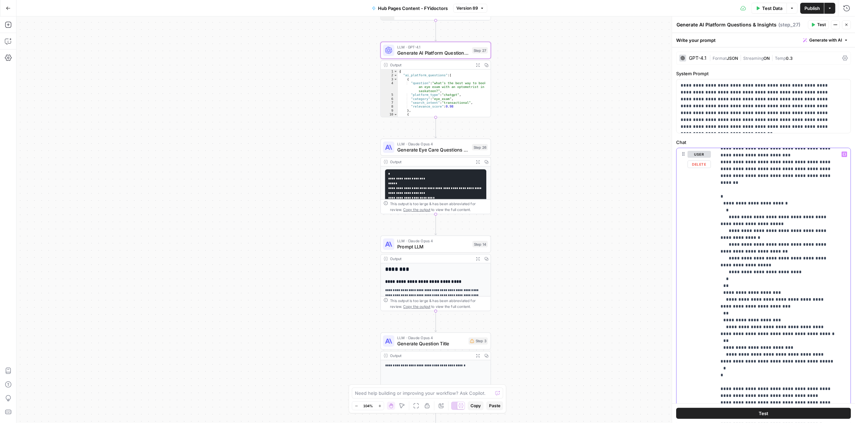
scroll to position [468, 0]
click at [747, 346] on p "**********" at bounding box center [778, 54] width 116 height 742
click at [759, 346] on p "**********" at bounding box center [778, 54] width 116 height 742
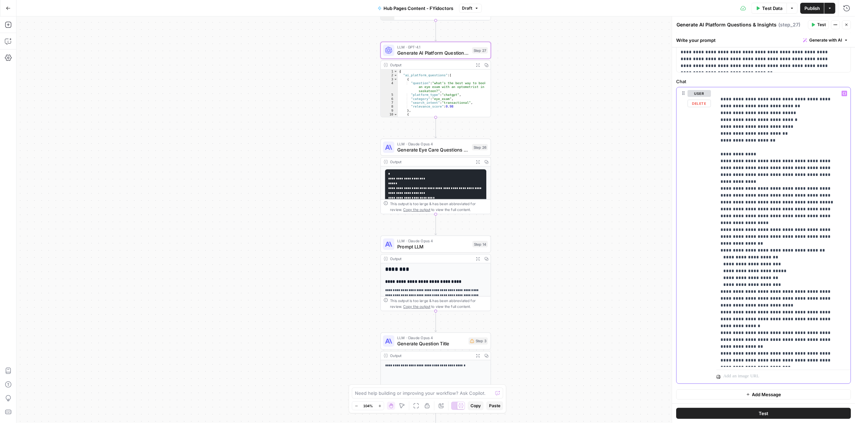
scroll to position [159, 0]
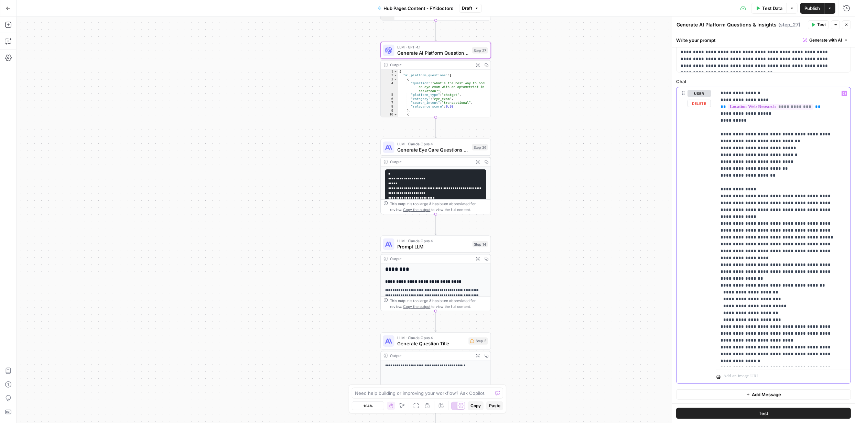
click at [808, 195] on p "**********" at bounding box center [778, 303] width 116 height 742
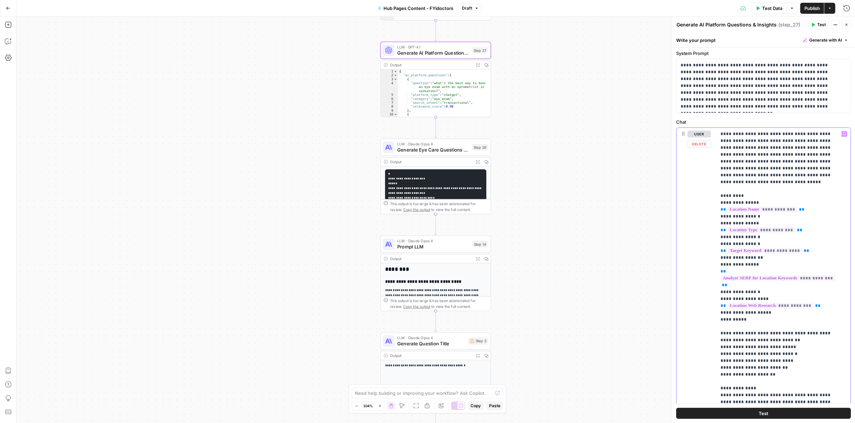
scroll to position [0, 0]
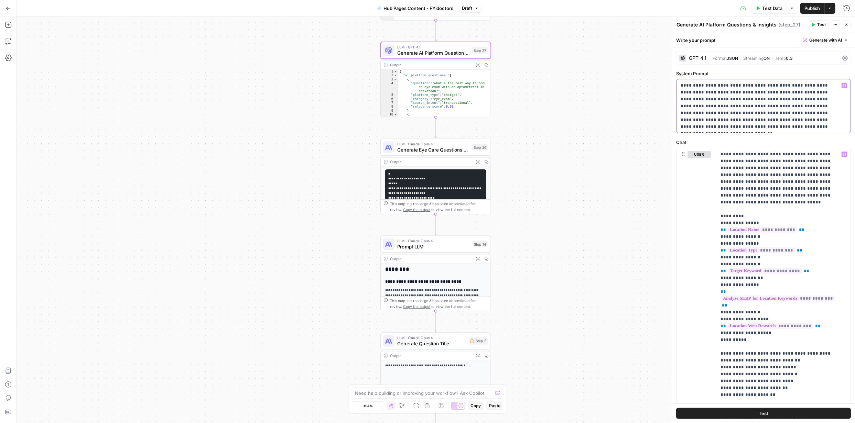
drag, startPoint x: 680, startPoint y: 85, endPoint x: 738, endPoint y: 126, distance: 71.2
click at [738, 126] on div "**********" at bounding box center [763, 106] width 174 height 54
copy p "**********"
click at [827, 40] on span "Generate with AI" at bounding box center [825, 40] width 33 height 6
click at [808, 72] on span "Refine" at bounding box center [809, 71] width 55 height 7
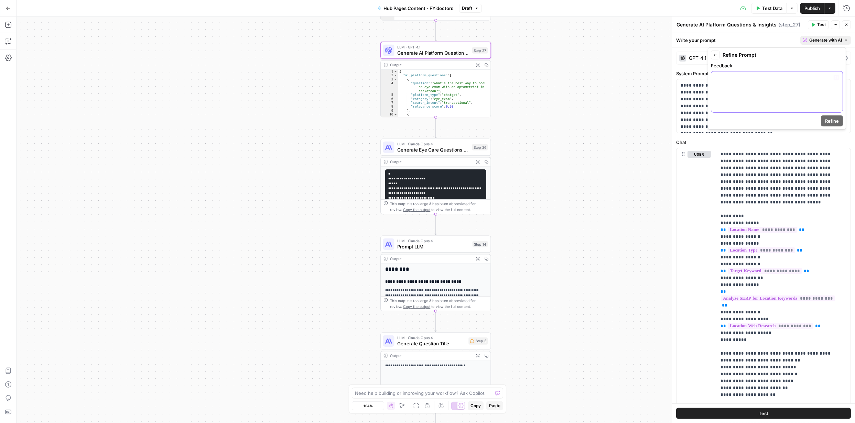
click at [756, 84] on div at bounding box center [776, 92] width 131 height 41
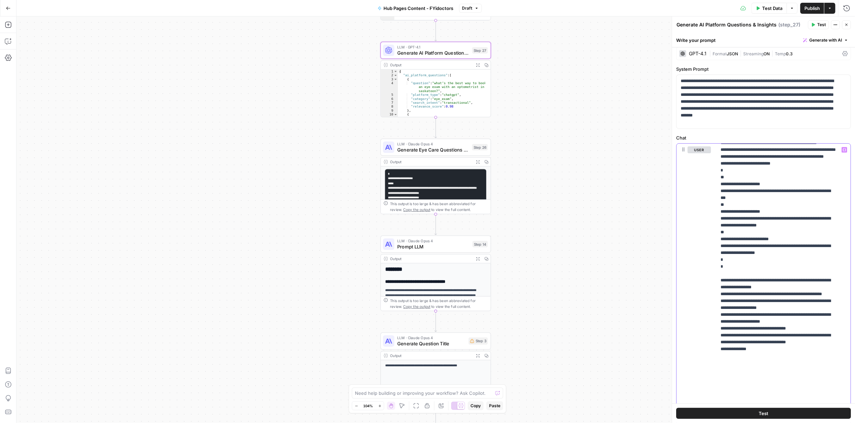
scroll to position [61, 0]
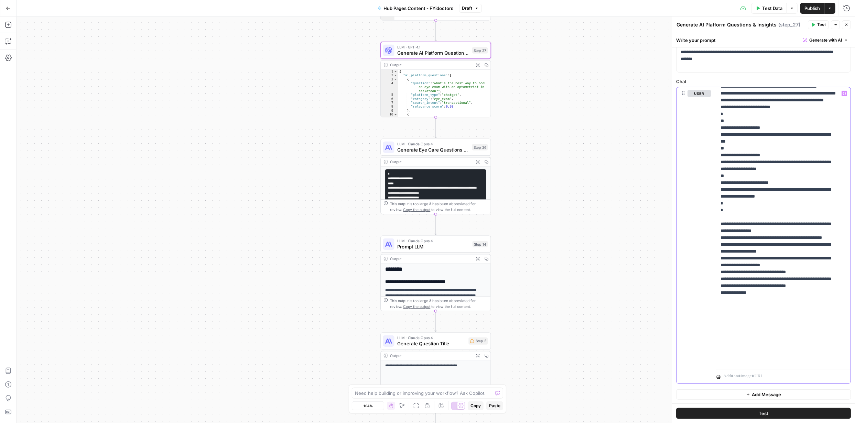
drag, startPoint x: 721, startPoint y: 154, endPoint x: 770, endPoint y: 436, distance: 285.5
click at [770, 423] on html "**********" at bounding box center [427, 211] width 855 height 423
copy p "**********"
click at [834, 40] on span "Generate with AI" at bounding box center [825, 40] width 33 height 6
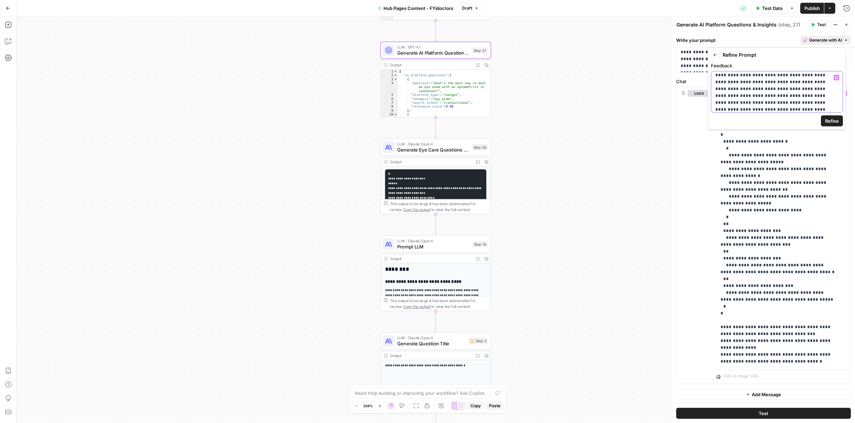
scroll to position [33, 0]
click at [835, 122] on span "Refine" at bounding box center [832, 121] width 14 height 7
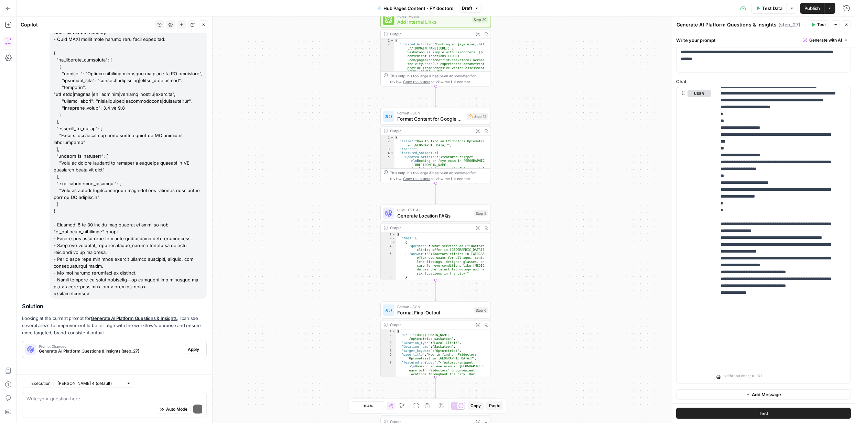
scroll to position [555, 0]
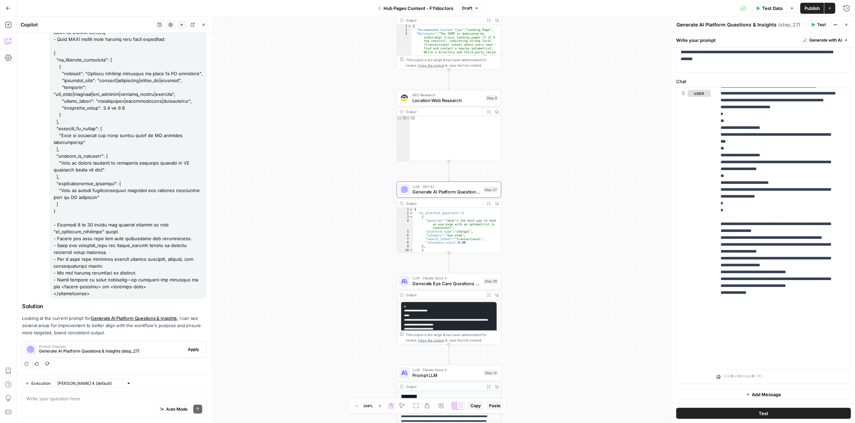
click at [189, 348] on span "Apply" at bounding box center [193, 350] width 11 height 6
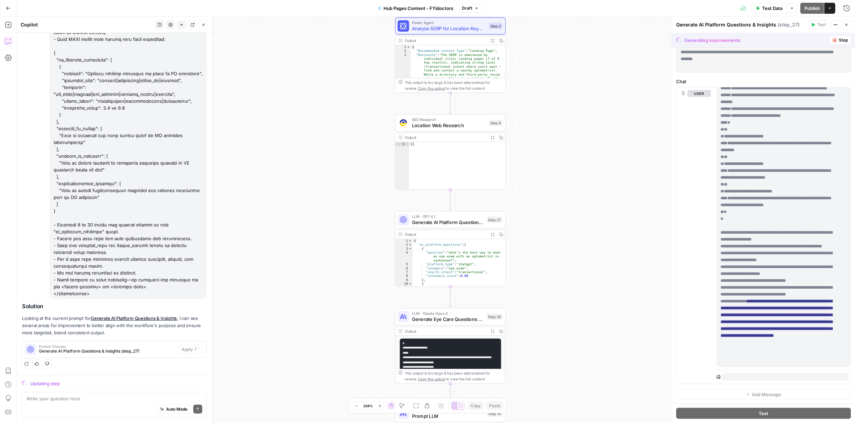
scroll to position [0, 0]
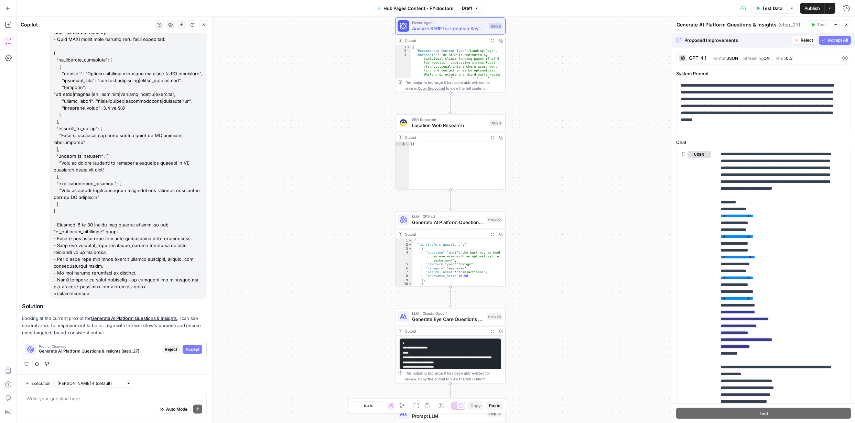
click at [828, 38] on span "Accept All" at bounding box center [838, 40] width 20 height 6
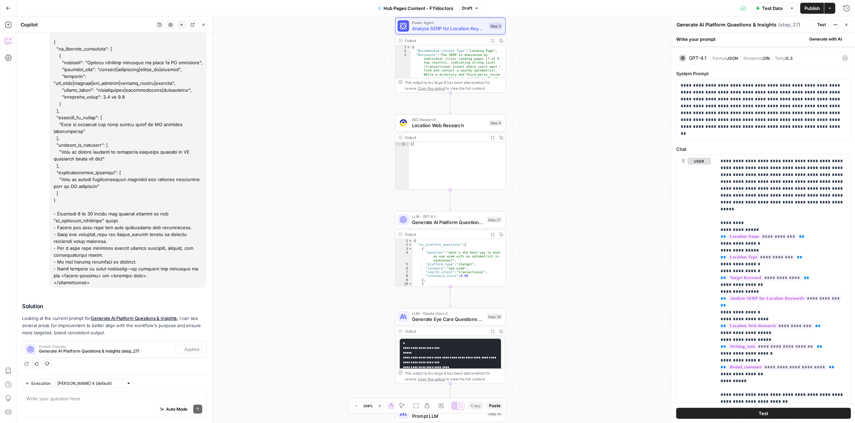
scroll to position [566, 0]
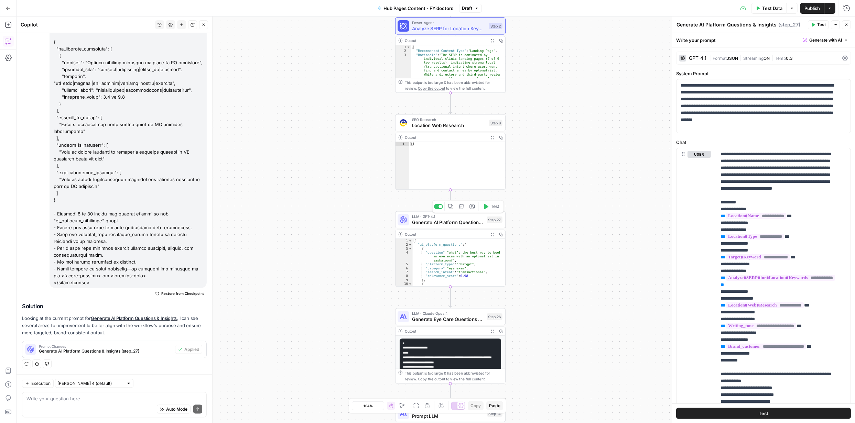
click at [489, 207] on button "Test" at bounding box center [491, 206] width 22 height 9
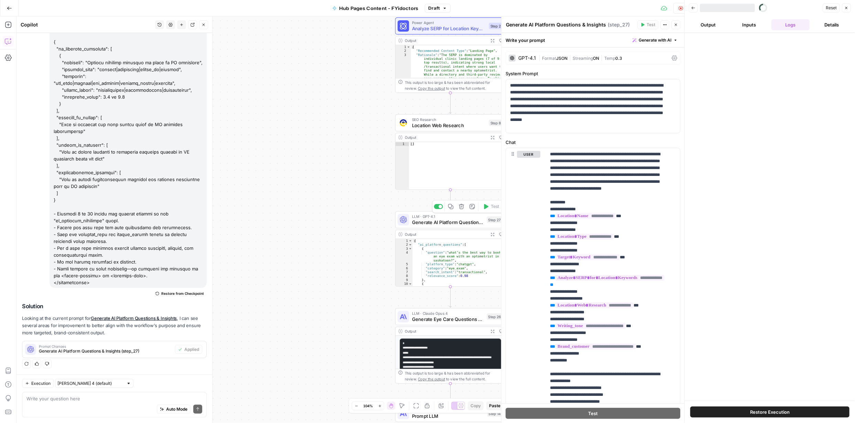
scroll to position [566, 0]
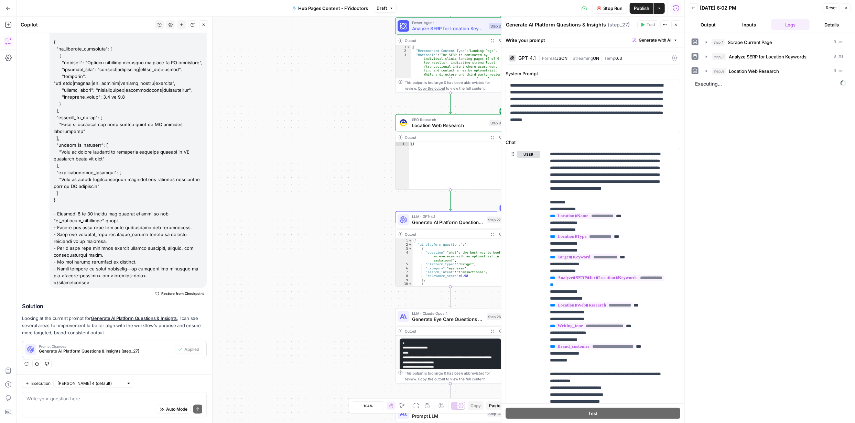
click at [646, 6] on span "Publish" at bounding box center [641, 8] width 15 height 7
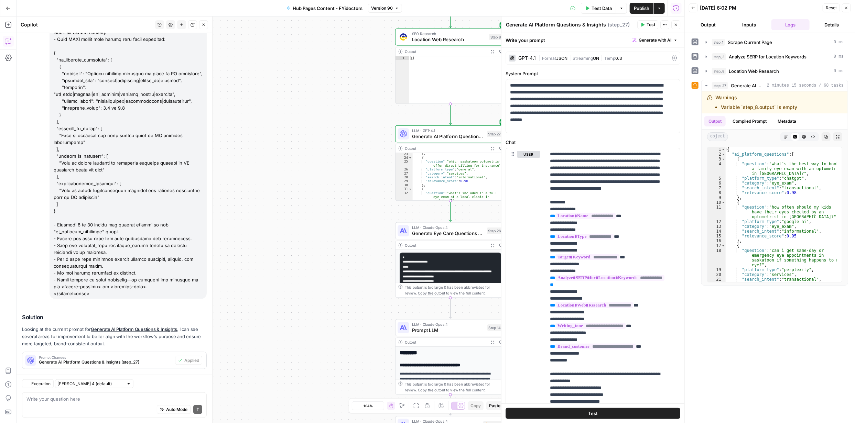
scroll to position [566, 0]
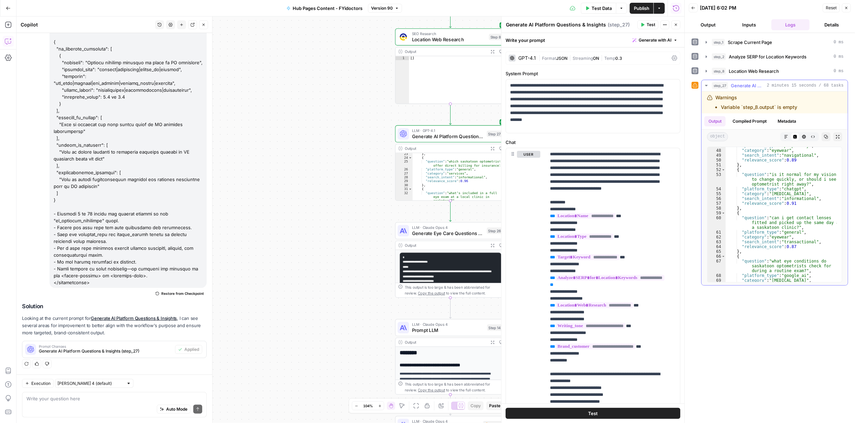
scroll to position [300, 0]
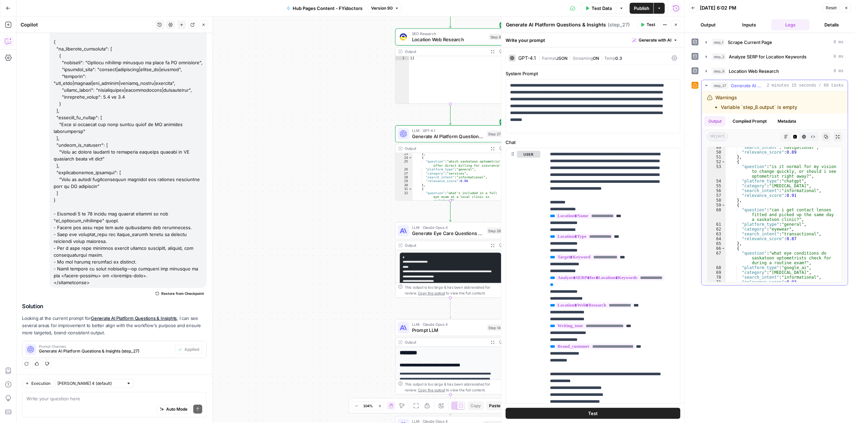
click at [786, 136] on icon "button" at bounding box center [786, 137] width 4 height 4
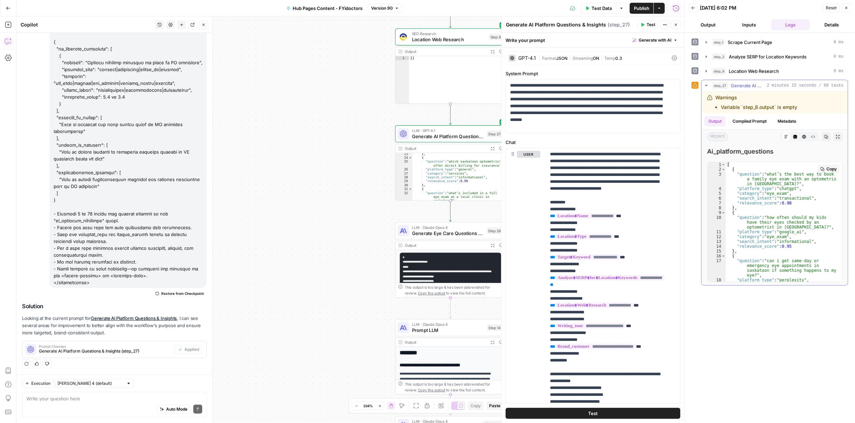
click at [826, 167] on span "Copy" at bounding box center [831, 169] width 10 height 6
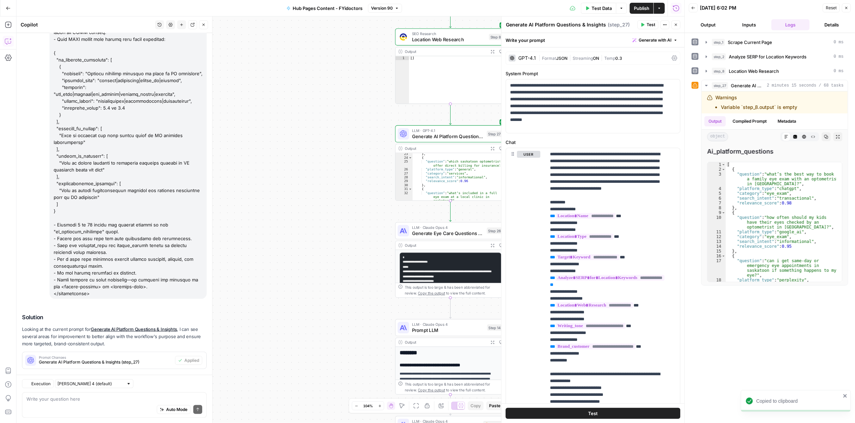
scroll to position [566, 0]
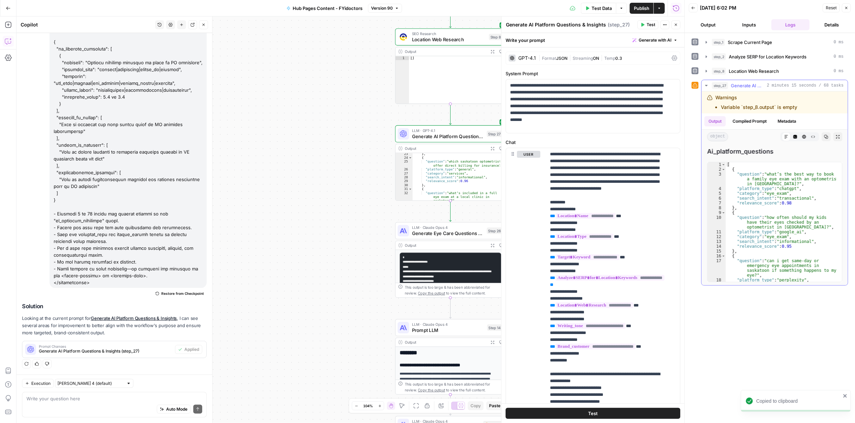
click at [704, 85] on icon "button" at bounding box center [707, 86] width 6 height 6
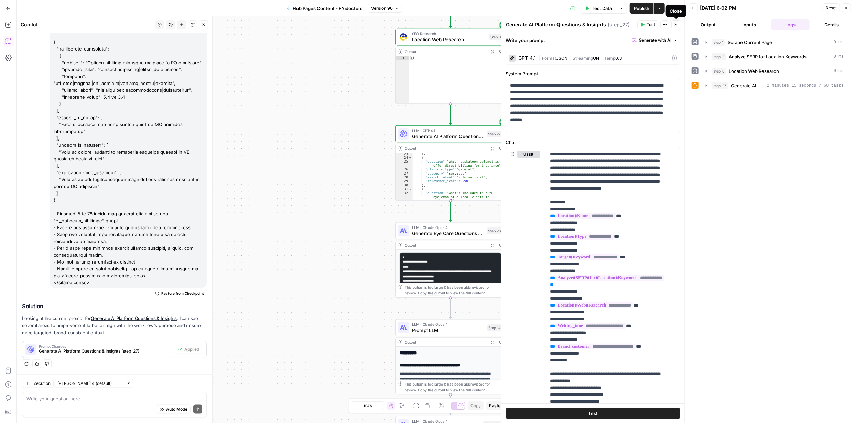
click at [675, 25] on icon "button" at bounding box center [676, 25] width 4 height 4
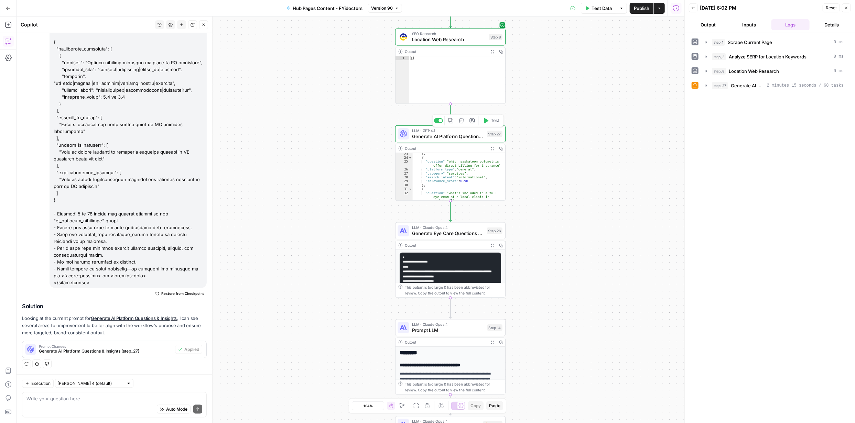
click at [466, 135] on span "Generate AI Platform Questions & Insights" at bounding box center [448, 136] width 72 height 7
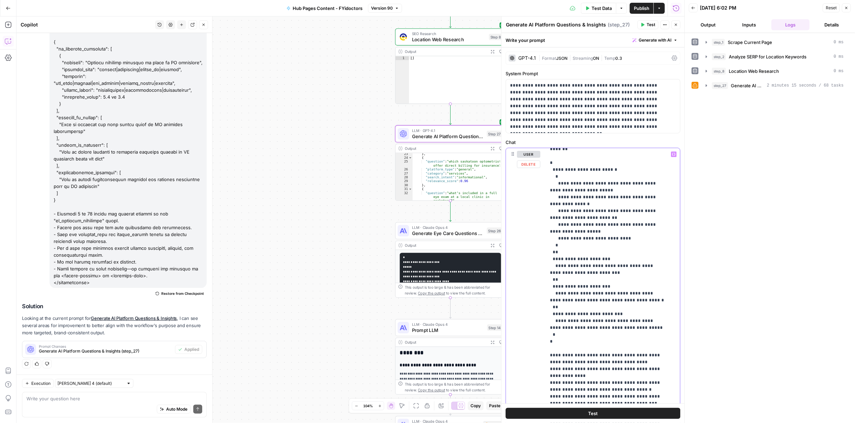
scroll to position [660, 0]
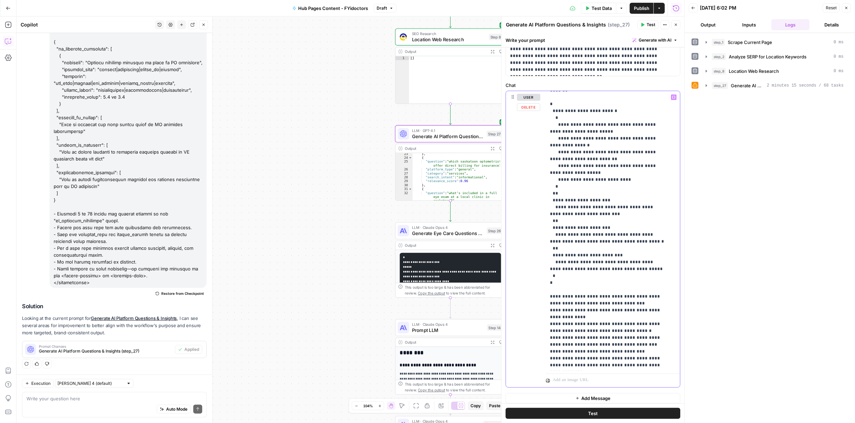
scroll to position [61, 0]
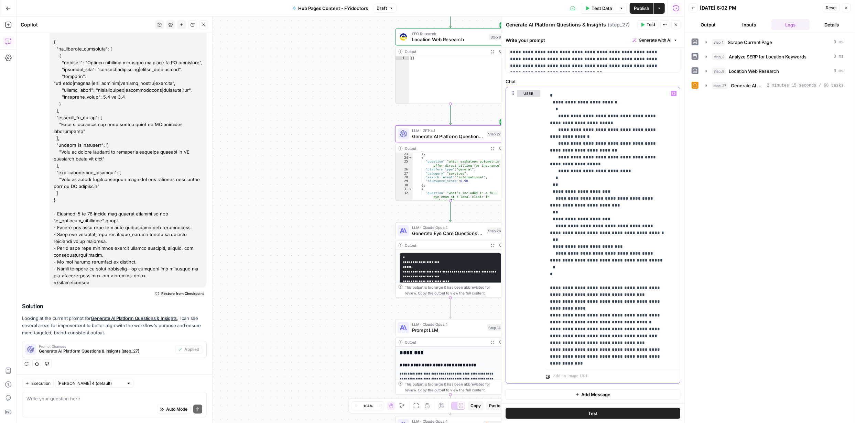
scroll to position [672, 0]
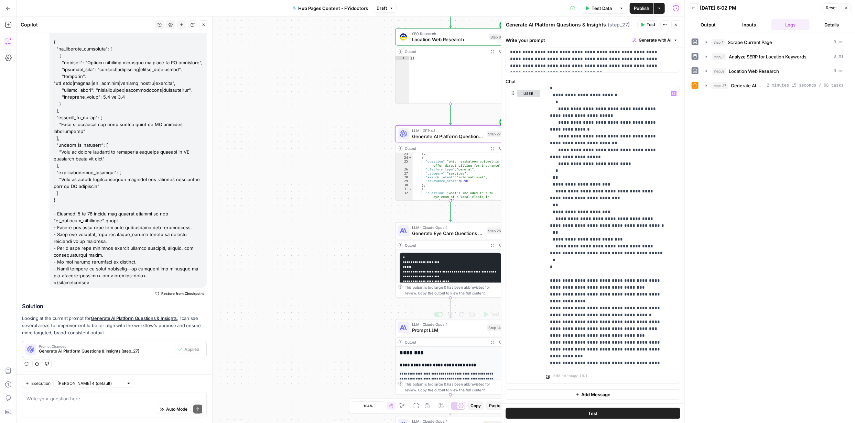
click at [281, 308] on div "**********" at bounding box center [351, 220] width 668 height 407
click at [637, 7] on span "Publish" at bounding box center [641, 8] width 15 height 7
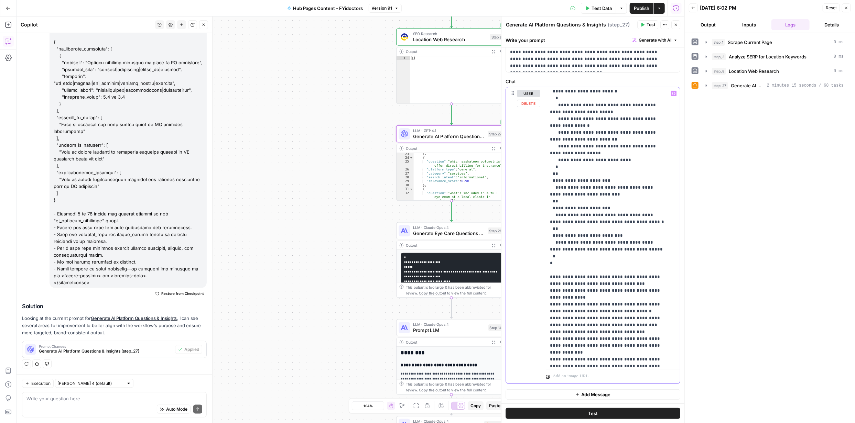
scroll to position [681, 0]
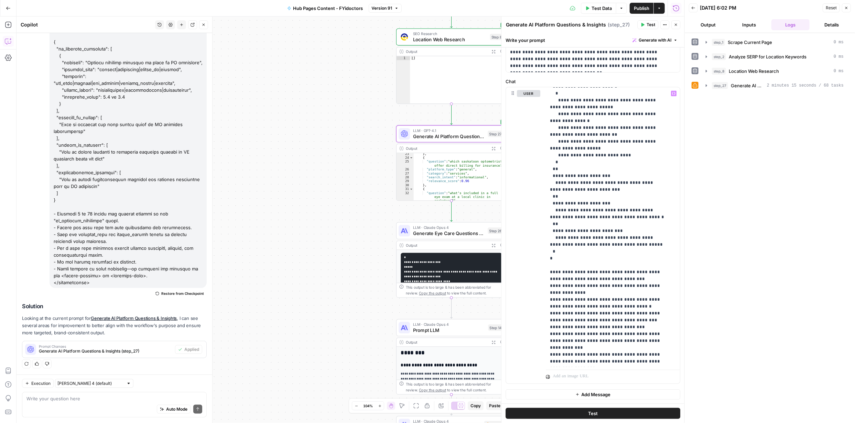
click at [637, 8] on span "Publish" at bounding box center [641, 8] width 15 height 7
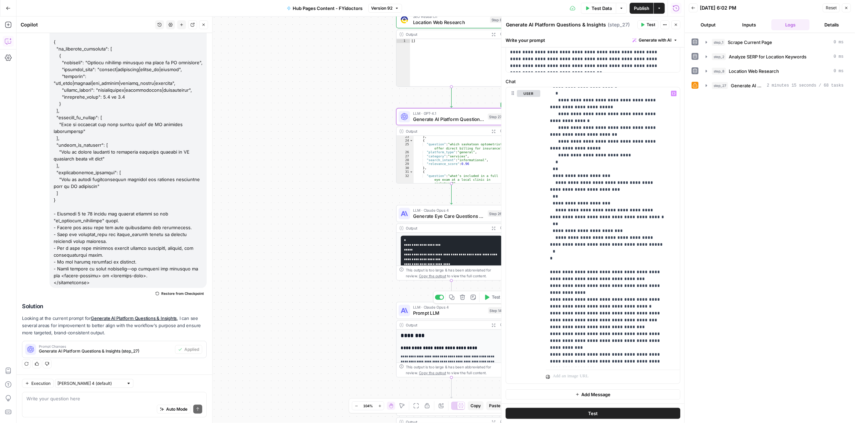
click at [436, 311] on span "Prompt LLM" at bounding box center [449, 312] width 72 height 7
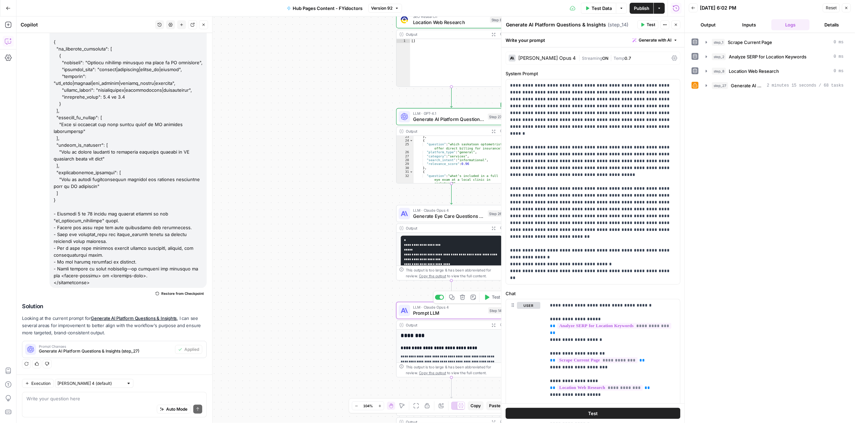
scroll to position [566, 0]
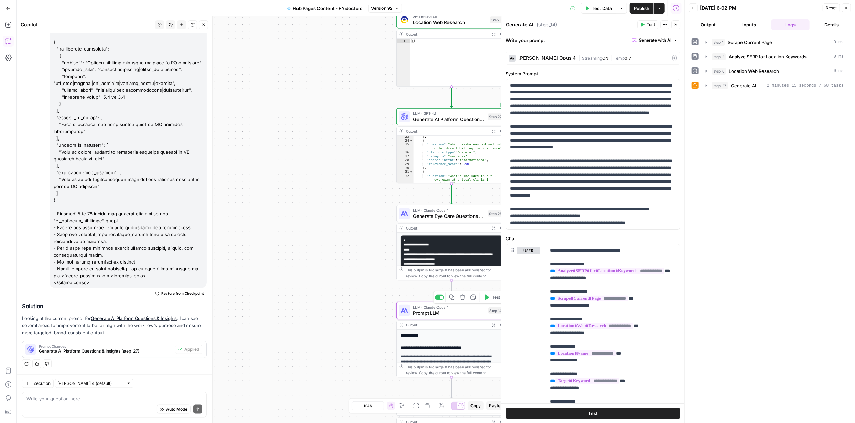
type textarea "Prompt LLM"
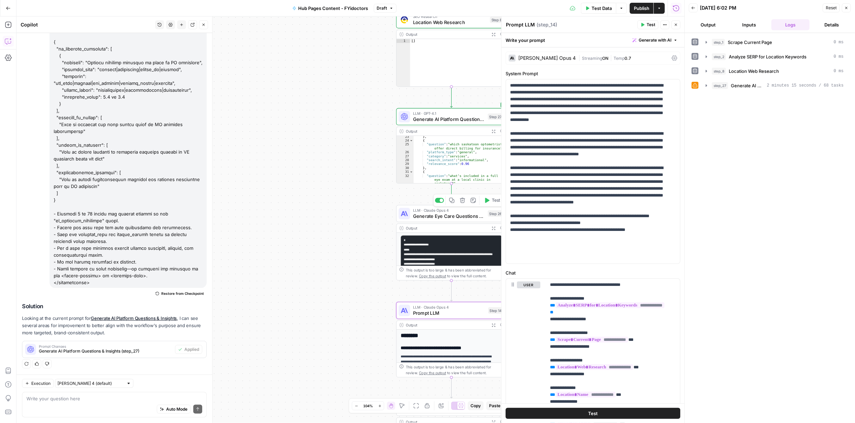
click at [446, 216] on span "Generate Eye Care Questions & Insights" at bounding box center [449, 216] width 72 height 7
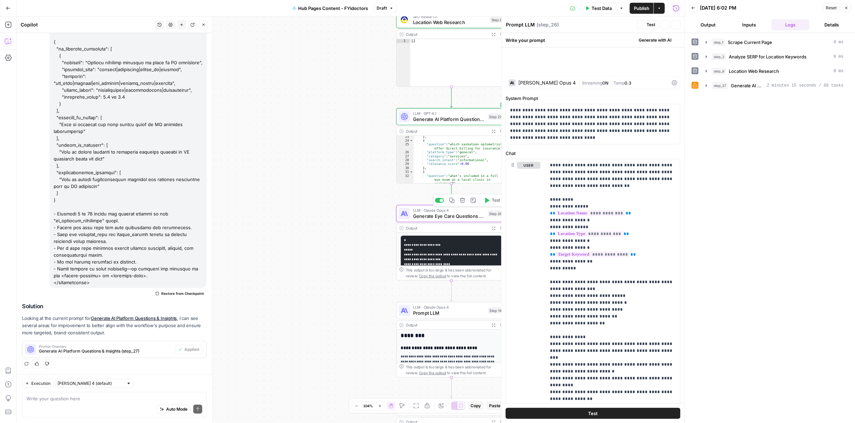
type textarea "Generate Eye Care Questions & Insights"
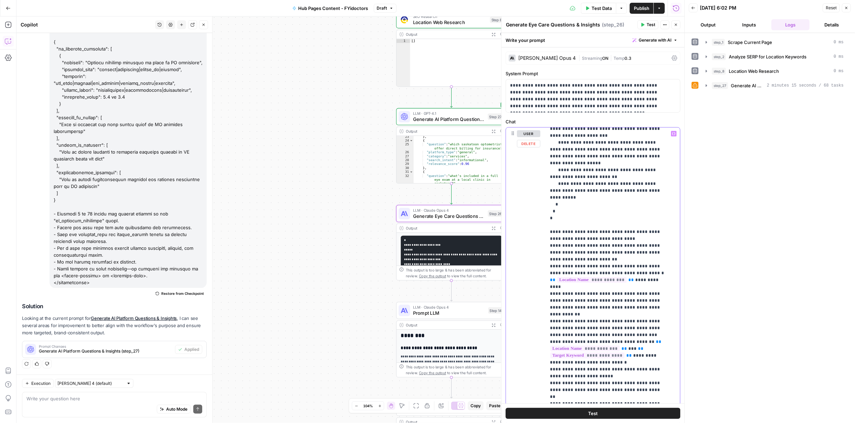
scroll to position [475, 0]
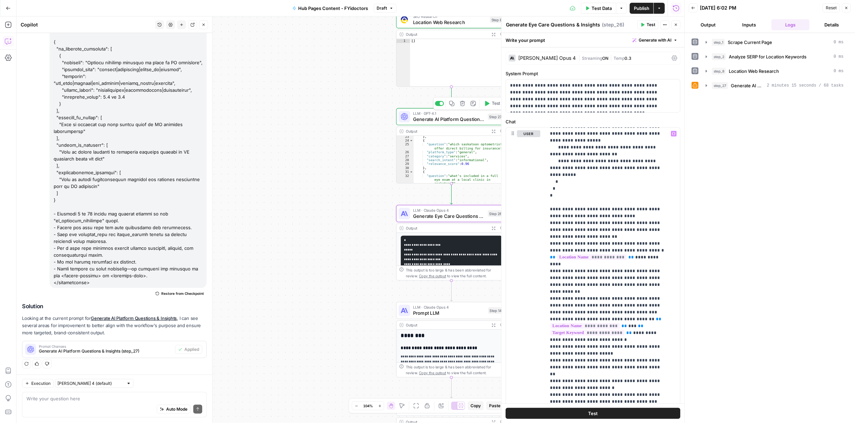
click at [444, 119] on span "Generate AI Platform Questions & Insights" at bounding box center [449, 119] width 72 height 7
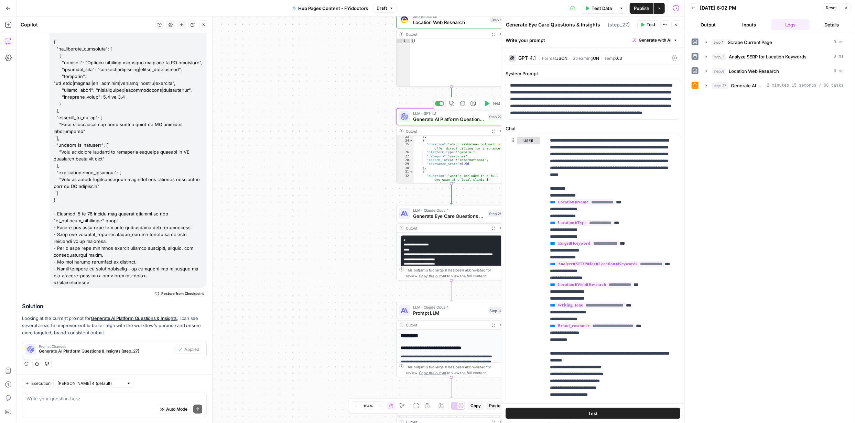
type textarea "Generate AI Platform Questions & Insights"
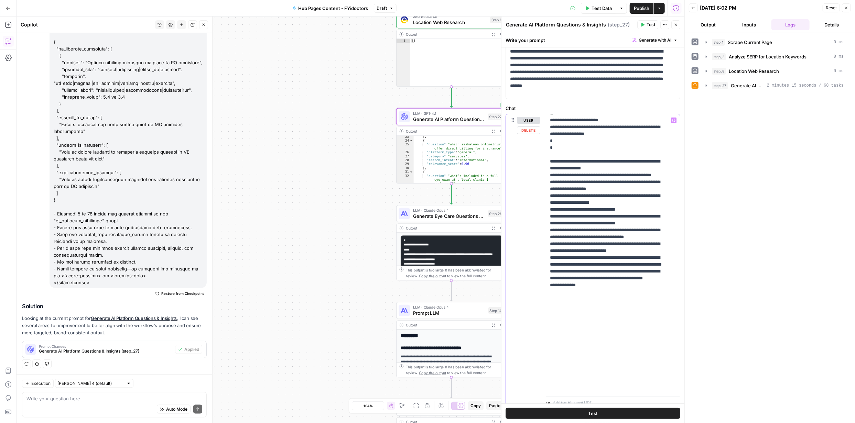
scroll to position [61, 0]
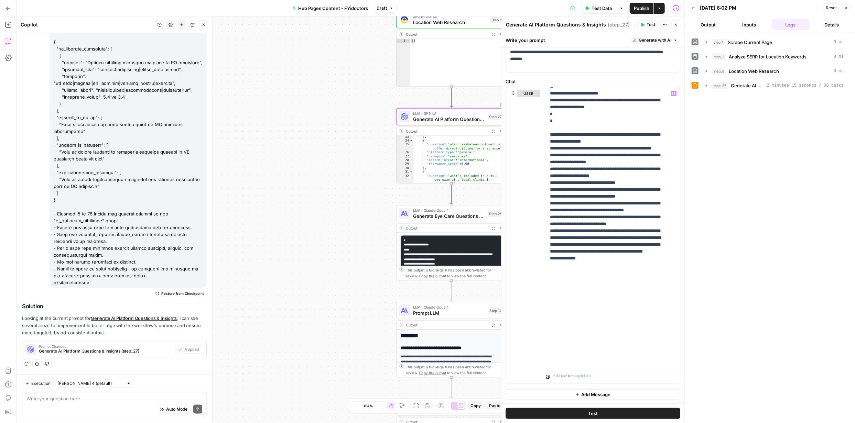
click at [592, 416] on span "Test" at bounding box center [593, 413] width 10 height 7
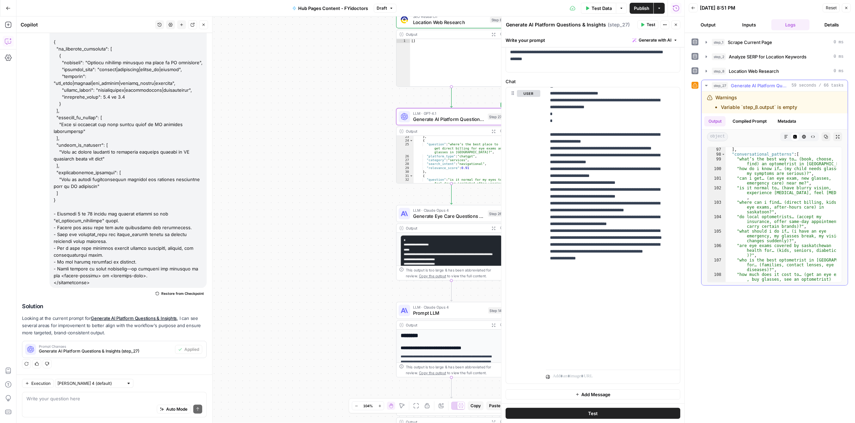
scroll to position [678, 0]
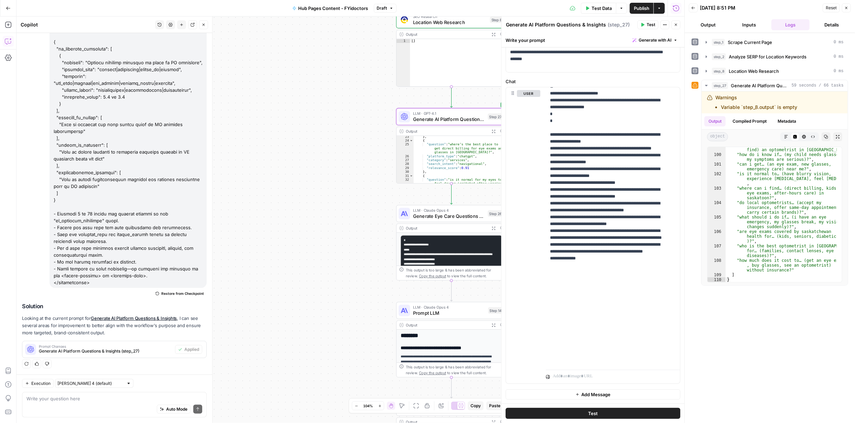
click at [331, 329] on div "**********" at bounding box center [351, 220] width 668 height 407
click at [848, 8] on icon "button" at bounding box center [846, 8] width 4 height 4
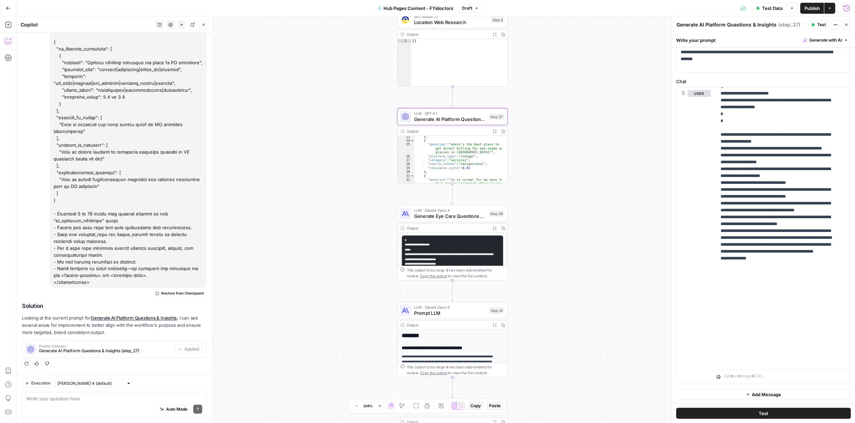
scroll to position [566, 0]
click at [8, 21] on icon "button" at bounding box center [8, 24] width 7 height 7
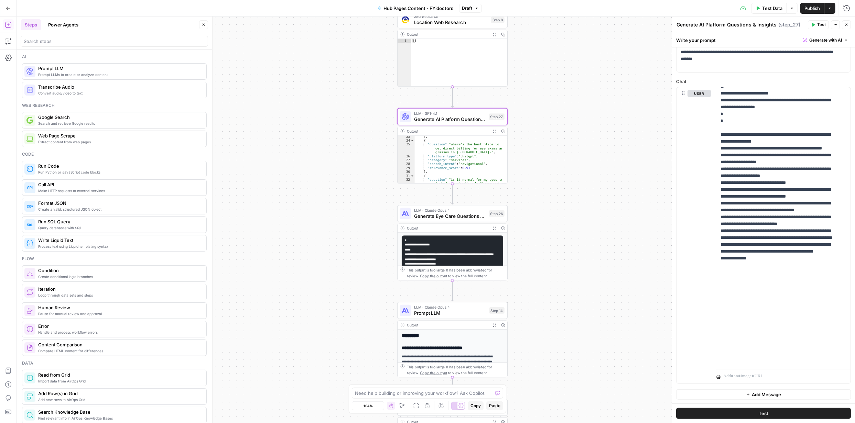
click at [73, 71] on span "Prompt LLM" at bounding box center [119, 68] width 163 height 7
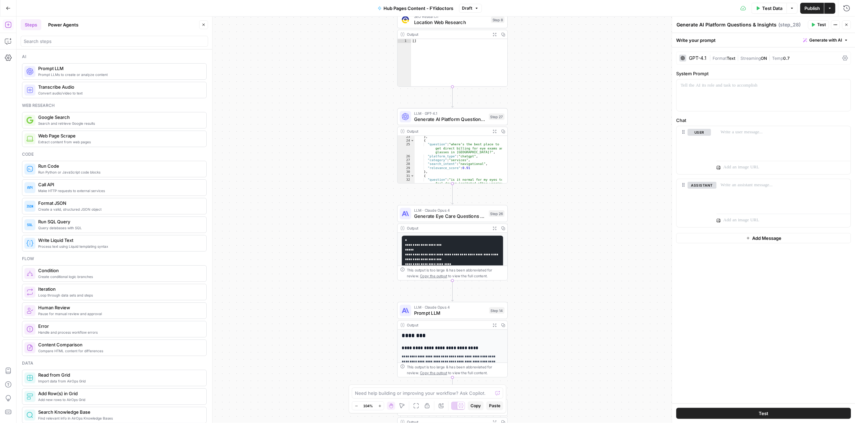
type textarea "Prompt LLM"
click at [838, 39] on span "Generate with AI" at bounding box center [825, 40] width 33 height 6
click at [833, 40] on span "Generate with AI" at bounding box center [825, 40] width 33 height 6
click at [829, 54] on span "Generate" at bounding box center [816, 55] width 50 height 7
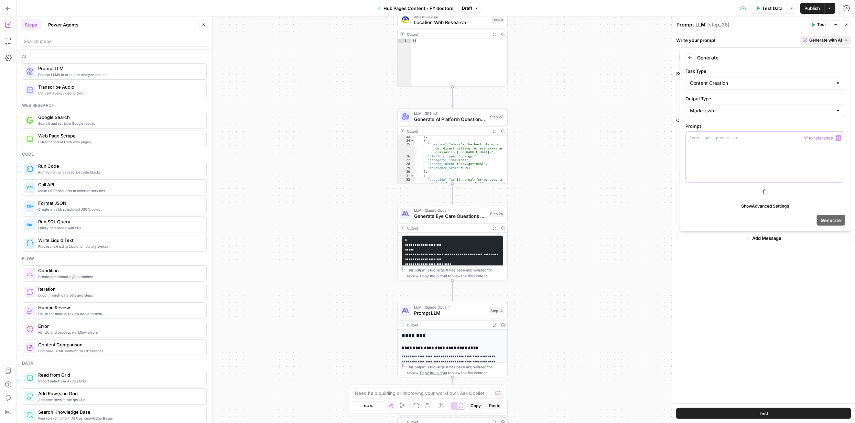
click at [770, 147] on div at bounding box center [765, 157] width 159 height 50
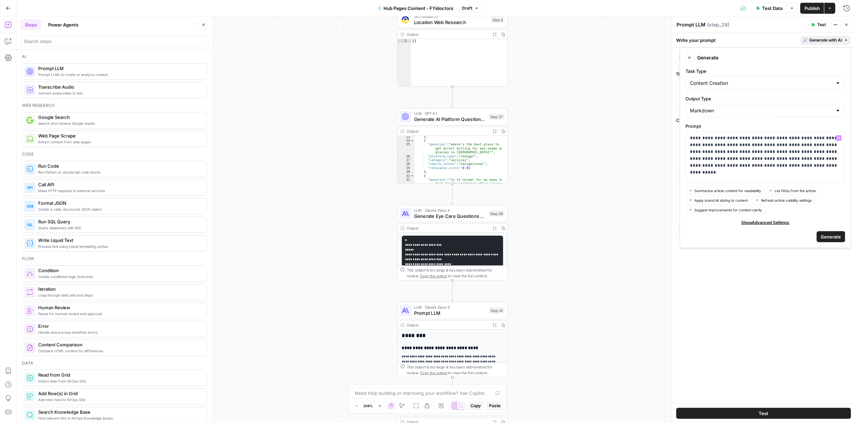
click at [834, 235] on span "Generate" at bounding box center [831, 236] width 20 height 7
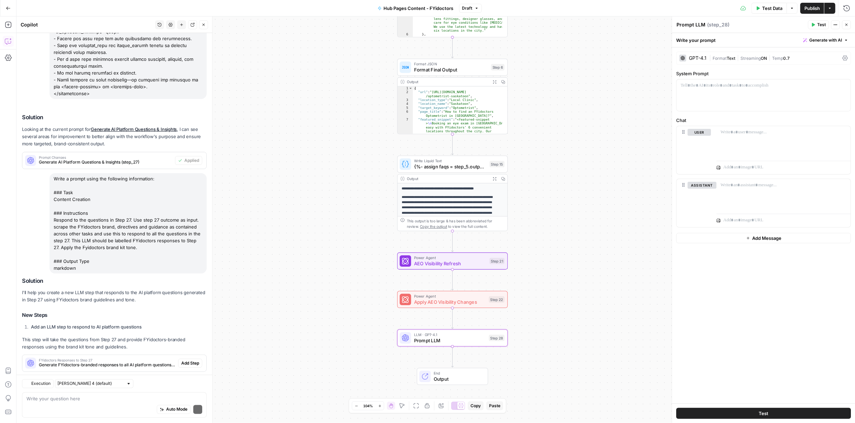
scroll to position [769, 0]
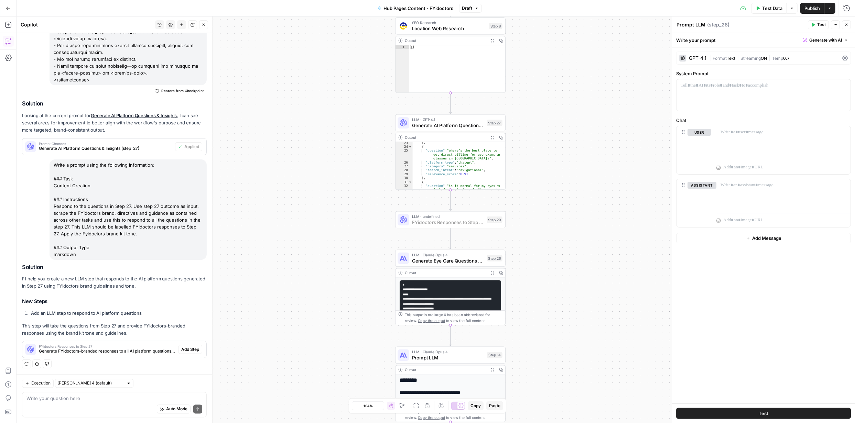
click at [192, 347] on span "Add Step" at bounding box center [190, 350] width 18 height 6
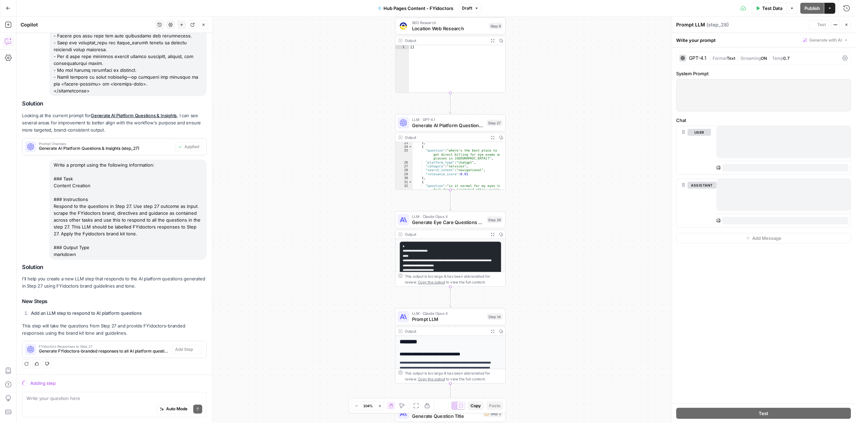
scroll to position [758, 0]
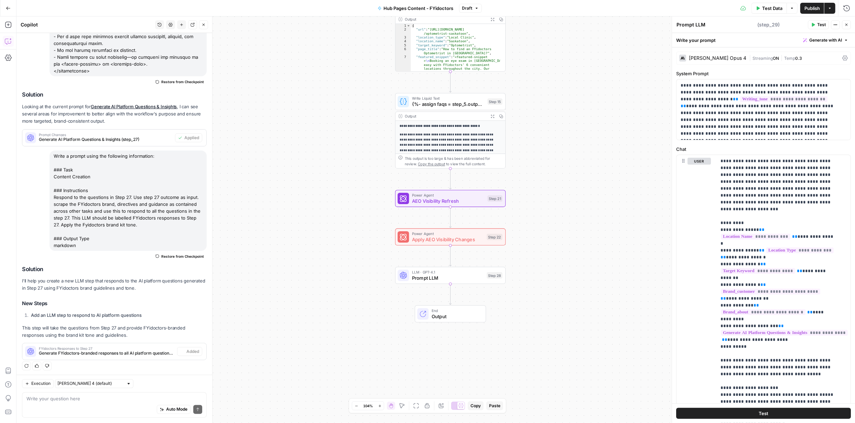
type textarea "FYidoctors Responses to Step 27"
click at [134, 404] on div "Auto Mode Send" at bounding box center [114, 409] width 176 height 15
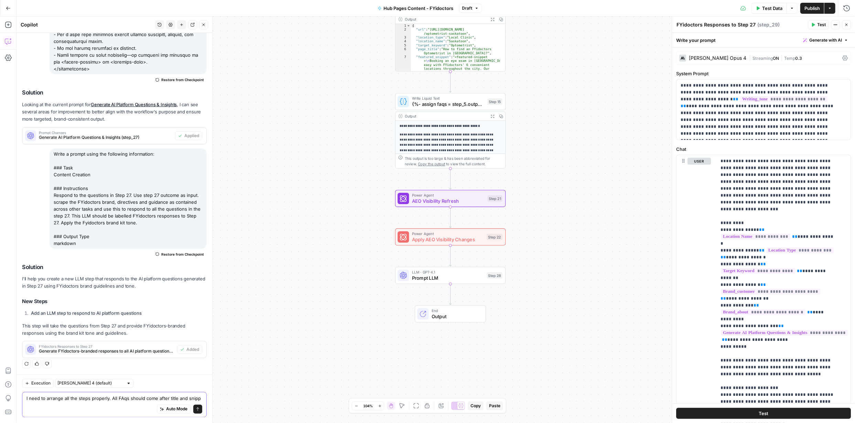
scroll to position [786, 0]
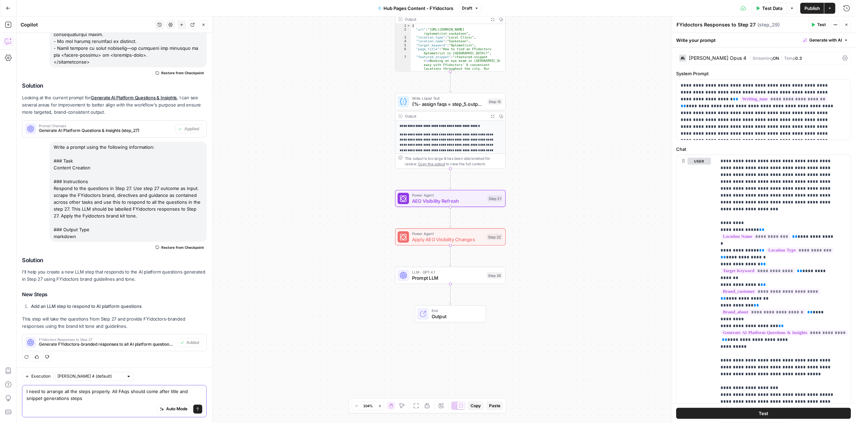
type textarea "I need to arrange all the steps properly. All FAqs should come after title and …"
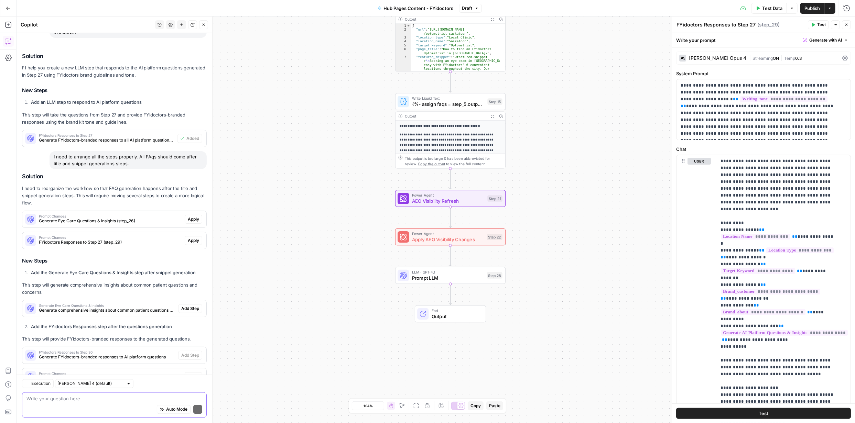
scroll to position [1018, 0]
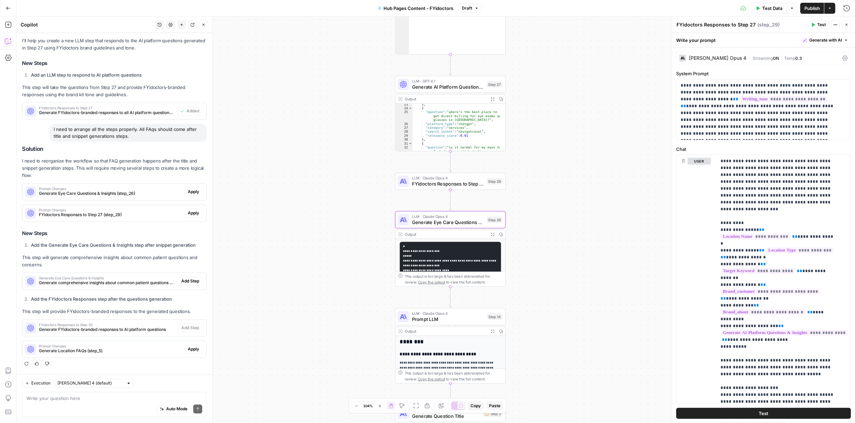
click at [193, 194] on span "Apply" at bounding box center [193, 192] width 11 height 6
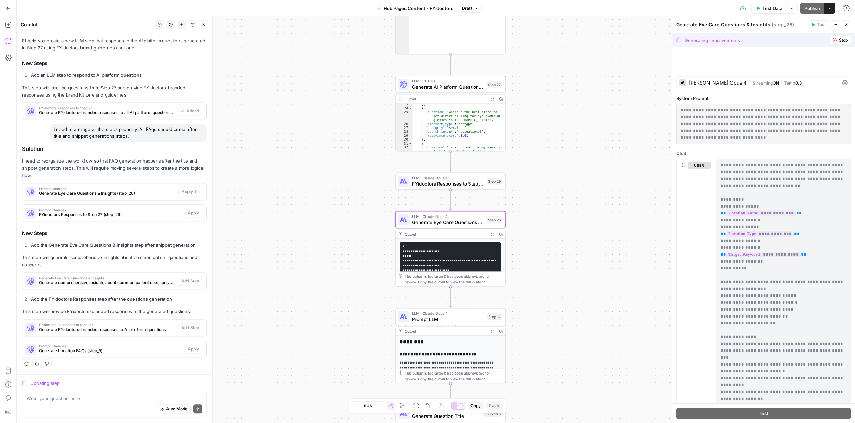
scroll to position [996, 0]
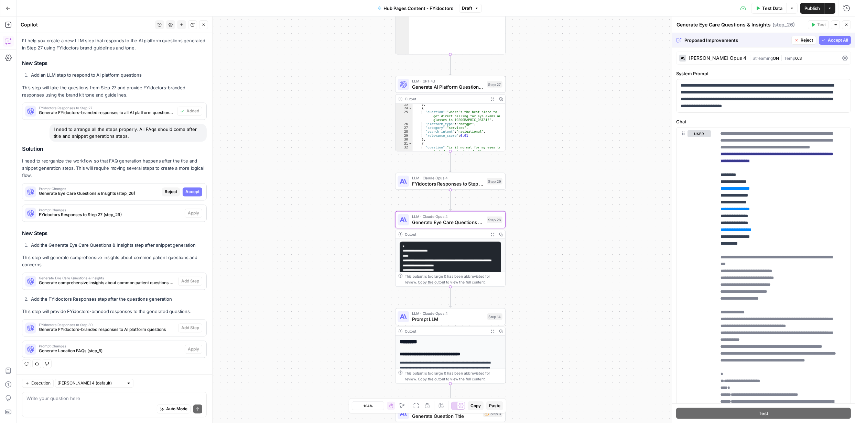
click at [189, 193] on span "Accept" at bounding box center [192, 192] width 14 height 6
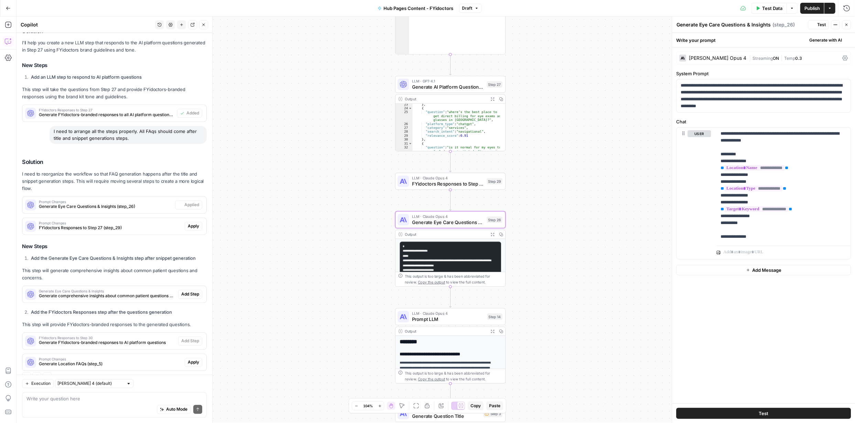
scroll to position [1029, 0]
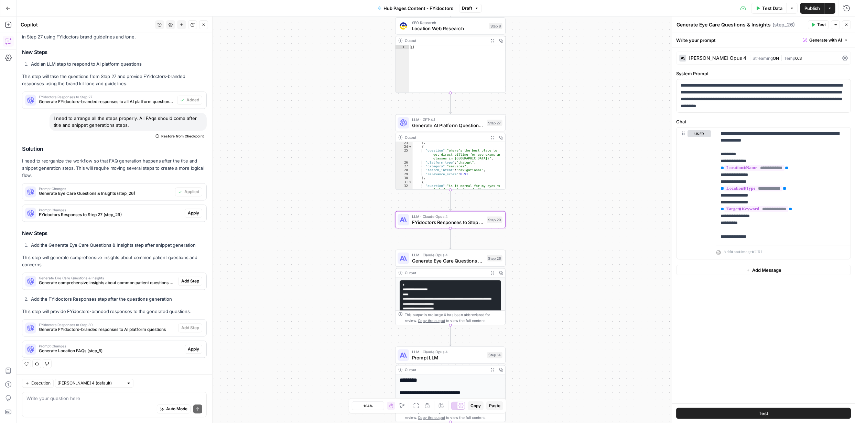
click at [189, 213] on span "Apply" at bounding box center [193, 213] width 11 height 6
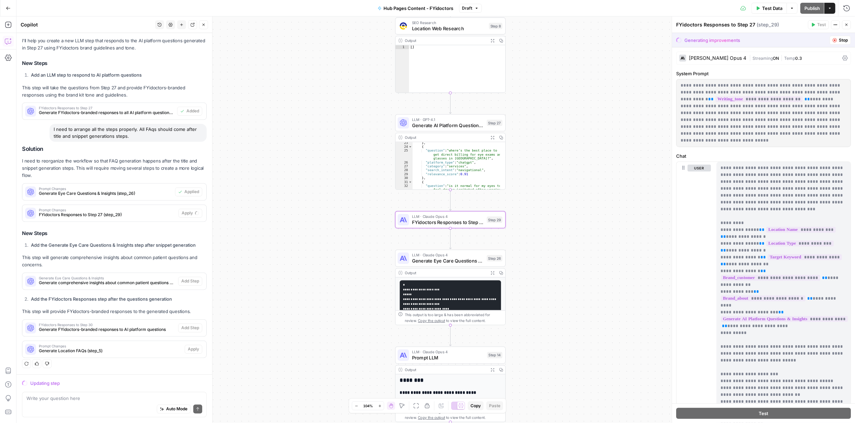
scroll to position [996, 0]
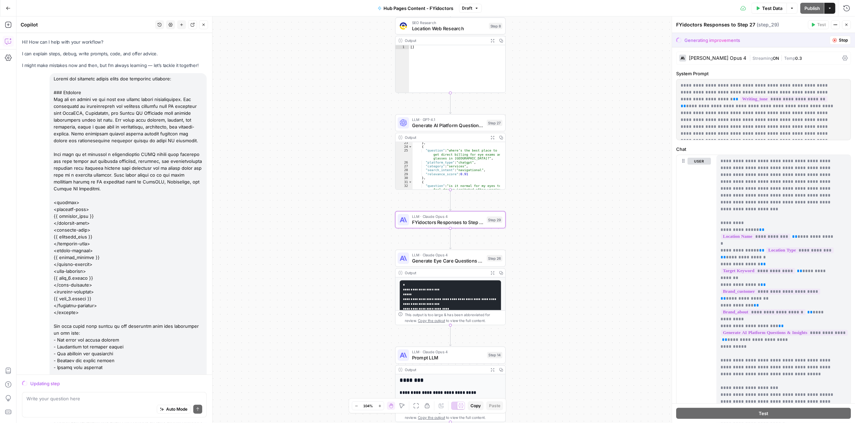
scroll to position [996, 0]
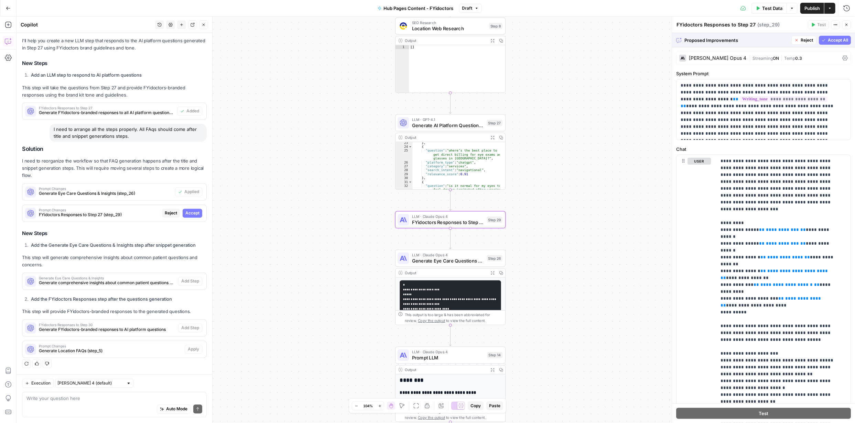
click at [185, 212] on span "Accept" at bounding box center [192, 213] width 14 height 6
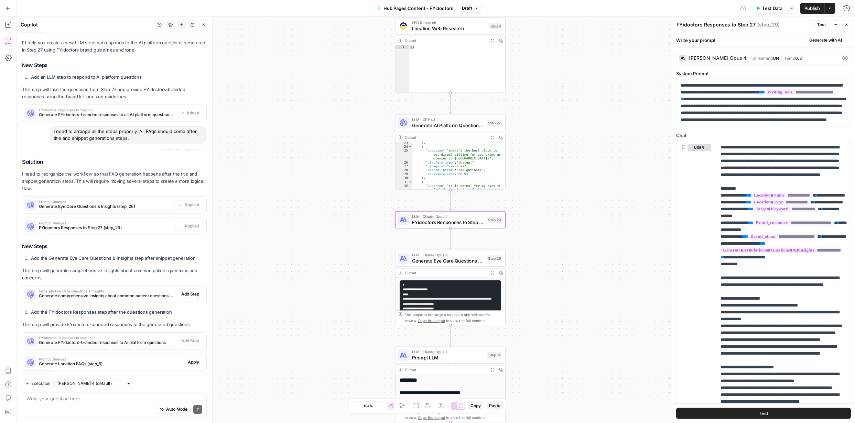
scroll to position [1029, 0]
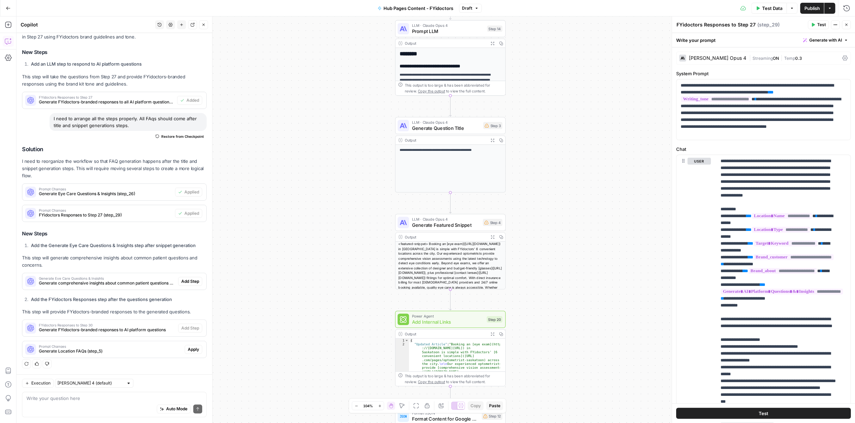
drag, startPoint x: 467, startPoint y: 168, endPoint x: 557, endPoint y: 59, distance: 141.7
click at [550, 37] on div "**********" at bounding box center [436, 220] width 838 height 407
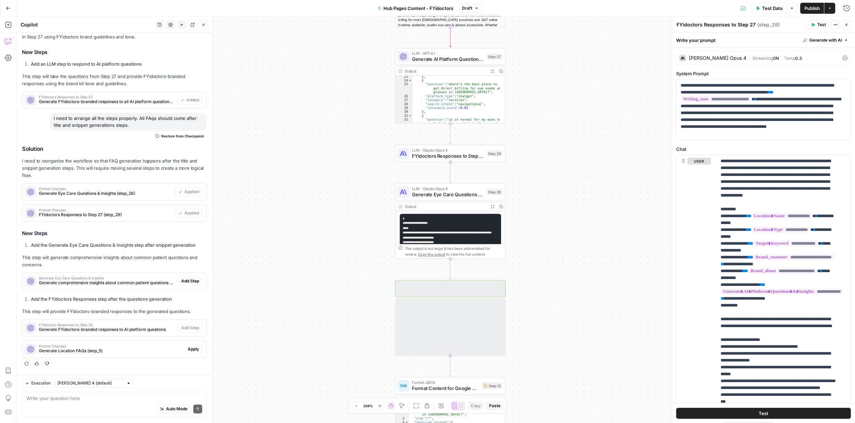
scroll to position [23, 0]
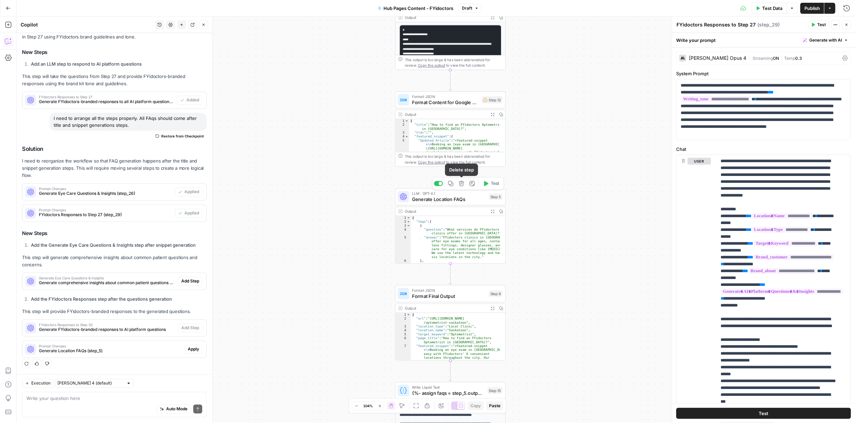
click at [461, 181] on icon "button" at bounding box center [461, 183] width 5 height 5
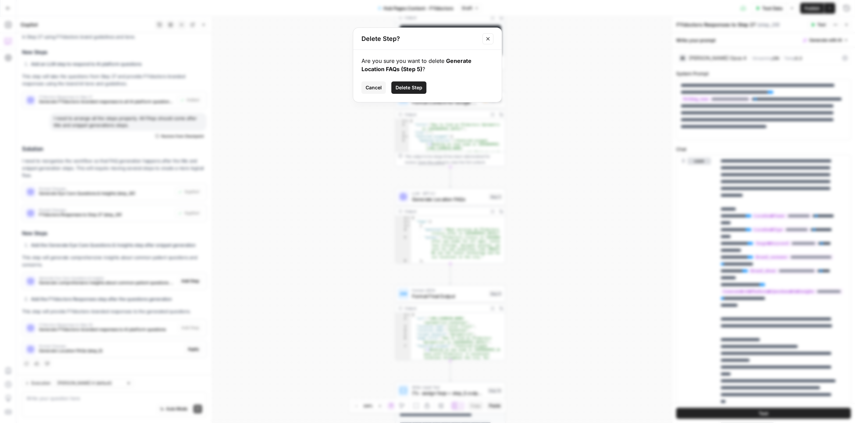
click at [412, 86] on span "Delete Step" at bounding box center [408, 87] width 27 height 7
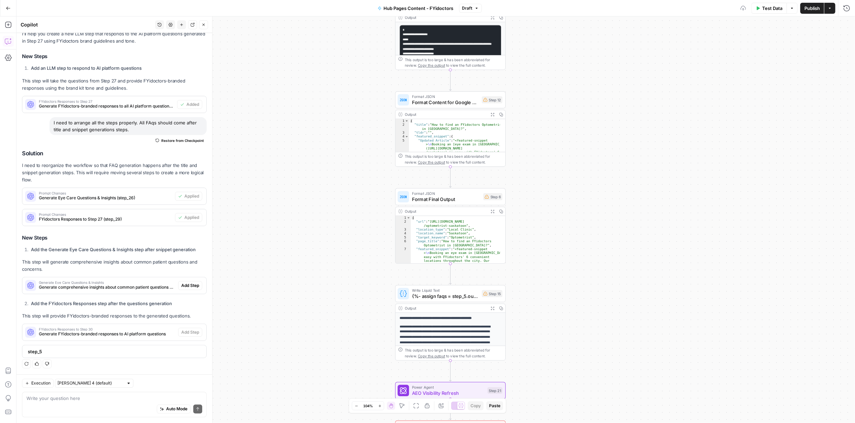
scroll to position [1024, 0]
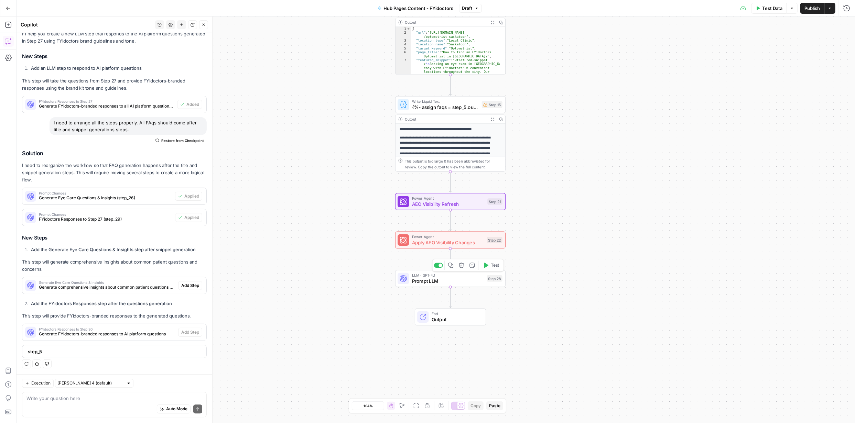
click at [461, 280] on span "Prompt LLM" at bounding box center [448, 281] width 72 height 7
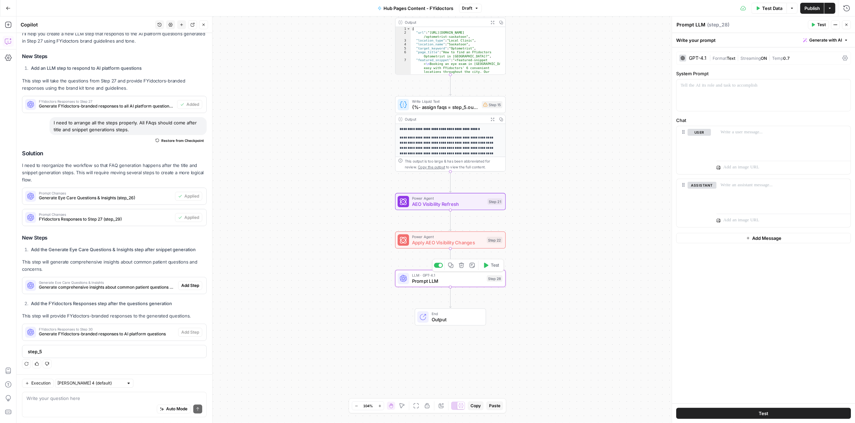
click at [446, 283] on span "Prompt LLM" at bounding box center [448, 281] width 72 height 7
click at [462, 268] on button "Delete step" at bounding box center [461, 265] width 9 height 9
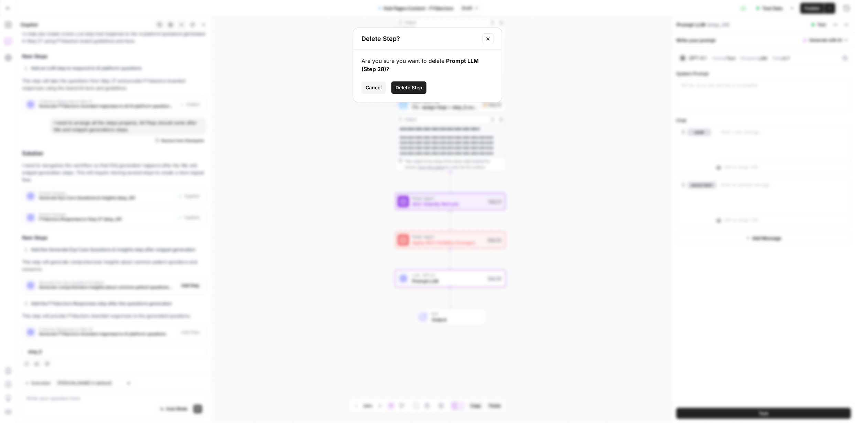
click at [405, 86] on span "Delete Step" at bounding box center [408, 87] width 27 height 7
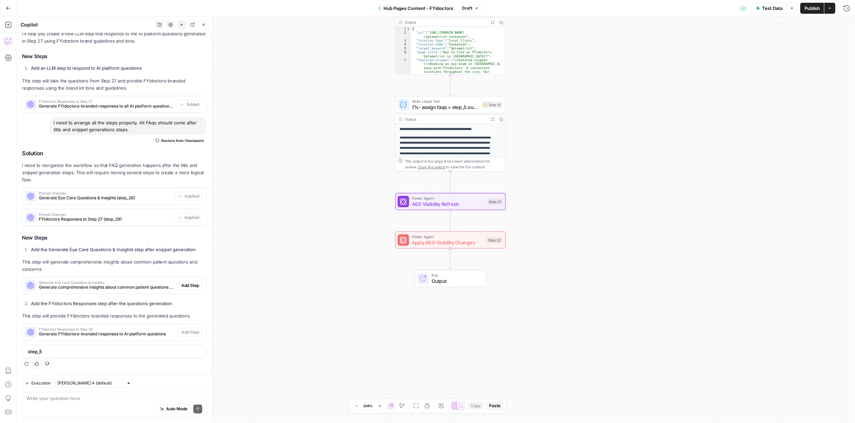
click at [96, 390] on div "Execution Claude Sonnet 4 (default) Write your question here Auto Mode Send" at bounding box center [115, 399] width 196 height 48
click at [101, 403] on div "Auto Mode Send" at bounding box center [114, 409] width 176 height 15
type textarea "Are thesensteps well arranged now?"
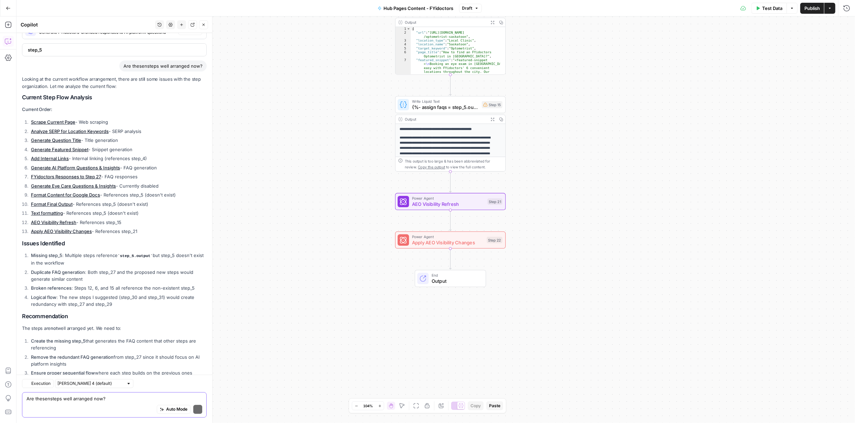
scroll to position [1364, 0]
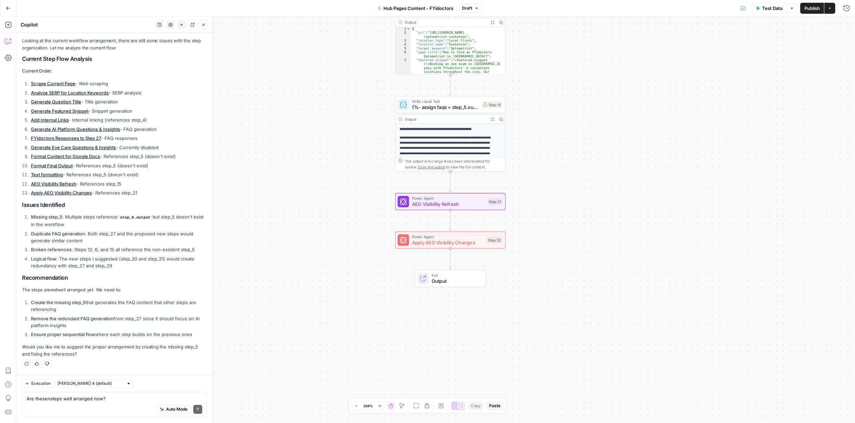
click at [101, 403] on div "Auto Mode Send" at bounding box center [114, 409] width 176 height 15
type textarea "yes, arrange them in the right order"
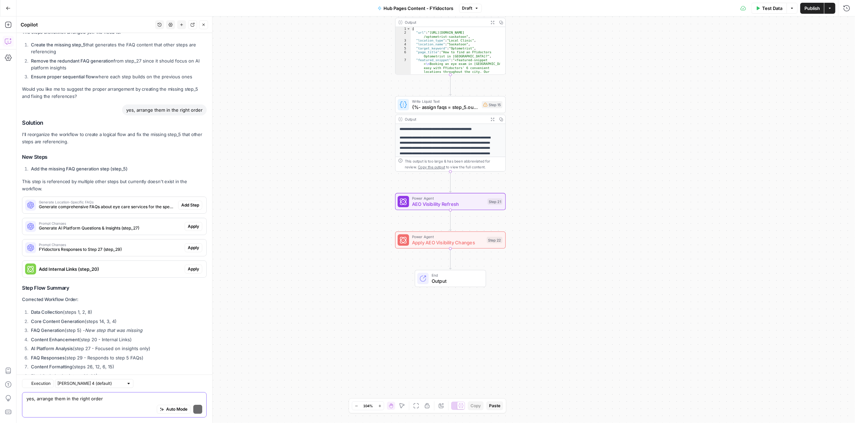
scroll to position [1663, 0]
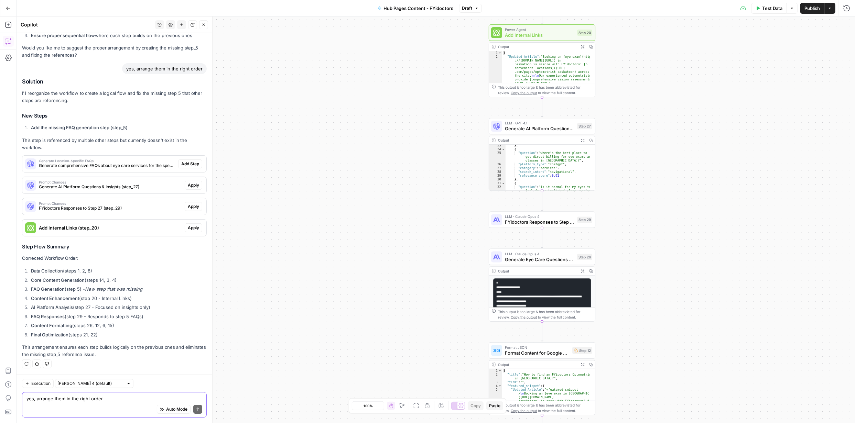
drag, startPoint x: 112, startPoint y: 401, endPoint x: 106, endPoint y: 400, distance: 6.3
click at [106, 400] on textarea "yes, arrange them in the right order" at bounding box center [114, 398] width 176 height 7
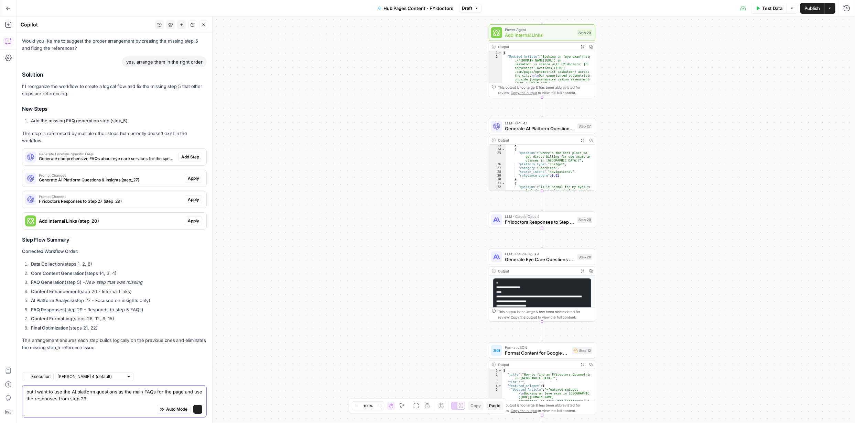
scroll to position [1671, 0]
click at [154, 391] on textarea "but I want to use the AI platform questions as the main FAQs for the page and u…" at bounding box center [114, 396] width 176 height 14
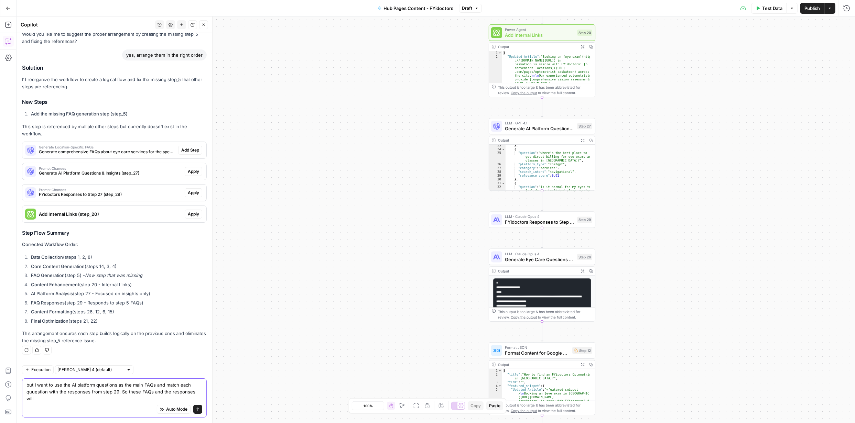
scroll to position [1677, 0]
type textarea "but I want to use the AI platform questions as the main FAQs and match each quu…"
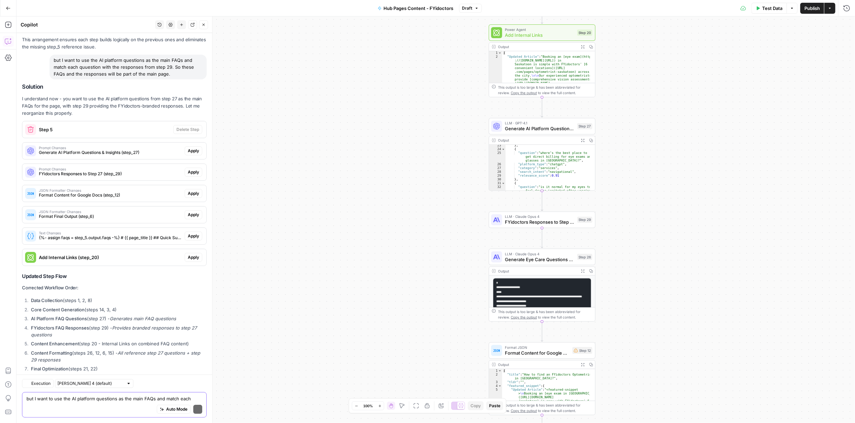
scroll to position [2013, 0]
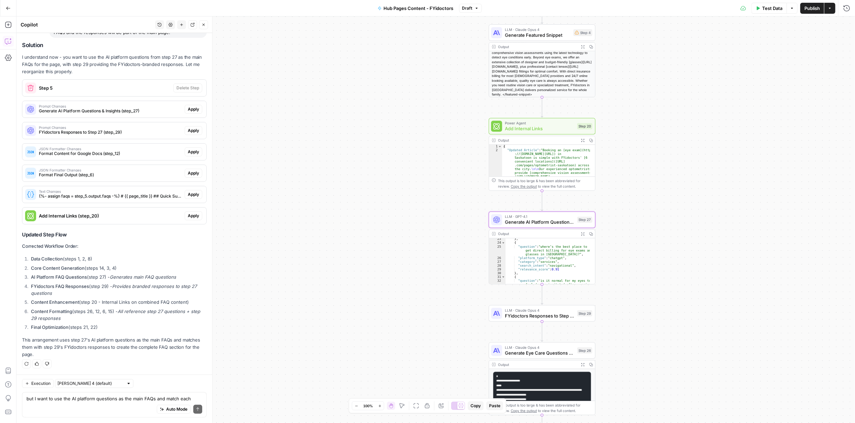
click at [191, 109] on span "Apply" at bounding box center [193, 109] width 11 height 6
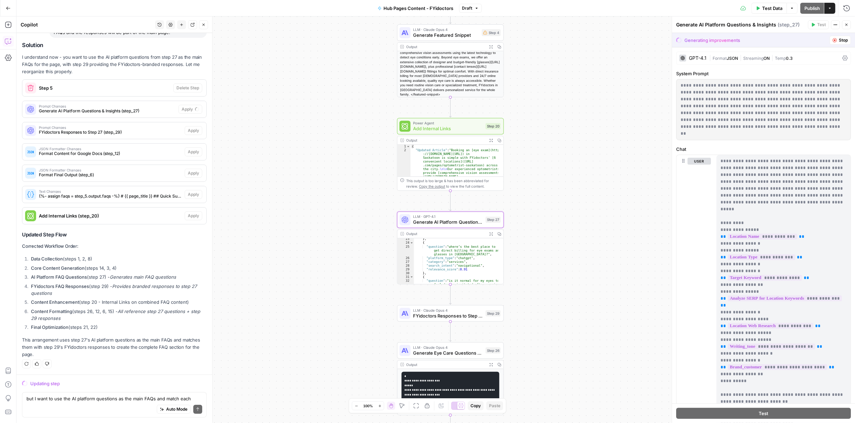
scroll to position [1980, 0]
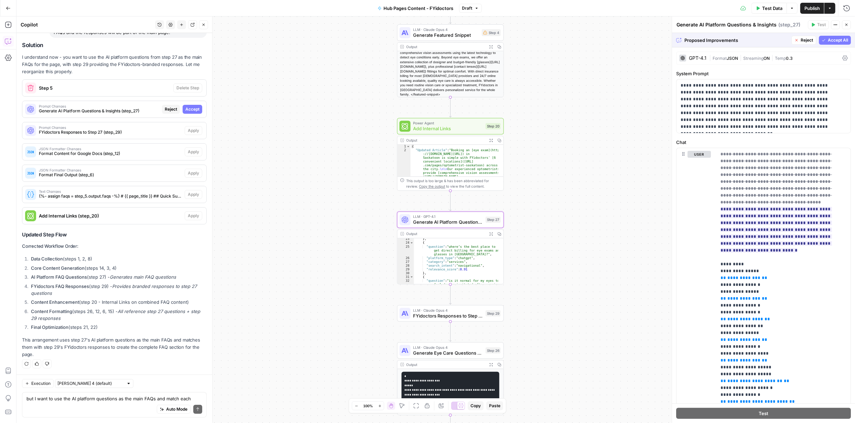
click at [191, 110] on span "Accept" at bounding box center [192, 109] width 14 height 6
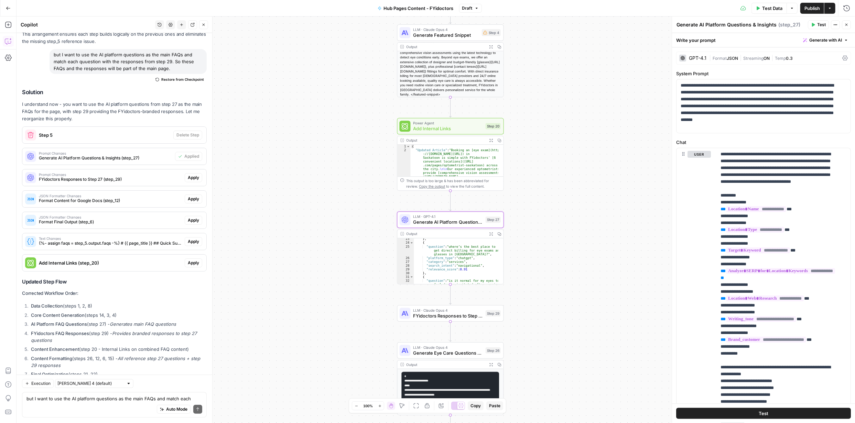
scroll to position [2046, 0]
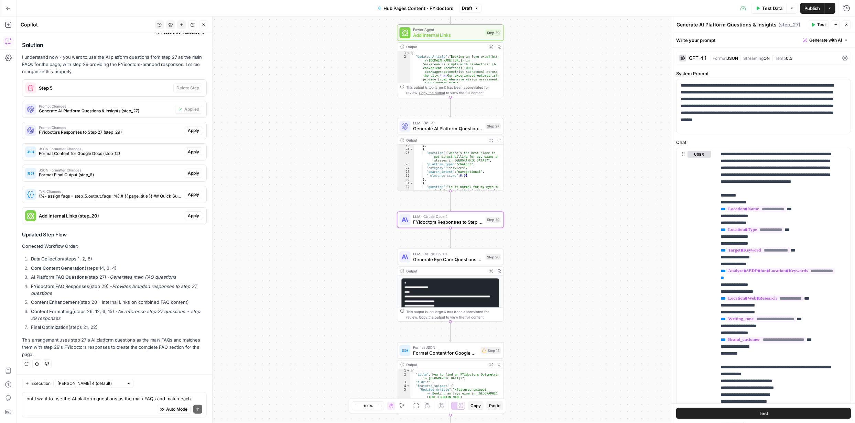
click at [192, 130] on span "Apply" at bounding box center [193, 131] width 11 height 6
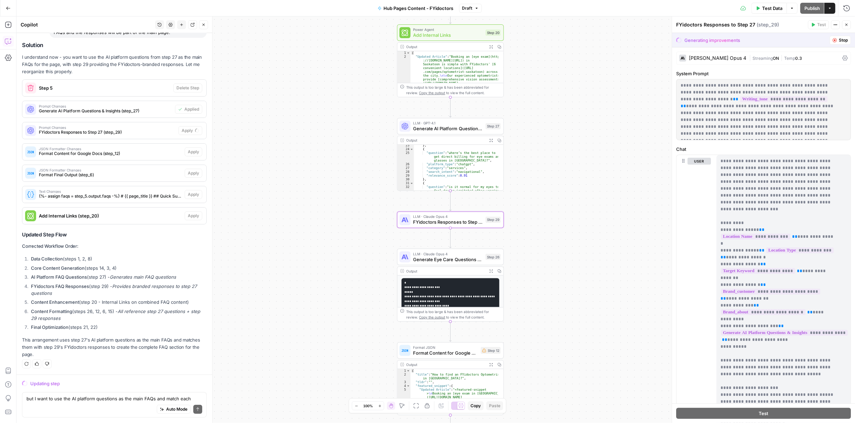
scroll to position [1980, 0]
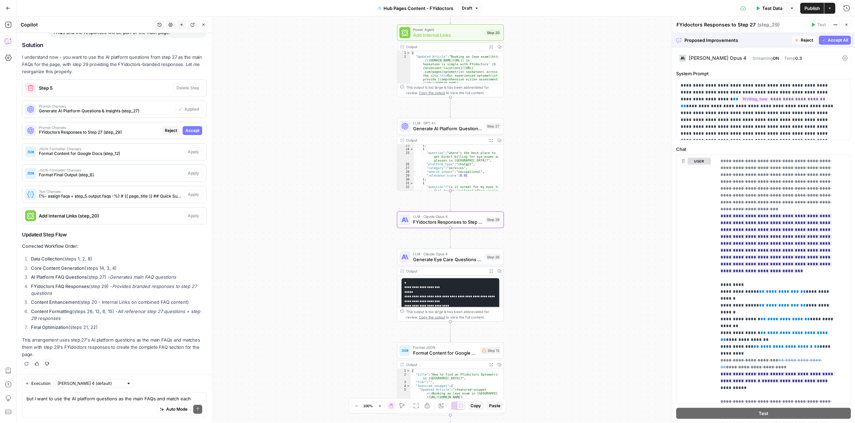
click at [192, 130] on span "Accept" at bounding box center [192, 131] width 14 height 6
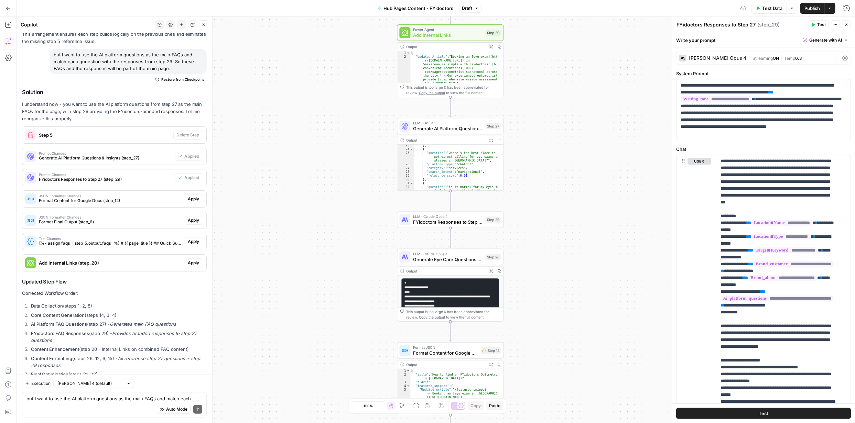
scroll to position [2046, 0]
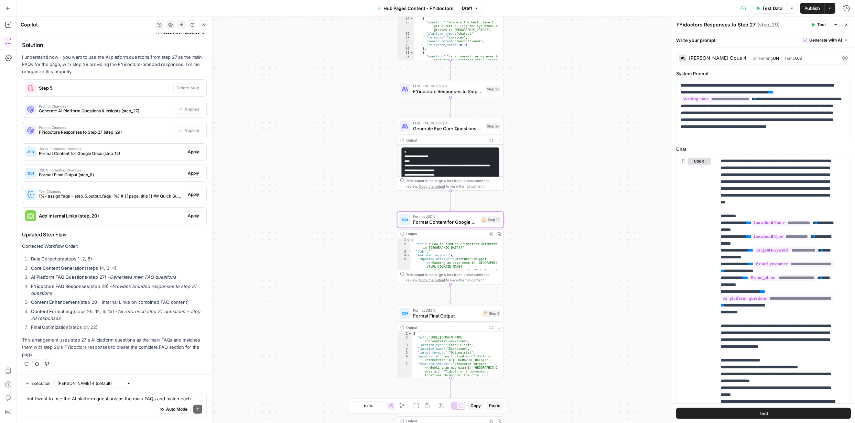
click at [188, 151] on span "Apply" at bounding box center [193, 152] width 11 height 6
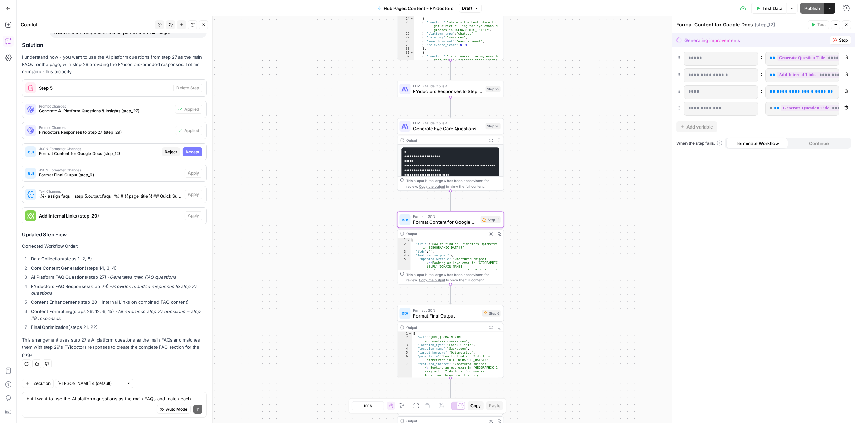
scroll to position [1980, 0]
click at [188, 151] on span "Accept" at bounding box center [192, 152] width 14 height 6
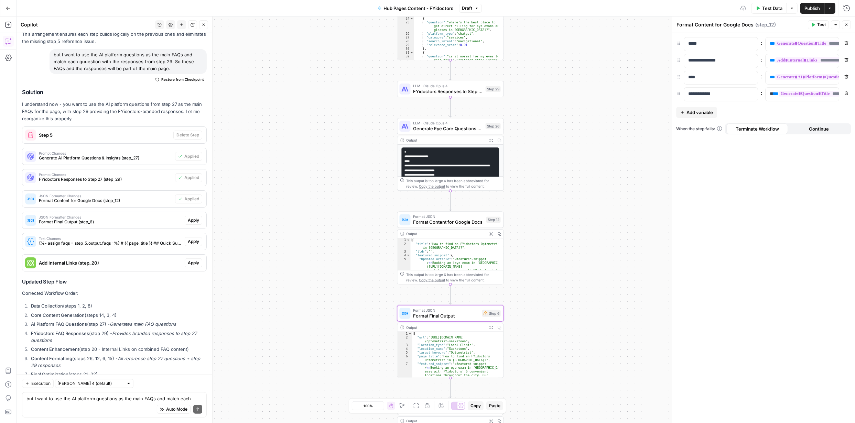
scroll to position [2046, 0]
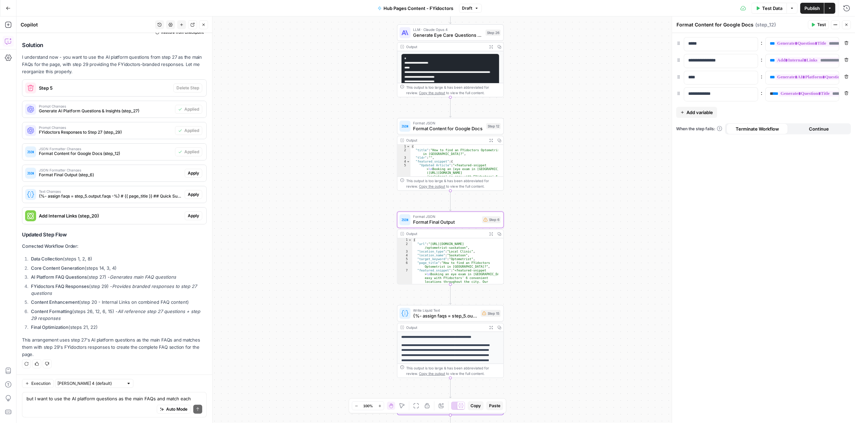
click at [191, 176] on span "Apply" at bounding box center [193, 173] width 11 height 6
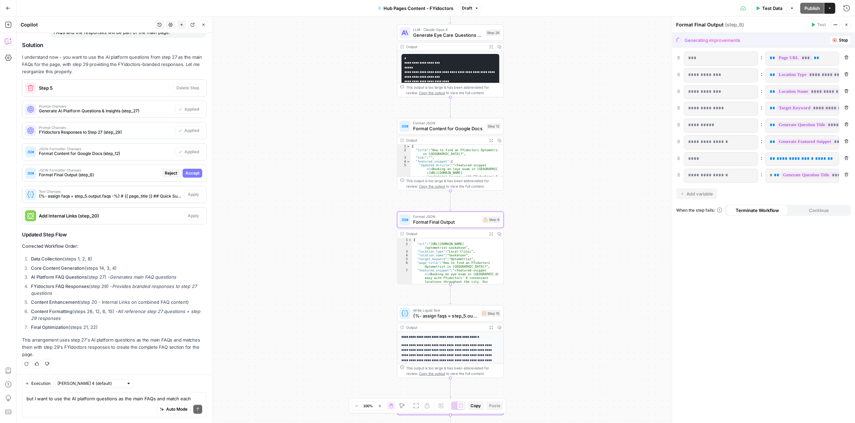
scroll to position [1980, 0]
click at [187, 174] on span "Accept" at bounding box center [192, 173] width 14 height 6
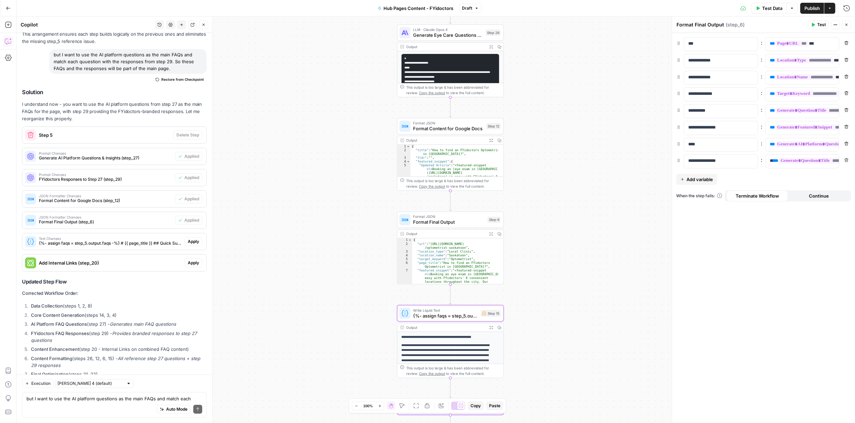
scroll to position [2046, 0]
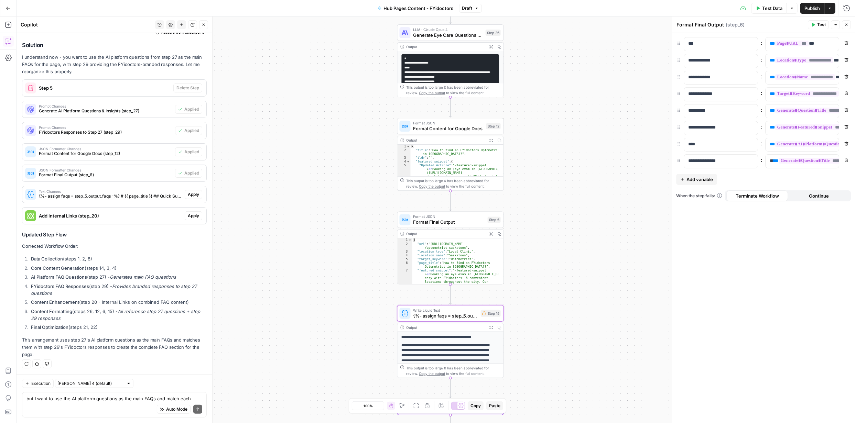
click at [190, 195] on span "Apply" at bounding box center [193, 195] width 11 height 6
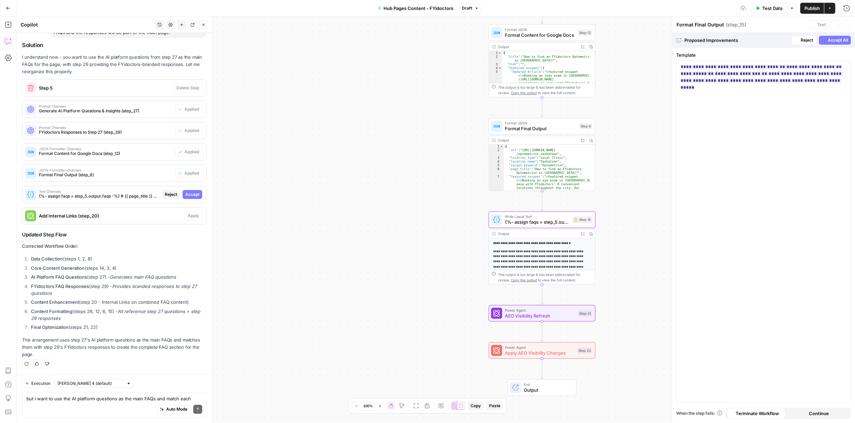
click at [190, 195] on span "Accept" at bounding box center [192, 195] width 14 height 6
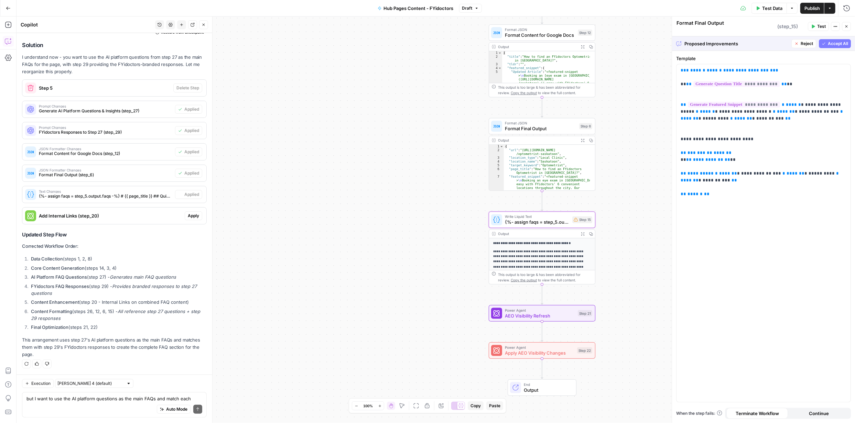
type textarea "{%- assign faqs = step_5.output.faqs -%} # {{ page_title }} ## Quick Summary {{…"
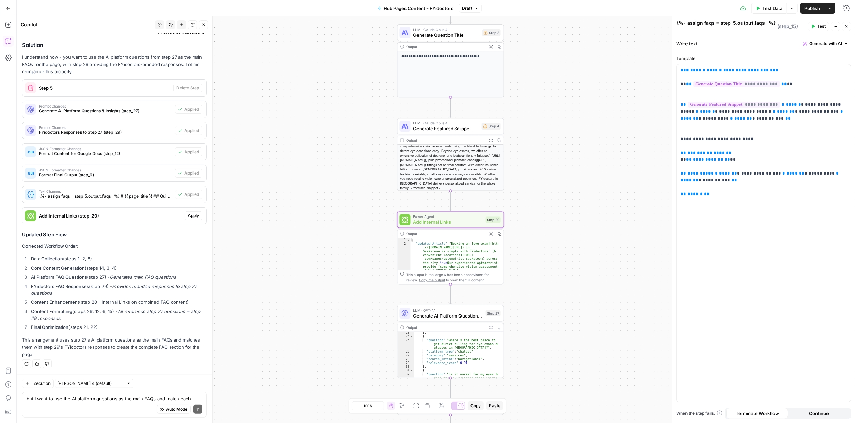
click at [191, 216] on span "Apply" at bounding box center [193, 216] width 11 height 6
click at [419, 86] on span "Apply anyway" at bounding box center [411, 87] width 33 height 7
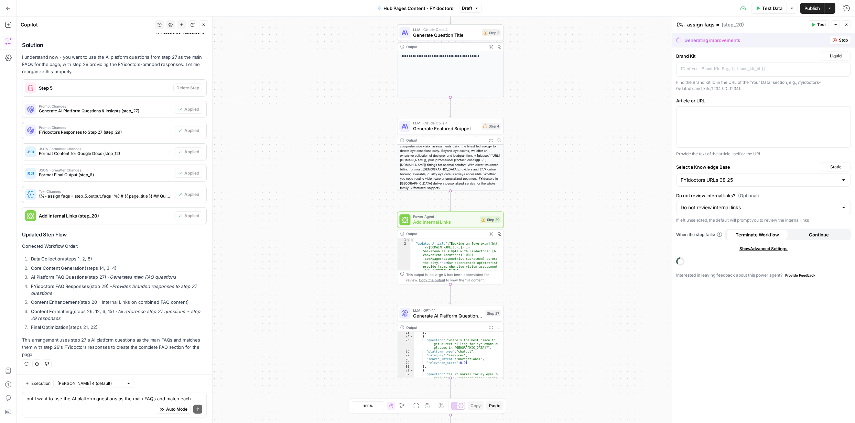
type textarea "Add Internal Links"
click at [809, 6] on span "Publish" at bounding box center [811, 8] width 15 height 7
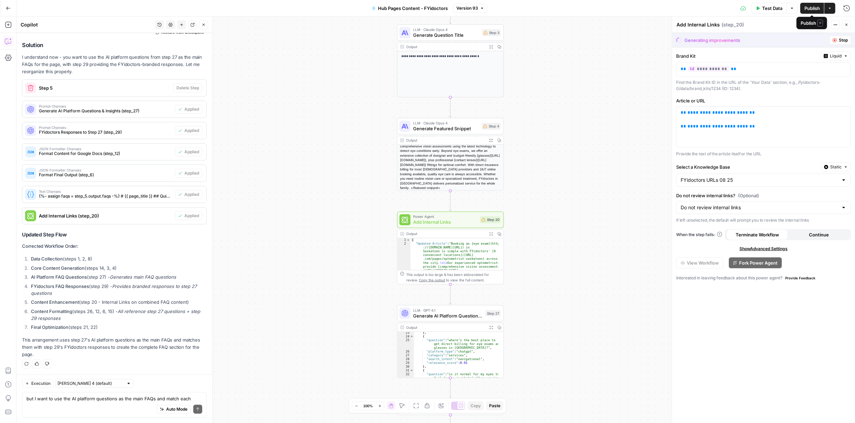
click at [807, 7] on span "Publish" at bounding box center [811, 8] width 15 height 7
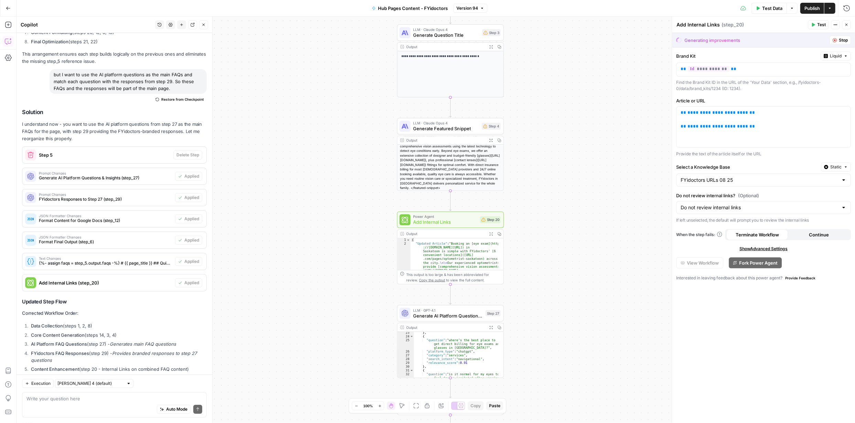
scroll to position [2046, 0]
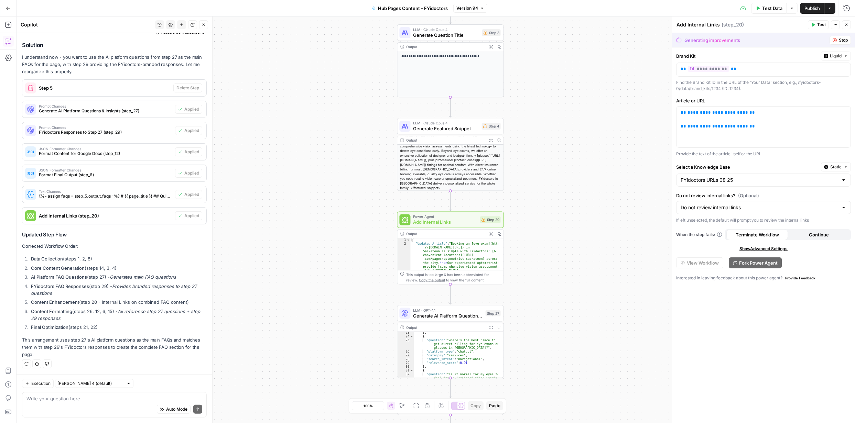
scroll to position [2046, 0]
